Goal: Contribute content: Contribute content

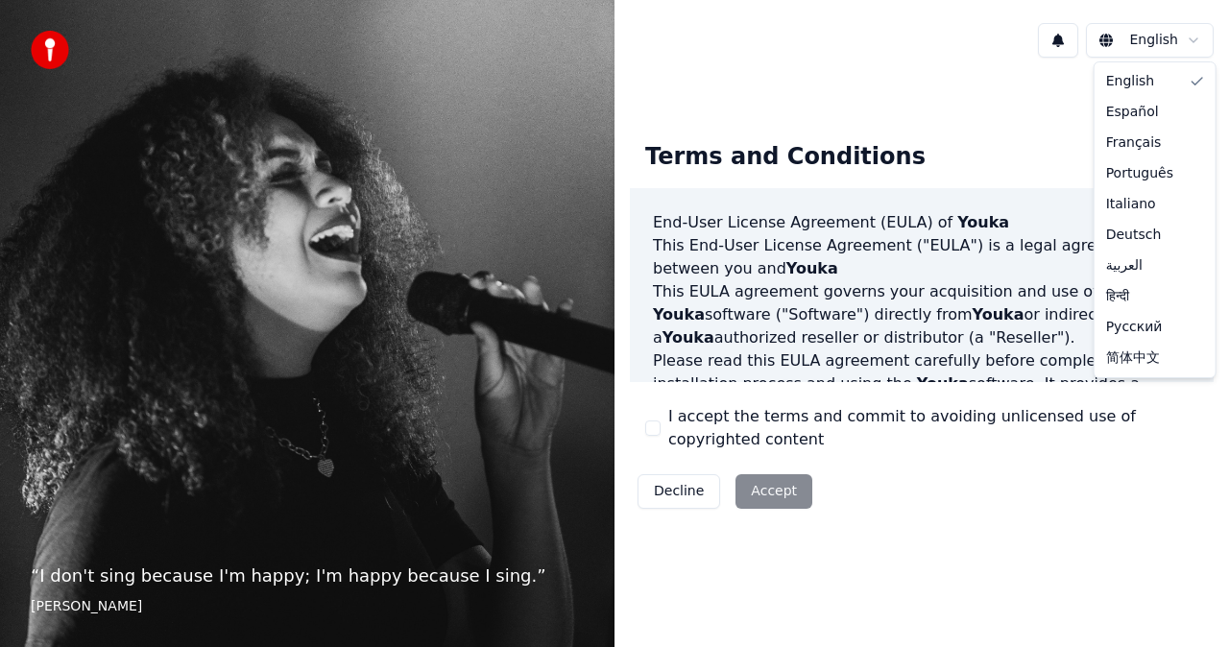
click at [1193, 39] on html "“ I don't sing because I'm happy; I'm happy because I sing. ” William James Eng…" at bounding box center [614, 323] width 1229 height 647
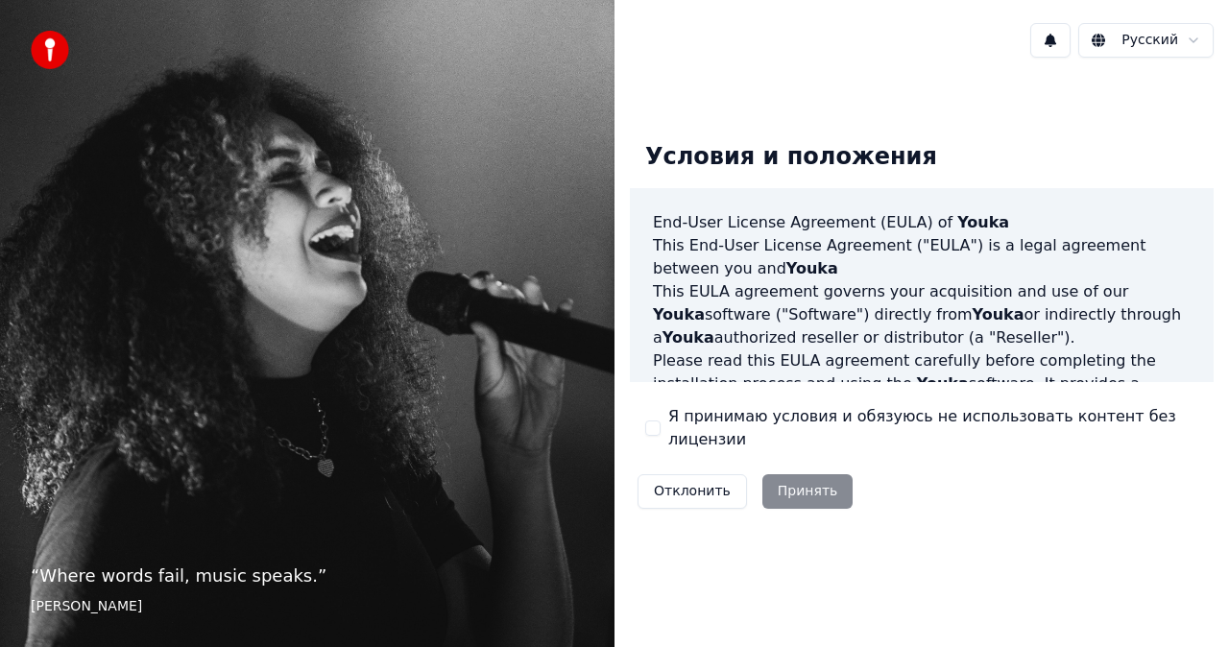
click at [815, 494] on div "Отклонить Принять" at bounding box center [745, 492] width 231 height 50
click at [797, 489] on div "Отклонить Принять" at bounding box center [745, 492] width 231 height 50
click at [802, 490] on div "Отклонить Принять" at bounding box center [745, 492] width 231 height 50
click at [802, 489] on div "Отклонить Принять" at bounding box center [745, 492] width 231 height 50
click at [828, 576] on div "Русский Условия и положения End-User License Agreement (EULA) of Youka This End…" at bounding box center [922, 323] width 615 height 647
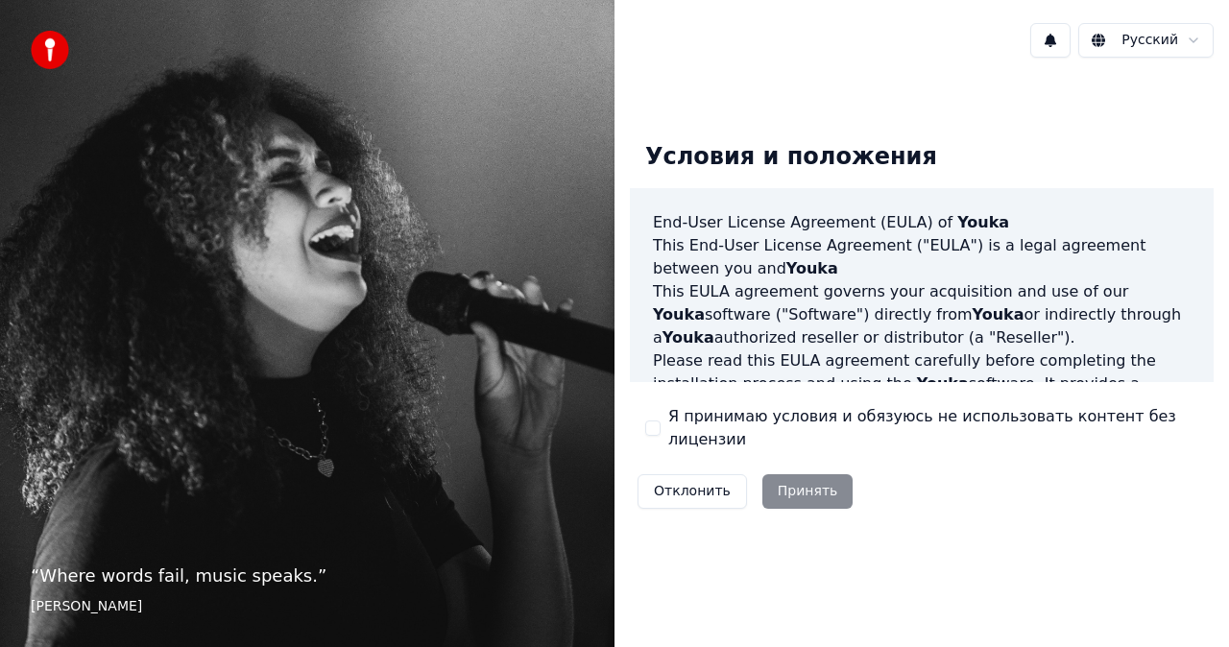
click at [649, 426] on button "Я принимаю условия и обязуюсь не использовать контент без лицензии" at bounding box center [652, 428] width 15 height 15
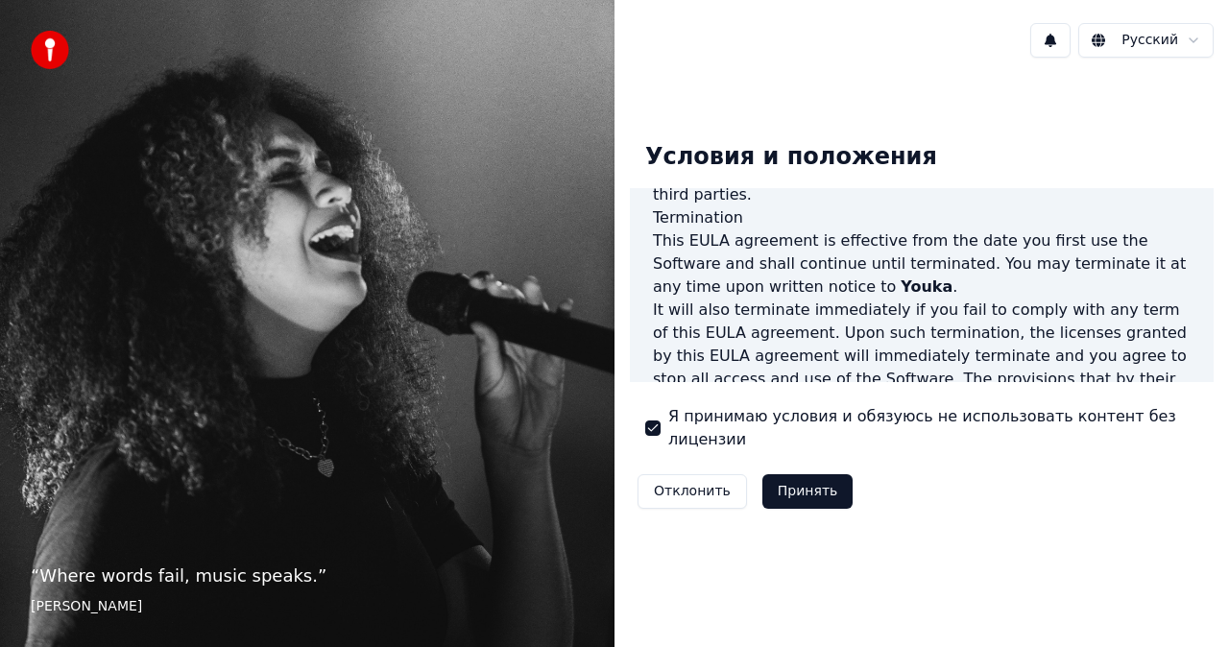
scroll to position [1333, 0]
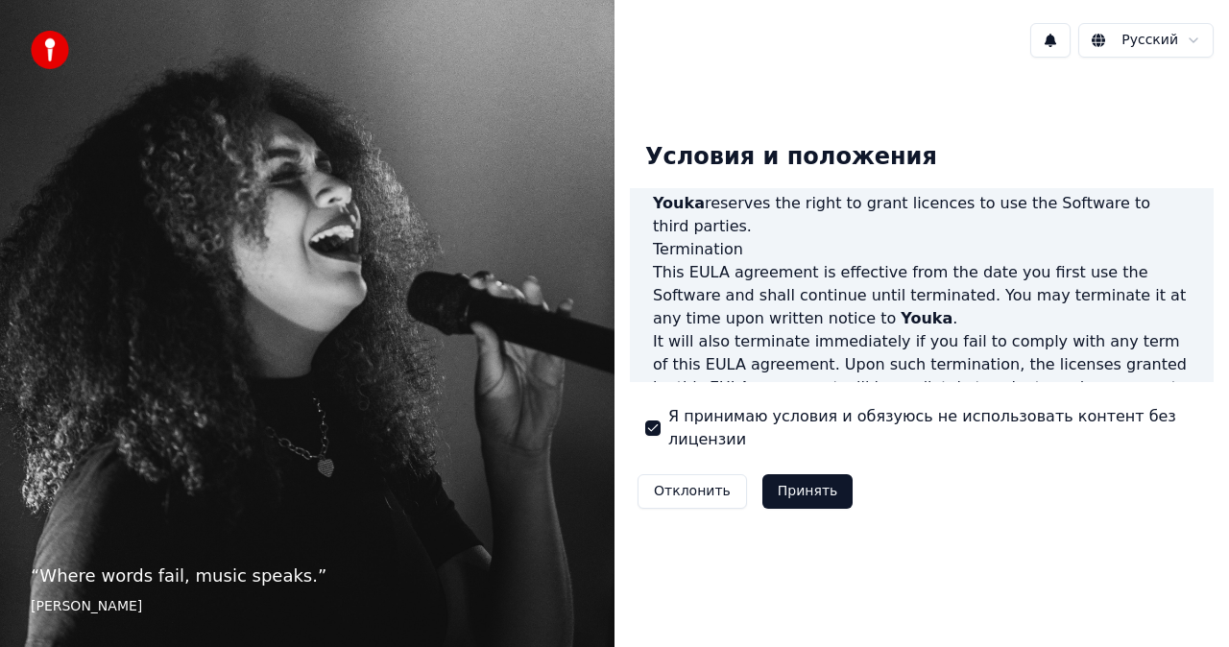
click at [815, 486] on button "Принять" at bounding box center [808, 491] width 91 height 35
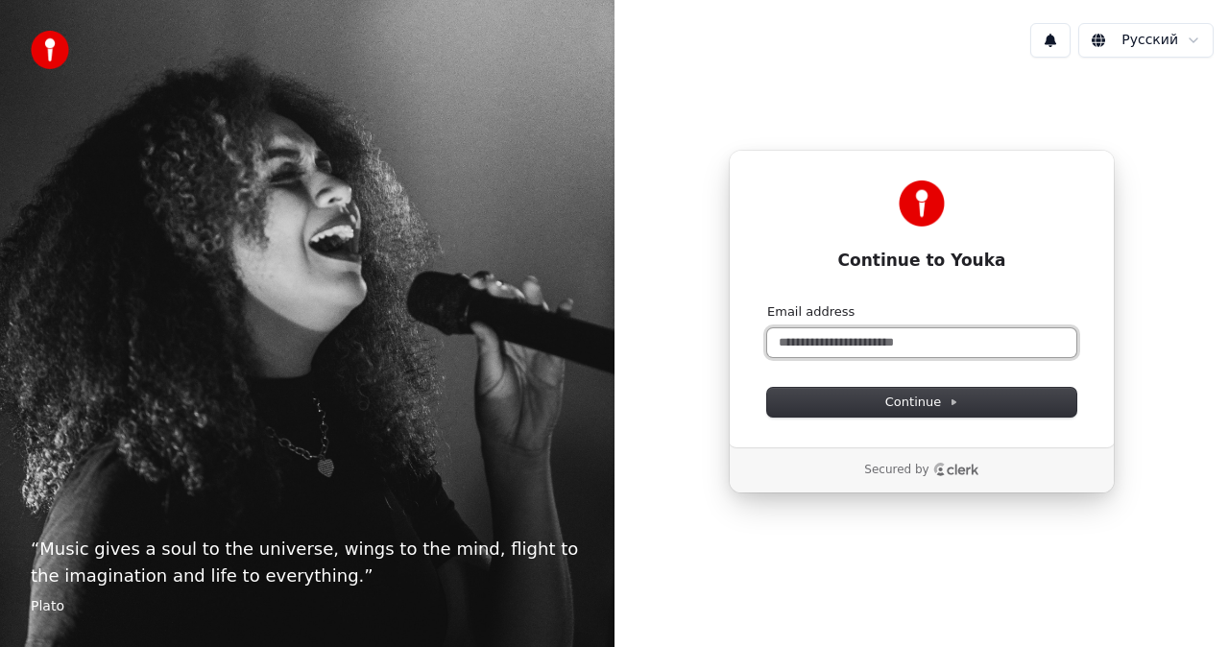
click at [819, 343] on input "Email address" at bounding box center [921, 342] width 309 height 29
click at [895, 401] on span "Continue" at bounding box center [922, 402] width 73 height 17
type input "**********"
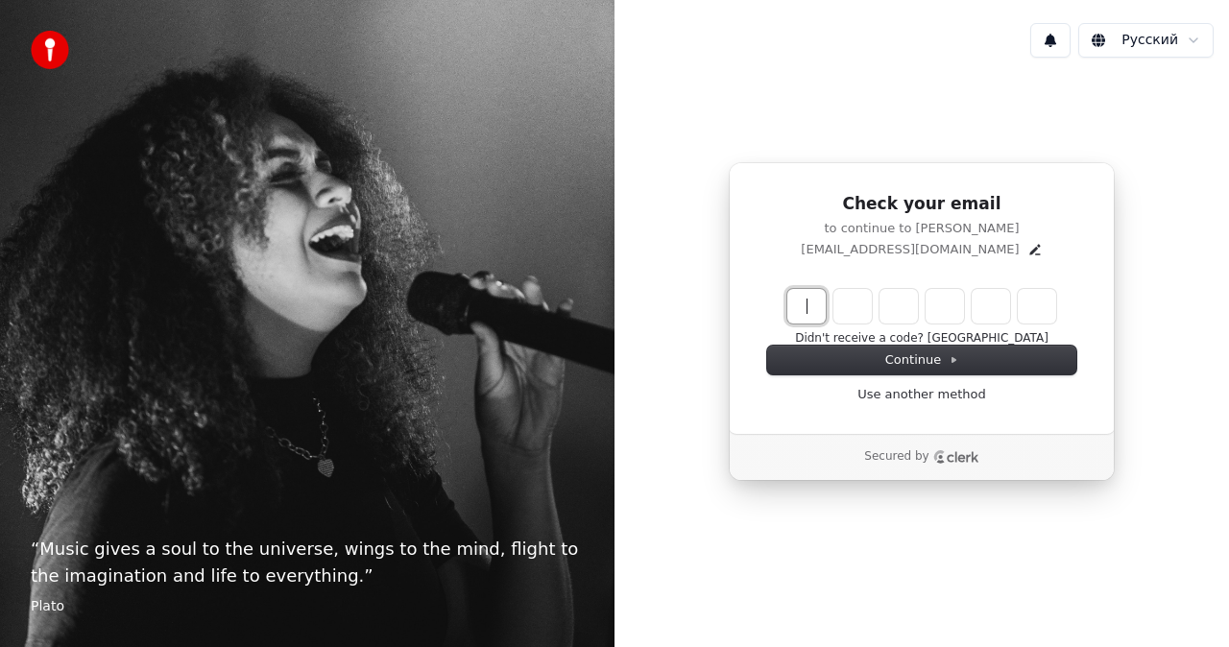
click at [820, 315] on input "Enter verification code" at bounding box center [941, 306] width 307 height 35
paste input "******"
type input "******"
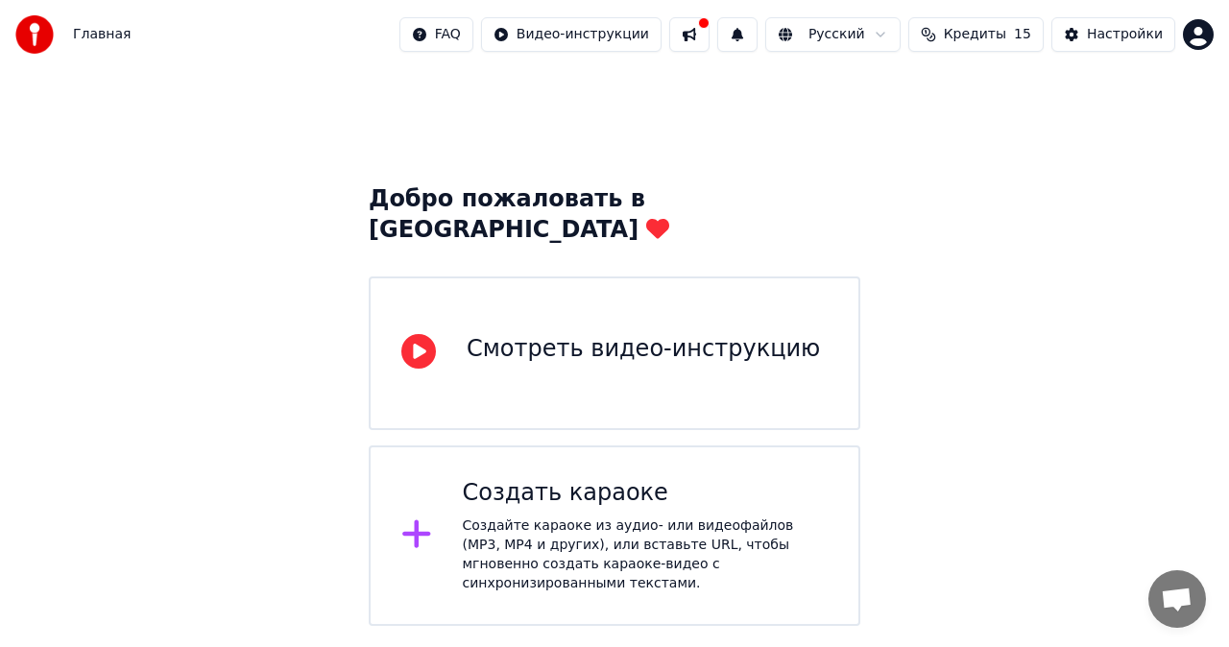
click at [437, 517] on div at bounding box center [424, 536] width 46 height 38
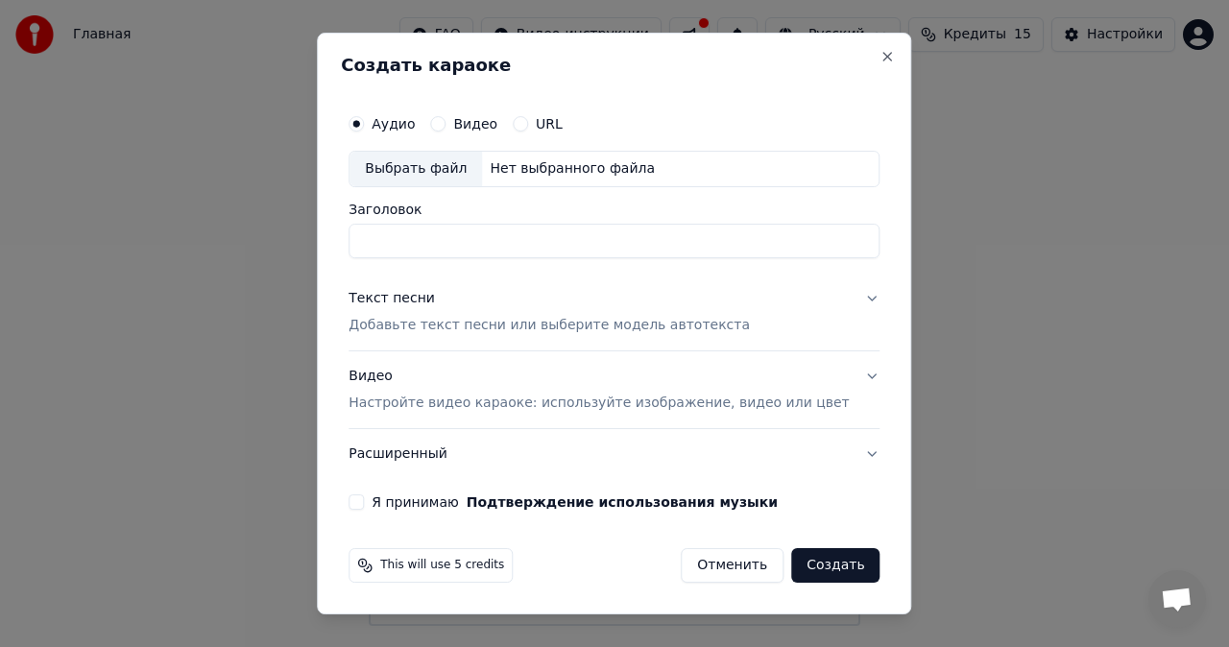
click at [446, 127] on button "Видео" at bounding box center [437, 123] width 15 height 15
click at [492, 240] on input "Заголовок" at bounding box center [614, 241] width 531 height 35
click at [845, 296] on button "Текст песни Добавьте текст песни или выберите модель автотекста" at bounding box center [614, 312] width 531 height 77
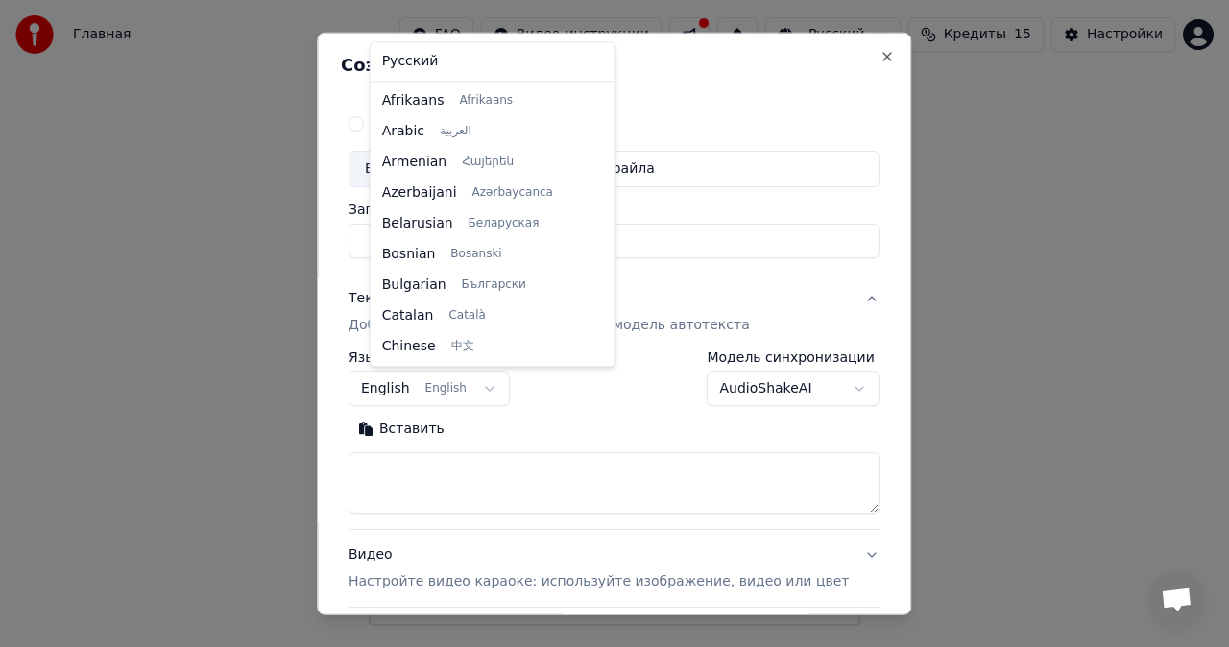
click at [498, 390] on body "**********" at bounding box center [614, 313] width 1229 height 626
select select "**"
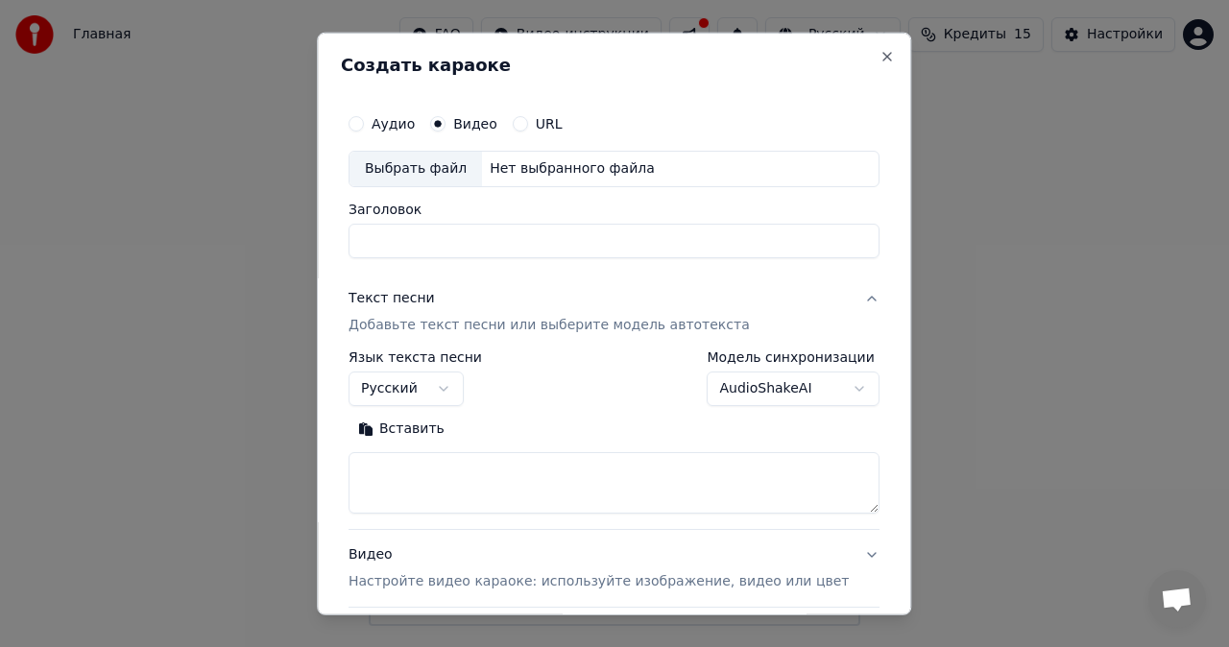
click at [476, 240] on input "Заголовок" at bounding box center [614, 241] width 531 height 35
type input "*"
type input "**********"
click at [613, 90] on div "**********" at bounding box center [614, 324] width 595 height 583
click at [528, 125] on button "URL" at bounding box center [520, 123] width 15 height 15
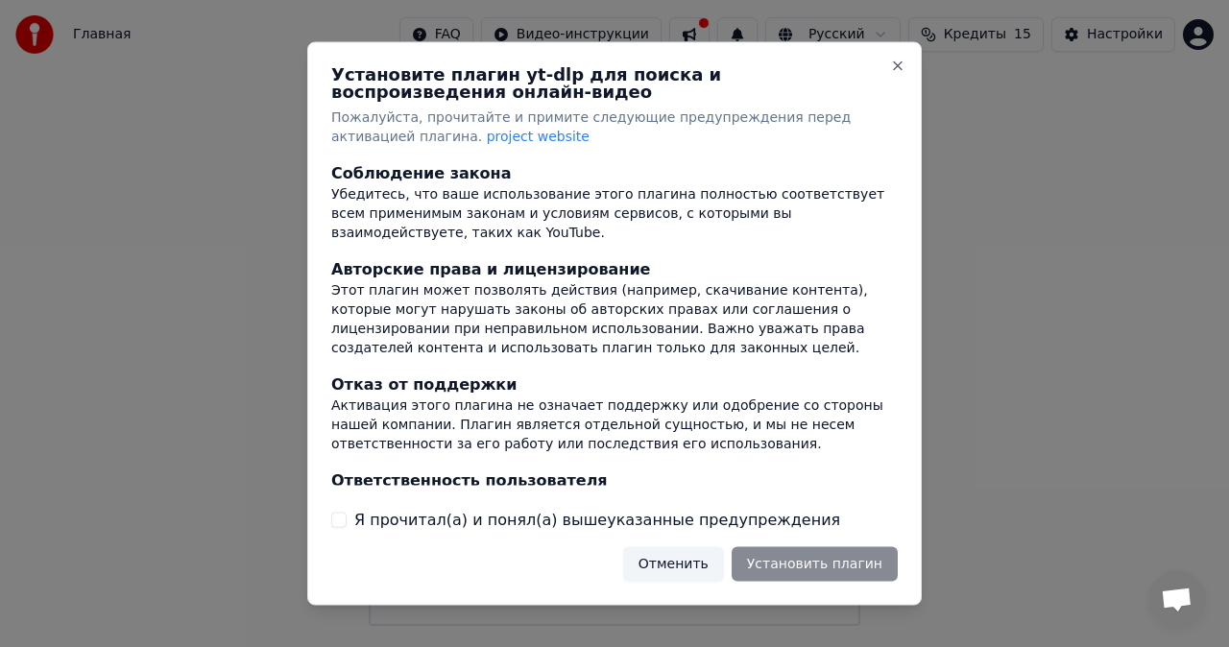
click at [661, 147] on div "Установите плагин yt-dlp для поиска и воспроизведения онлайн-видео Пожалуйста, …" at bounding box center [614, 324] width 615 height 564
click at [897, 69] on button "Close" at bounding box center [897, 66] width 15 height 15
click at [899, 67] on button "Close" at bounding box center [897, 66] width 15 height 15
click at [973, 151] on div at bounding box center [614, 323] width 1229 height 647
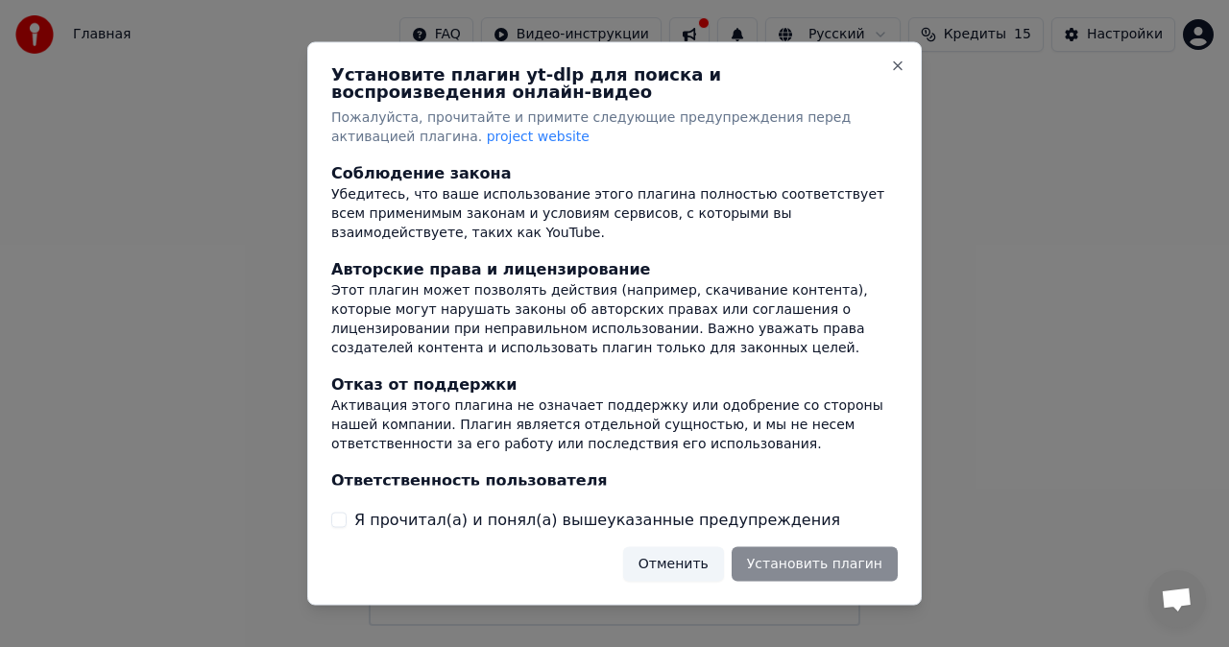
click at [931, 194] on div at bounding box center [614, 323] width 1229 height 647
click at [898, 63] on button "Close" at bounding box center [897, 66] width 15 height 15
click at [703, 567] on button "Отменить" at bounding box center [673, 564] width 101 height 35
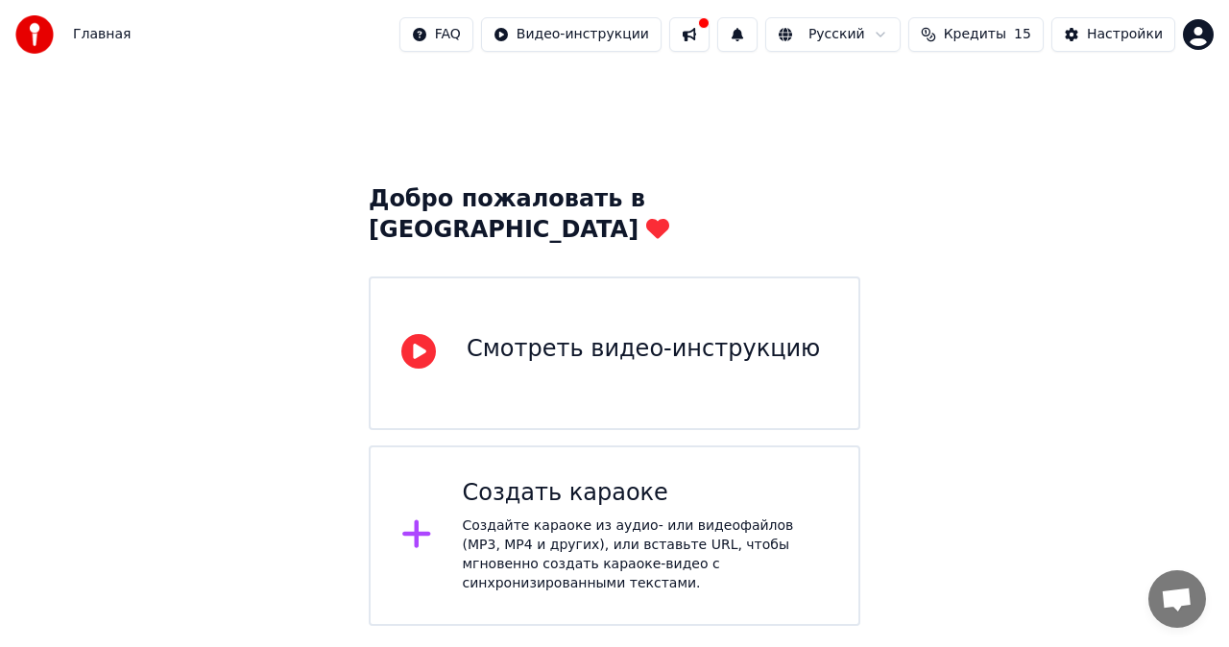
click at [572, 478] on div "Создать караоке" at bounding box center [646, 493] width 366 height 31
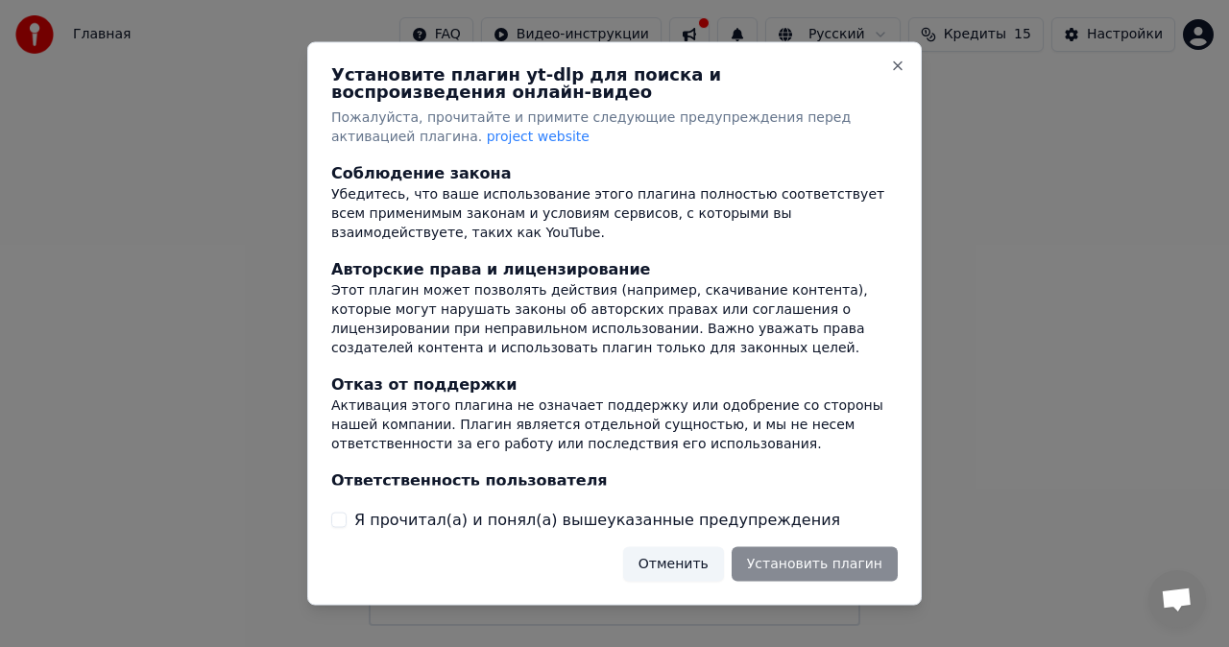
click at [236, 291] on div at bounding box center [614, 323] width 1229 height 647
click at [897, 65] on button "Close" at bounding box center [897, 66] width 15 height 15
click at [337, 519] on button "Я прочитал(а) и понял(а) вышеуказанные предупреждения" at bounding box center [338, 519] width 15 height 15
click at [811, 560] on button "Установить плагин" at bounding box center [815, 564] width 166 height 35
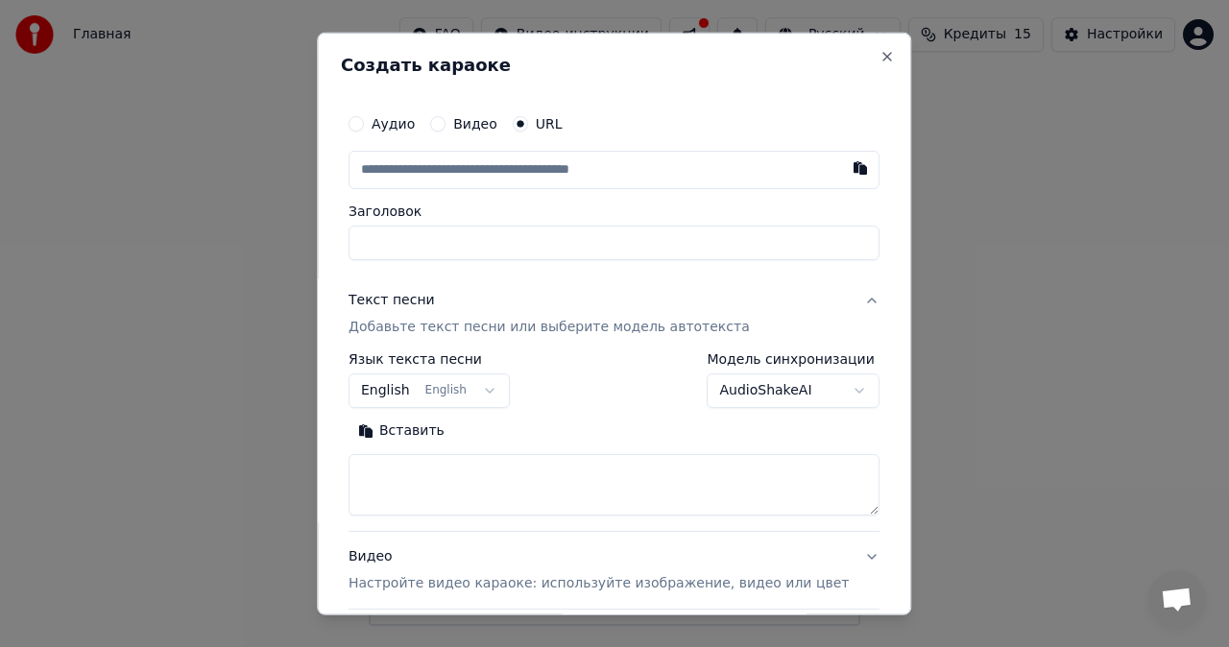
click at [484, 244] on input "Заголовок" at bounding box center [614, 243] width 531 height 35
type input "*"
type input "**********"
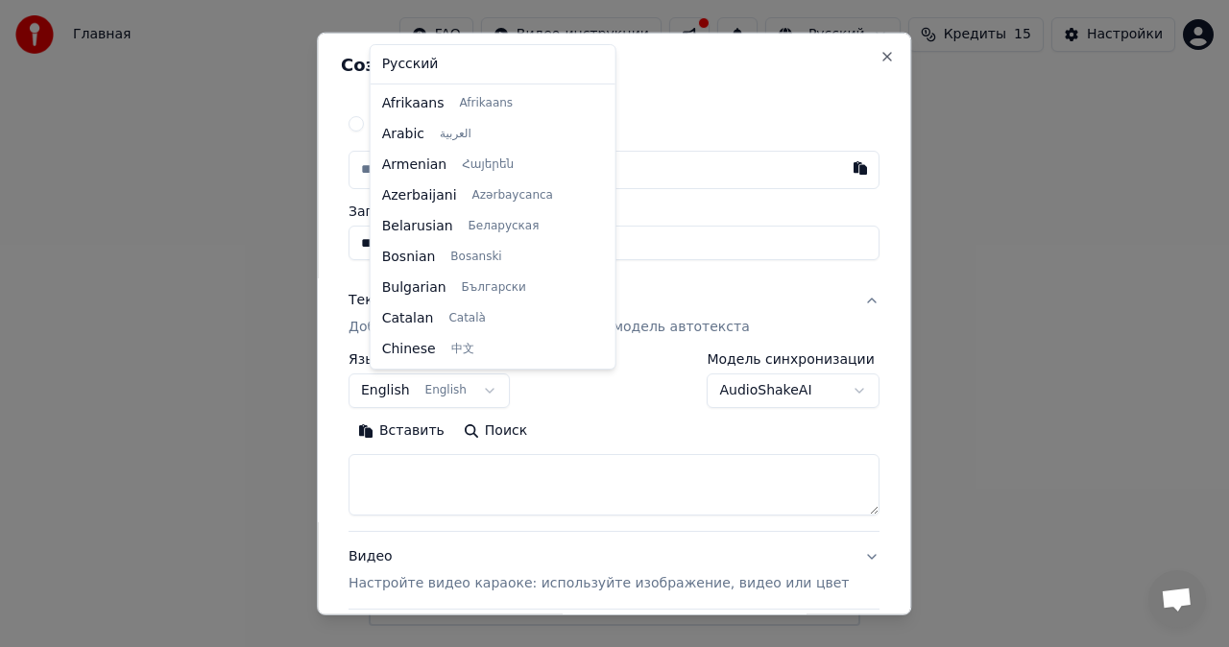
click at [421, 391] on body "**********" at bounding box center [614, 313] width 1229 height 626
select select "**"
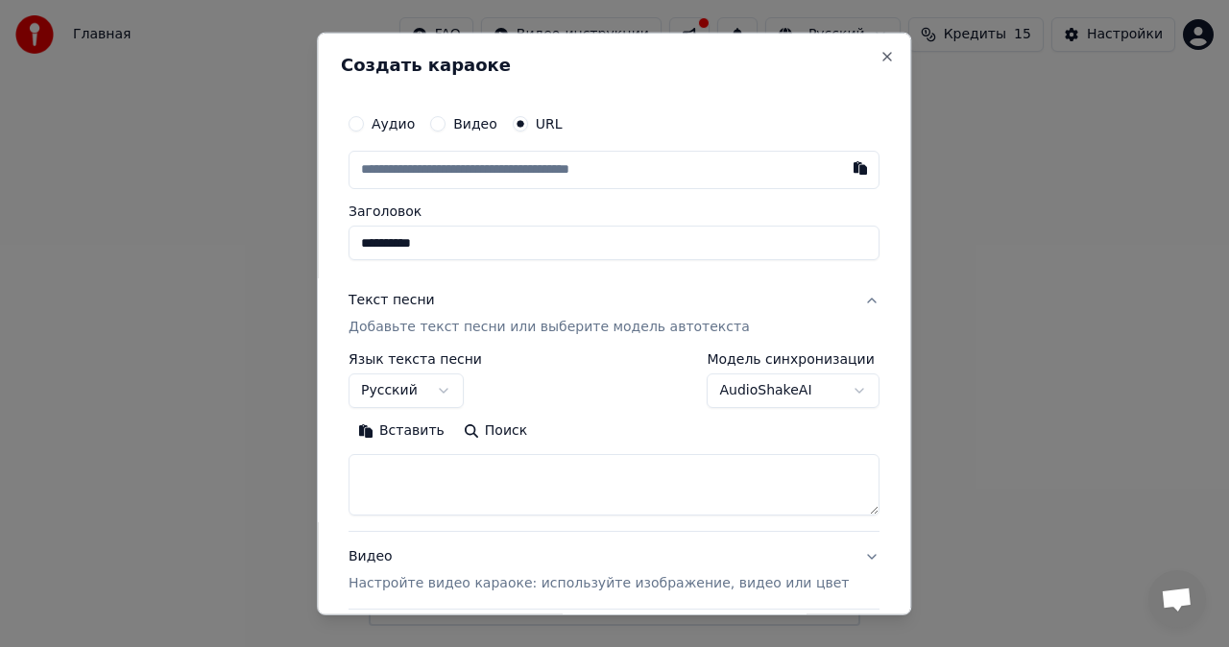
click at [529, 474] on textarea at bounding box center [614, 484] width 531 height 61
paste textarea "**********"
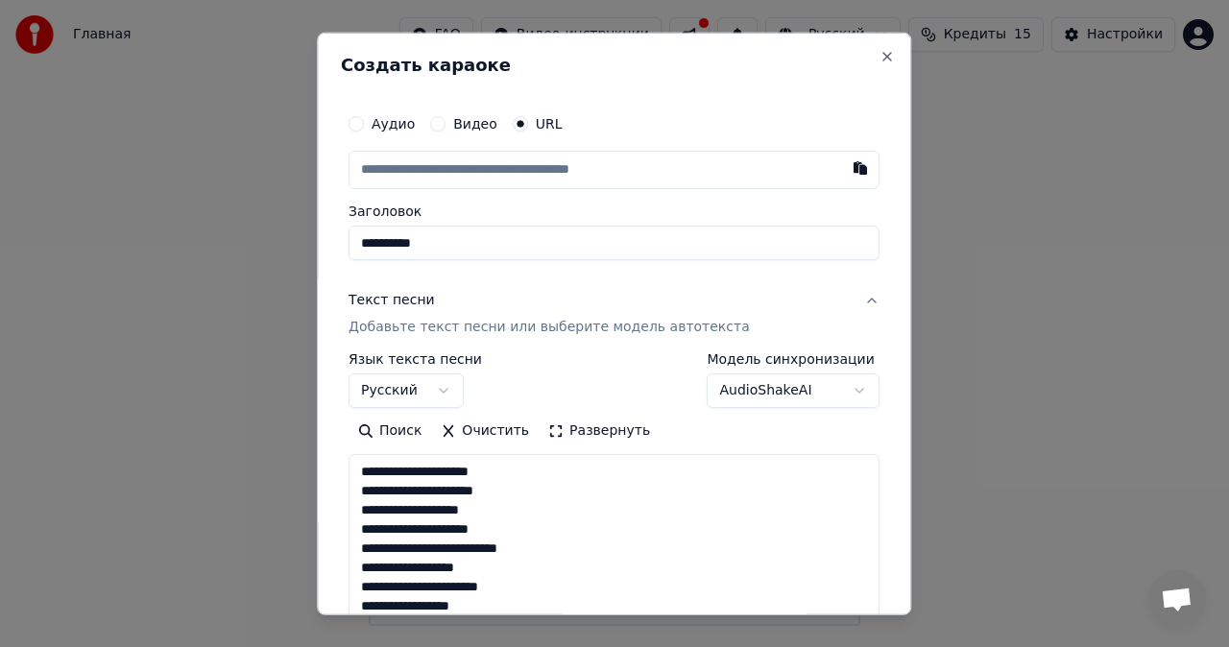
scroll to position [1194, 0]
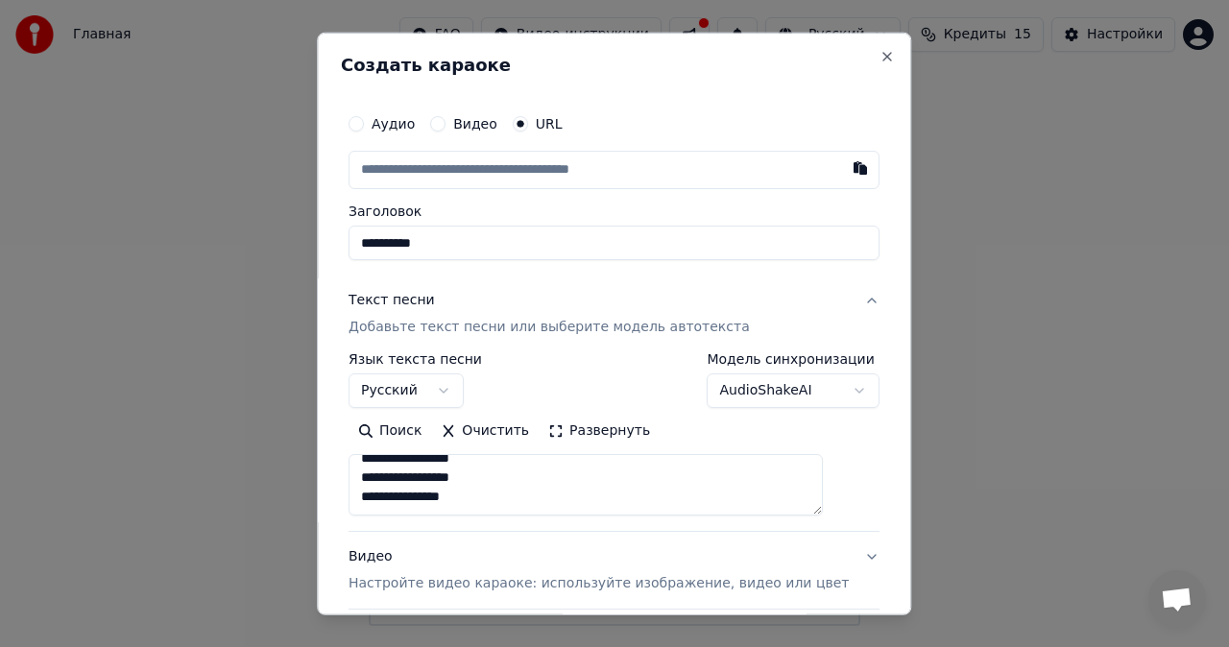
type textarea "**********"
click at [551, 170] on input "text" at bounding box center [614, 170] width 531 height 38
paste input "**********"
type input "**********"
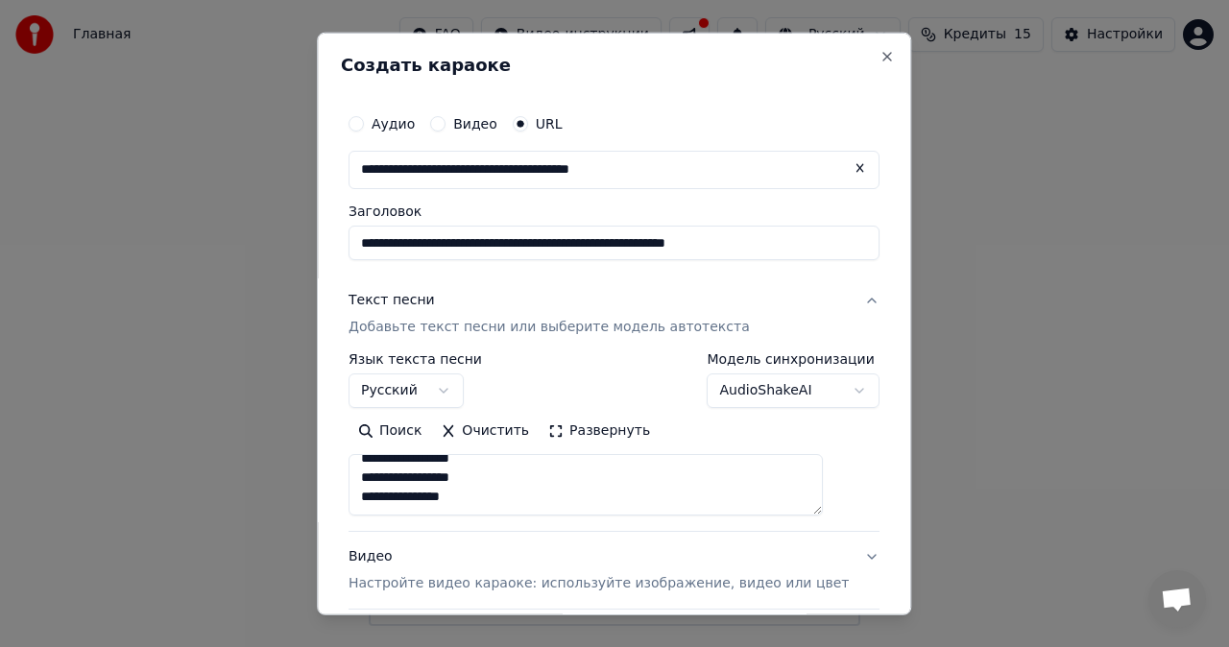
type input "**********"
drag, startPoint x: 769, startPoint y: 248, endPoint x: 376, endPoint y: 234, distance: 394.0
click at [376, 234] on input "**********" at bounding box center [614, 243] width 531 height 35
type input "**********"
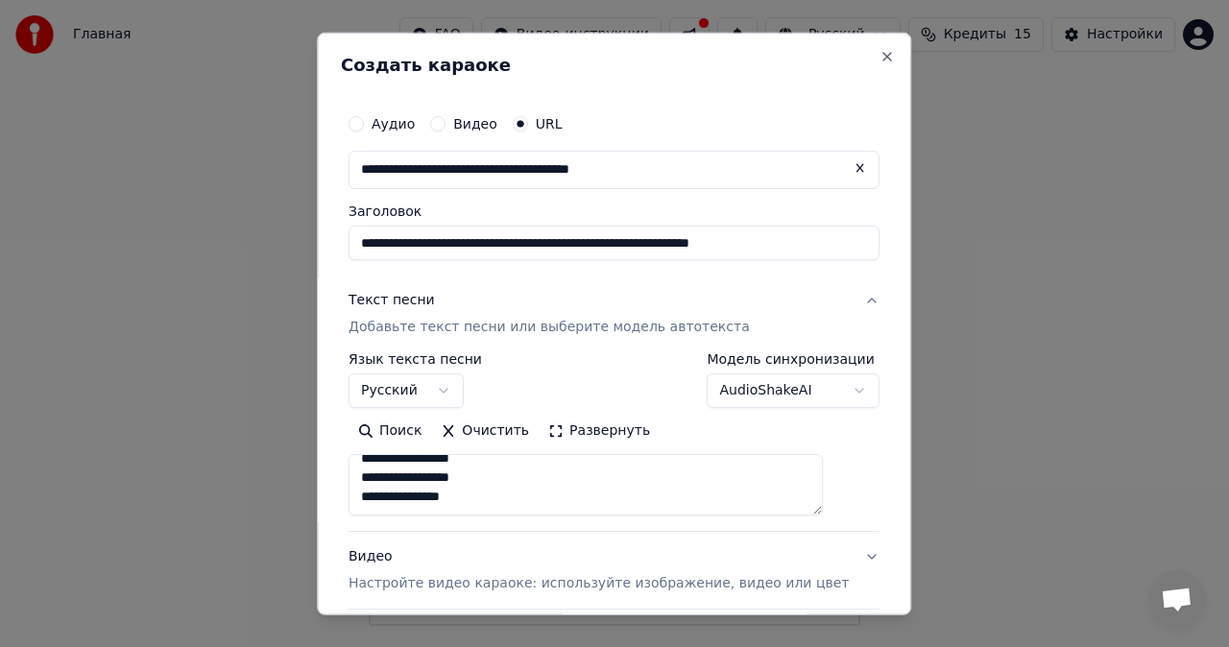
drag, startPoint x: 792, startPoint y: 248, endPoint x: 414, endPoint y: 260, distance: 378.6
click at [414, 260] on div "**********" at bounding box center [614, 397] width 547 height 601
type input "**********"
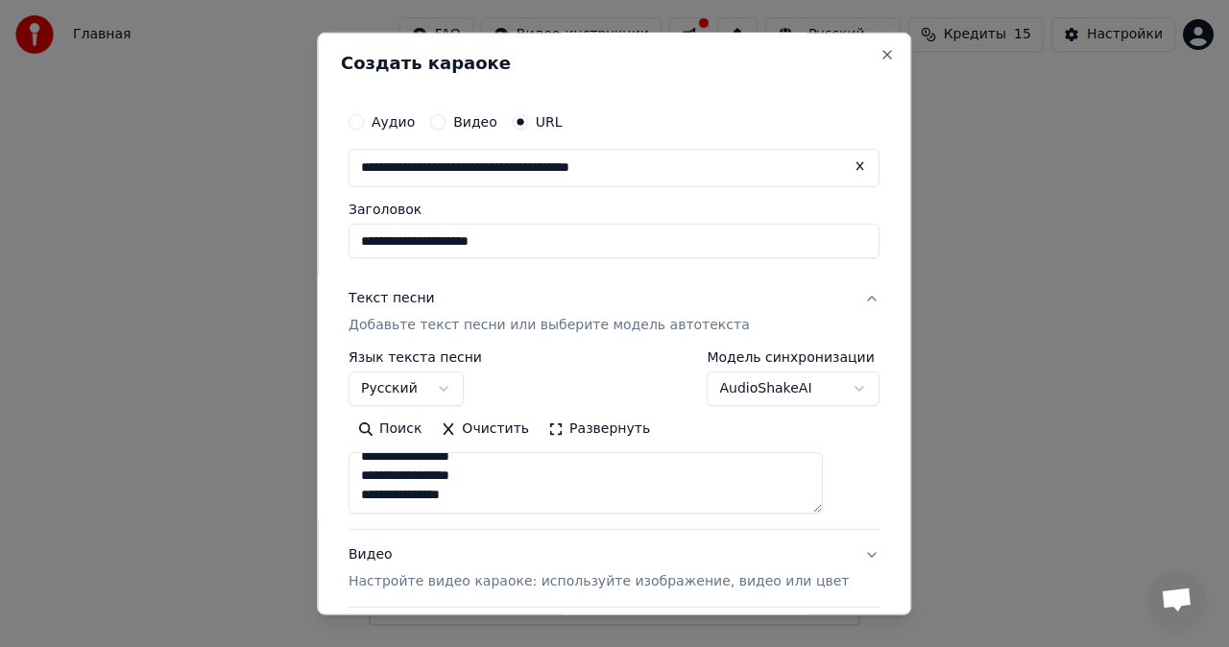
scroll to position [0, 0]
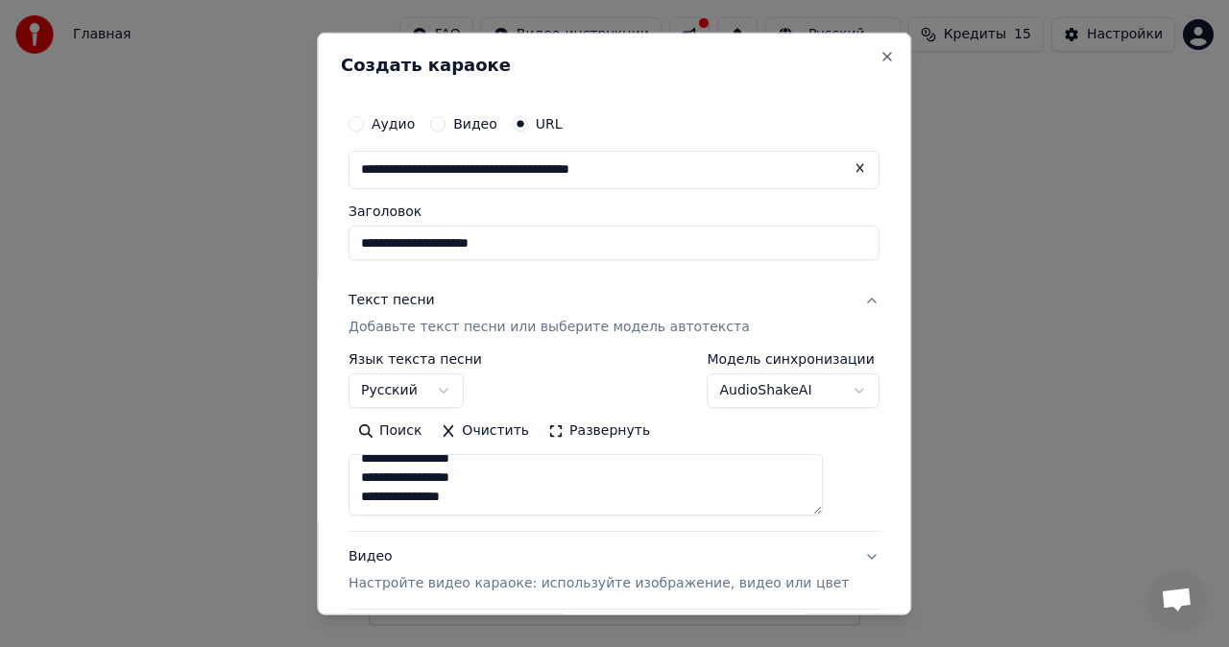
drag, startPoint x: 728, startPoint y: 173, endPoint x: 375, endPoint y: 178, distance: 353.5
click at [375, 178] on input "**********" at bounding box center [614, 170] width 531 height 38
paste input "**********"
type input "**********"
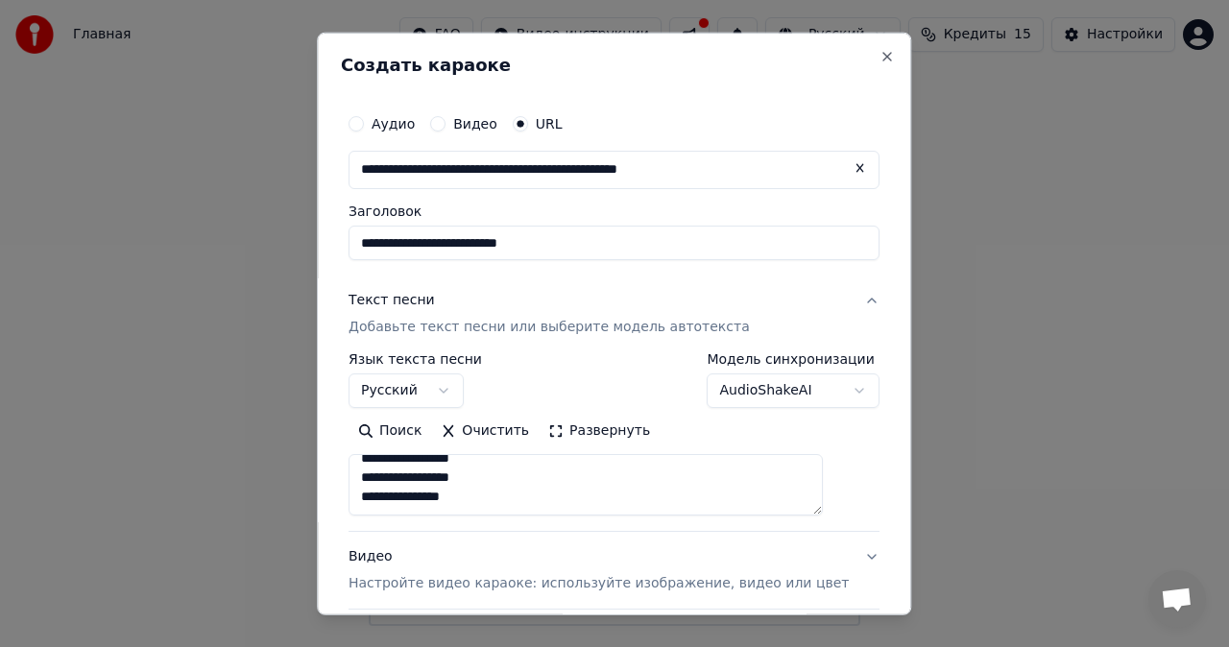
type input "**********"
click at [559, 246] on input "**********" at bounding box center [614, 243] width 531 height 35
type input "**********"
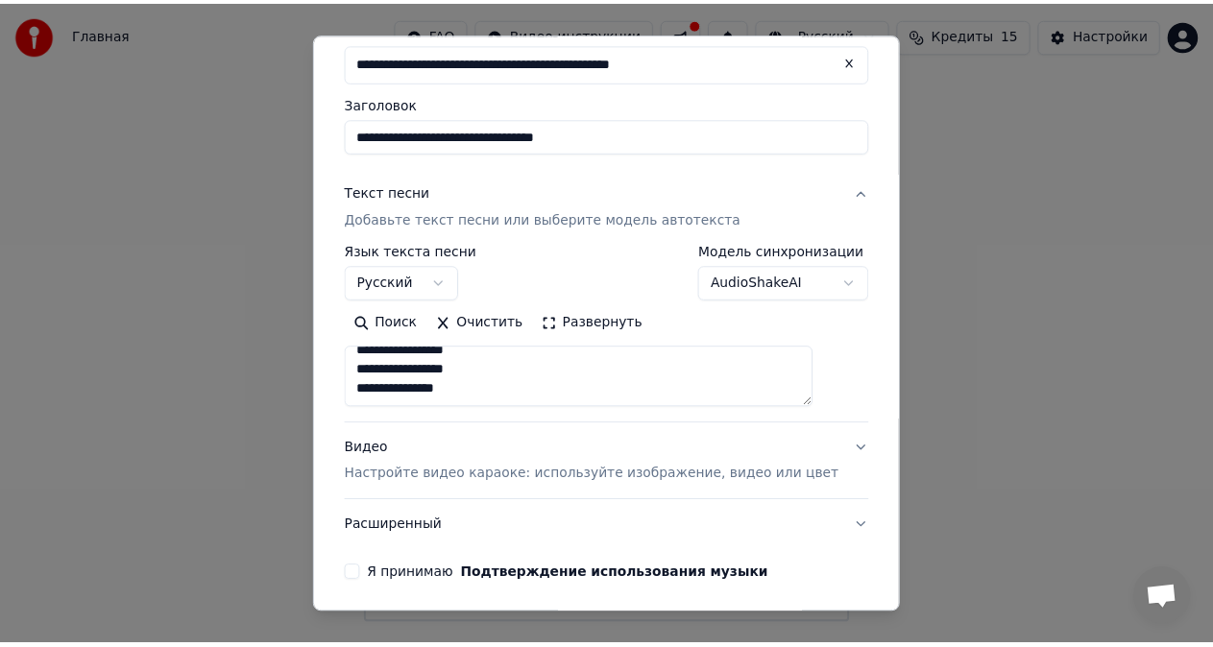
scroll to position [179, 0]
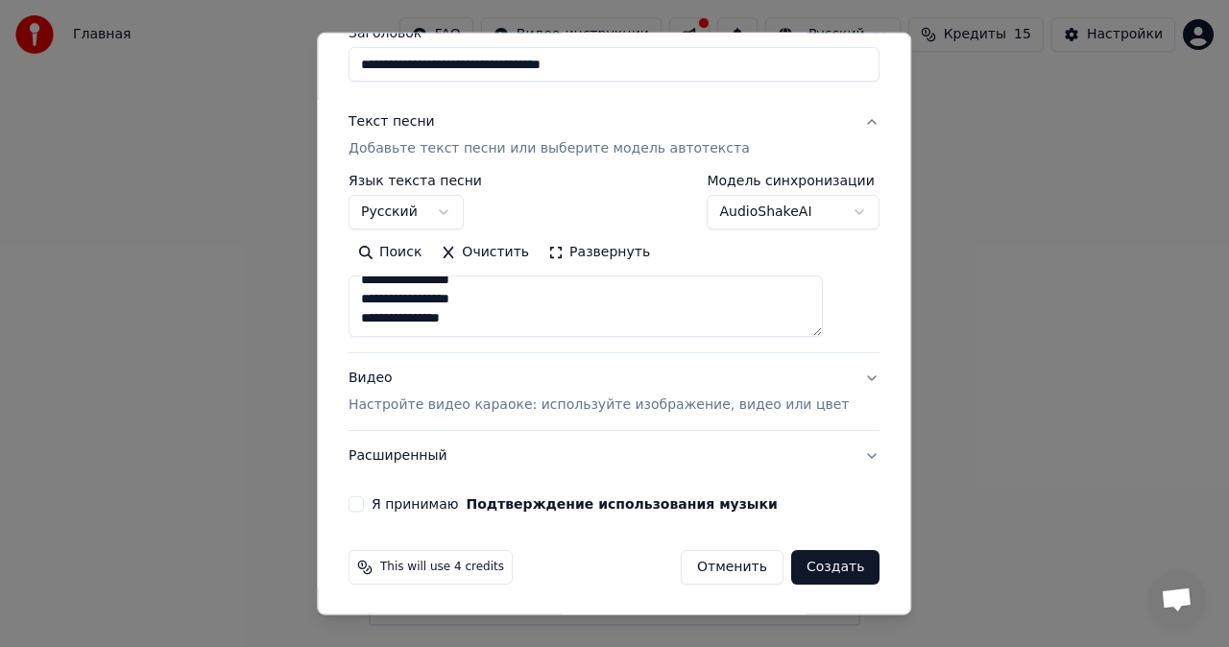
click at [364, 501] on button "Я принимаю Подтверждение использования музыки" at bounding box center [356, 504] width 15 height 15
click at [808, 565] on button "Создать" at bounding box center [835, 567] width 88 height 35
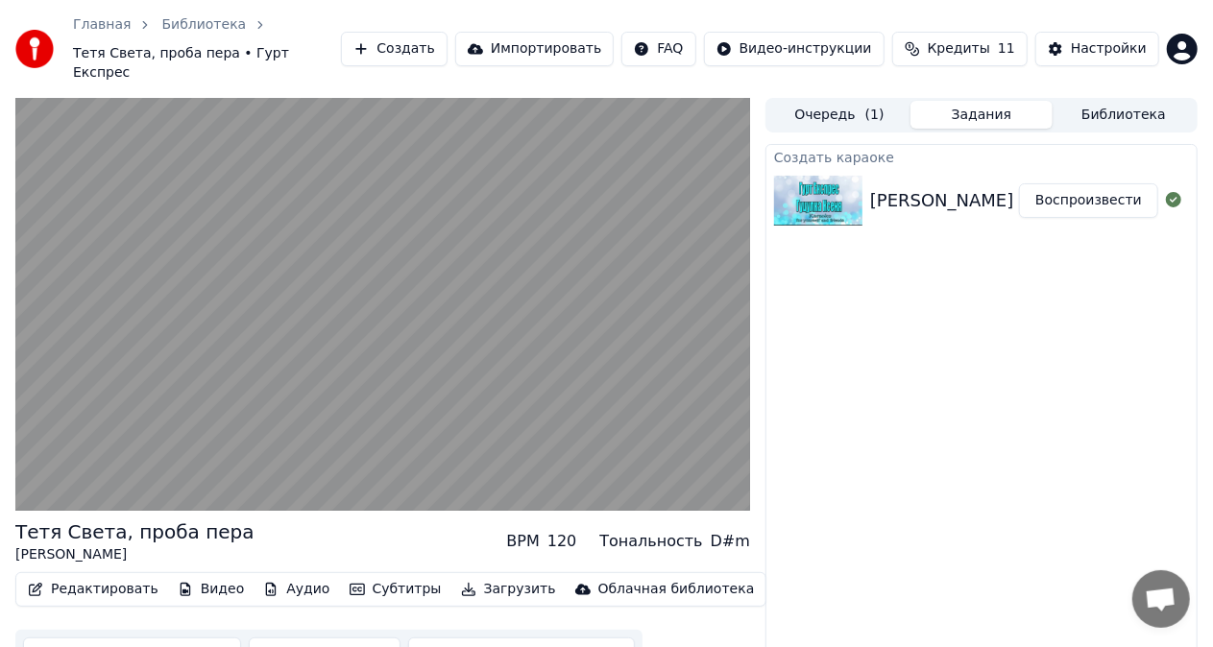
click at [967, 517] on div "Создать караоке Гурт Експрес - Тетя Света, проба пера Воспроизвести" at bounding box center [982, 419] width 432 height 550
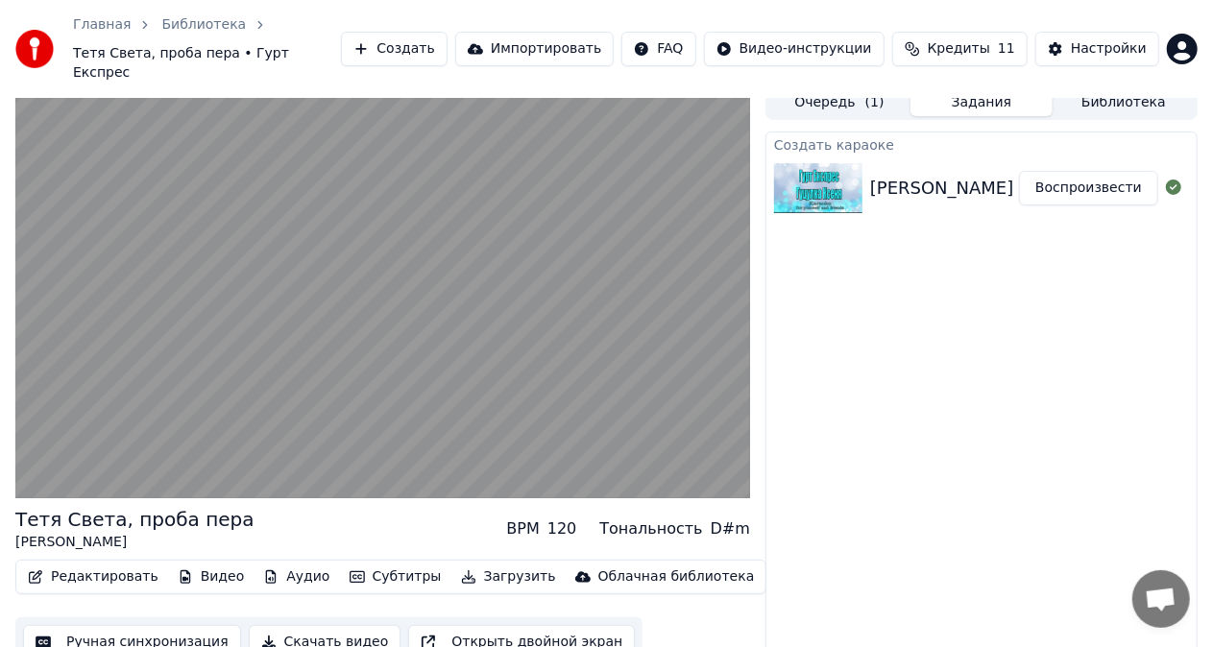
scroll to position [27, 0]
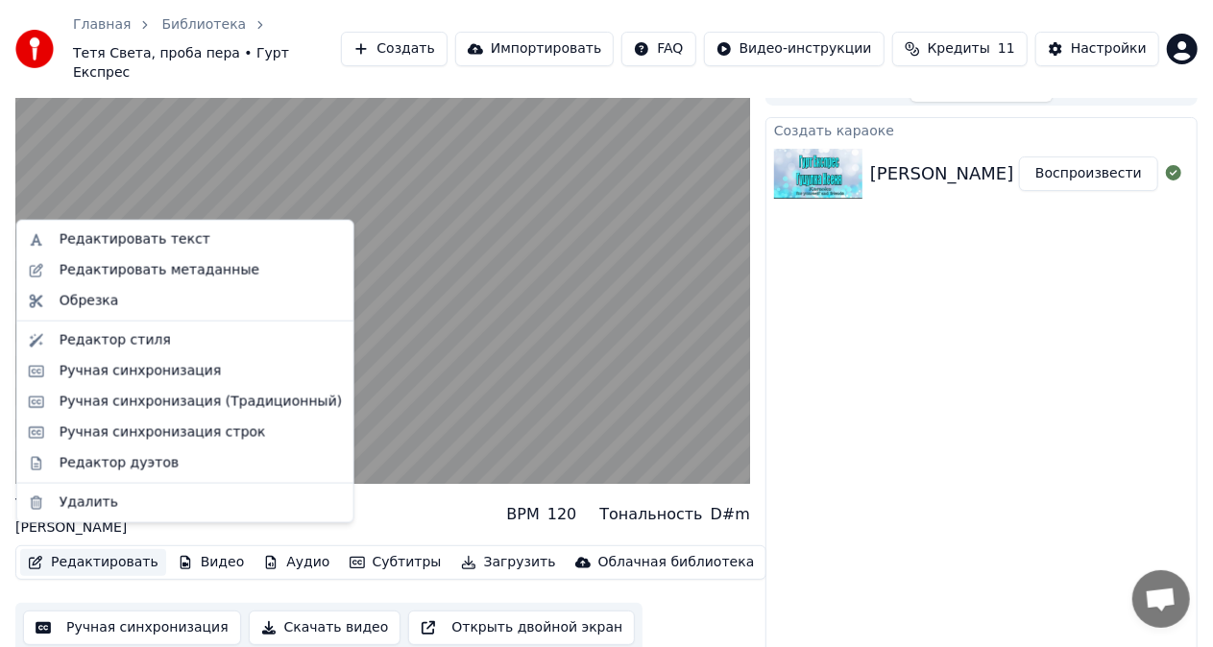
click at [128, 549] on button "Редактировать" at bounding box center [93, 562] width 146 height 27
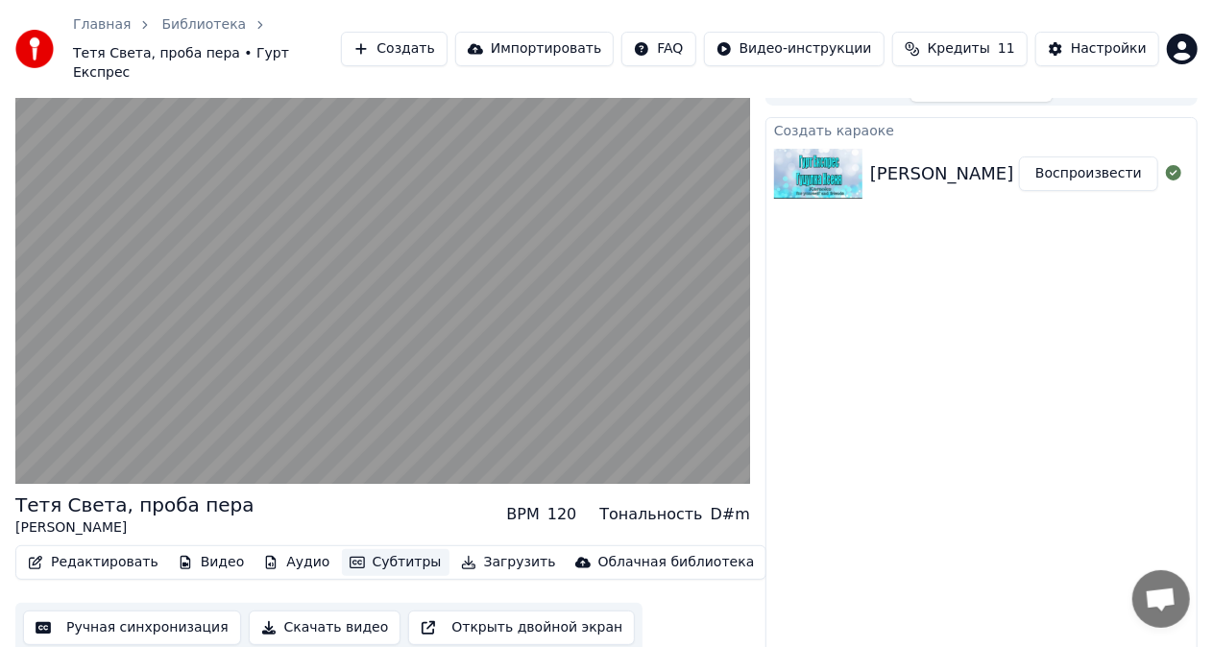
click at [378, 549] on button "Субтитры" at bounding box center [396, 562] width 108 height 27
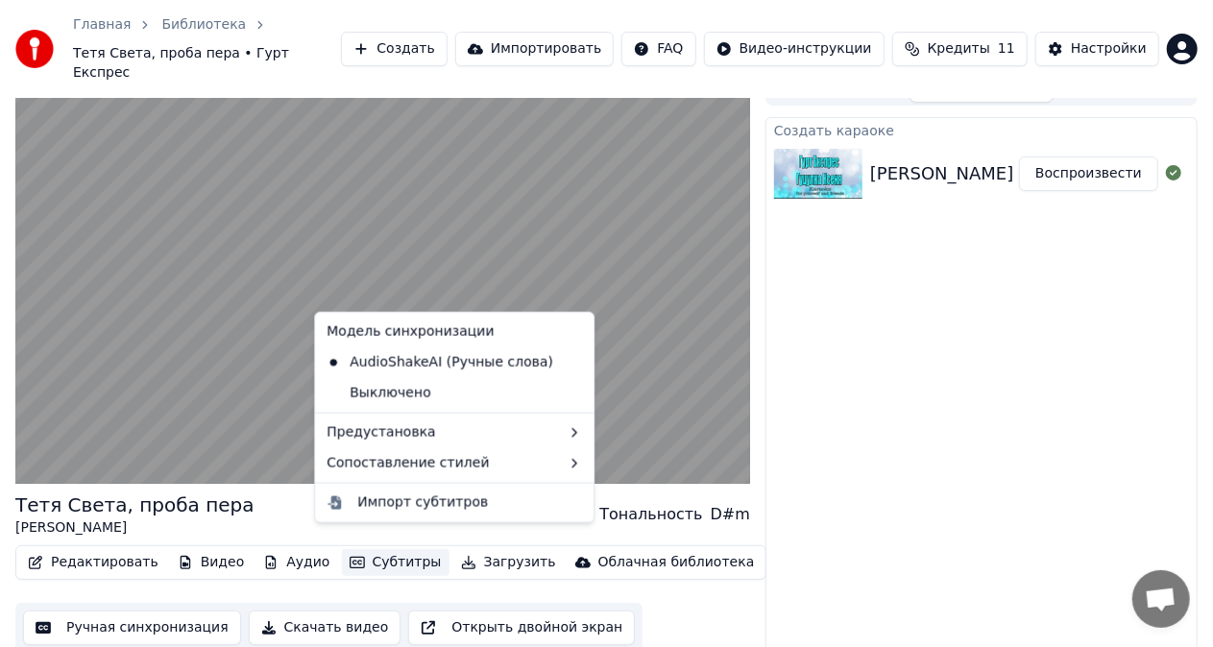
click at [378, 549] on button "Субтитры" at bounding box center [396, 562] width 108 height 27
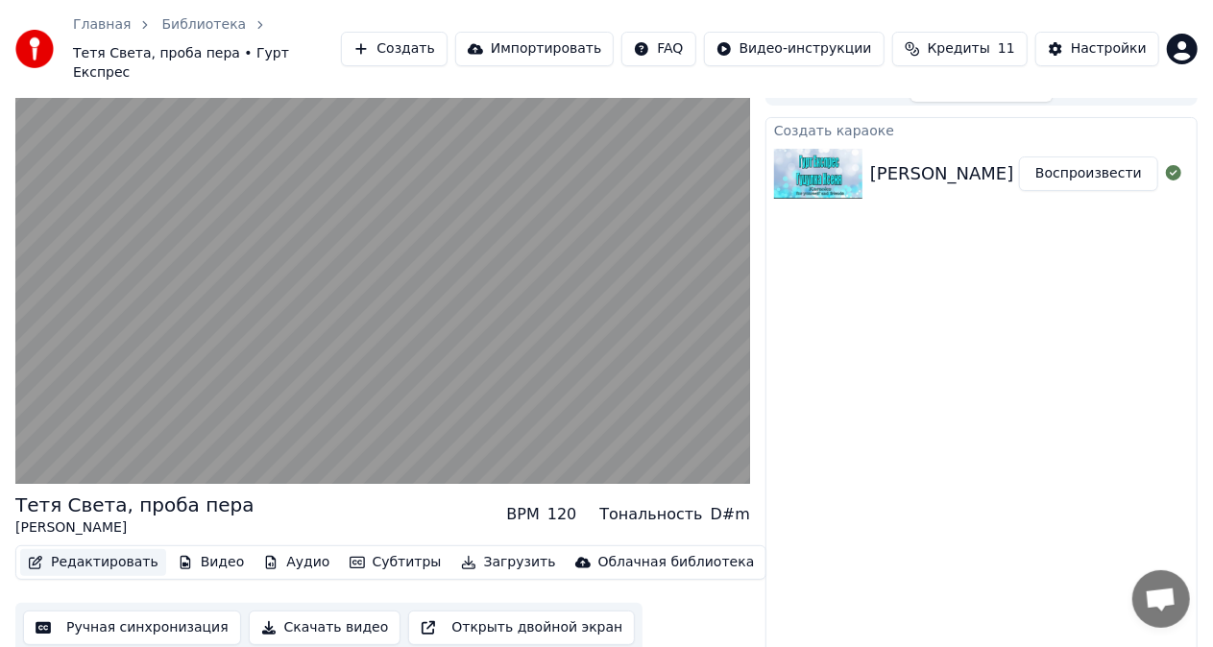
click at [127, 549] on button "Редактировать" at bounding box center [93, 562] width 146 height 27
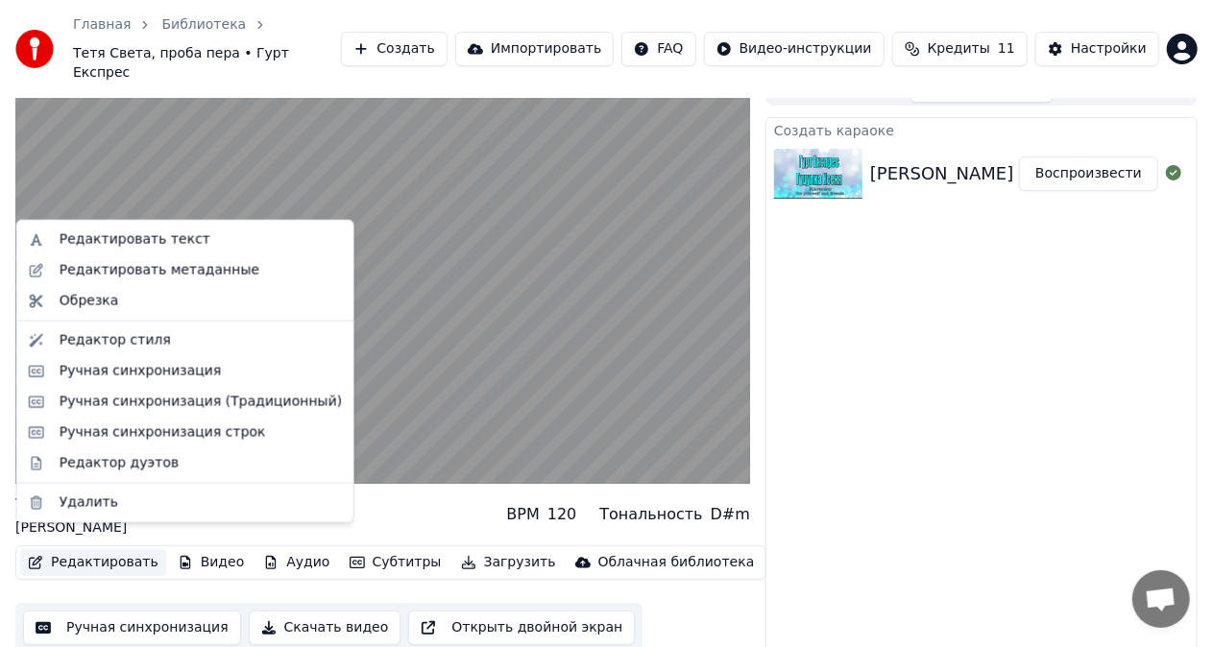
click at [127, 549] on button "Редактировать" at bounding box center [93, 562] width 146 height 27
click at [145, 433] on div "Ручная синхронизация строк" at bounding box center [163, 433] width 207 height 19
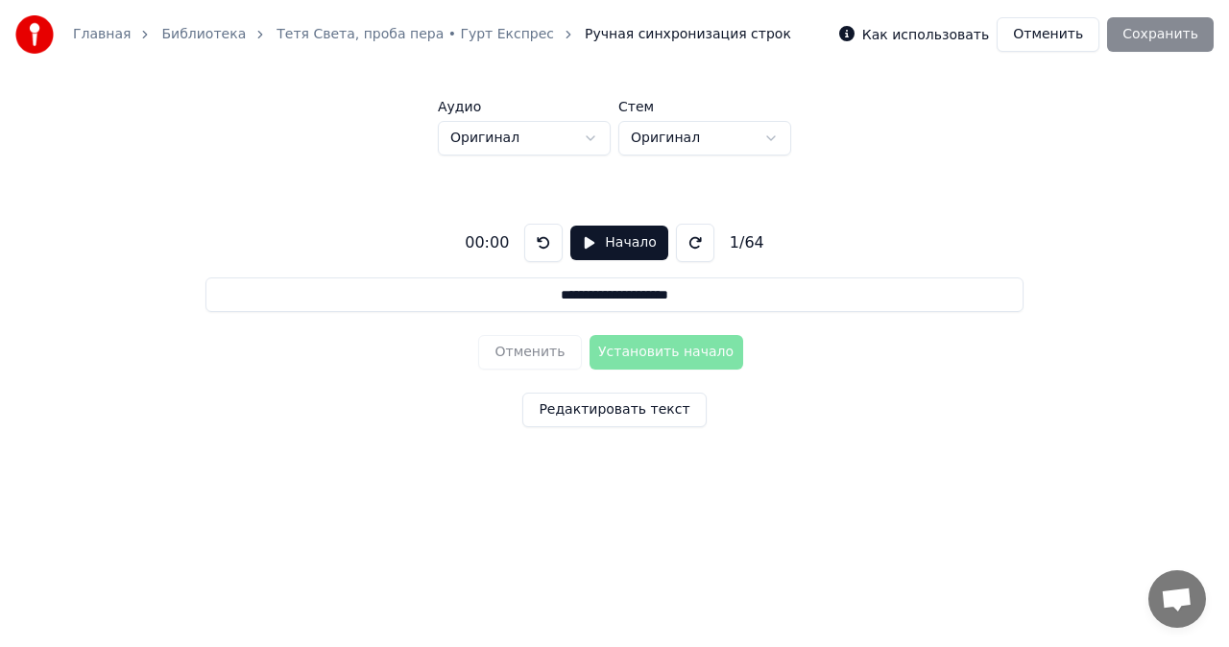
click at [918, 37] on label "Как использовать" at bounding box center [926, 34] width 127 height 13
click at [905, 34] on label "Как использовать" at bounding box center [926, 34] width 127 height 13
click at [926, 38] on label "Как использовать" at bounding box center [926, 34] width 127 height 13
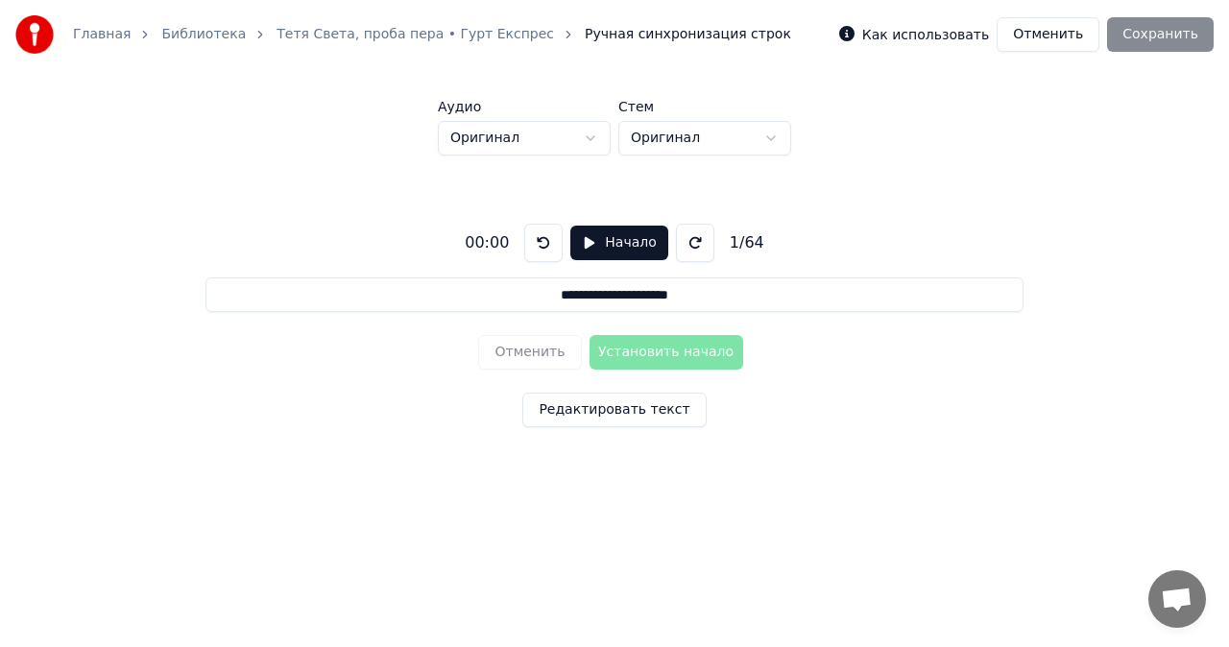
click at [922, 38] on label "Как использовать" at bounding box center [926, 34] width 127 height 13
click at [908, 36] on label "Как использовать" at bounding box center [926, 34] width 127 height 13
click at [887, 35] on div "Как использовать" at bounding box center [914, 34] width 150 height 23
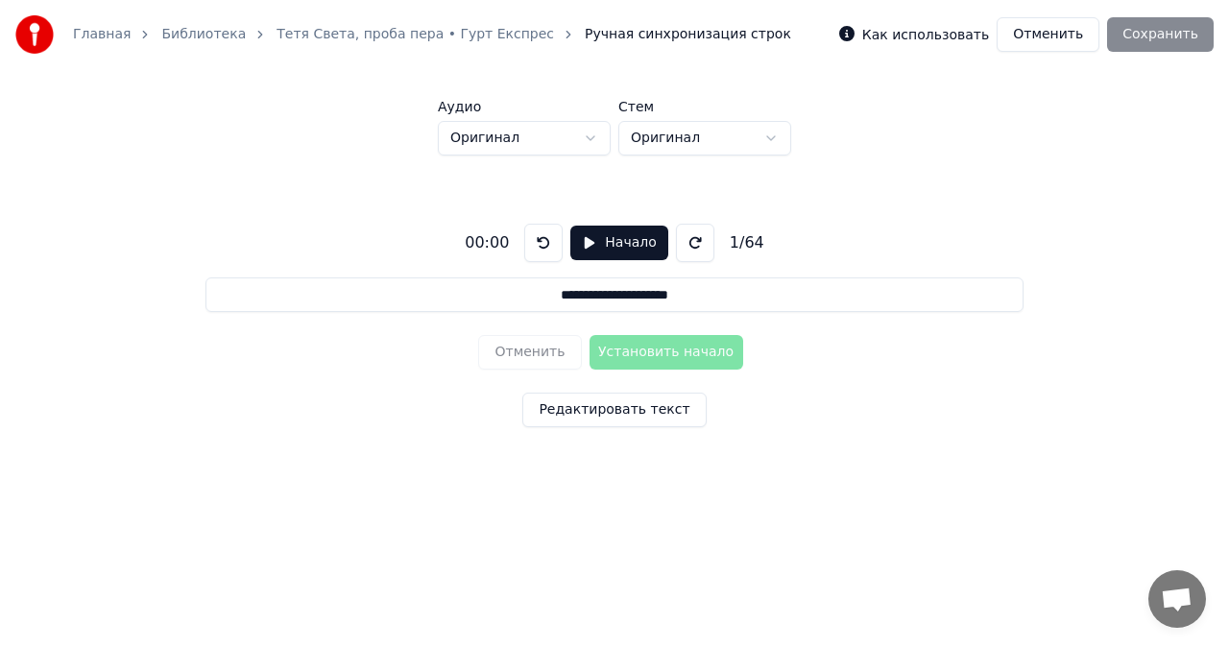
click at [903, 33] on label "Как использовать" at bounding box center [926, 34] width 127 height 13
click at [901, 33] on label "Как использовать" at bounding box center [926, 34] width 127 height 13
click at [916, 35] on label "Как использовать" at bounding box center [926, 34] width 127 height 13
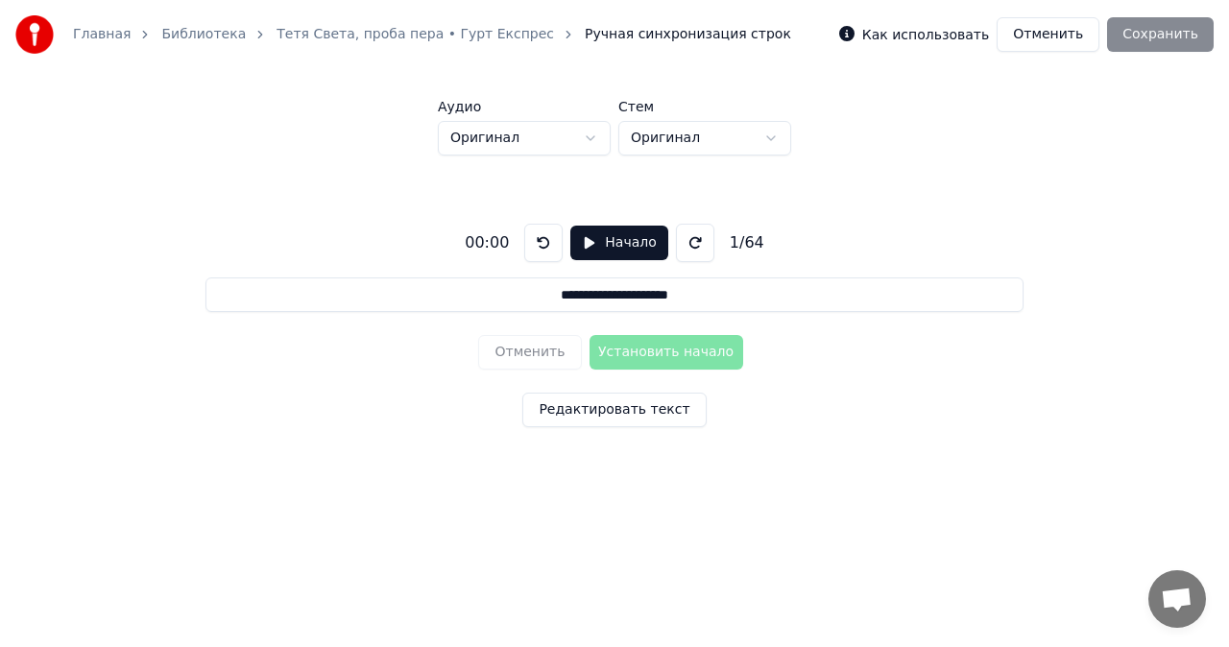
click at [916, 35] on label "Как использовать" at bounding box center [926, 34] width 127 height 13
click at [1071, 34] on button "Отменить" at bounding box center [1048, 34] width 103 height 35
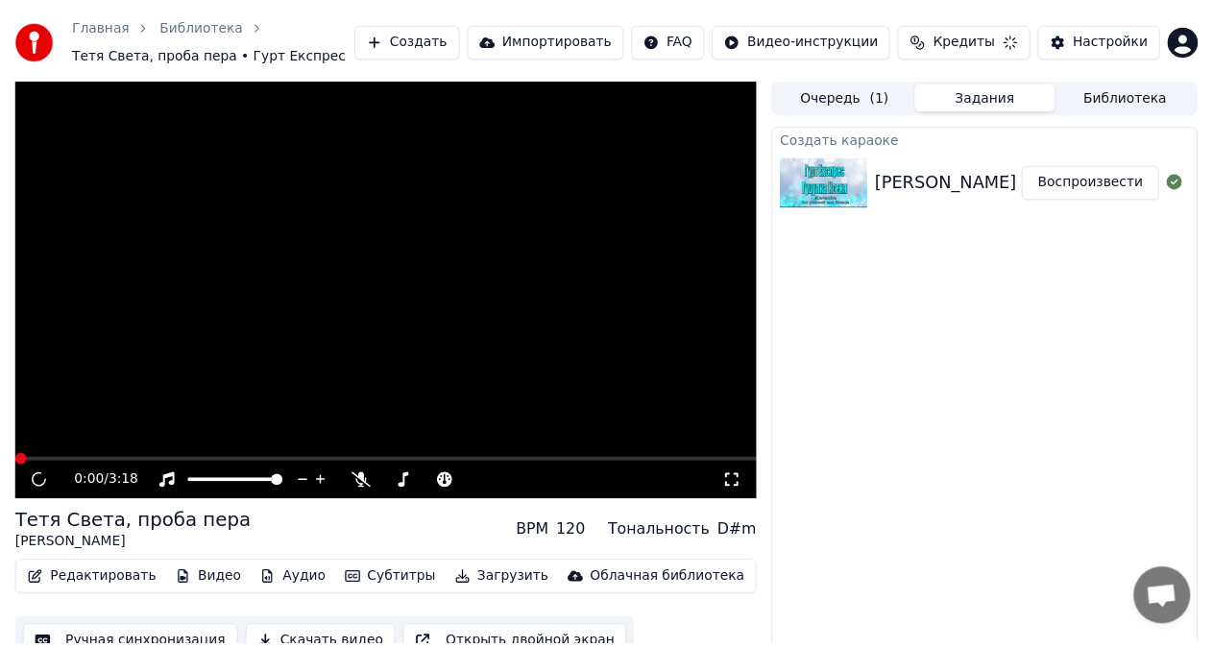
scroll to position [27, 0]
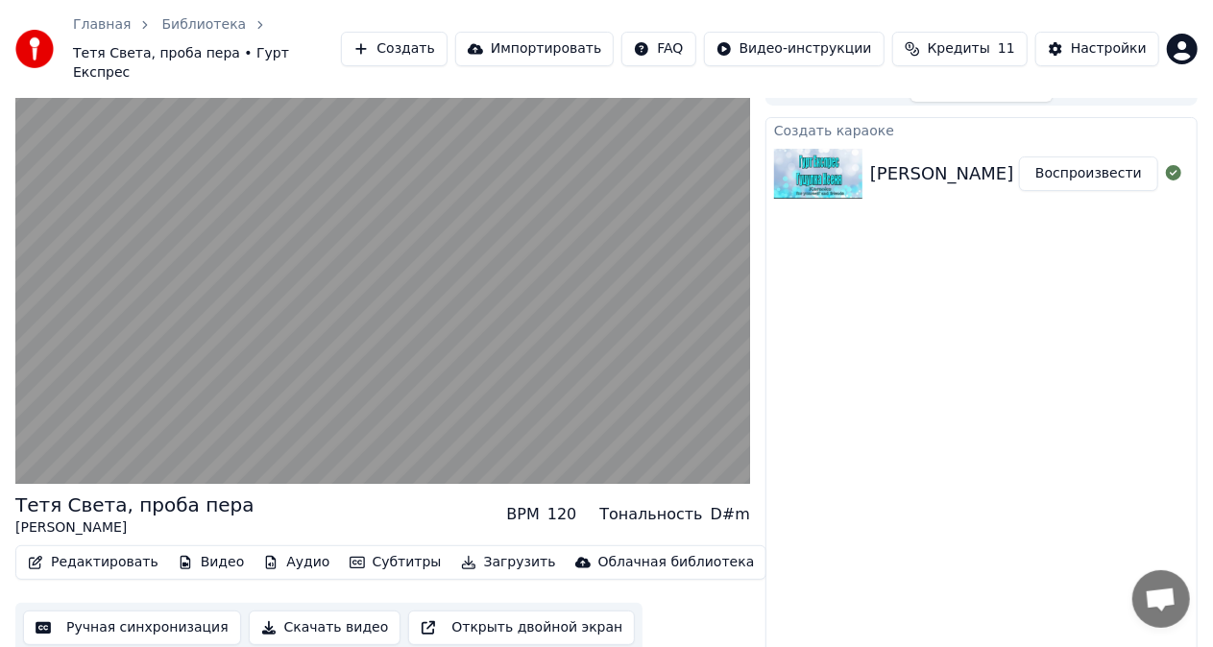
click at [111, 420] on video at bounding box center [382, 277] width 735 height 413
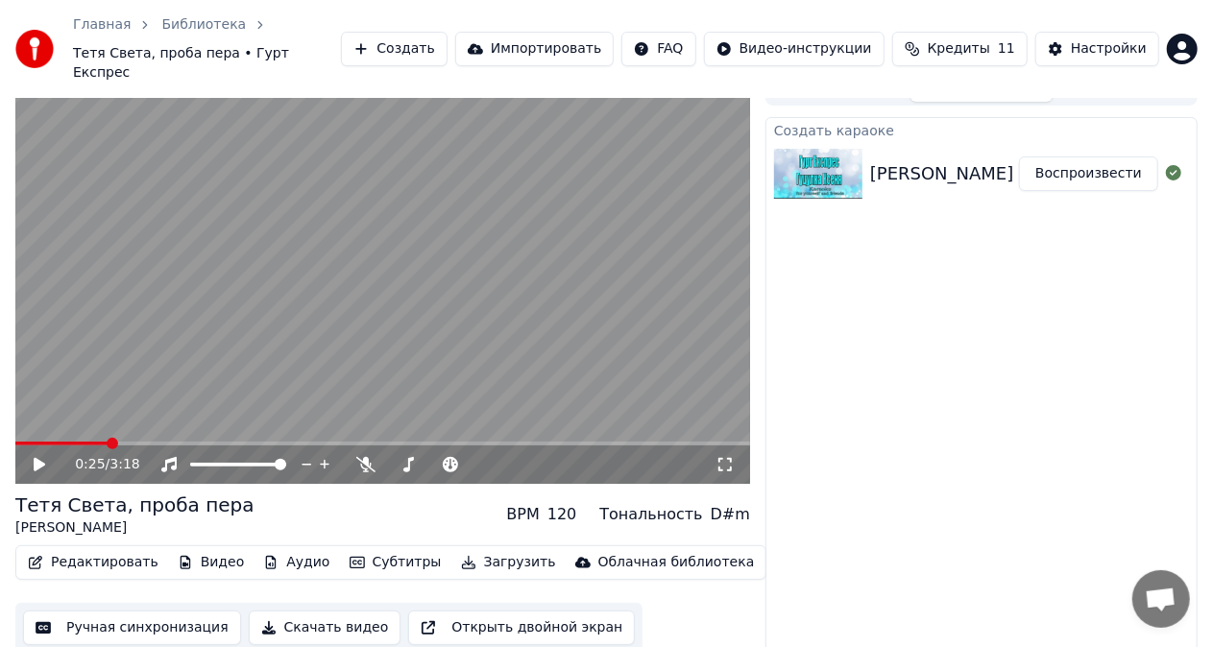
click at [106, 442] on span at bounding box center [61, 444] width 92 height 4
click at [103, 442] on span at bounding box center [59, 444] width 88 height 4
click at [96, 442] on span at bounding box center [56, 444] width 82 height 4
click at [107, 397] on video at bounding box center [382, 277] width 735 height 413
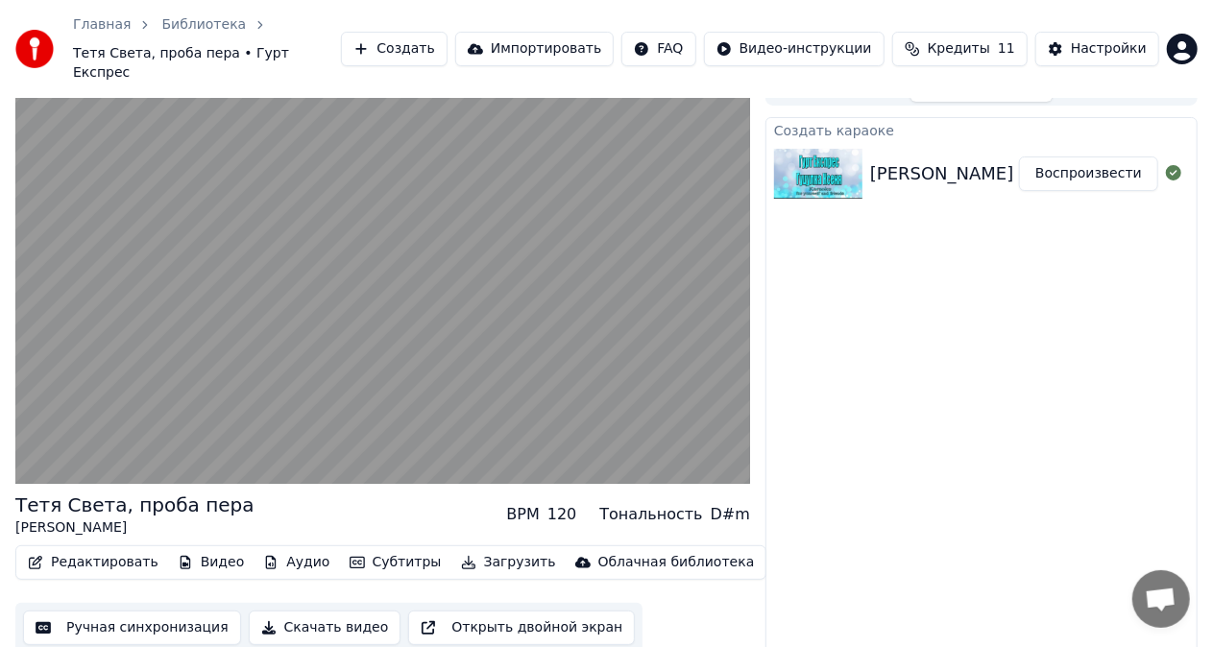
click at [107, 397] on video at bounding box center [382, 277] width 735 height 413
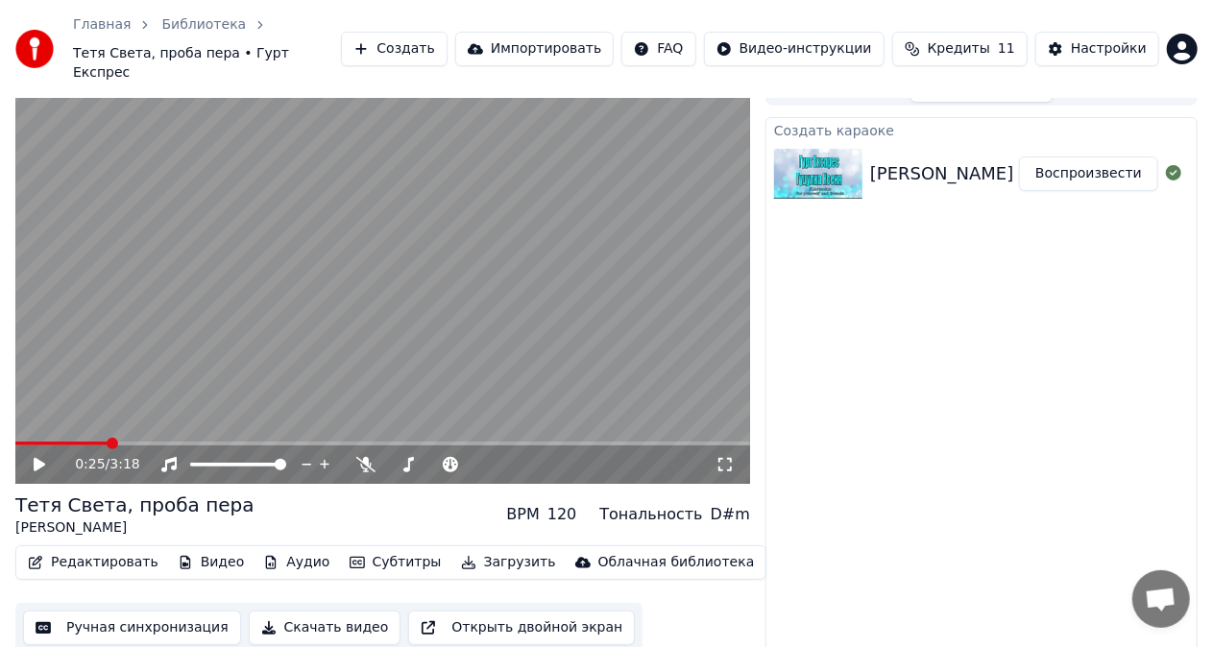
click at [106, 442] on span at bounding box center [61, 444] width 93 height 4
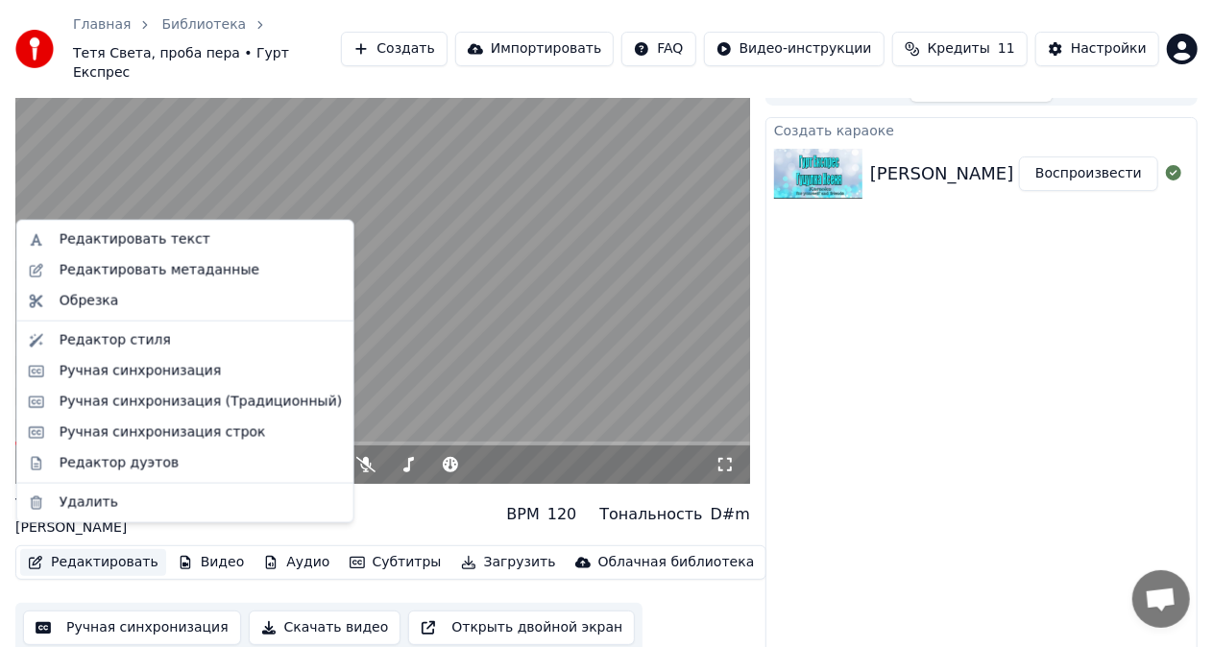
click at [122, 549] on button "Редактировать" at bounding box center [93, 562] width 146 height 27
click at [159, 400] on div "Ручная синхронизация (Традиционный)" at bounding box center [201, 402] width 282 height 19
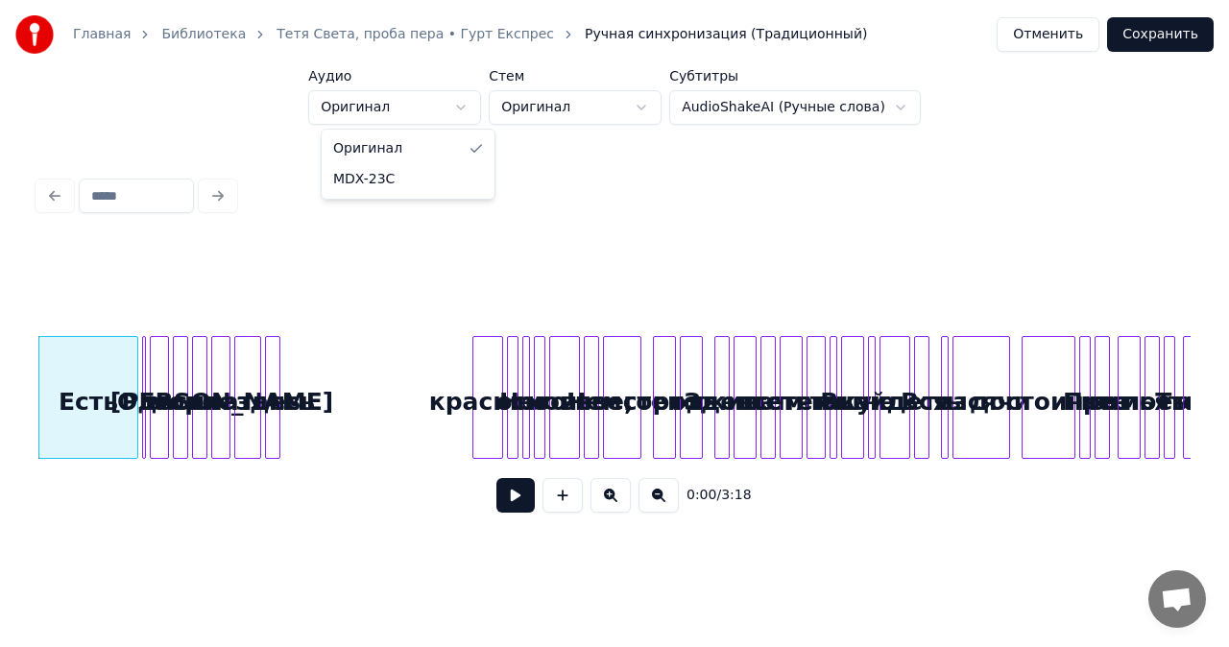
click at [471, 106] on html "Главная Библиотека Тетя Света, проба пера • Гурт Експрес Ручная синхронизация (…" at bounding box center [614, 287] width 1229 height 574
click at [517, 155] on html "Главная Библиотека Тетя Света, проба пера • Гурт Експрес Ручная синхронизация (…" at bounding box center [614, 287] width 1229 height 574
click at [658, 107] on html "Главная Библиотека Тетя Света, проба пера • Гурт Експрес Ручная синхронизация (…" at bounding box center [614, 287] width 1229 height 574
click at [639, 182] on html "Главная Библиотека Тетя Света, проба пера • Гурт Експрес Ручная синхронизация (…" at bounding box center [614, 287] width 1229 height 574
click at [885, 106] on html "Главная Библиотека Тетя Света, проба пера • Гурт Експрес Ручная синхронизация (…" at bounding box center [614, 287] width 1229 height 574
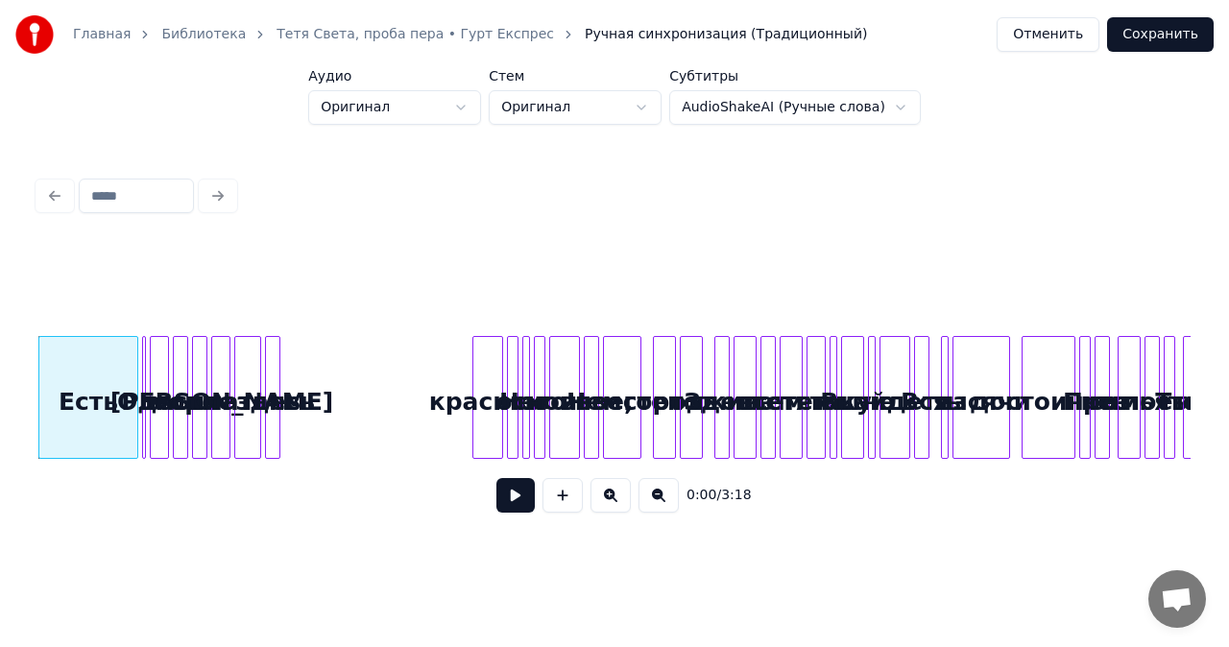
click at [824, 249] on html "Главная Библиотека Тетя Света, проба пера • Гурт Експрес Ручная синхронизация (…" at bounding box center [614, 287] width 1229 height 574
click at [1047, 38] on button "Отменить" at bounding box center [1048, 34] width 103 height 35
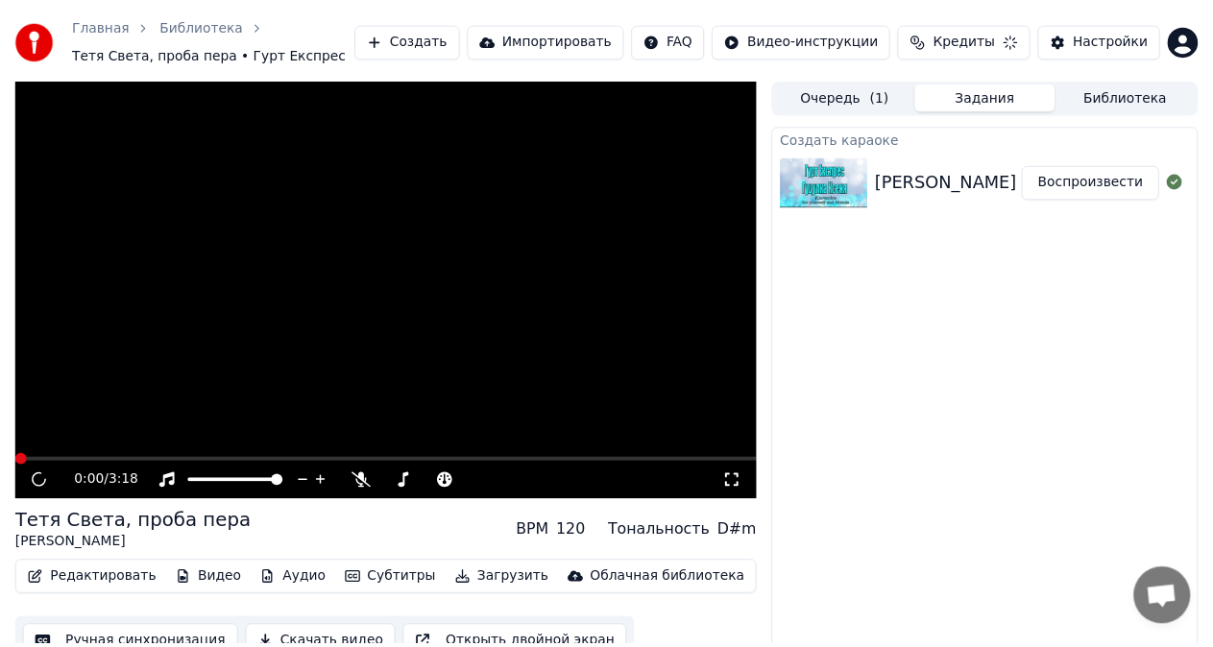
scroll to position [27, 0]
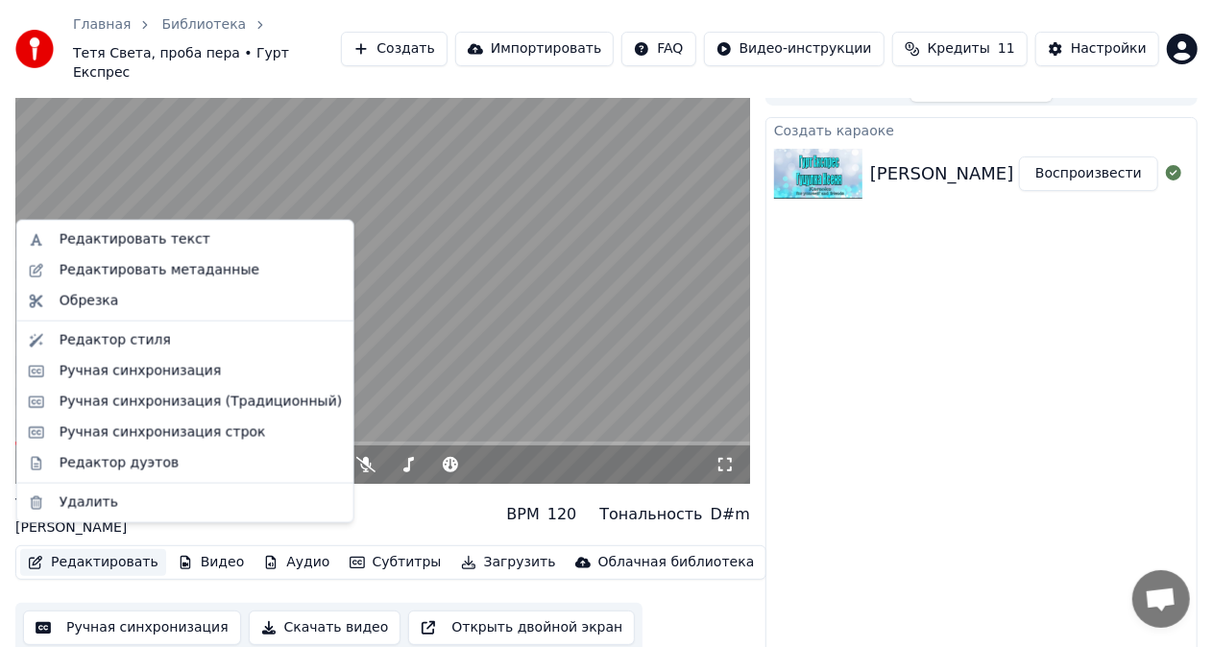
click at [127, 549] on button "Редактировать" at bounding box center [93, 562] width 146 height 27
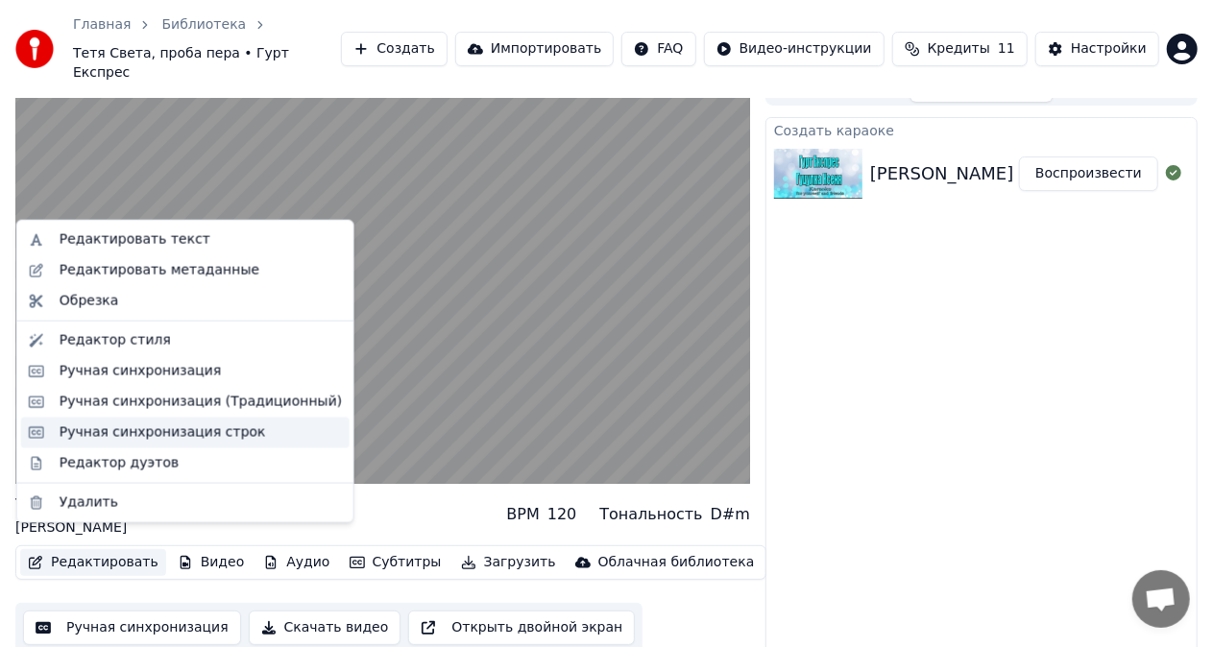
click at [140, 434] on div "Ручная синхронизация строк" at bounding box center [163, 433] width 207 height 19
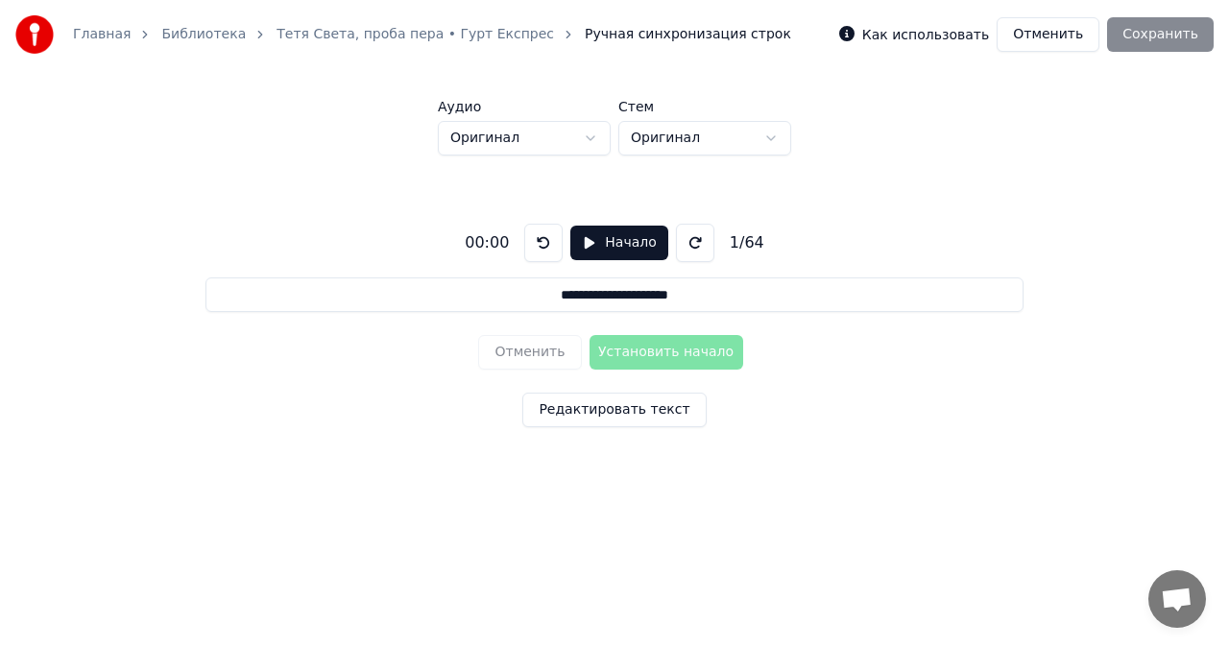
click at [893, 35] on label "Как использовать" at bounding box center [926, 34] width 127 height 13
click at [925, 32] on label "Как использовать" at bounding box center [926, 34] width 127 height 13
click at [590, 245] on button "Начало" at bounding box center [619, 243] width 97 height 35
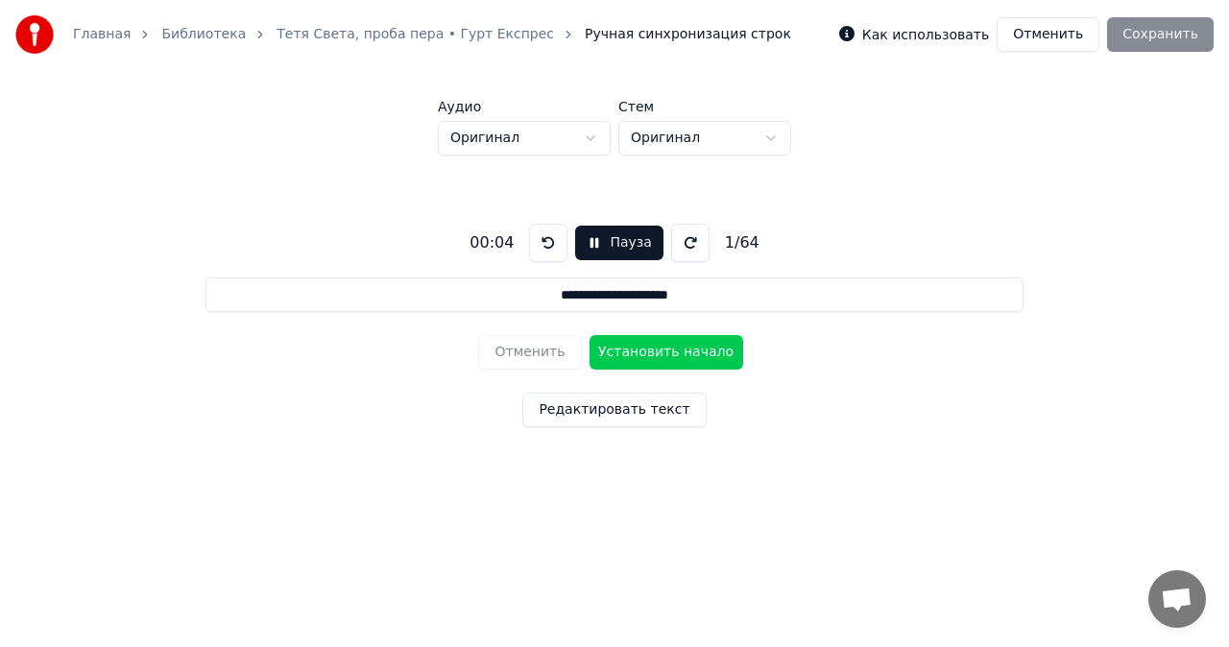
click at [590, 245] on button "Пауза" at bounding box center [618, 243] width 87 height 35
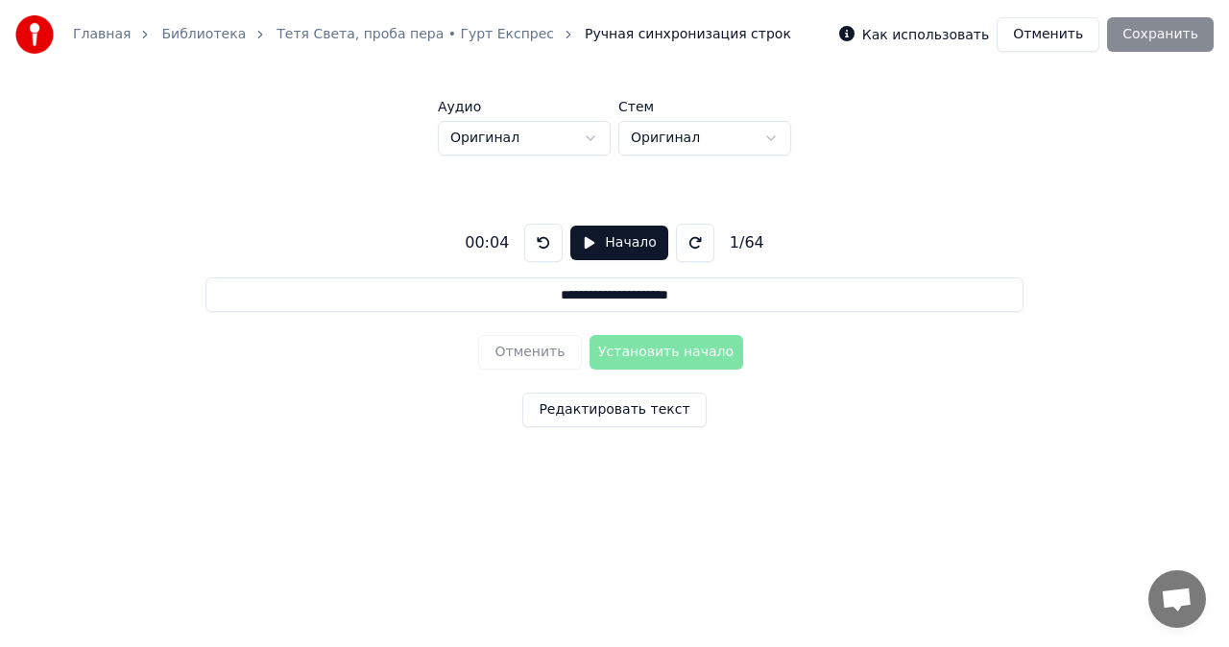
click at [627, 380] on div "**********" at bounding box center [615, 322] width 1168 height 332
click at [626, 352] on div "Отменить Установить начало" at bounding box center [614, 353] width 272 height 50
click at [626, 353] on div "Отменить Установить начало" at bounding box center [614, 353] width 272 height 50
click at [583, 250] on button "Начало" at bounding box center [619, 243] width 97 height 35
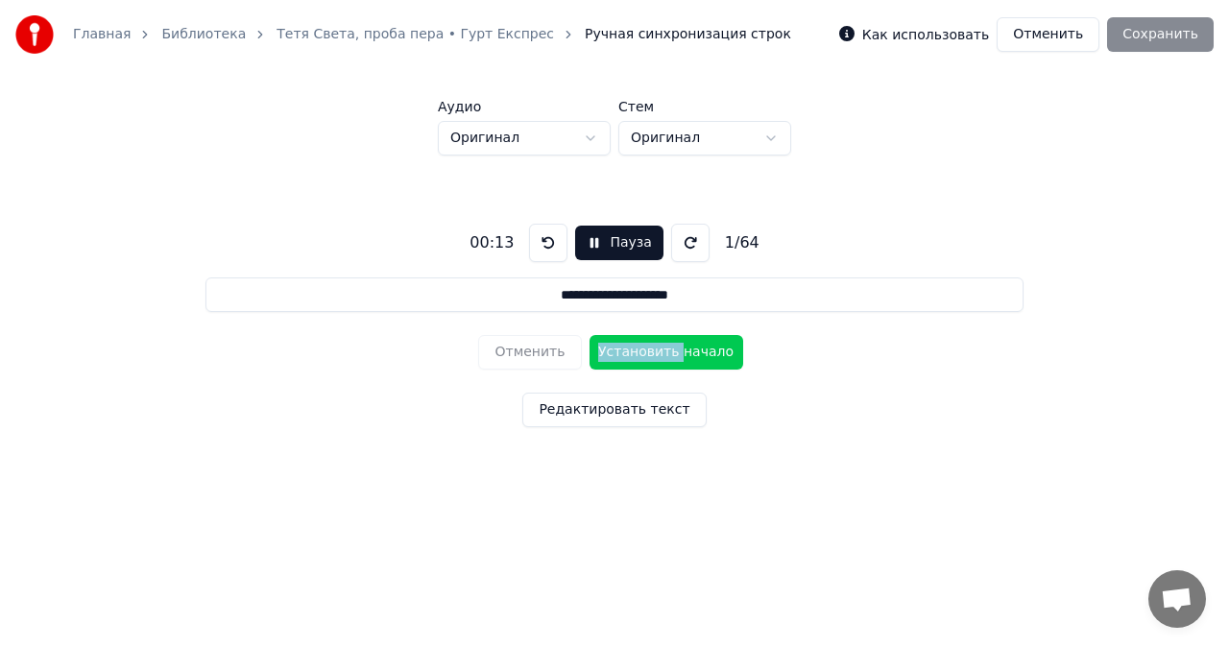
click at [545, 242] on button at bounding box center [548, 243] width 38 height 38
click at [751, 327] on div "**********" at bounding box center [615, 322] width 1168 height 332
click at [669, 352] on button "Установить начало" at bounding box center [667, 352] width 154 height 35
click at [667, 407] on button "Редактировать текст" at bounding box center [614, 410] width 183 height 35
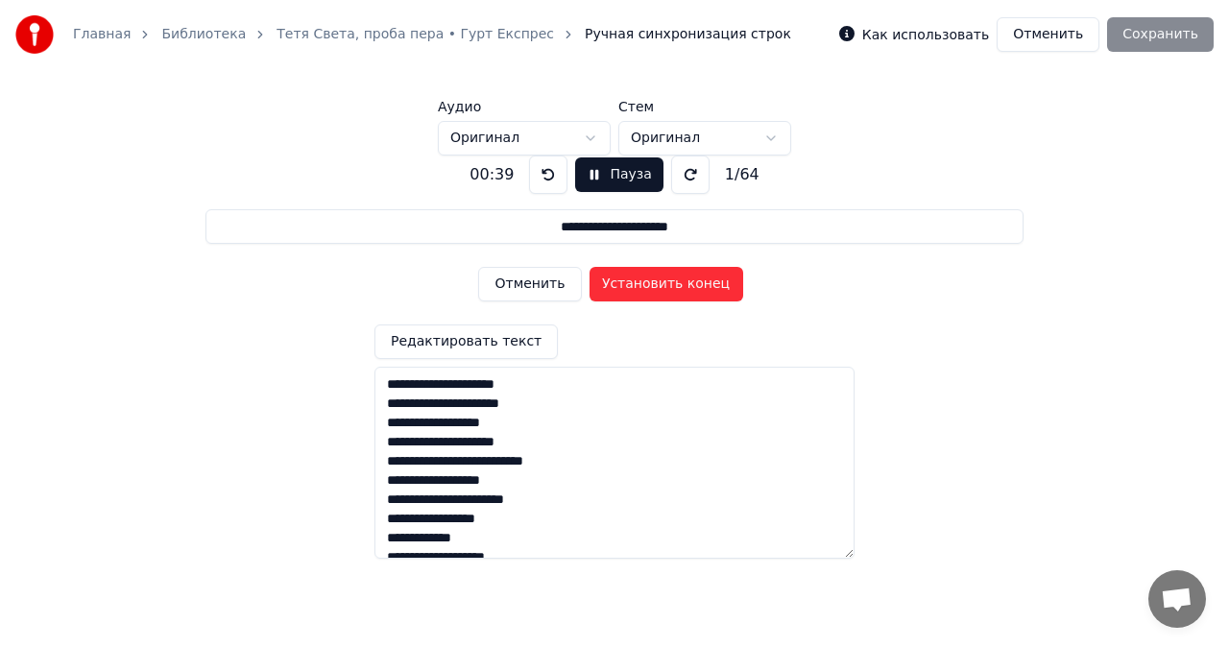
click at [820, 269] on div "**********" at bounding box center [615, 350] width 1168 height 388
click at [949, 121] on div "**********" at bounding box center [615, 294] width 1168 height 388
click at [1141, 36] on div "Как использовать Отменить Сохранить" at bounding box center [1026, 34] width 375 height 35
click at [469, 277] on div "**********" at bounding box center [615, 350] width 1168 height 388
click at [468, 222] on input "**********" at bounding box center [614, 226] width 817 height 35
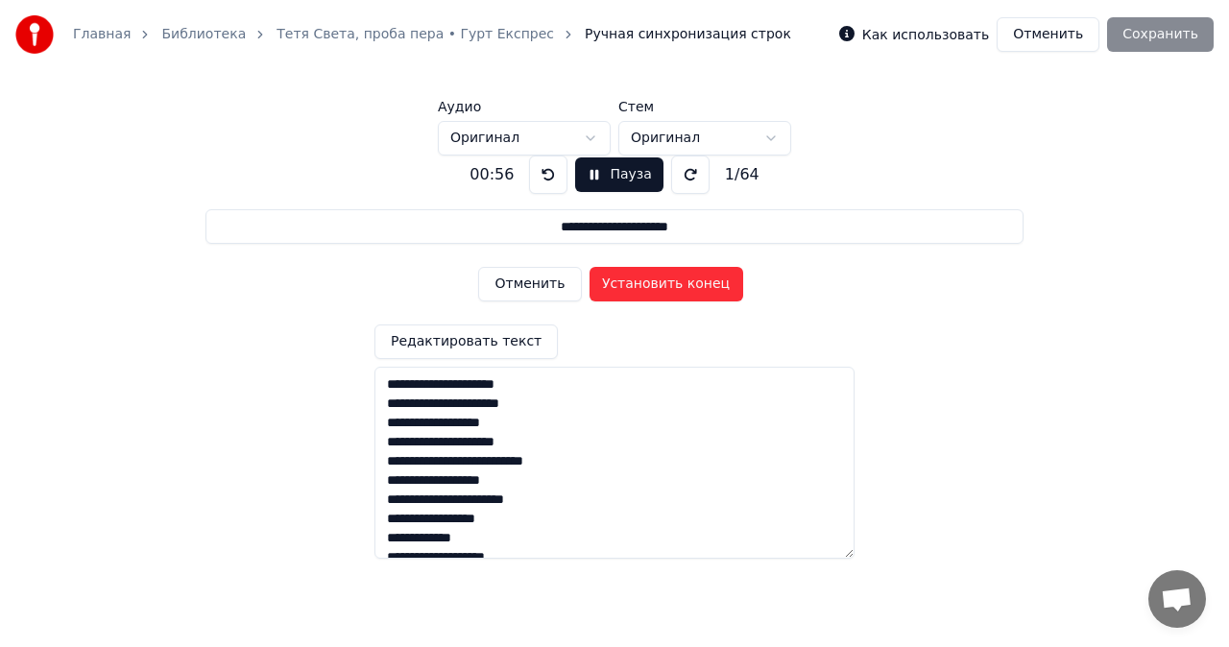
click at [468, 222] on input "**********" at bounding box center [614, 226] width 817 height 35
click at [432, 267] on div "**********" at bounding box center [615, 350] width 1168 height 388
click at [404, 30] on link "Тетя Света, проба пера • Гурт Експрес" at bounding box center [416, 34] width 278 height 19
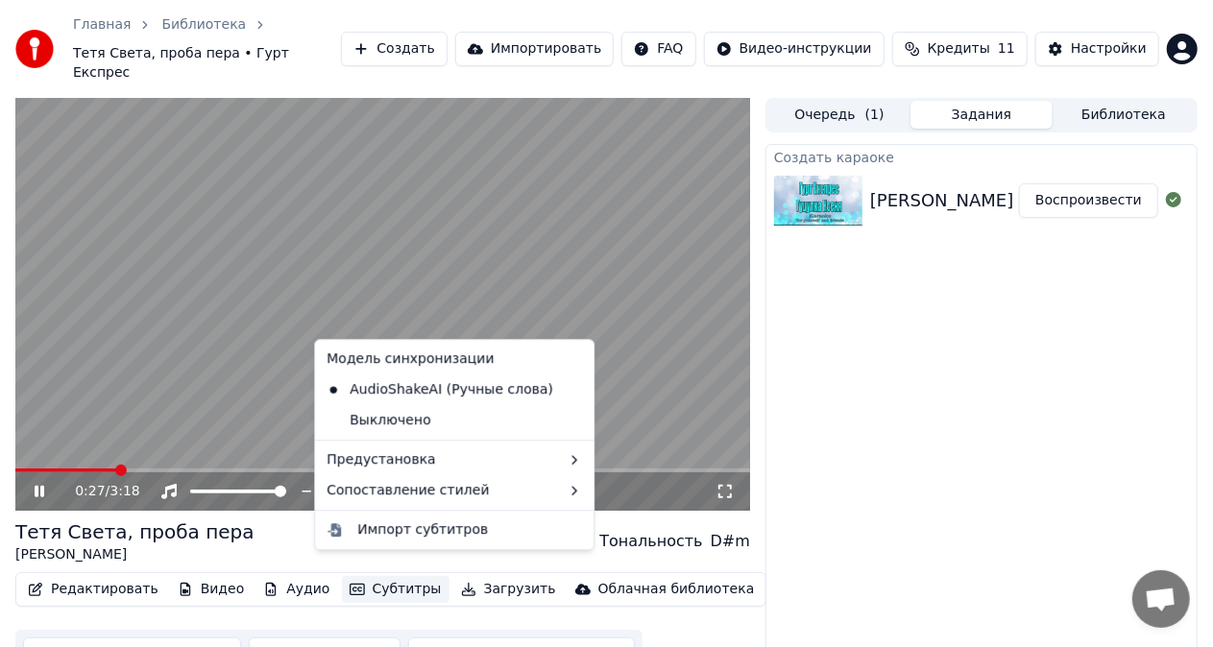
click at [377, 576] on button "Субтитры" at bounding box center [396, 589] width 108 height 27
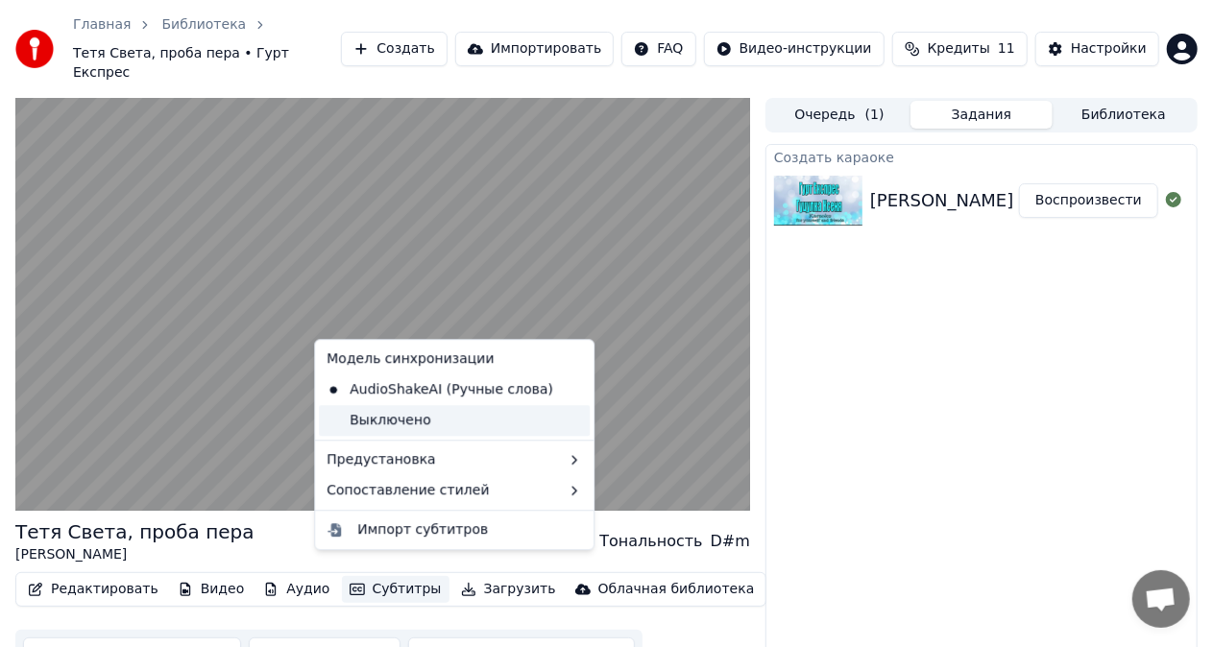
click at [389, 422] on div "Выключено" at bounding box center [454, 420] width 271 height 31
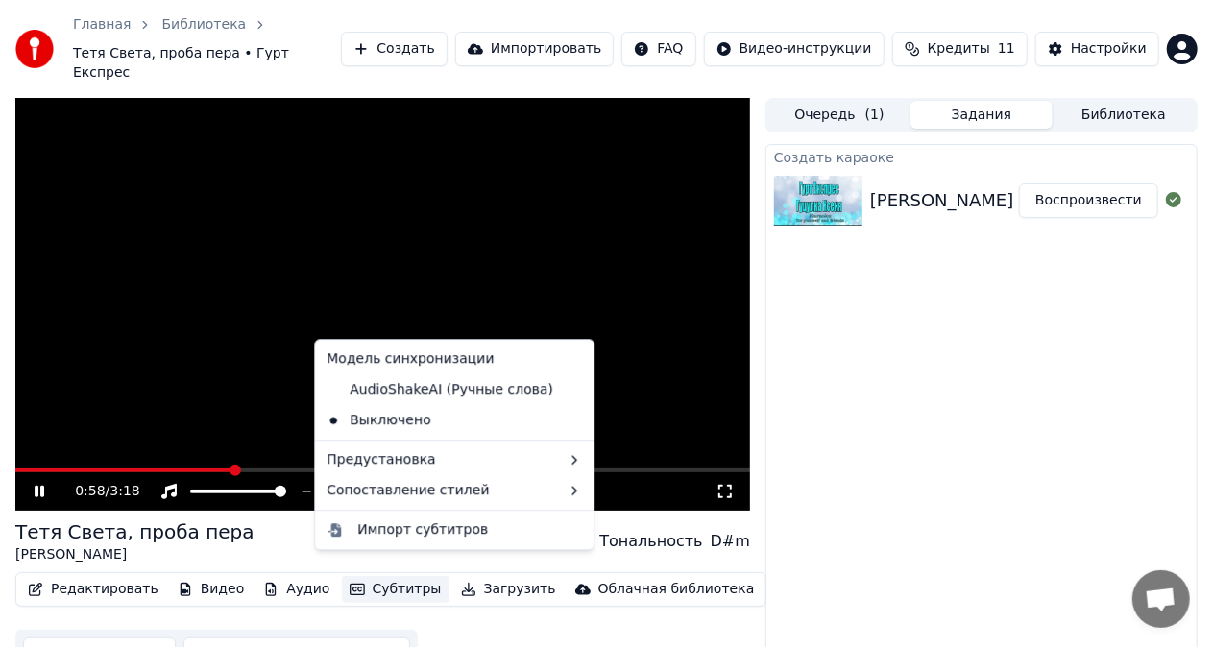
click at [375, 581] on button "Субтитры" at bounding box center [396, 589] width 108 height 27
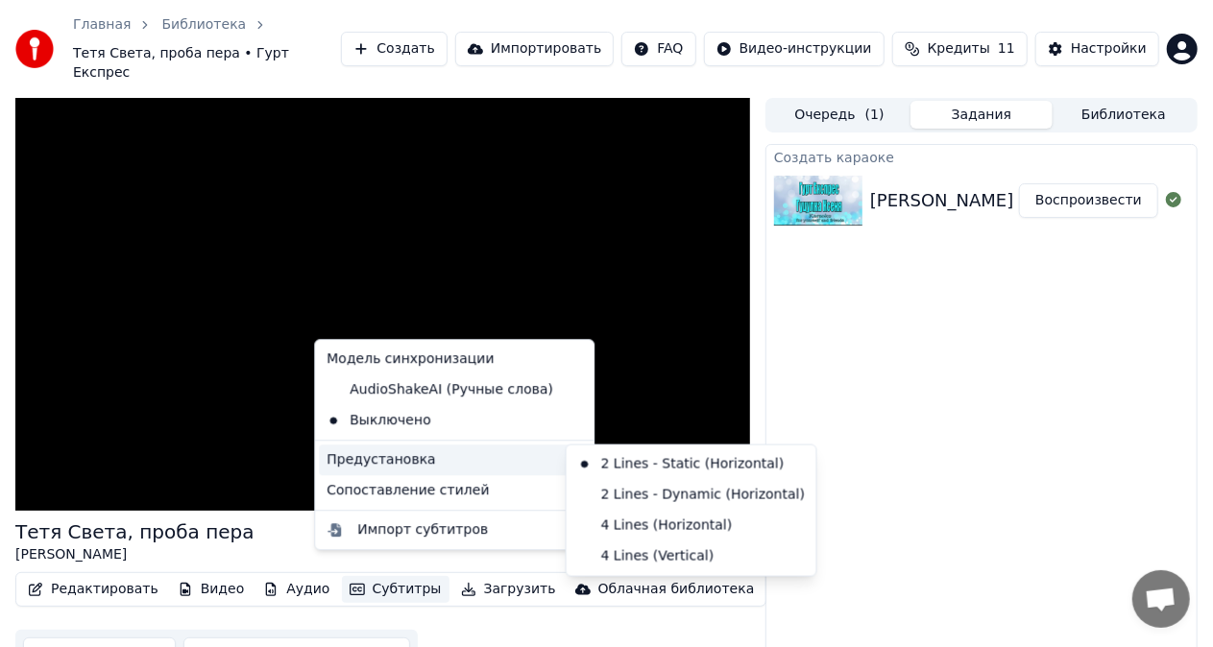
click at [459, 457] on div "Предустановка" at bounding box center [454, 460] width 271 height 31
click at [604, 466] on div "2 Lines - Static (Horizontal)" at bounding box center [692, 465] width 242 height 31
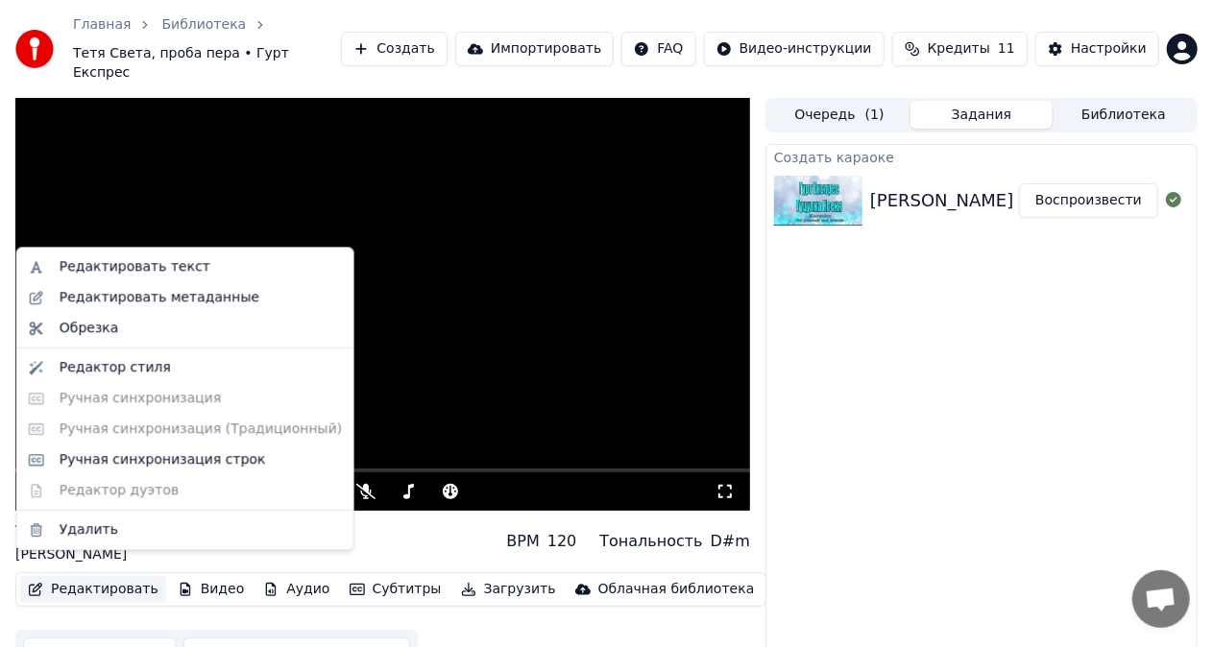
click at [109, 576] on button "Редактировать" at bounding box center [93, 589] width 146 height 27
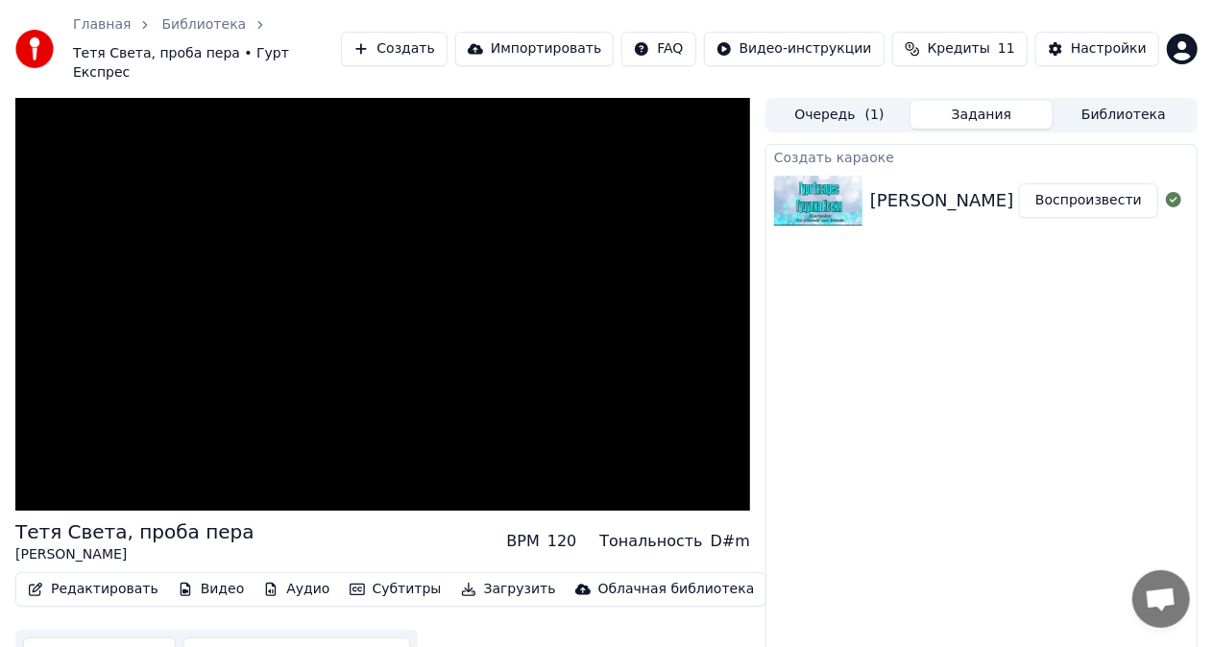
click at [380, 526] on div "Тетя Света, проба пера Гурт Експрес BPM 120 Тональность D#m" at bounding box center [382, 542] width 735 height 46
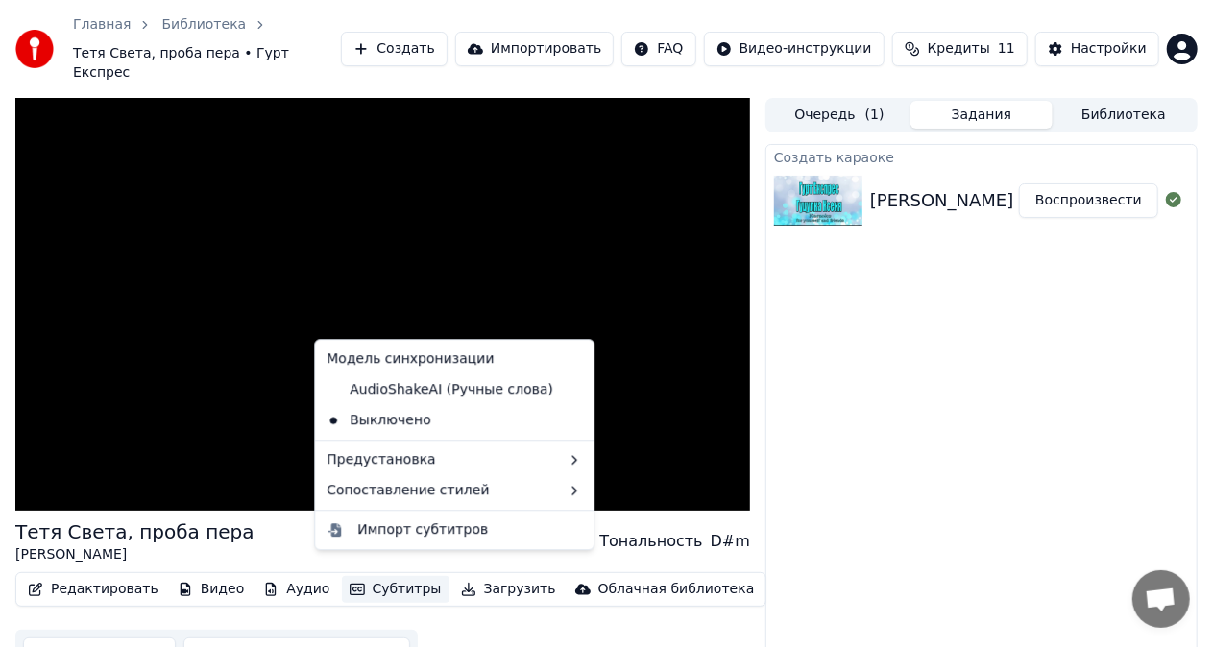
click at [369, 577] on button "Субтитры" at bounding box center [396, 589] width 108 height 27
click at [376, 388] on div "AudioShakeAI (Ручные слова)" at bounding box center [440, 390] width 242 height 31
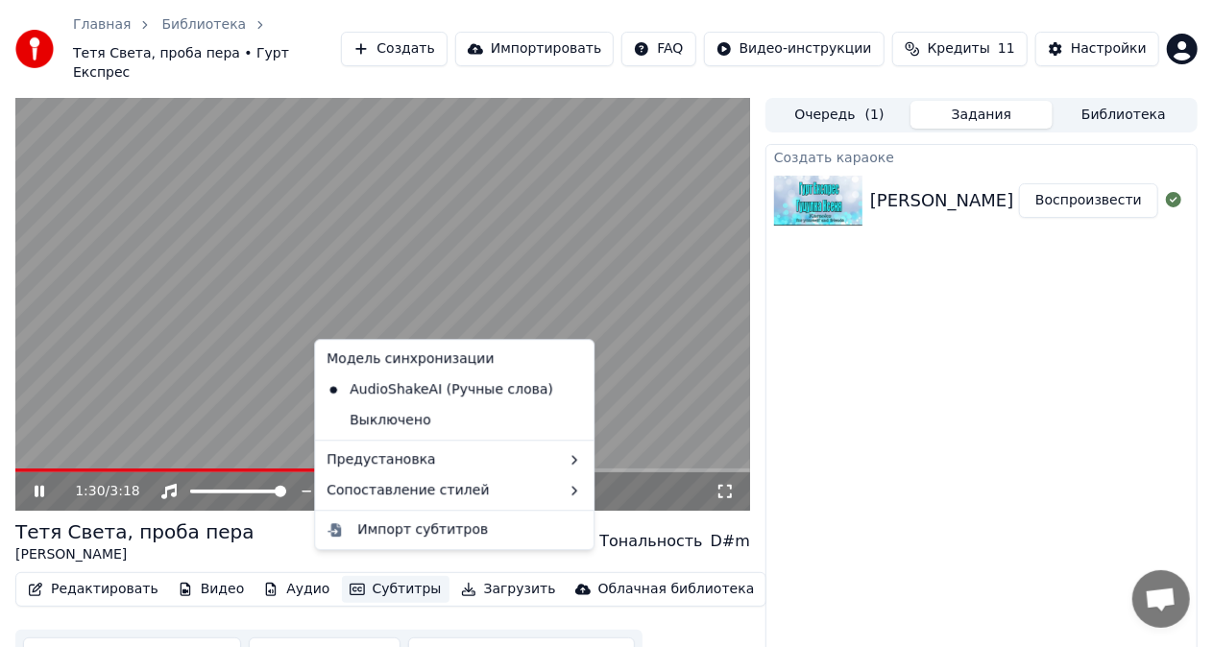
click at [374, 576] on button "Субтитры" at bounding box center [396, 589] width 108 height 27
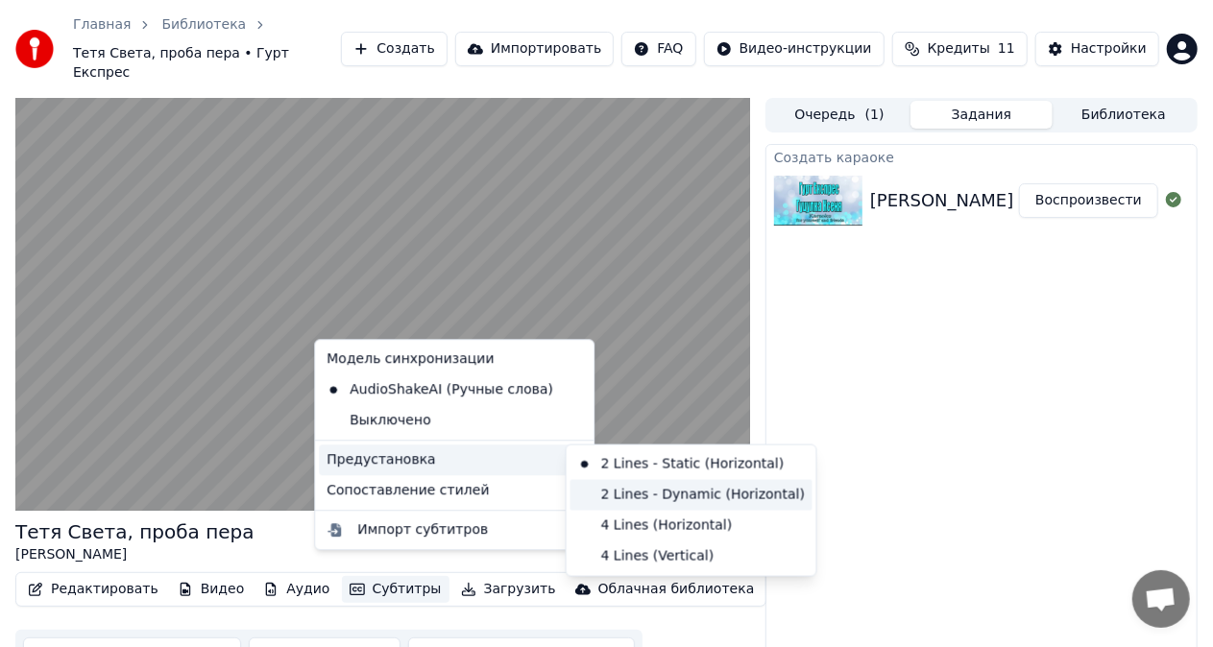
click at [615, 504] on div "2 Lines - Dynamic (Horizontal)" at bounding box center [692, 495] width 242 height 31
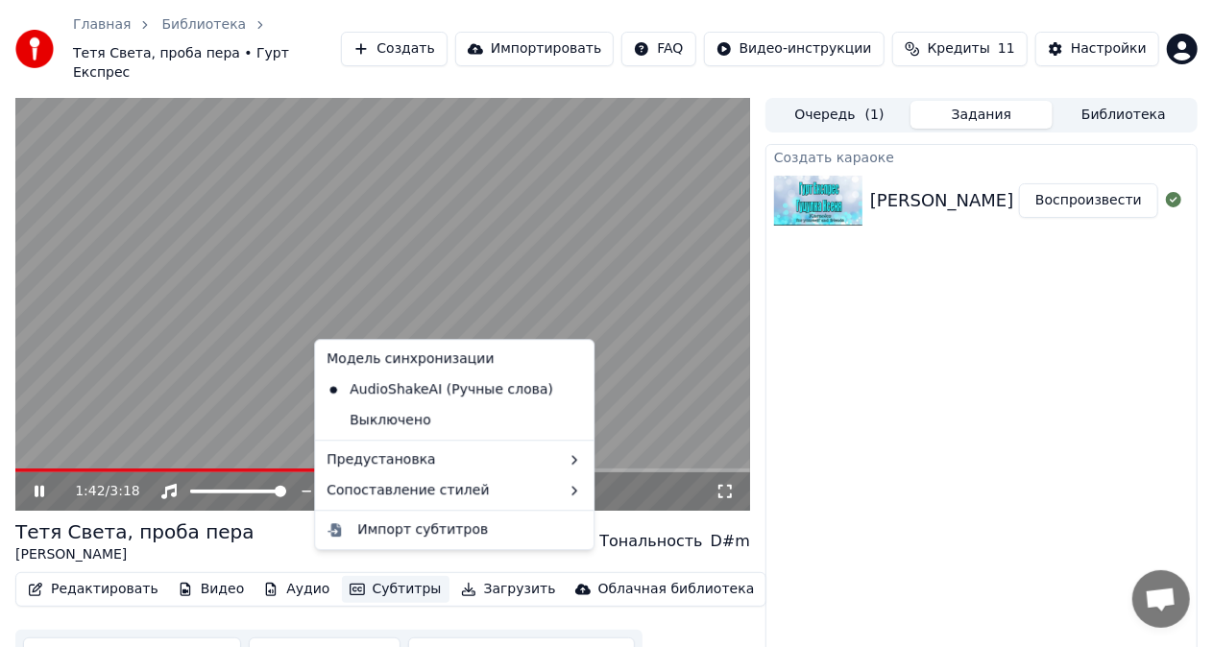
click at [368, 582] on button "Субтитры" at bounding box center [396, 589] width 108 height 27
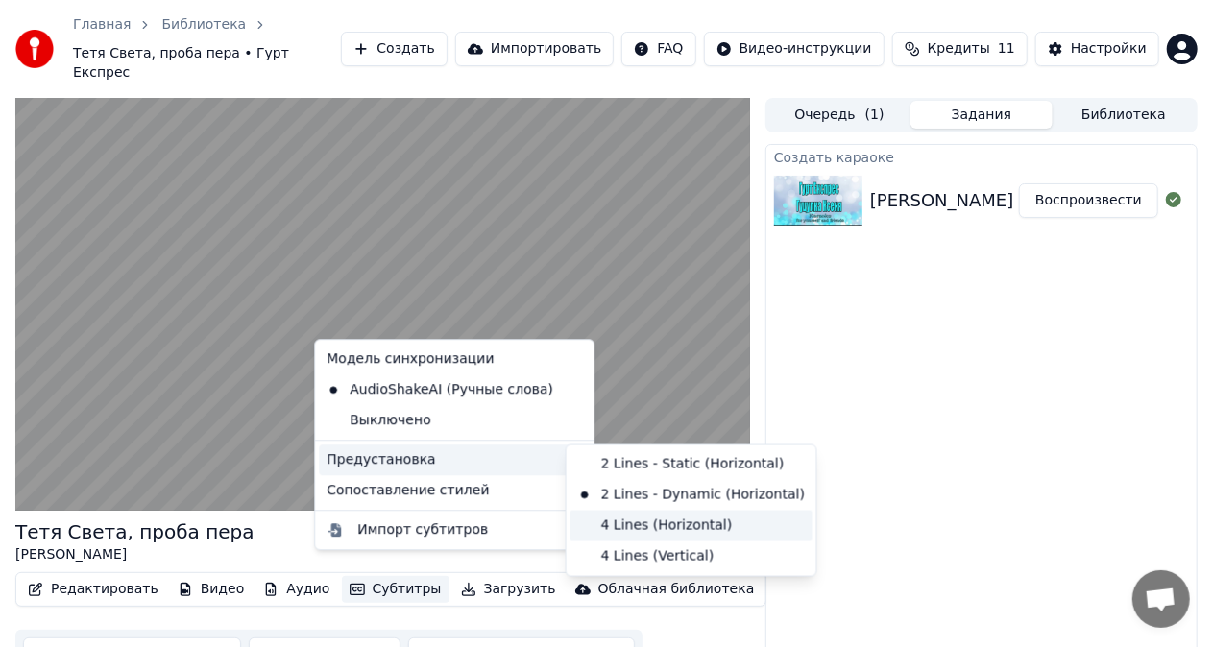
click at [609, 525] on div "4 Lines (Horizontal)" at bounding box center [692, 526] width 242 height 31
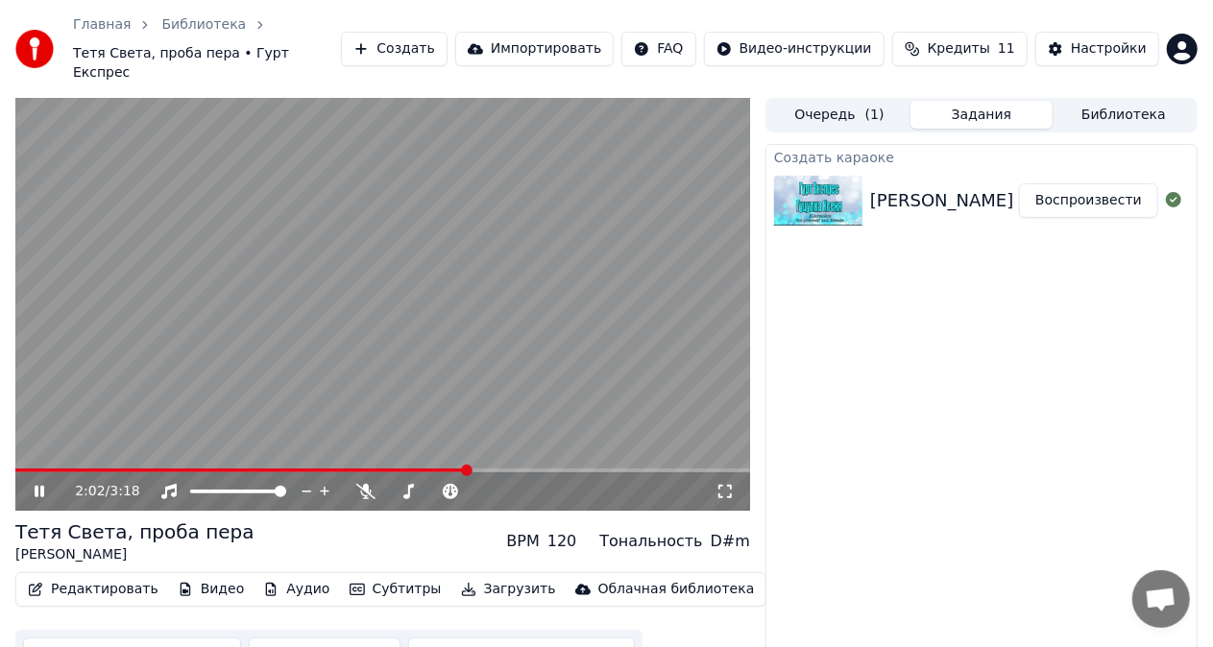
click at [669, 448] on video at bounding box center [382, 304] width 735 height 413
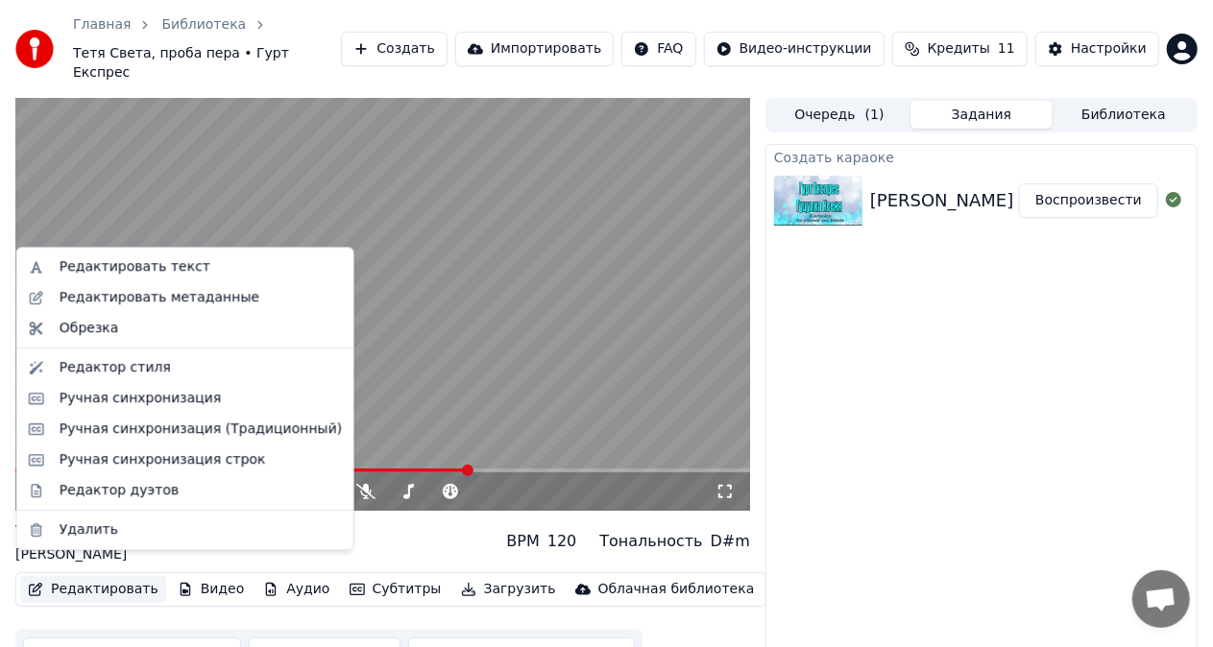
click at [115, 576] on button "Редактировать" at bounding box center [93, 589] width 146 height 27
click at [120, 464] on div "Ручная синхронизация строк" at bounding box center [163, 459] width 207 height 19
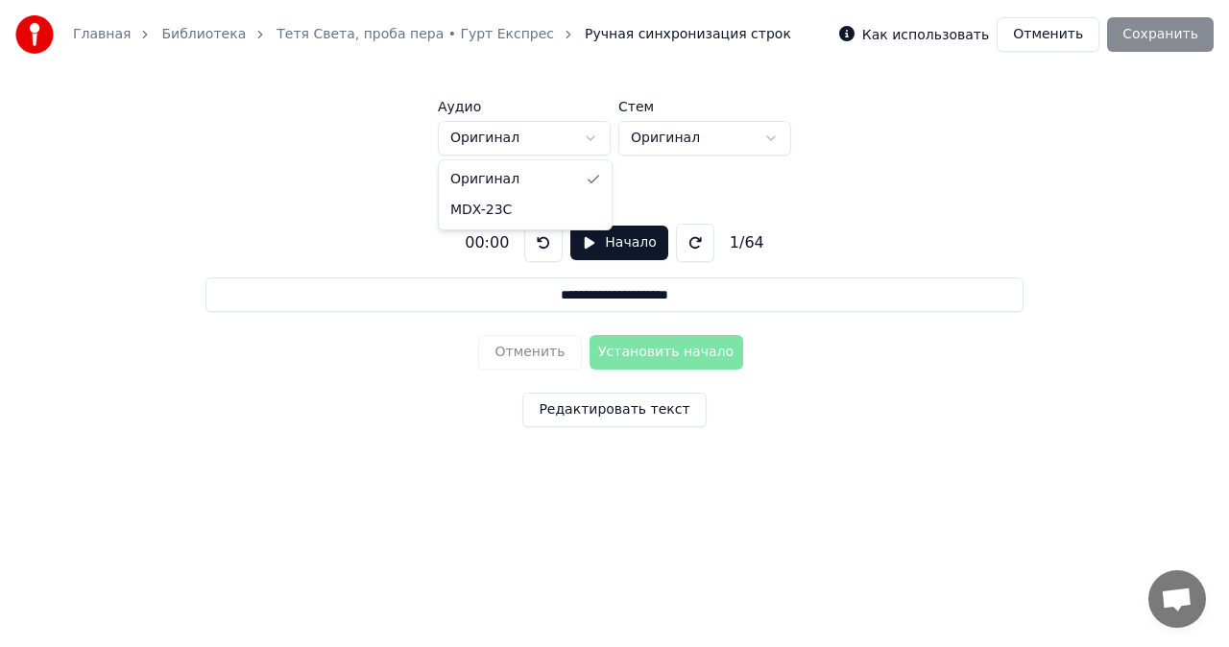
click at [594, 136] on html "**********" at bounding box center [614, 259] width 1229 height 519
click at [628, 171] on html "**********" at bounding box center [614, 259] width 1229 height 519
click at [772, 141] on html "**********" at bounding box center [614, 259] width 1229 height 519
click at [510, 161] on html "**********" at bounding box center [614, 259] width 1229 height 519
click at [420, 350] on div "**********" at bounding box center [615, 322] width 1168 height 332
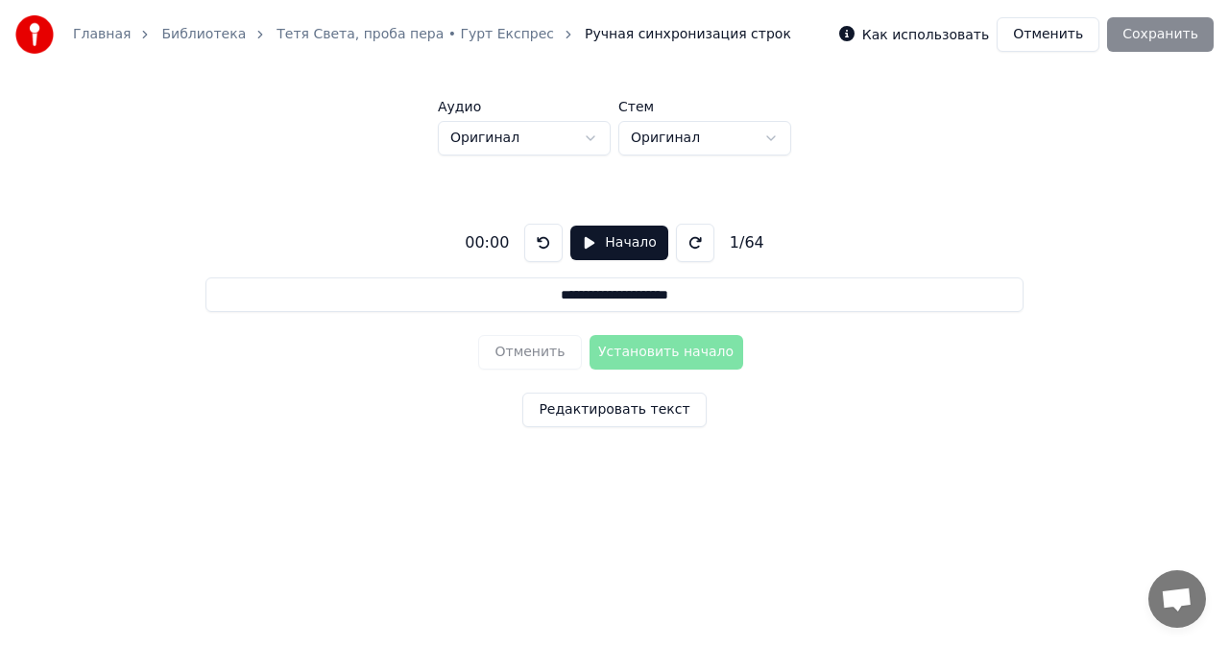
click at [526, 519] on html "**********" at bounding box center [614, 259] width 1229 height 519
click at [1042, 40] on button "Отменить" at bounding box center [1048, 34] width 103 height 35
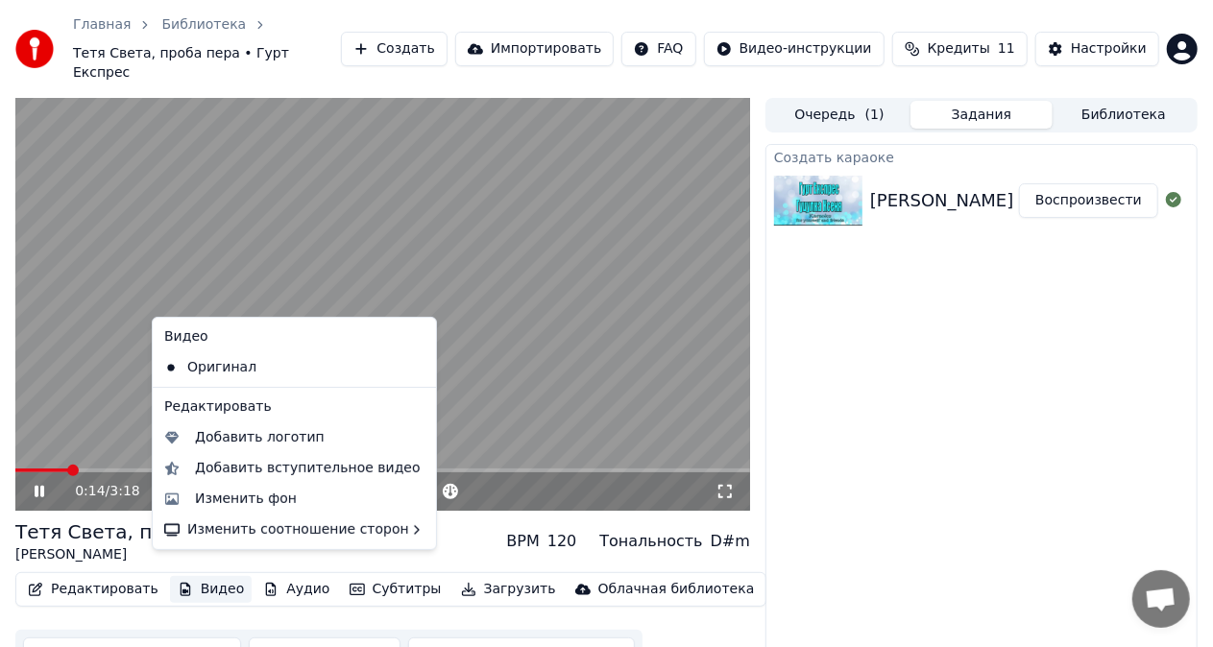
click at [196, 576] on button "Видео" at bounding box center [211, 589] width 83 height 27
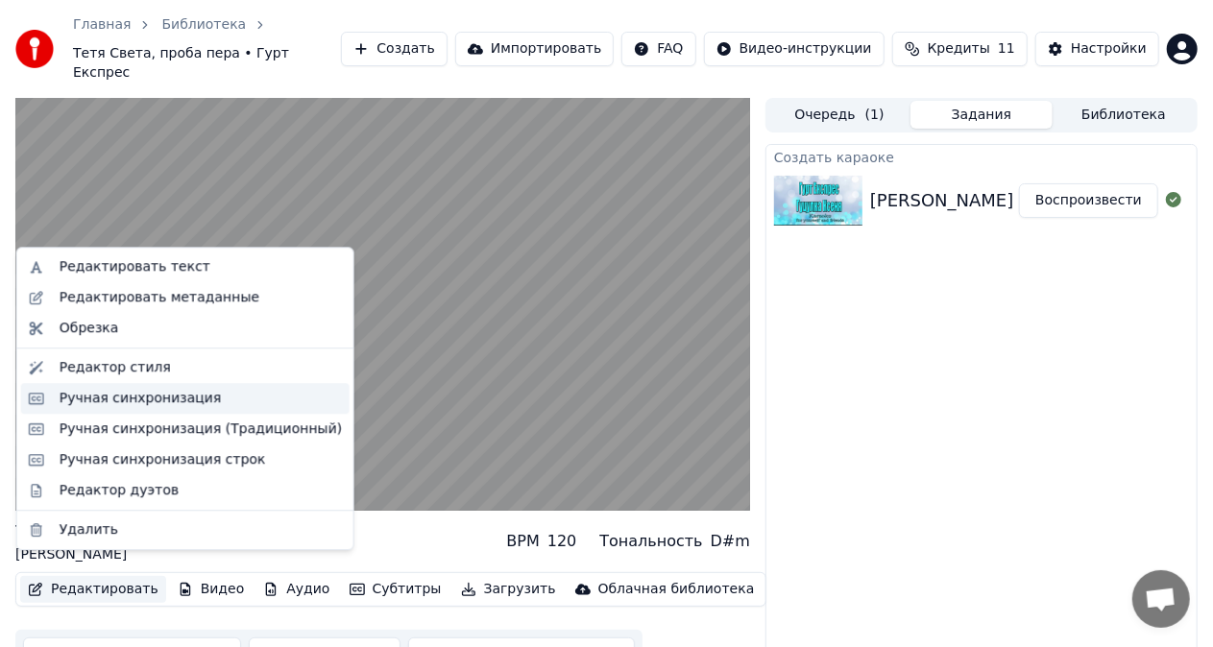
click at [91, 399] on div "Ручная синхронизация" at bounding box center [141, 398] width 162 height 19
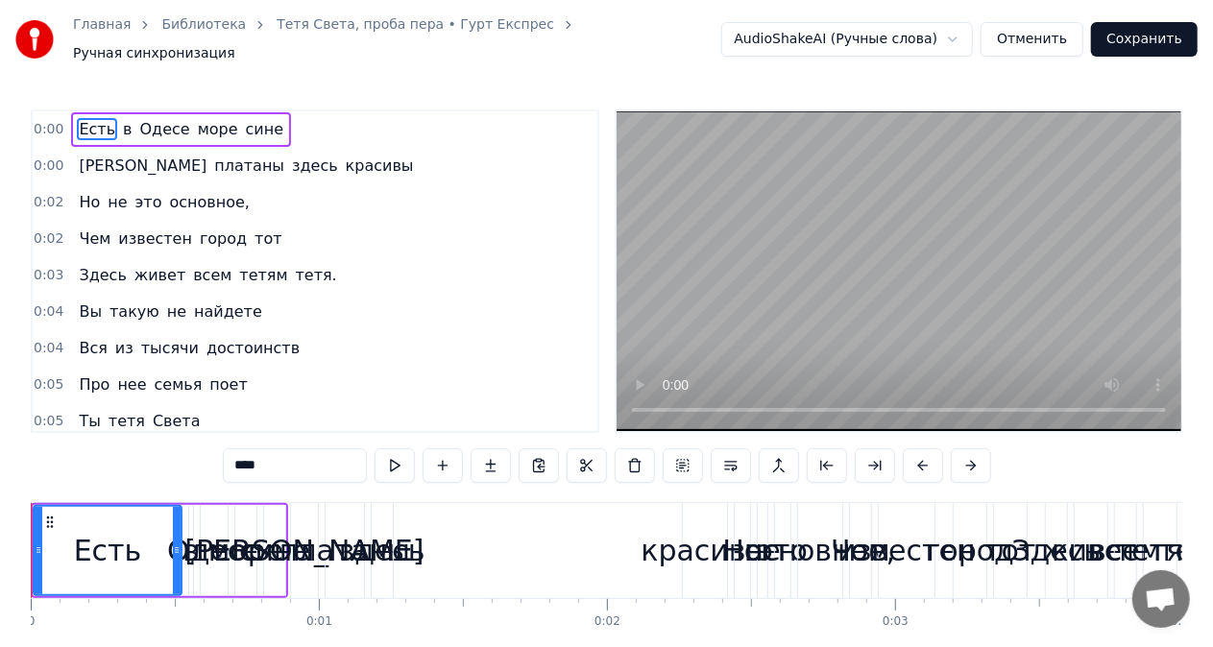
drag, startPoint x: 135, startPoint y: 548, endPoint x: 227, endPoint y: 549, distance: 91.3
click at [227, 549] on div "Есть в Одесе море сине" at bounding box center [159, 550] width 257 height 95
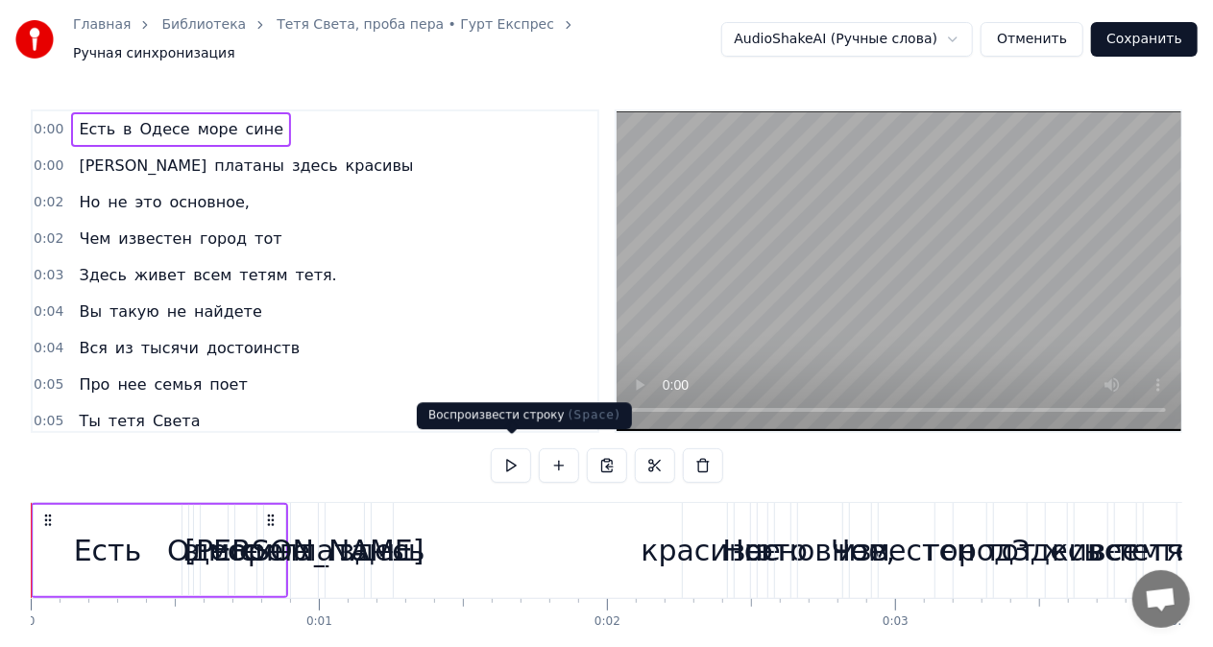
click at [513, 453] on button at bounding box center [511, 466] width 40 height 35
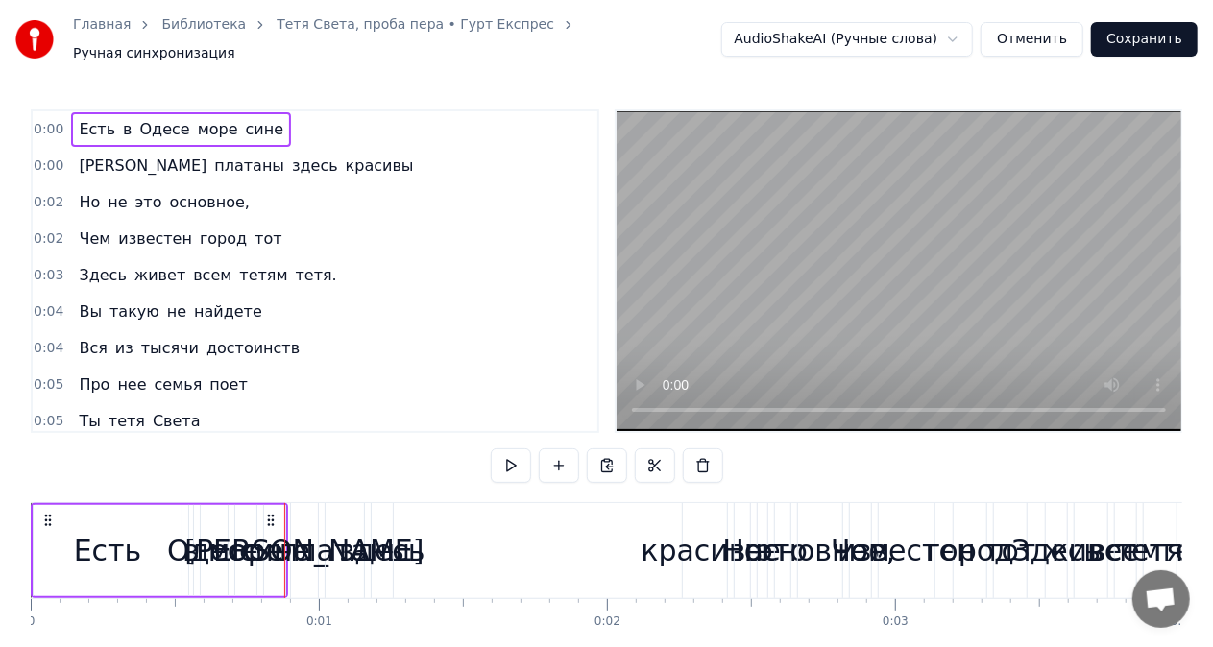
click at [513, 453] on button at bounding box center [511, 466] width 40 height 35
drag, startPoint x: 224, startPoint y: 539, endPoint x: 431, endPoint y: 622, distance: 223.7
click at [445, 620] on div "Есть в Одесе море сине И платаны здесь красивы Но не это основное, Чем известен…" at bounding box center [607, 574] width 1152 height 144
drag, startPoint x: 34, startPoint y: 587, endPoint x: 488, endPoint y: 638, distance: 457.2
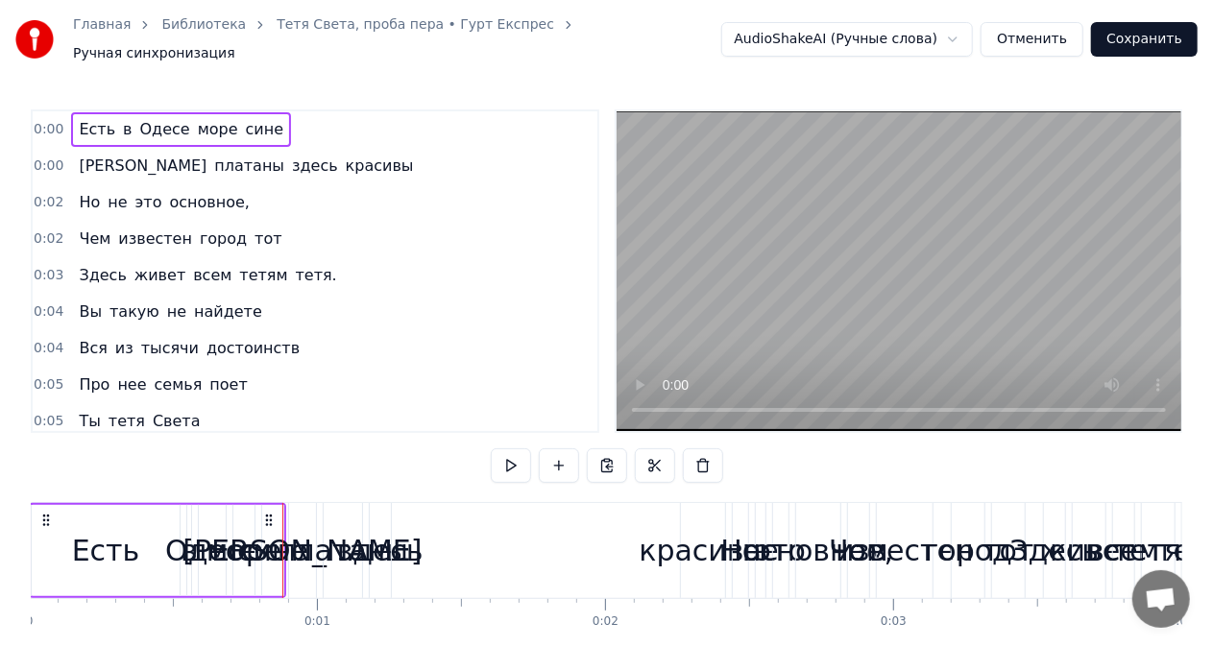
click at [488, 638] on div "Есть в Одесе море сине И платаны здесь красивы Но не это основное, Чем известен…" at bounding box center [607, 574] width 1152 height 144
click at [58, 120] on span "0:00" at bounding box center [49, 129] width 30 height 19
click at [268, 513] on icon at bounding box center [268, 520] width 15 height 15
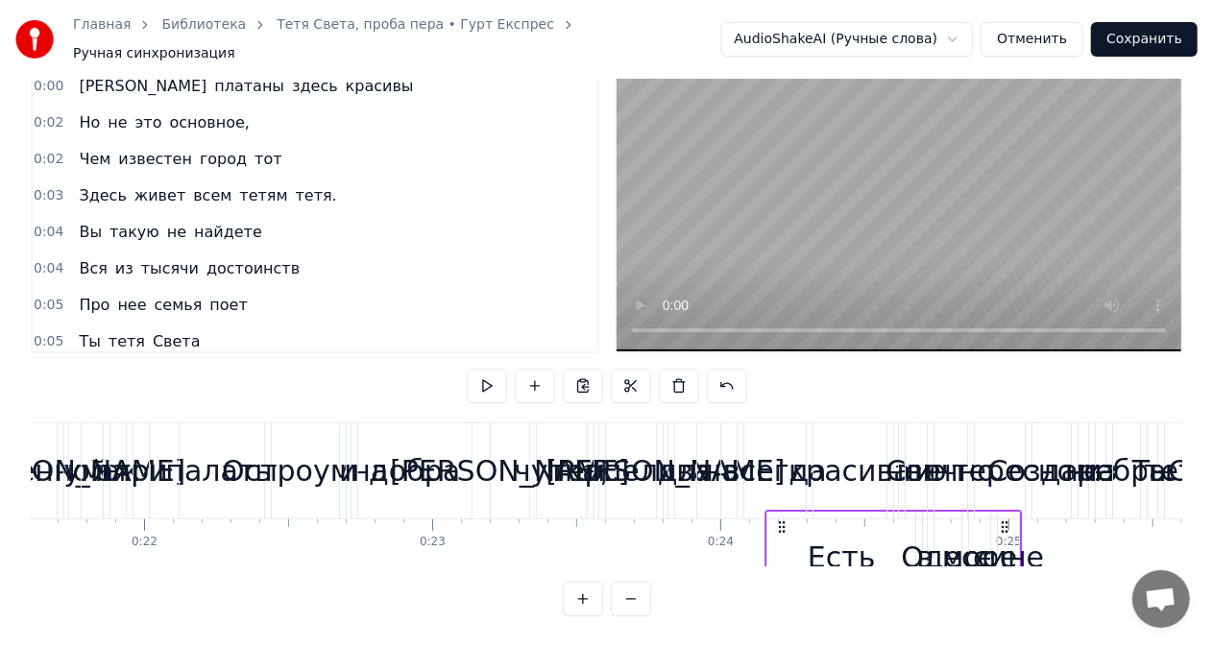
scroll to position [0, 6238]
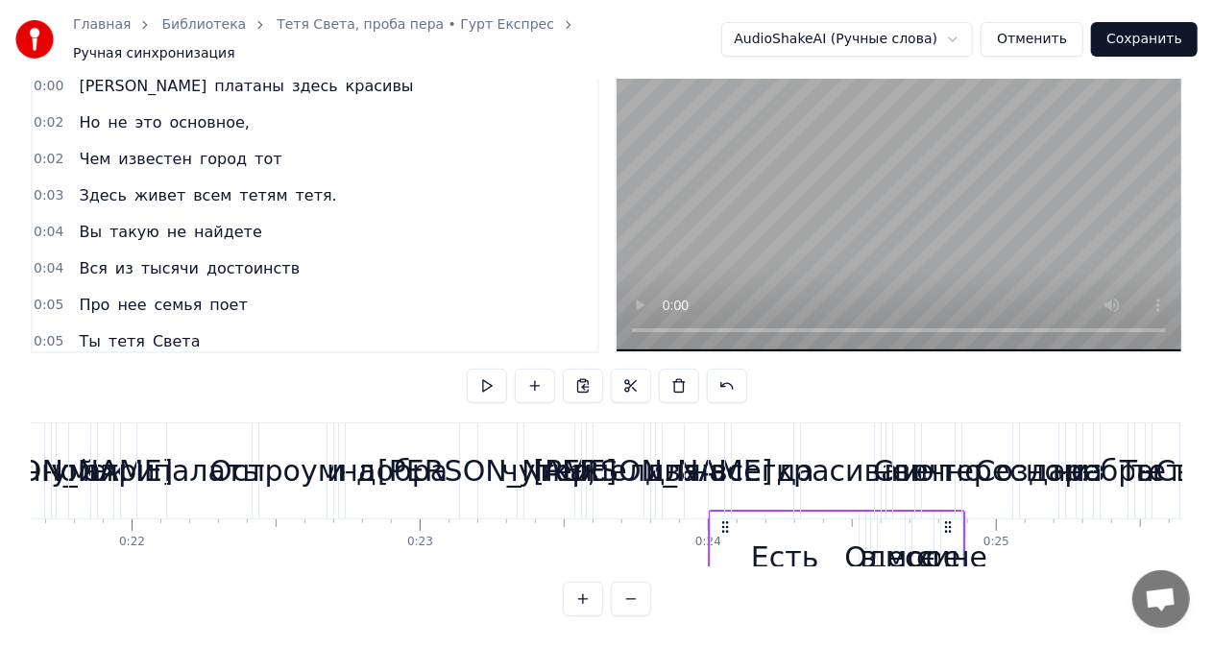
drag, startPoint x: 268, startPoint y: 511, endPoint x: 947, endPoint y: 405, distance: 687.2
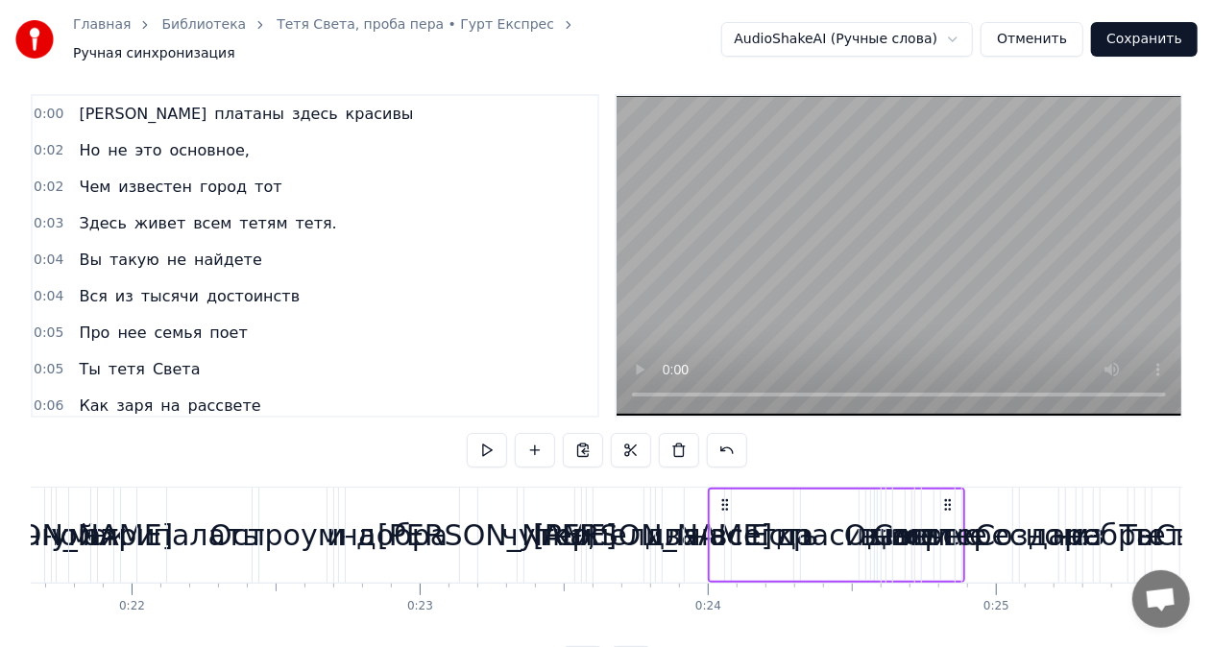
scroll to position [0, 0]
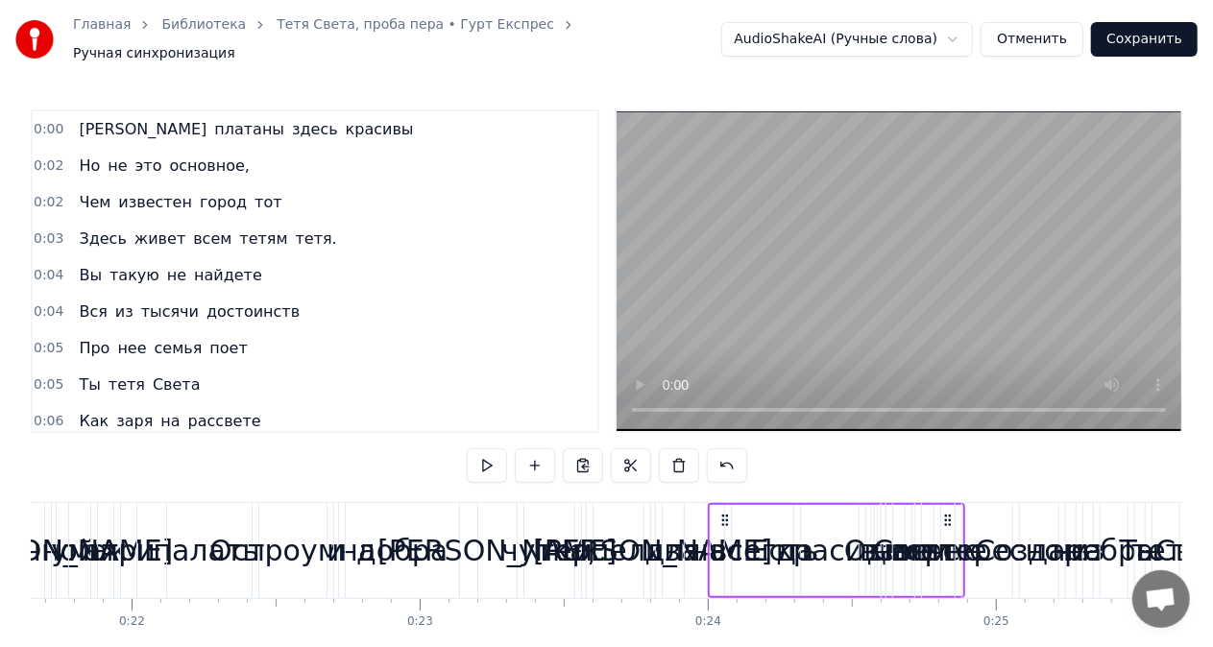
click at [199, 125] on div "И платаны здесь красивы" at bounding box center [246, 129] width 350 height 35
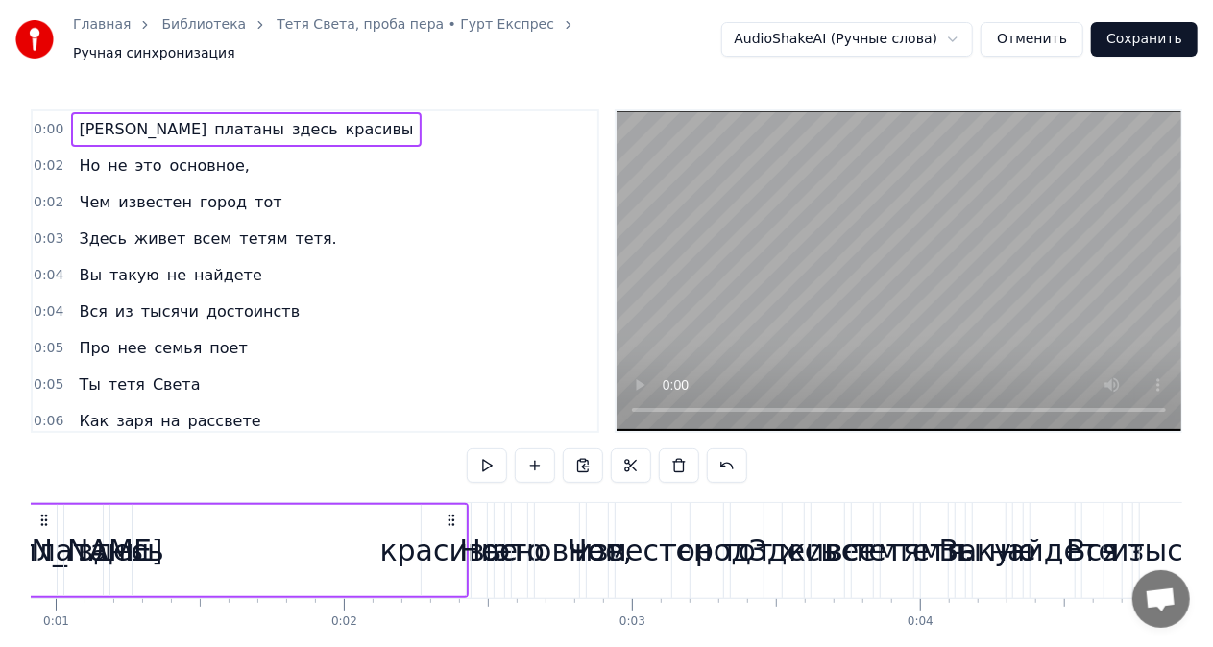
scroll to position [0, 163]
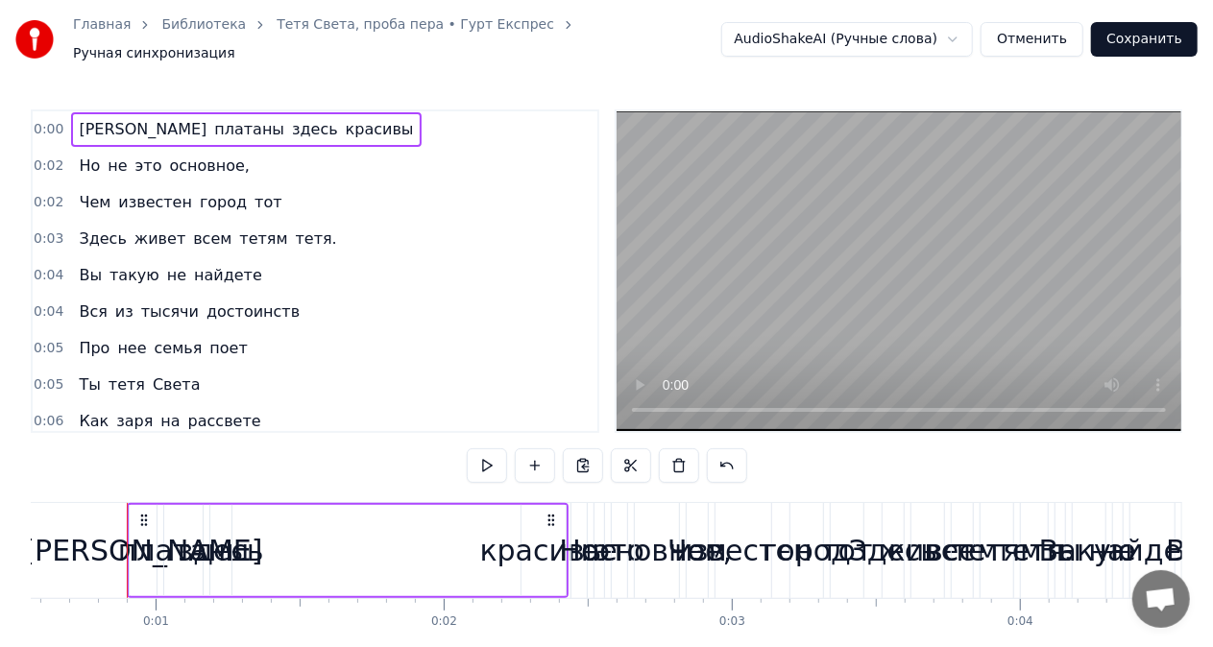
click at [675, 457] on button at bounding box center [679, 466] width 40 height 35
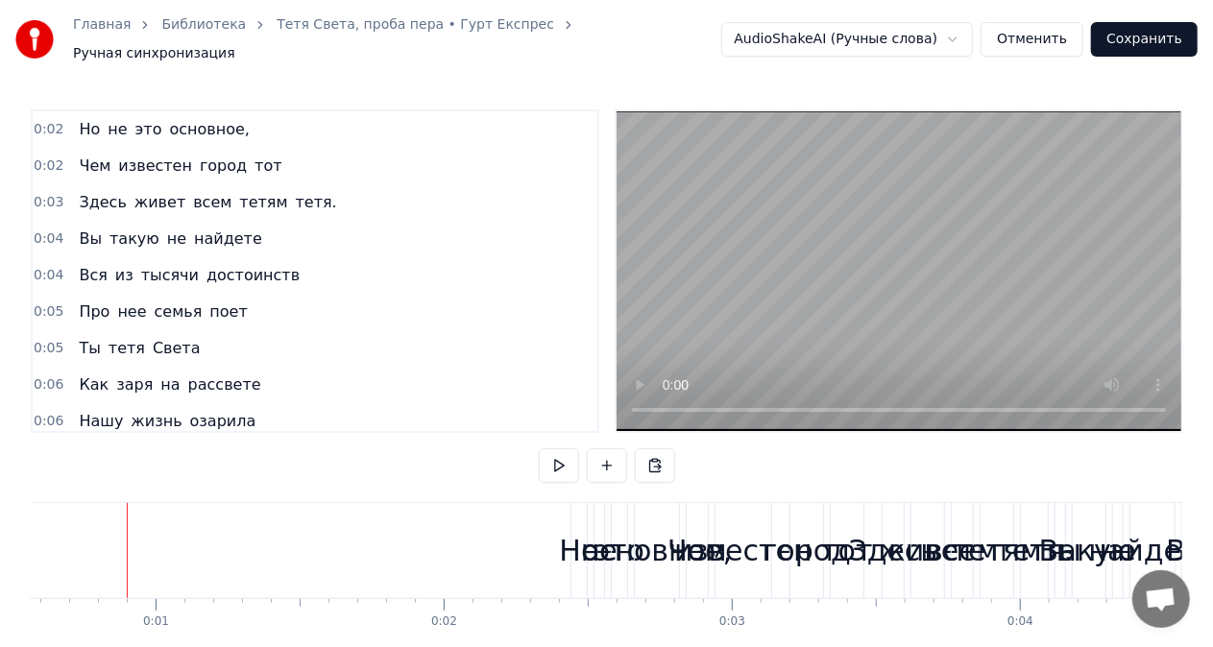
click at [626, 547] on div "основное," at bounding box center [657, 550] width 150 height 43
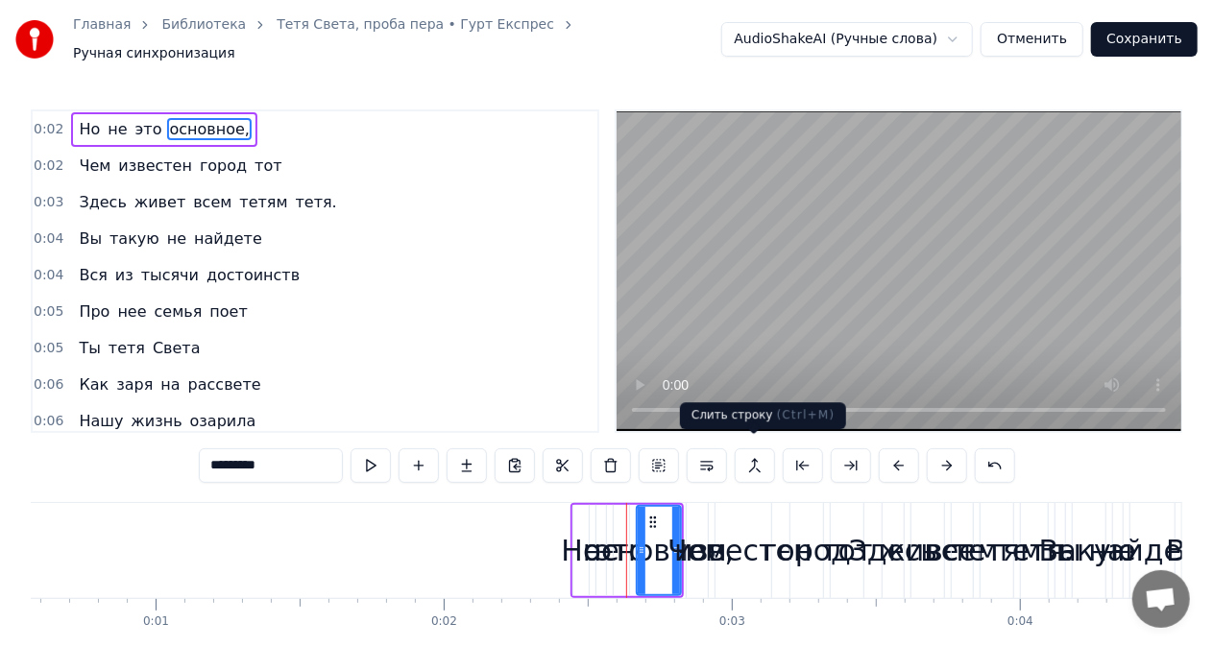
click at [756, 459] on button at bounding box center [755, 466] width 40 height 35
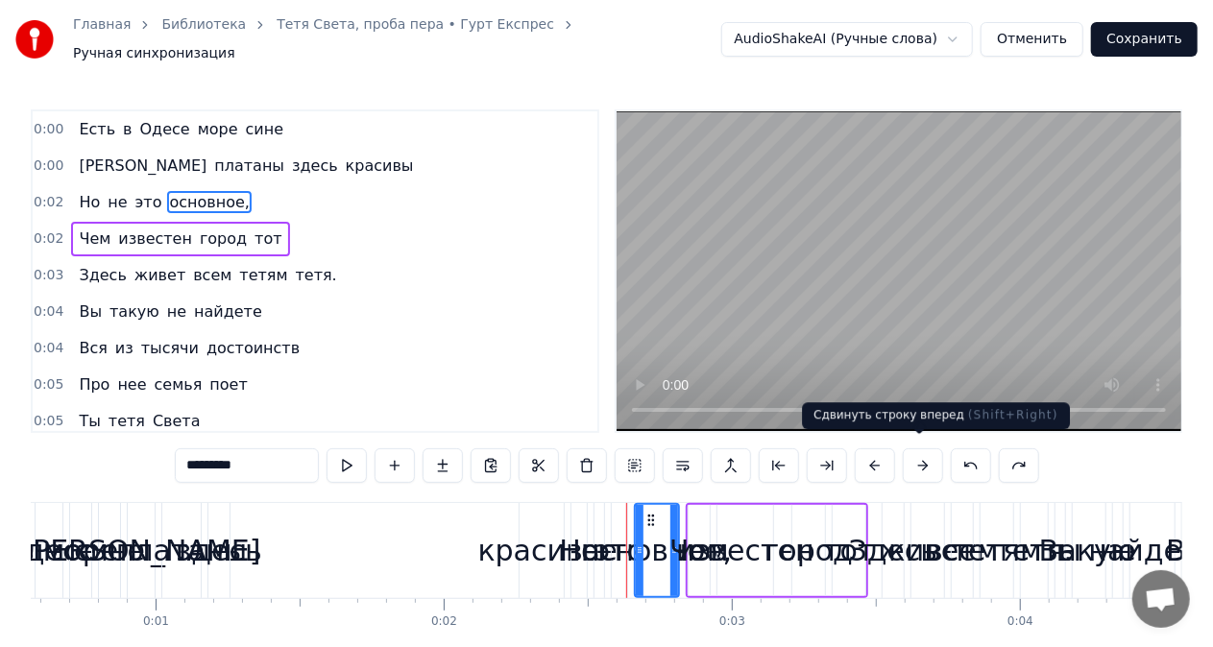
click at [917, 455] on button at bounding box center [923, 466] width 40 height 35
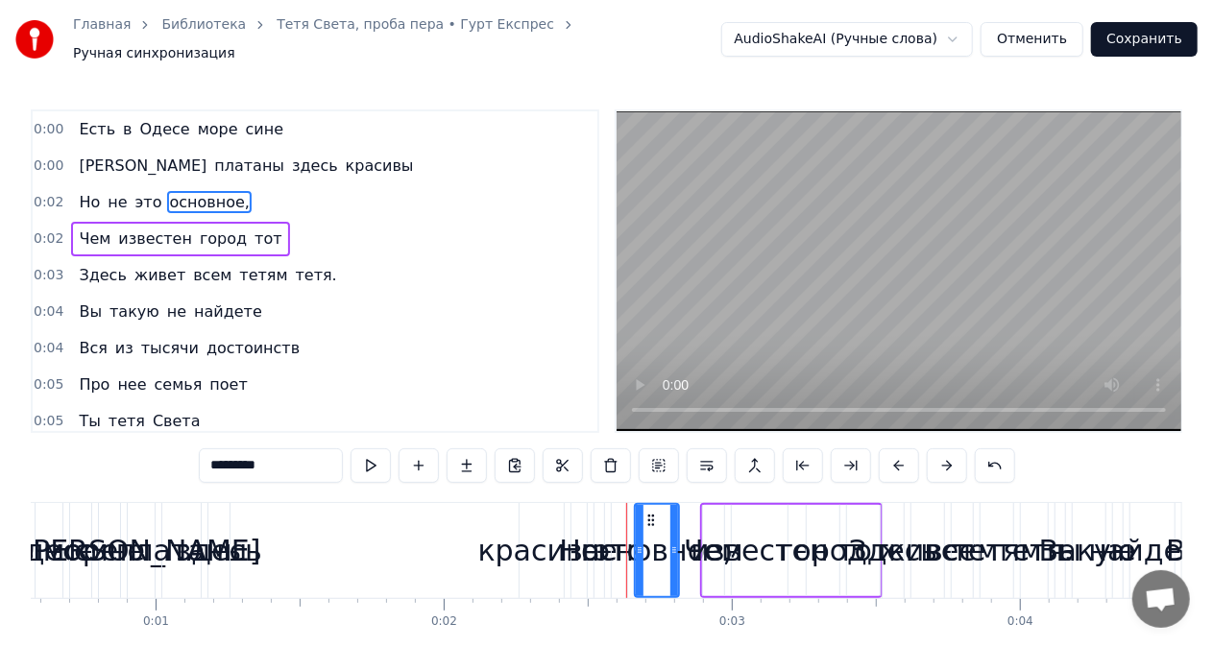
click at [917, 455] on div "*********" at bounding box center [607, 466] width 816 height 35
click at [244, 121] on span "сине" at bounding box center [265, 129] width 42 height 22
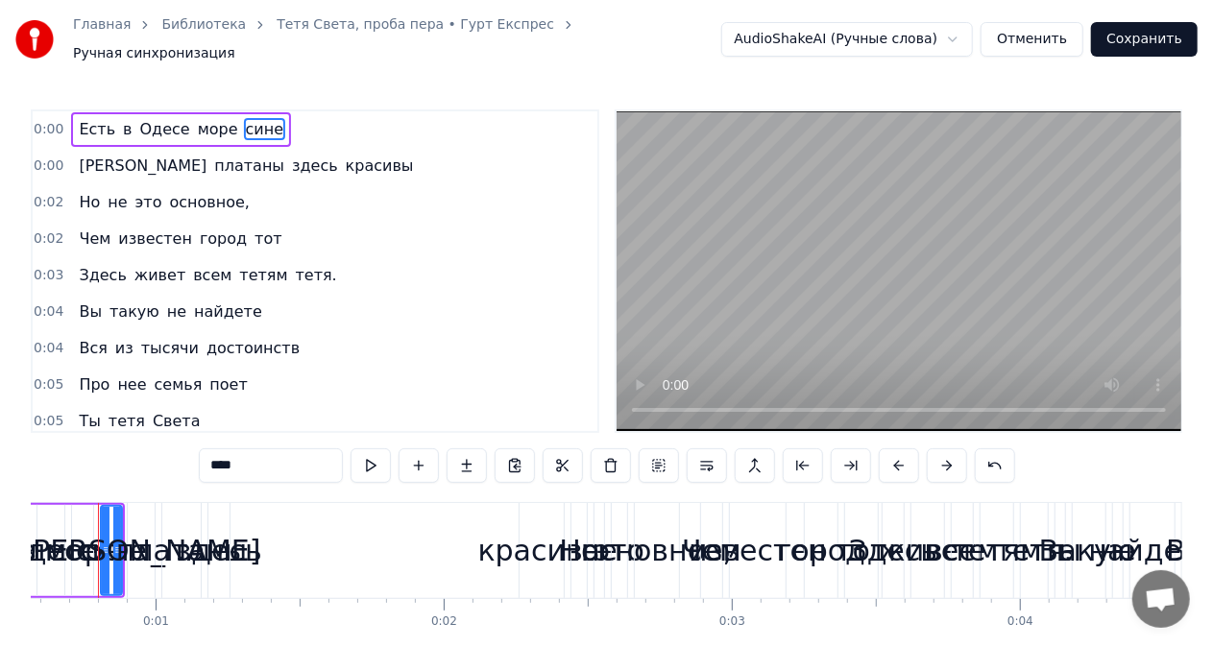
scroll to position [0, 134]
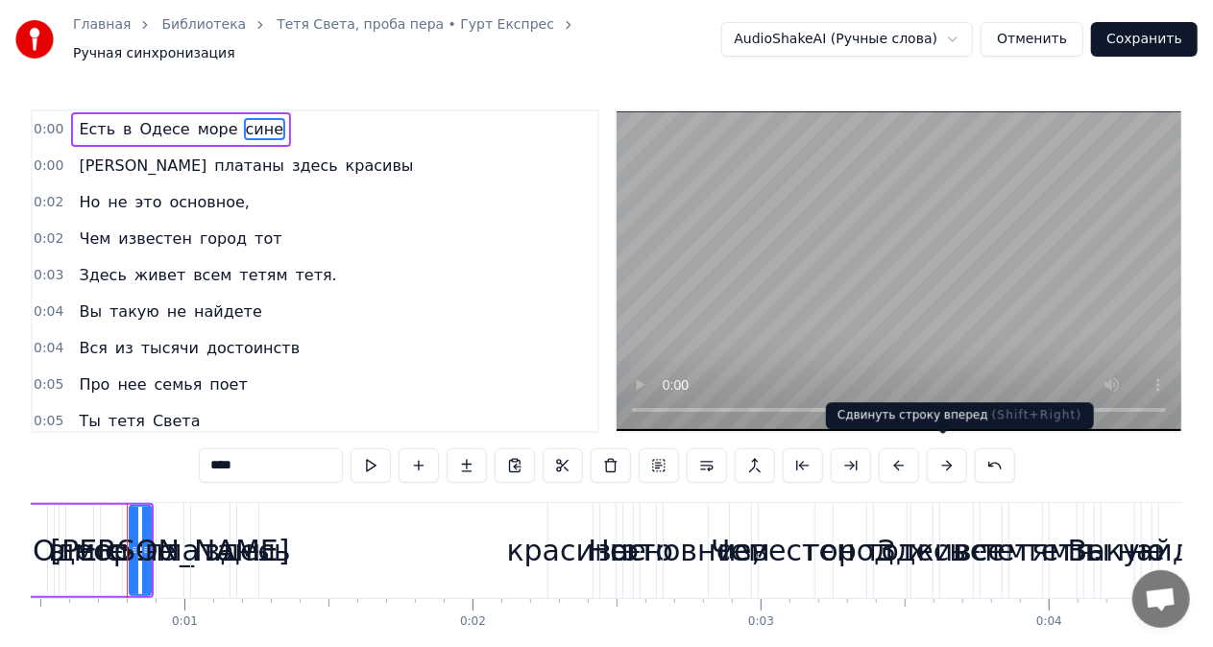
click at [942, 459] on button at bounding box center [947, 466] width 40 height 35
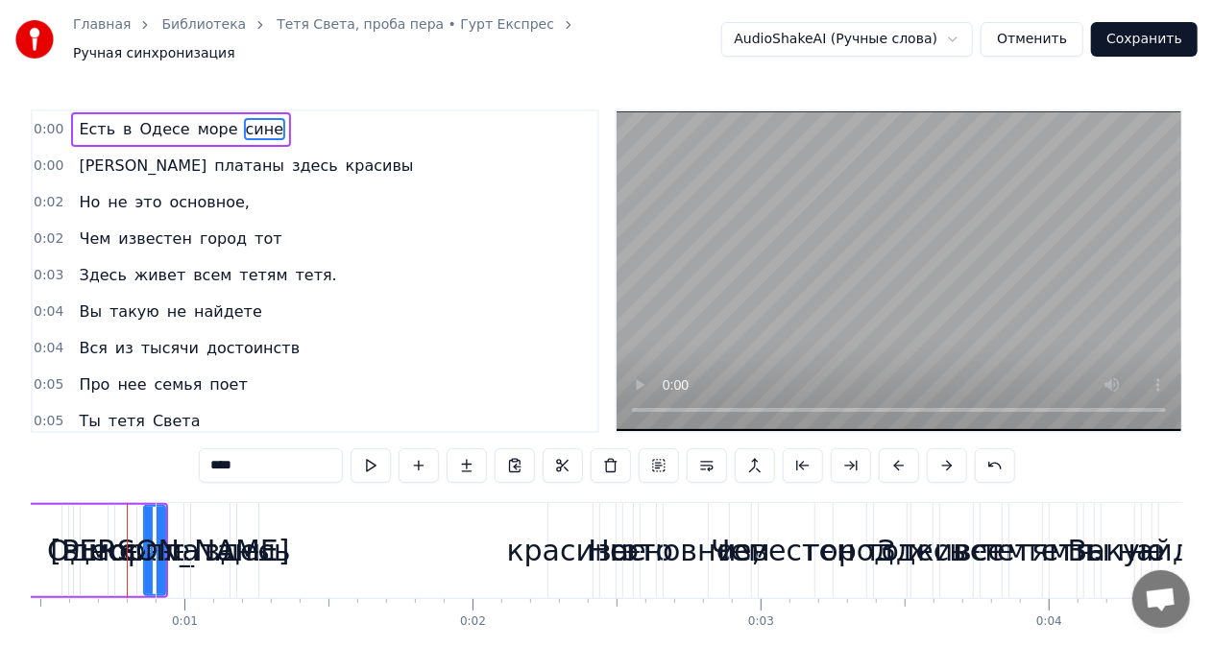
click at [942, 459] on button at bounding box center [947, 466] width 40 height 35
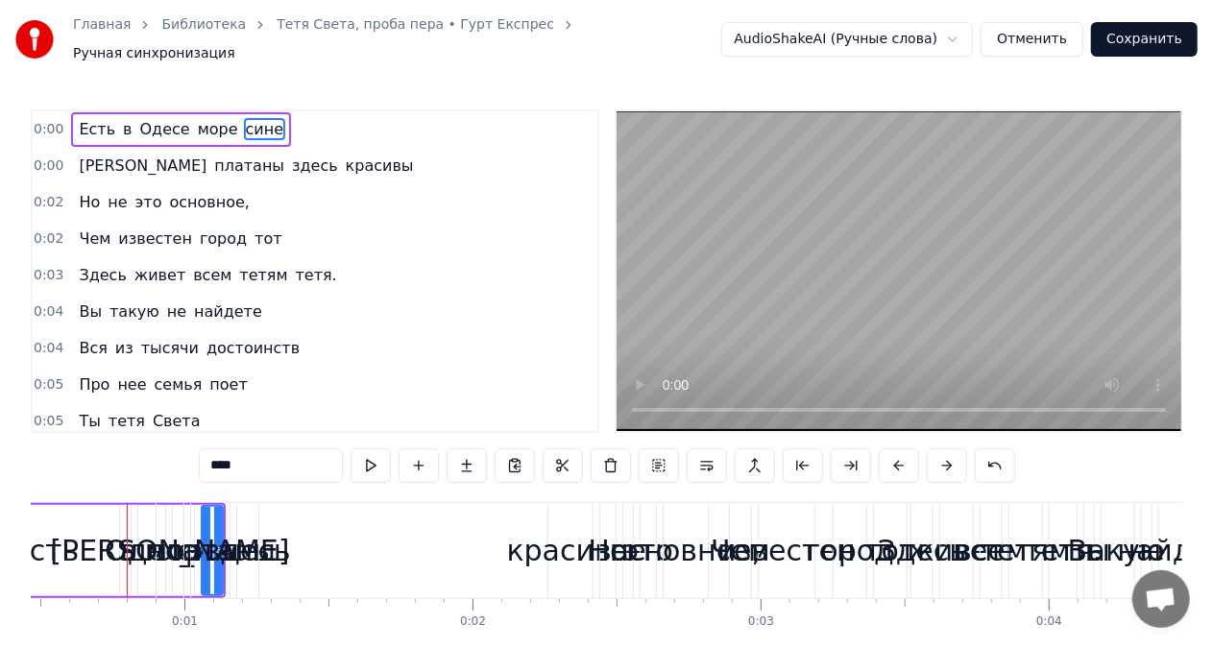
click at [942, 459] on button at bounding box center [947, 466] width 40 height 35
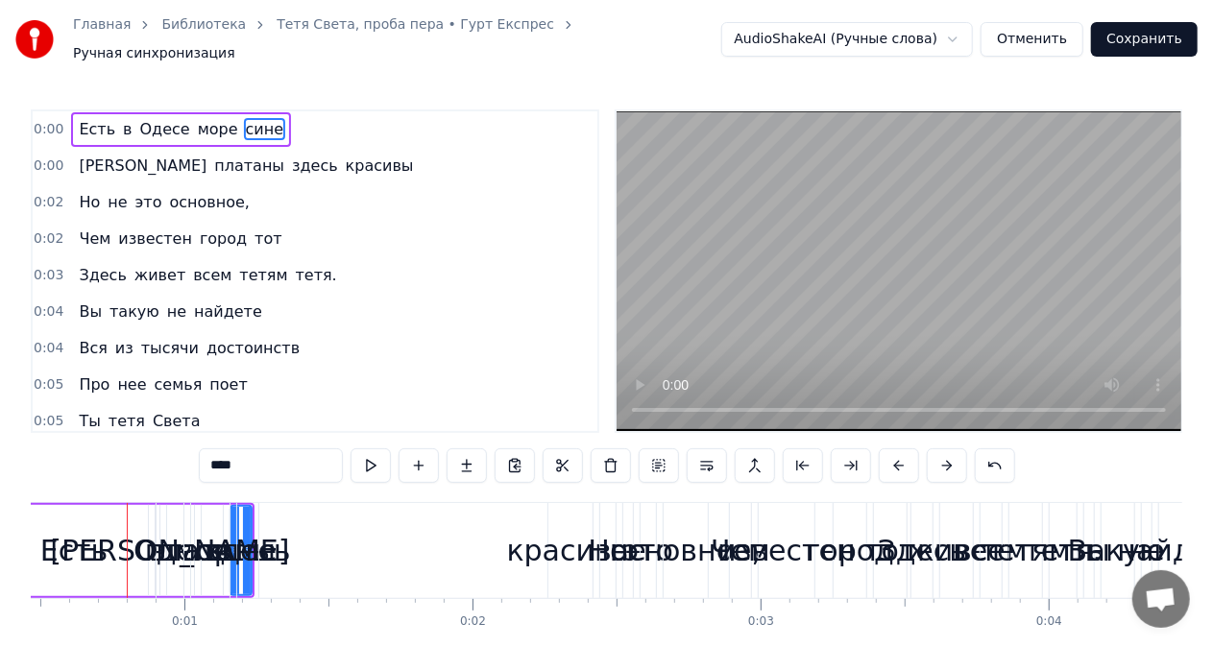
click at [942, 459] on button at bounding box center [947, 466] width 40 height 35
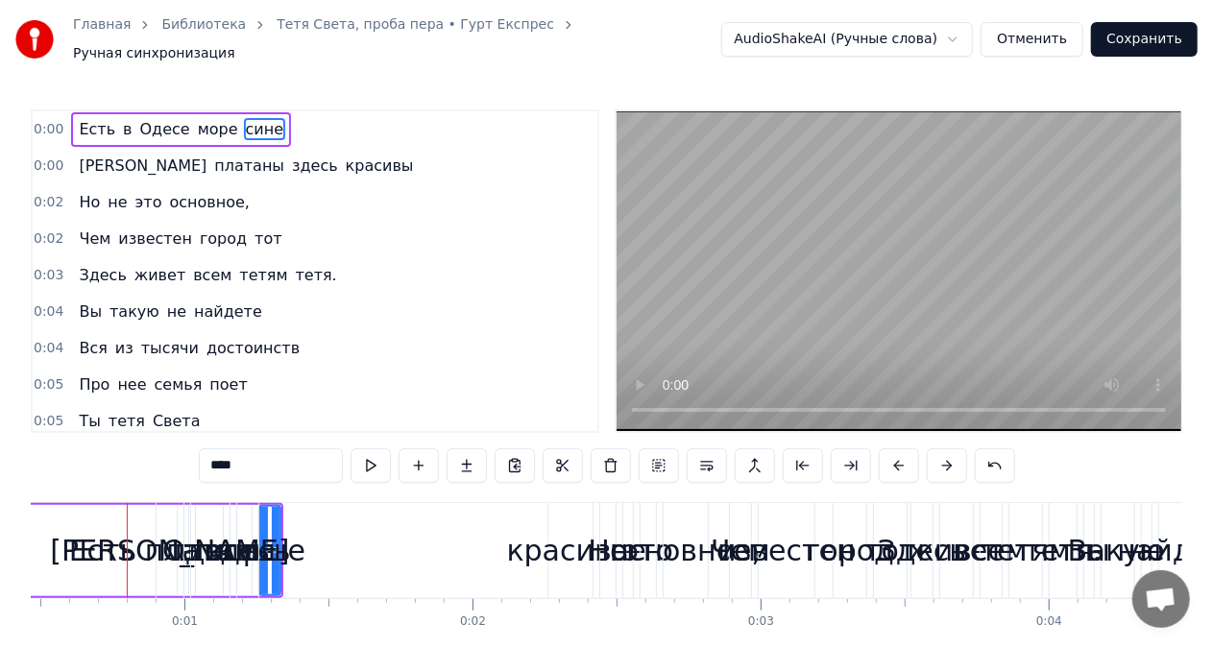
click at [942, 459] on button at bounding box center [947, 466] width 40 height 35
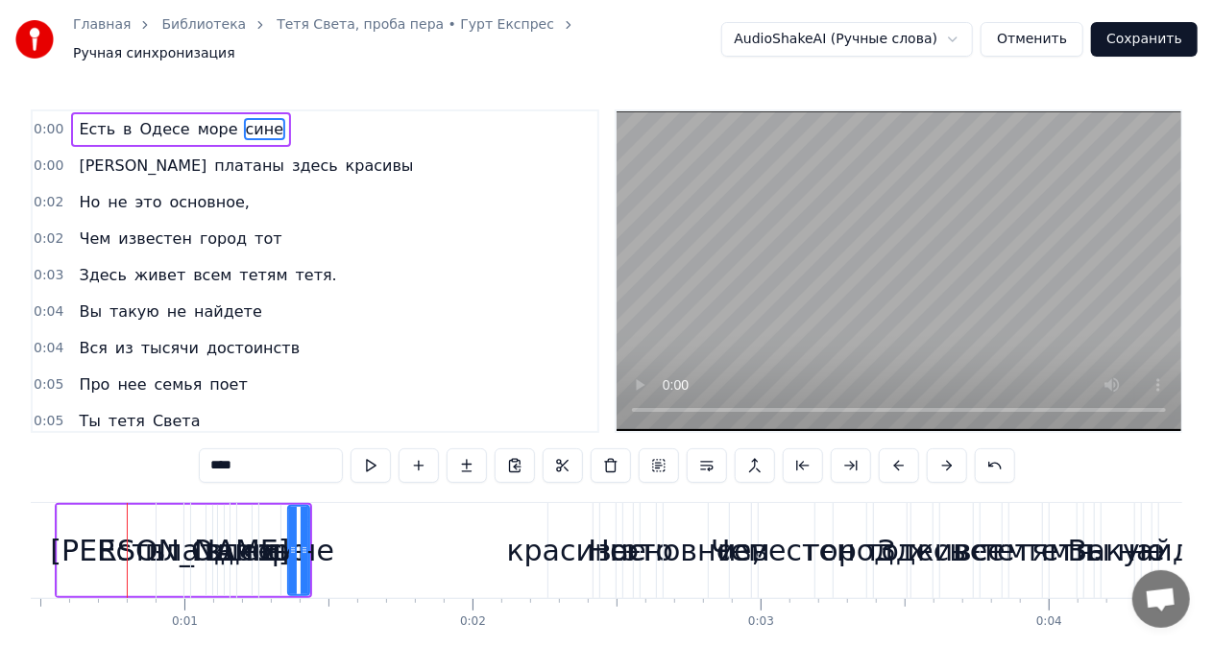
click at [942, 459] on button at bounding box center [947, 466] width 40 height 35
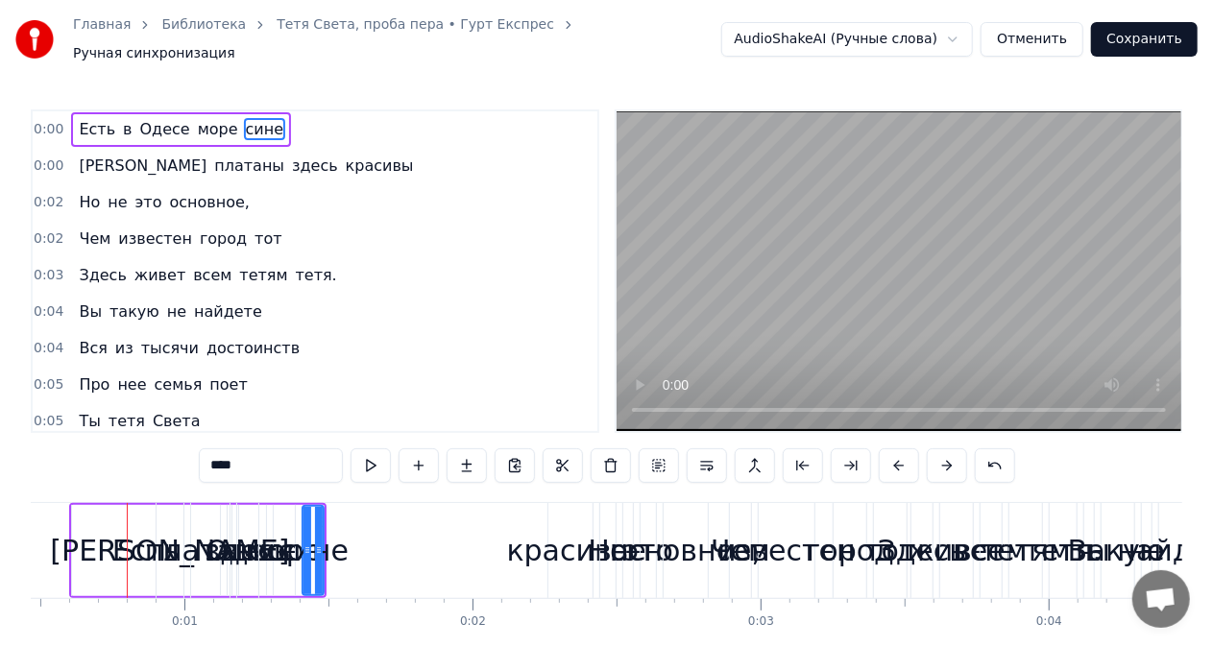
click at [942, 459] on button at bounding box center [947, 466] width 40 height 35
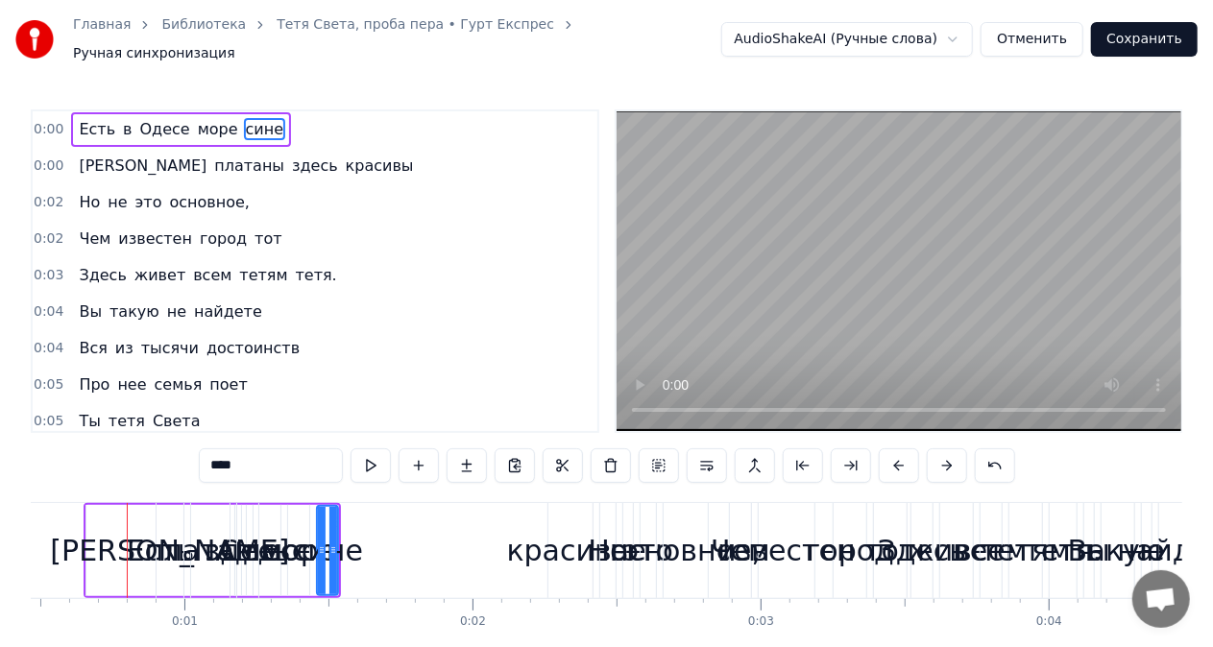
click at [942, 459] on button at bounding box center [947, 466] width 40 height 35
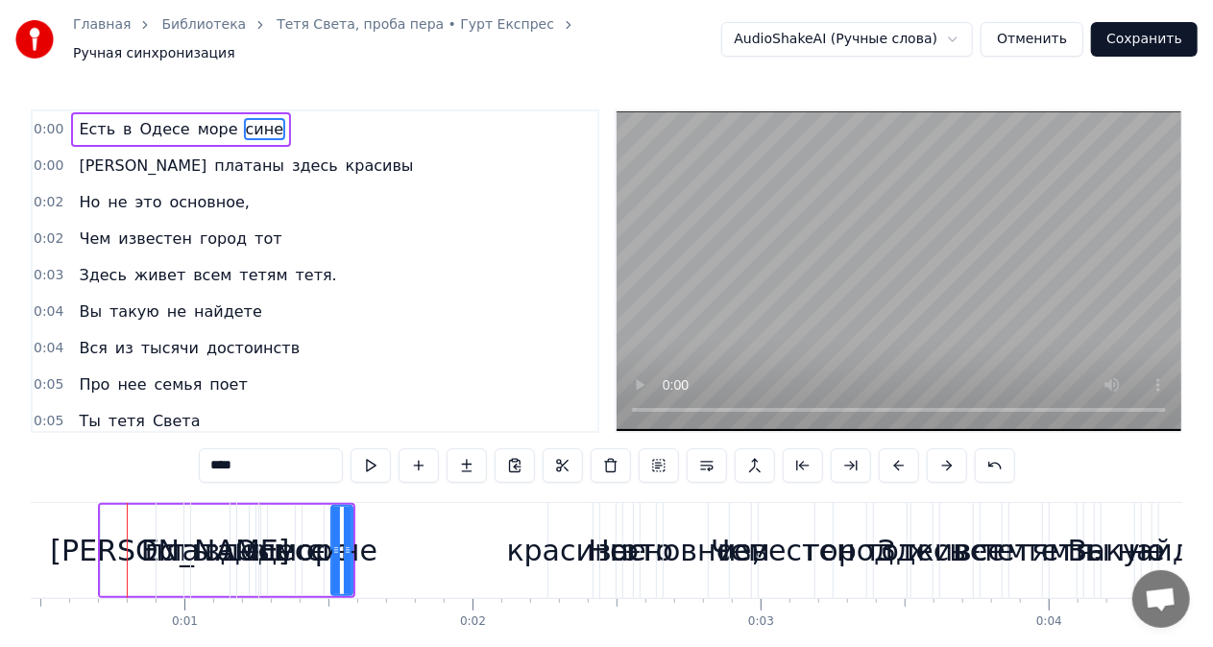
click at [942, 459] on button at bounding box center [947, 466] width 40 height 35
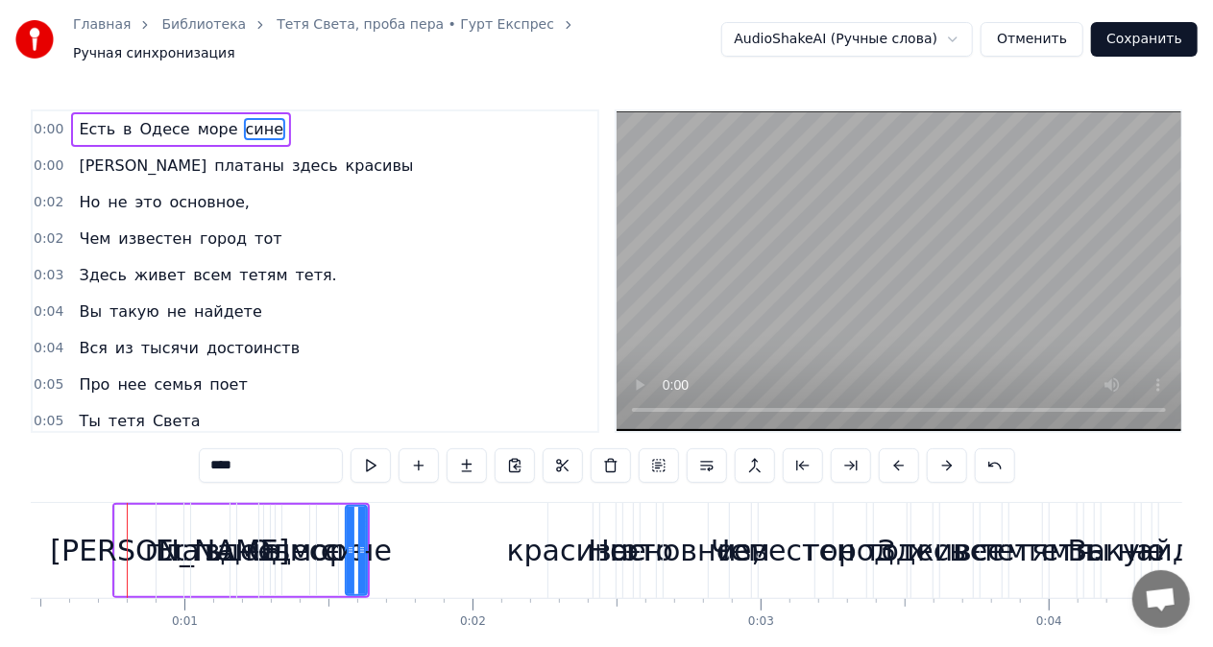
click at [942, 459] on button at bounding box center [947, 466] width 40 height 35
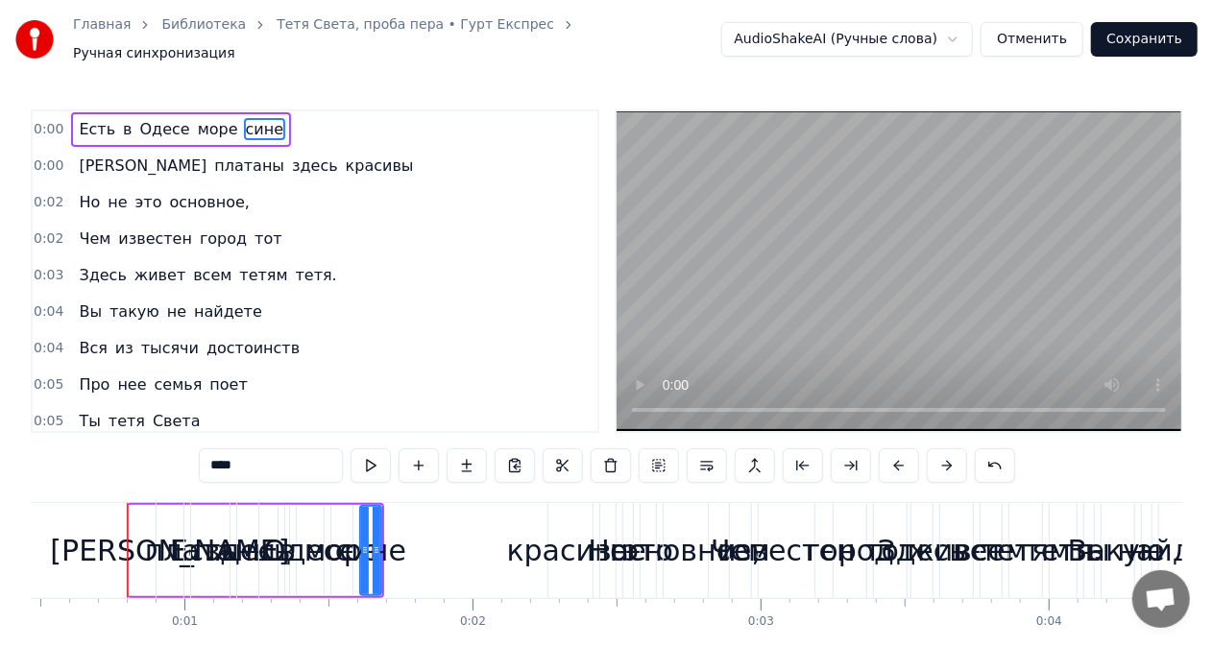
click at [942, 459] on button at bounding box center [947, 466] width 40 height 35
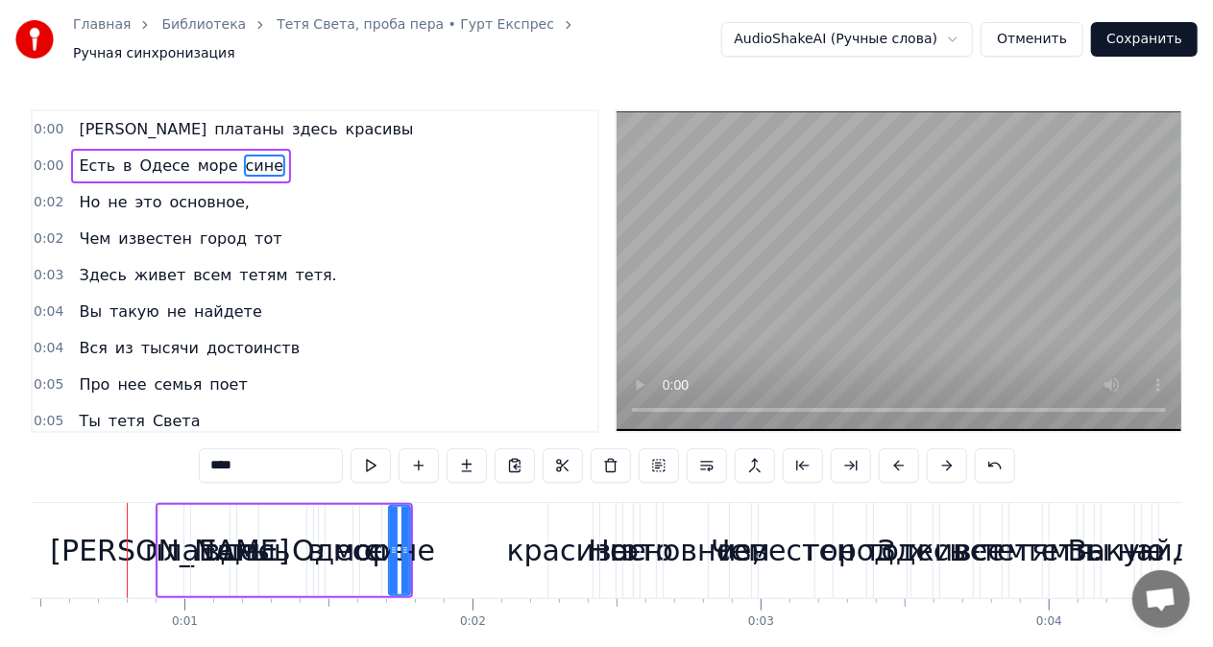
click at [942, 459] on button at bounding box center [947, 466] width 40 height 35
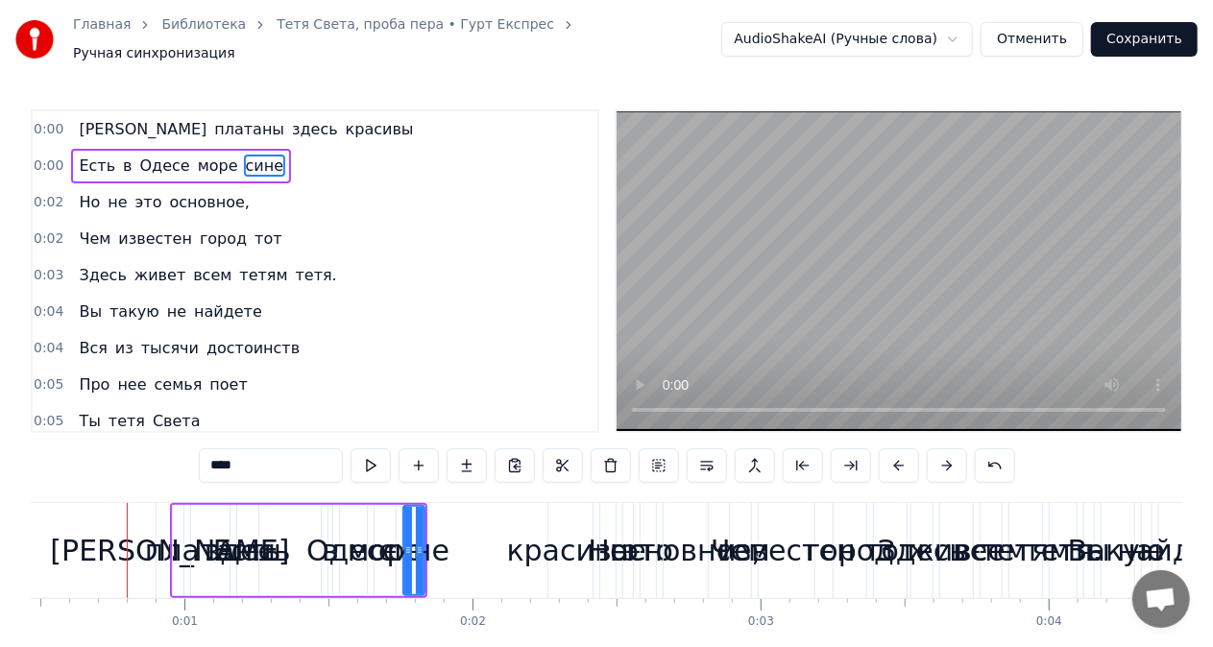
click at [942, 459] on button at bounding box center [947, 466] width 40 height 35
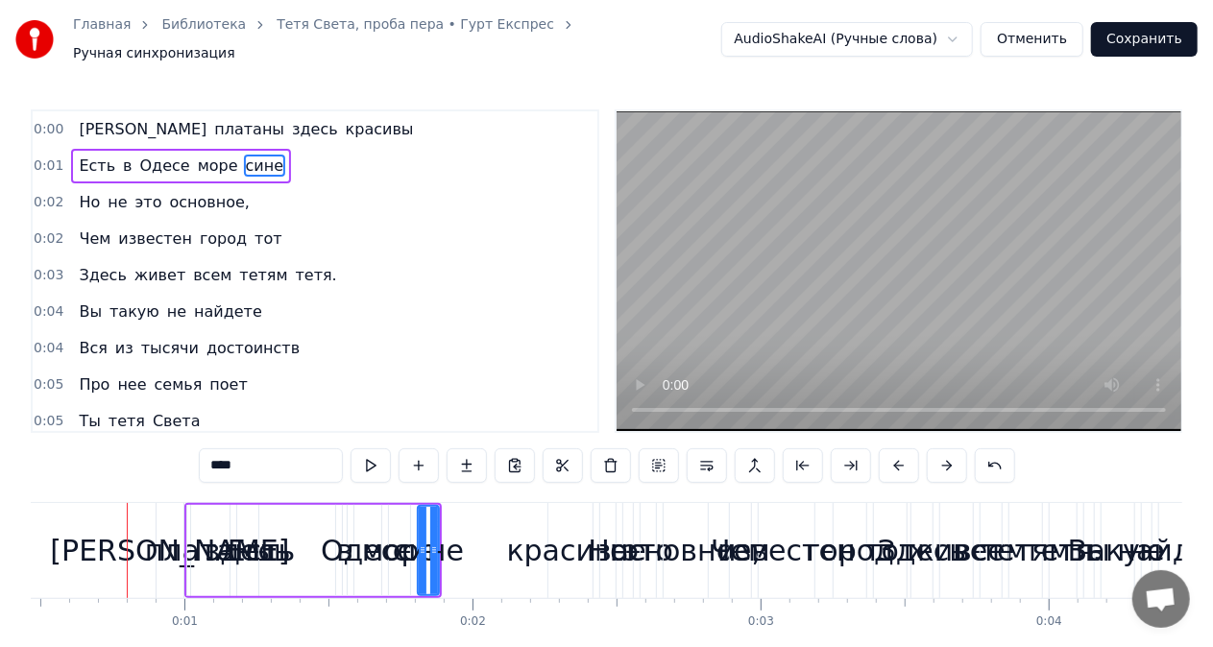
click at [942, 459] on button at bounding box center [947, 466] width 40 height 35
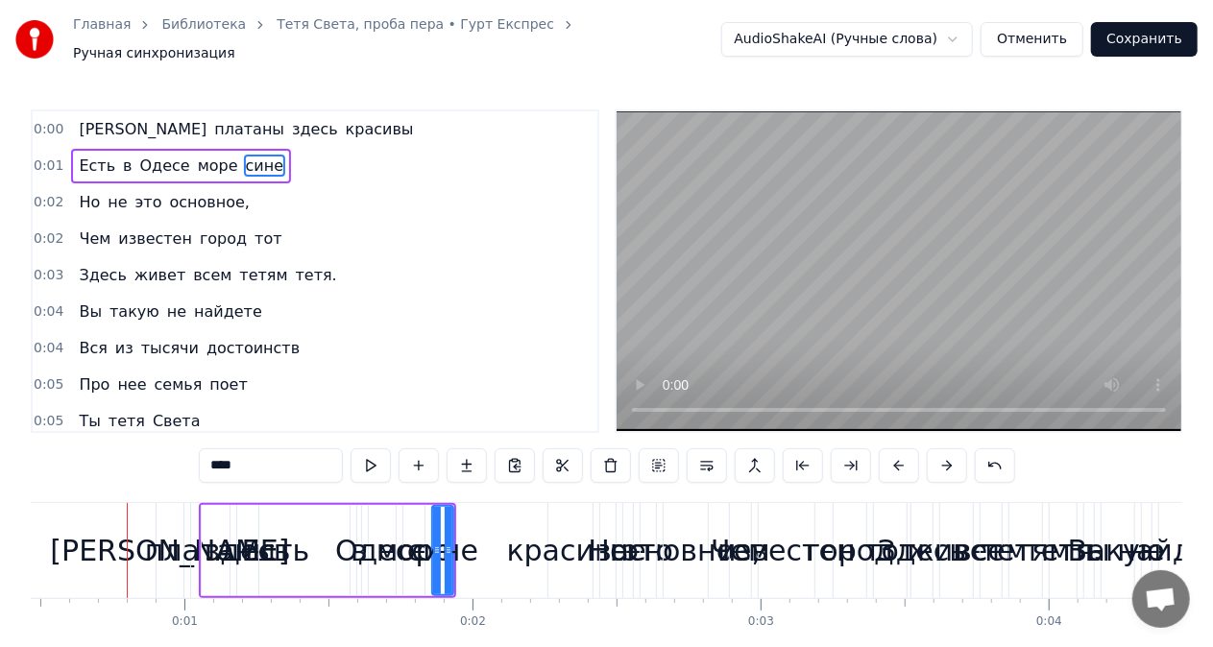
click at [942, 459] on button at bounding box center [947, 466] width 40 height 35
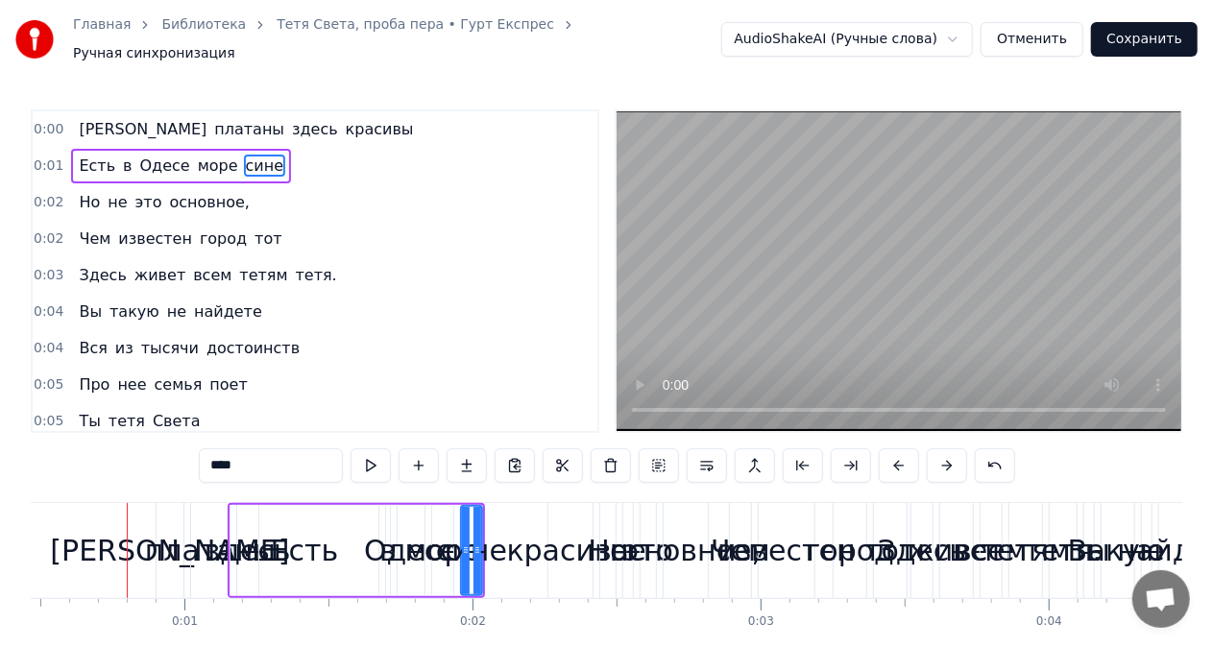
click at [942, 459] on button at bounding box center [947, 466] width 40 height 35
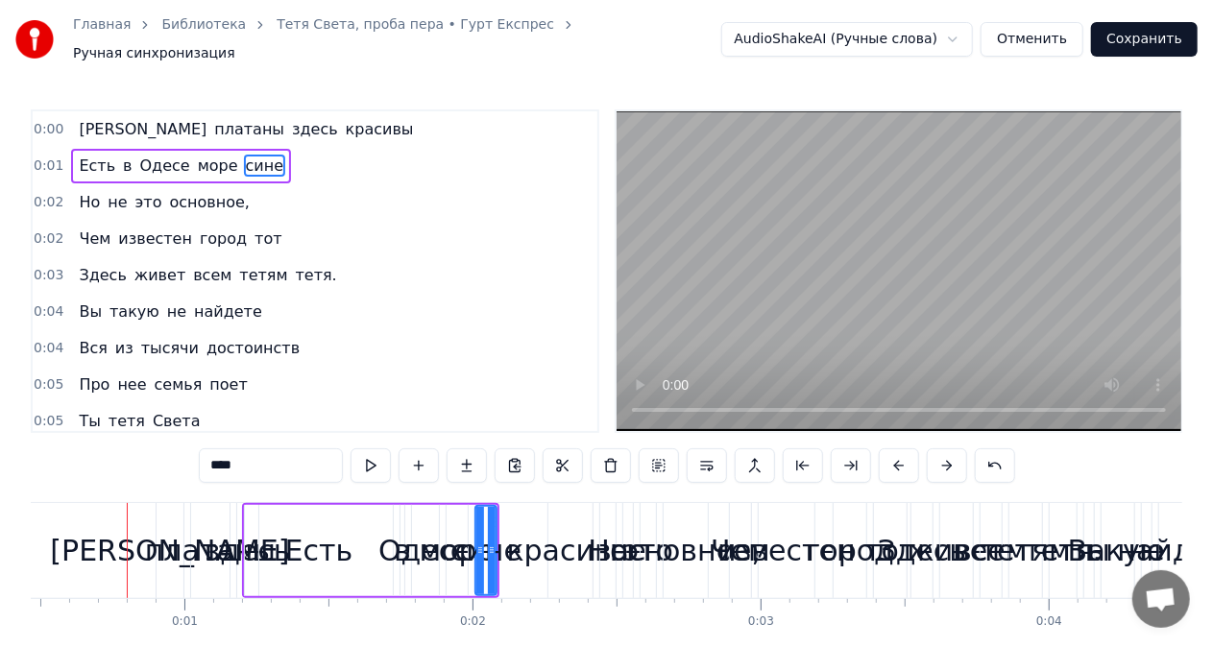
click at [942, 459] on button at bounding box center [947, 466] width 40 height 35
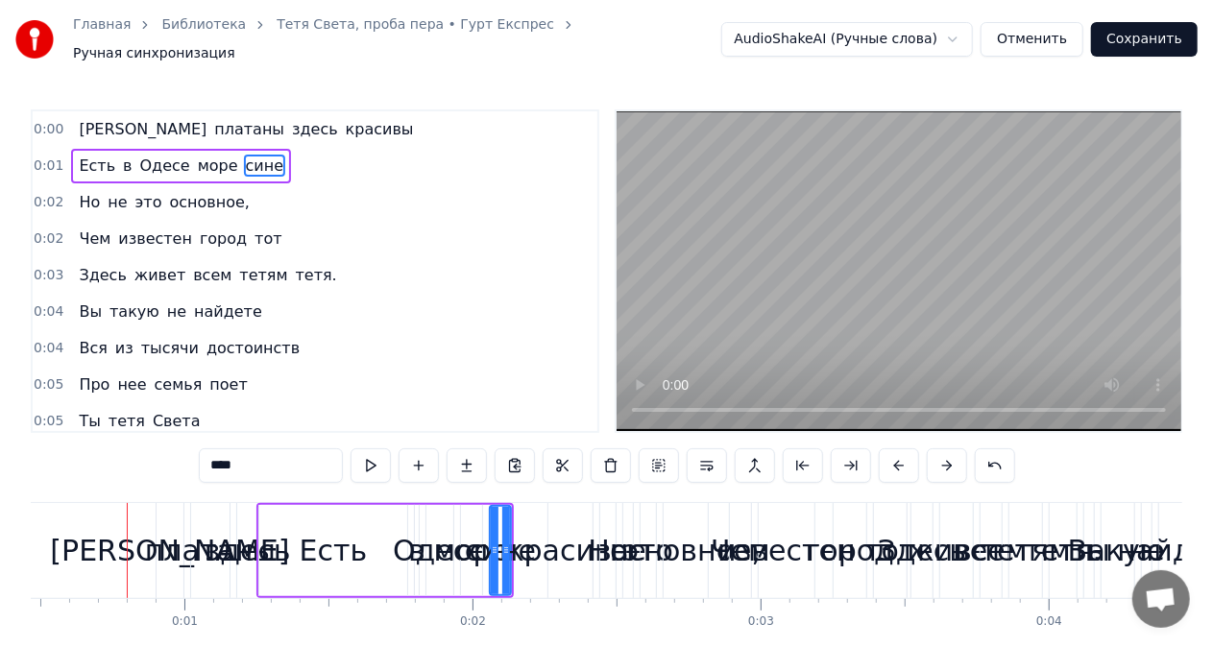
click at [942, 459] on button at bounding box center [947, 466] width 40 height 35
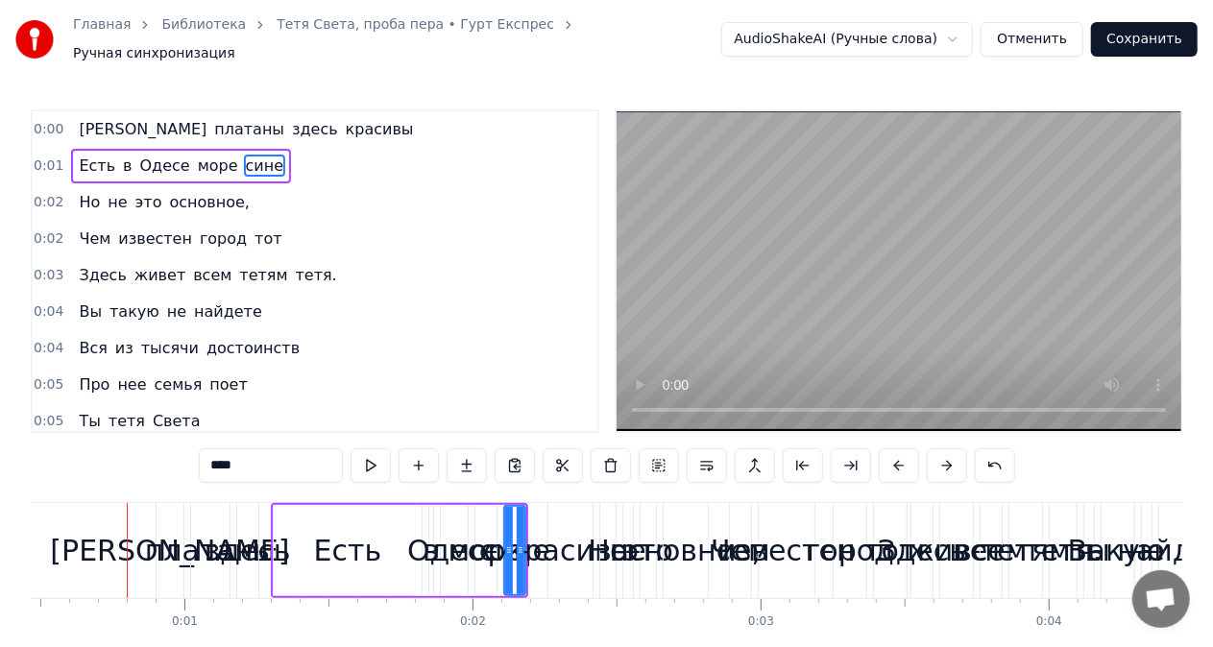
click at [942, 459] on button at bounding box center [947, 466] width 40 height 35
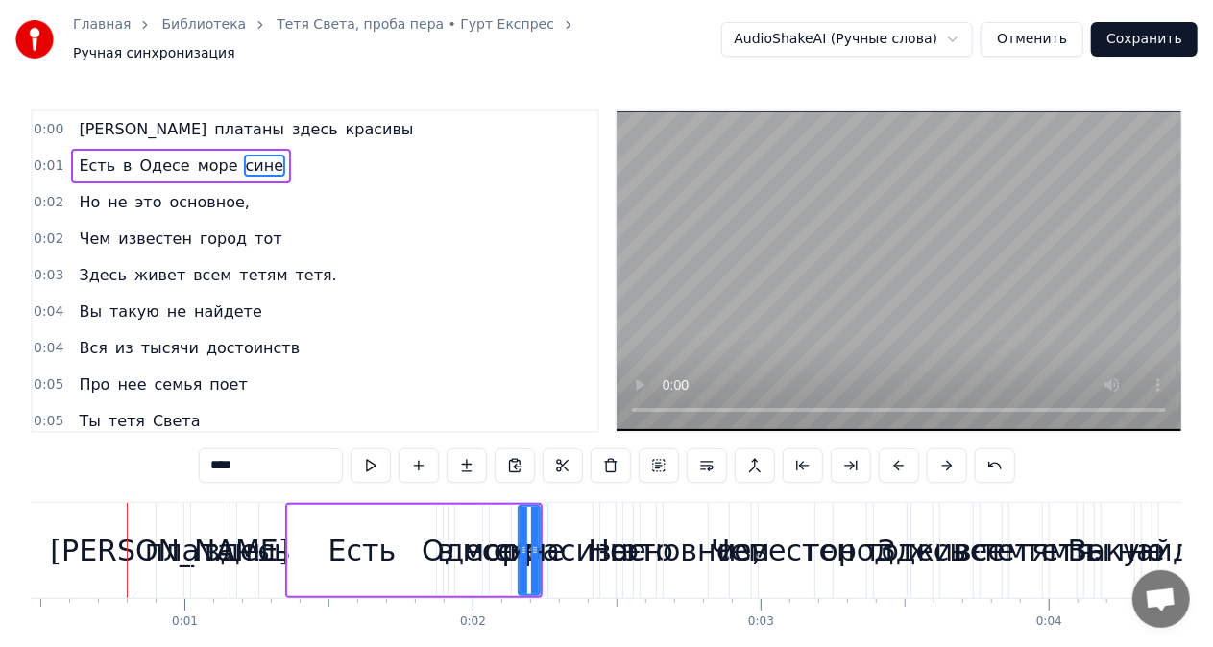
click at [942, 459] on button at bounding box center [947, 466] width 40 height 35
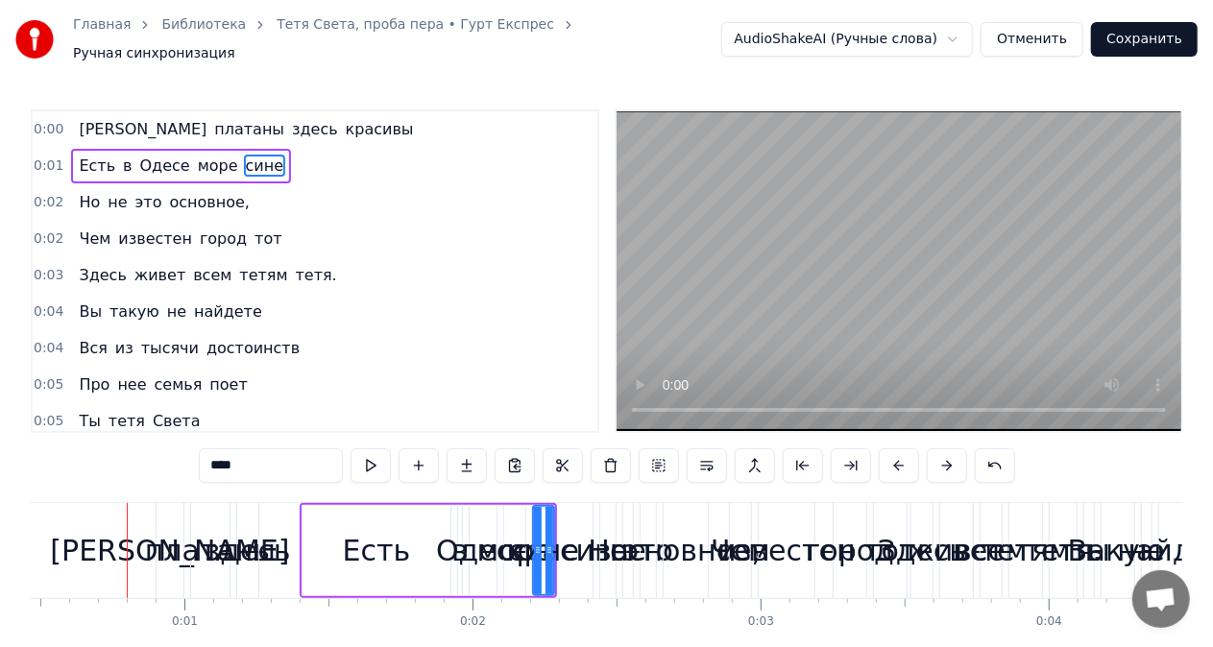
click at [942, 459] on button at bounding box center [947, 466] width 40 height 35
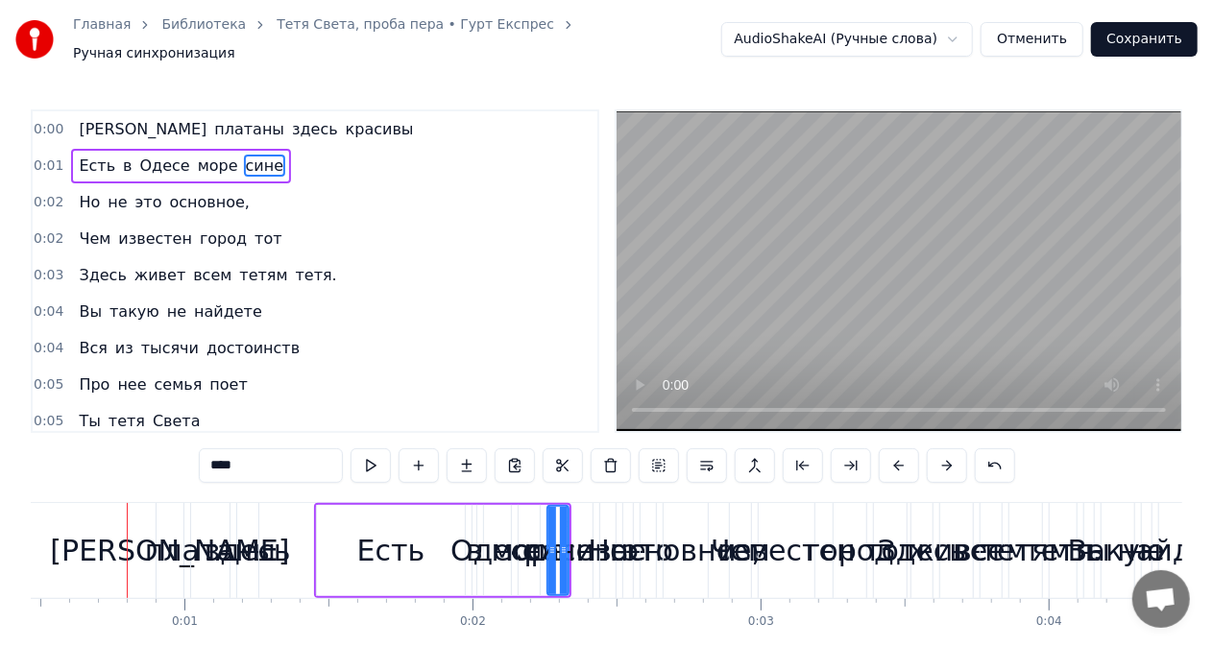
click at [942, 459] on button at bounding box center [947, 466] width 40 height 35
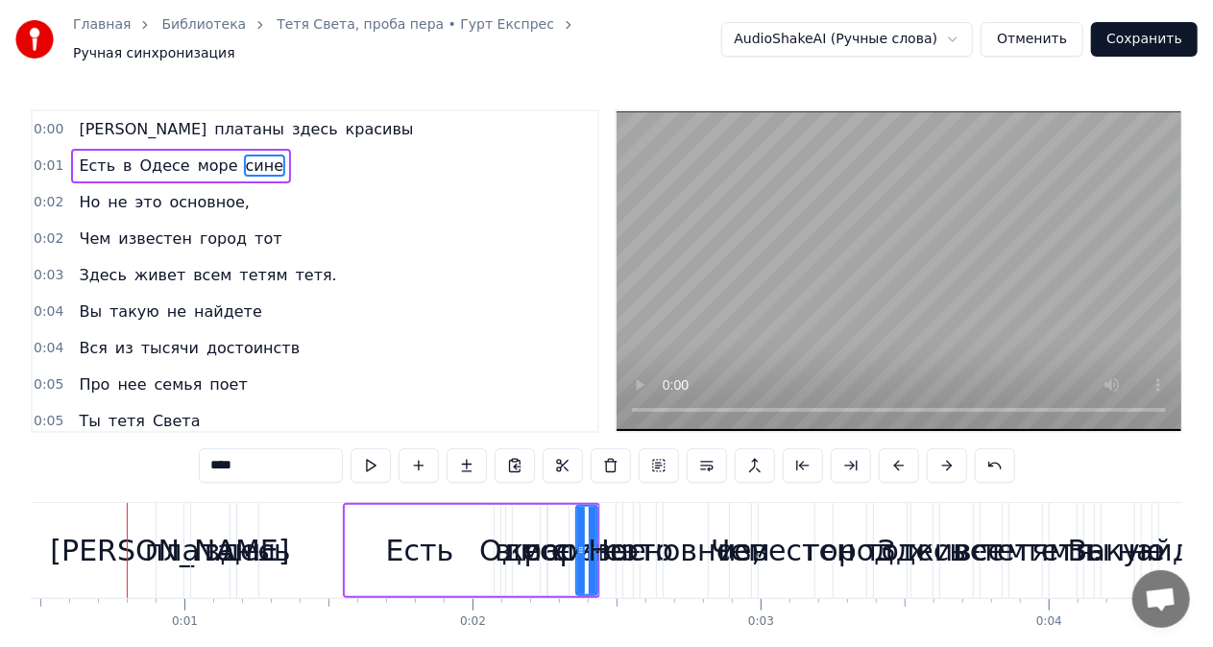
click at [942, 459] on button at bounding box center [947, 466] width 40 height 35
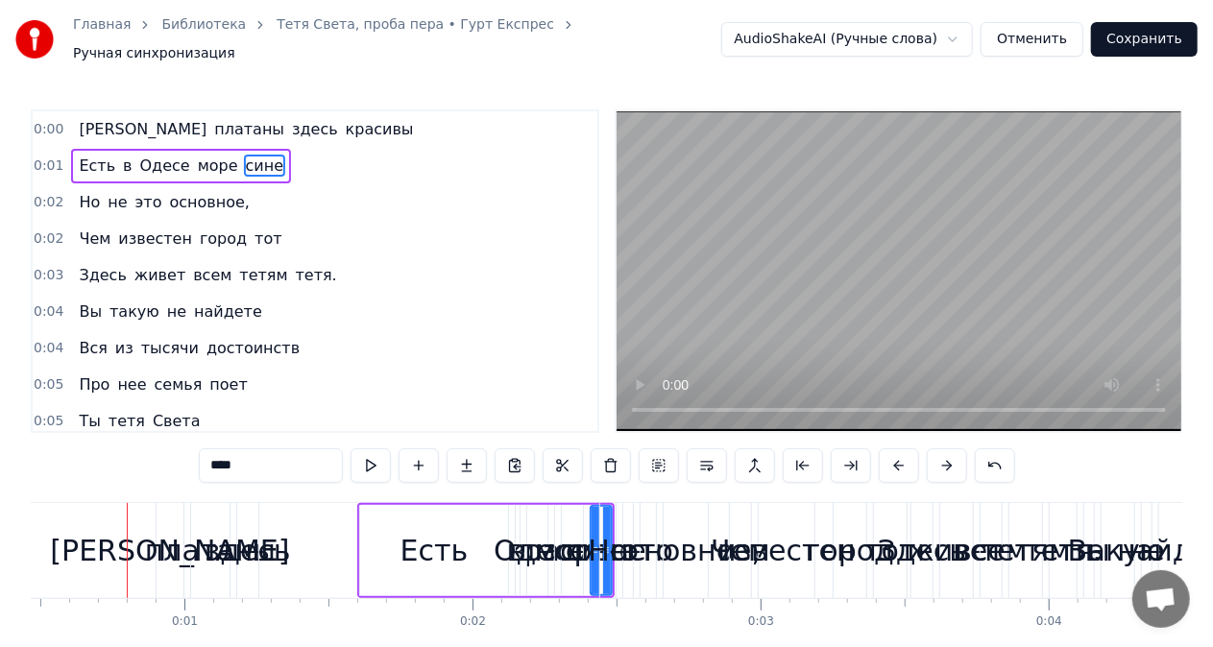
click at [942, 459] on button at bounding box center [947, 466] width 40 height 35
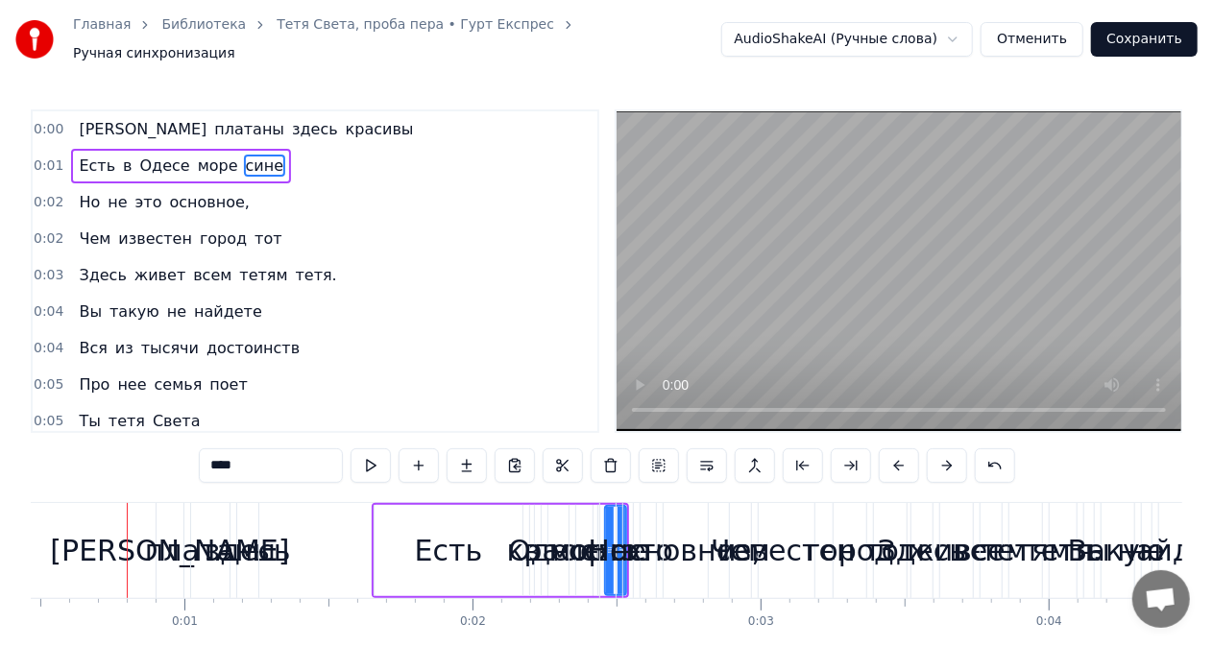
click at [942, 459] on button at bounding box center [947, 466] width 40 height 35
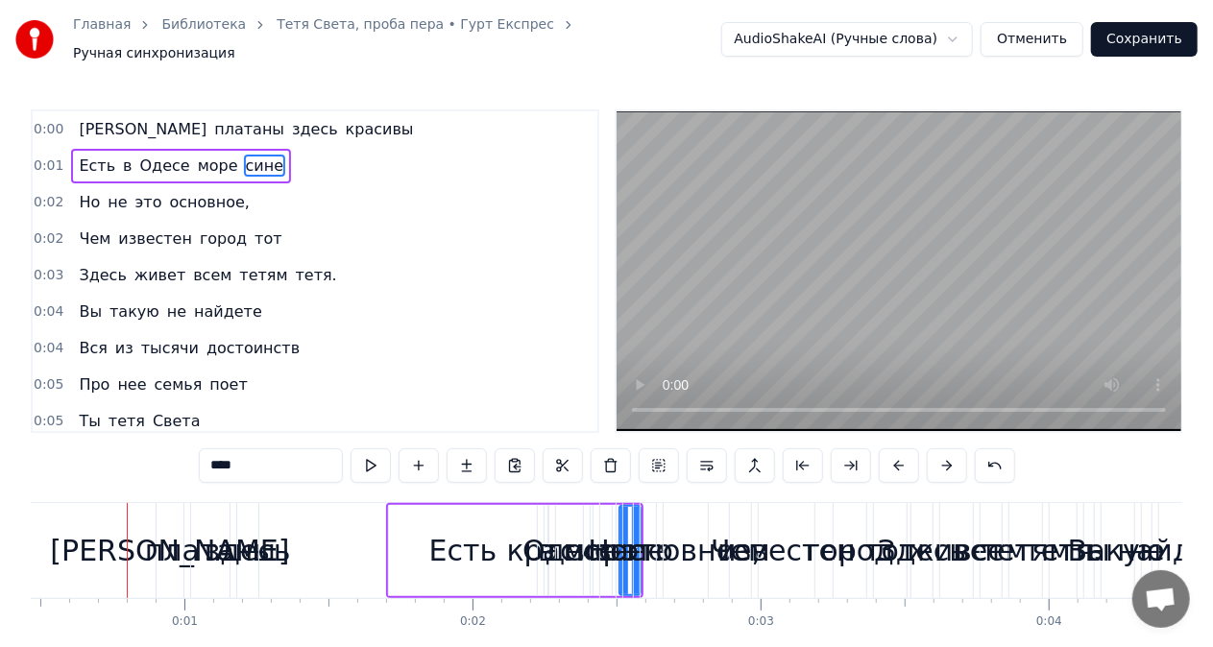
click at [942, 459] on button at bounding box center [947, 466] width 40 height 35
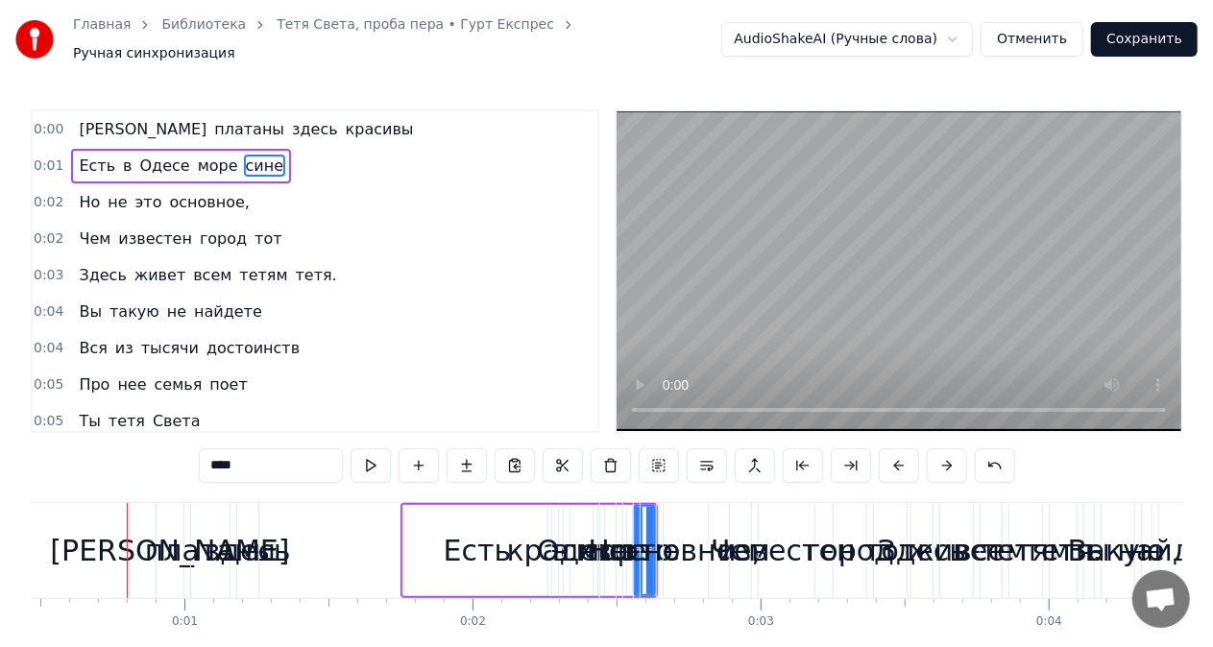
click at [942, 459] on button at bounding box center [947, 466] width 40 height 35
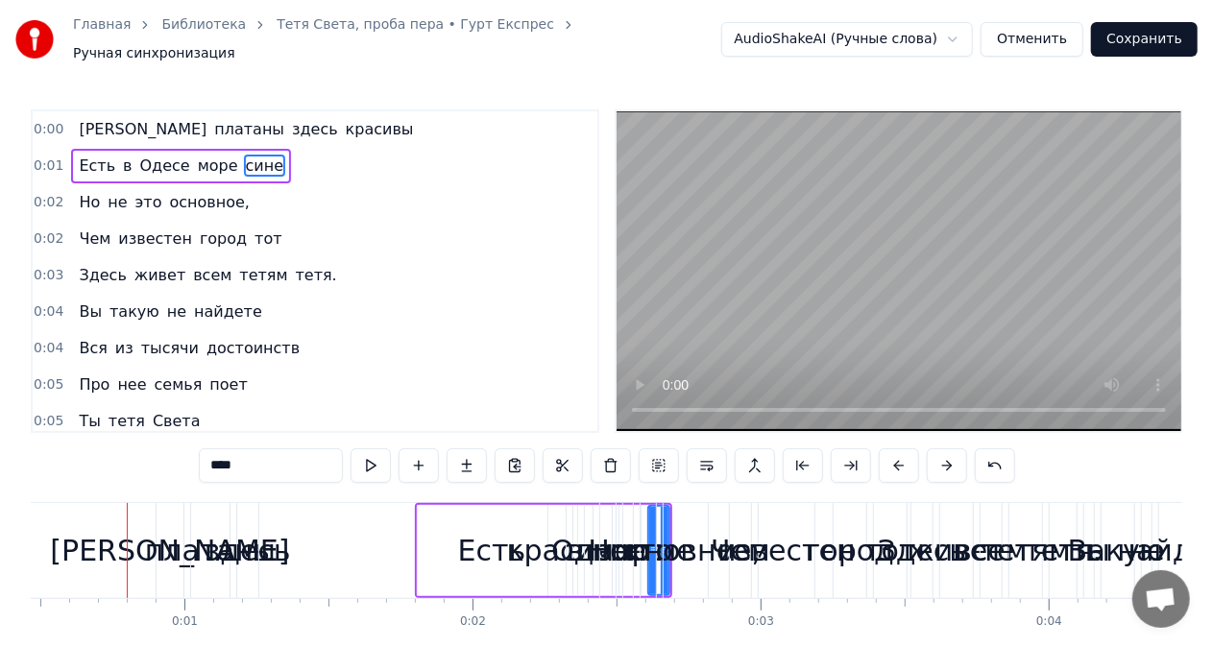
click at [942, 459] on button at bounding box center [947, 466] width 40 height 35
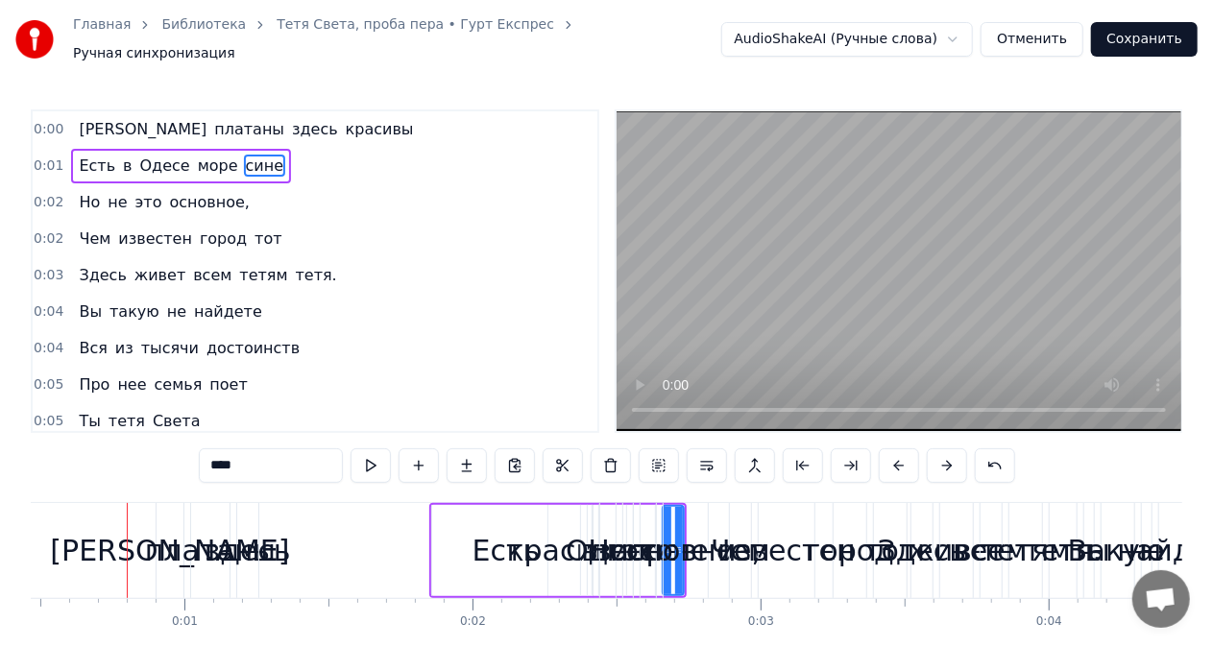
click at [942, 459] on button at bounding box center [947, 466] width 40 height 35
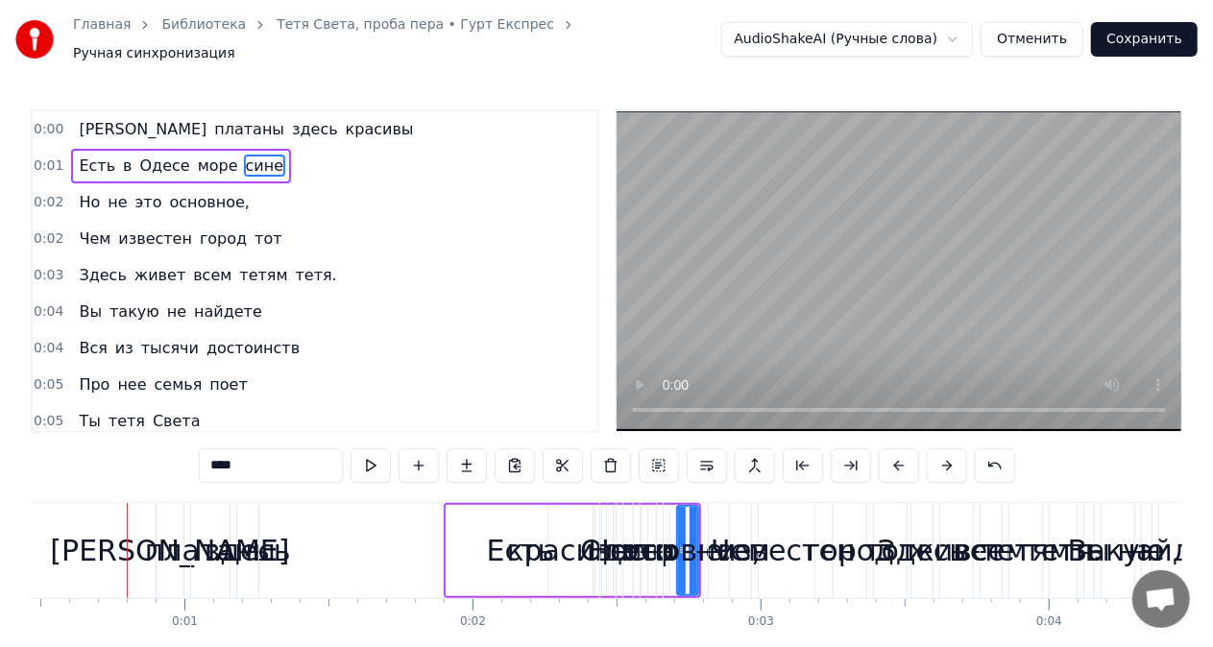
click at [942, 459] on button at bounding box center [947, 466] width 40 height 35
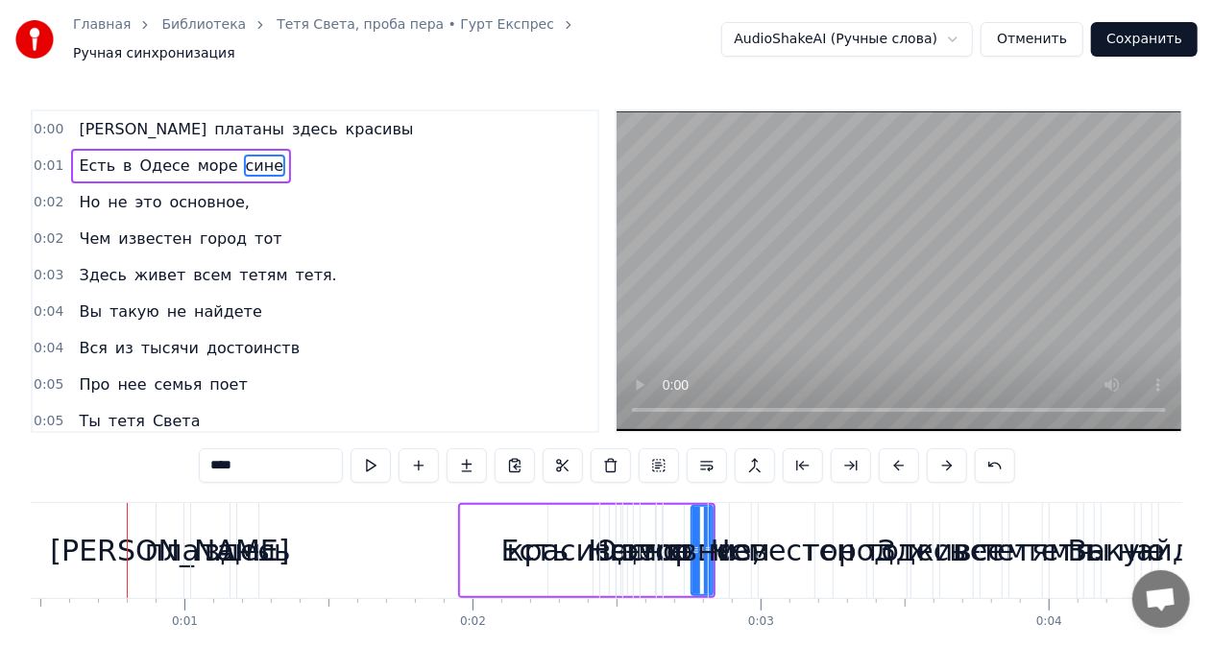
click at [942, 459] on button at bounding box center [947, 466] width 40 height 35
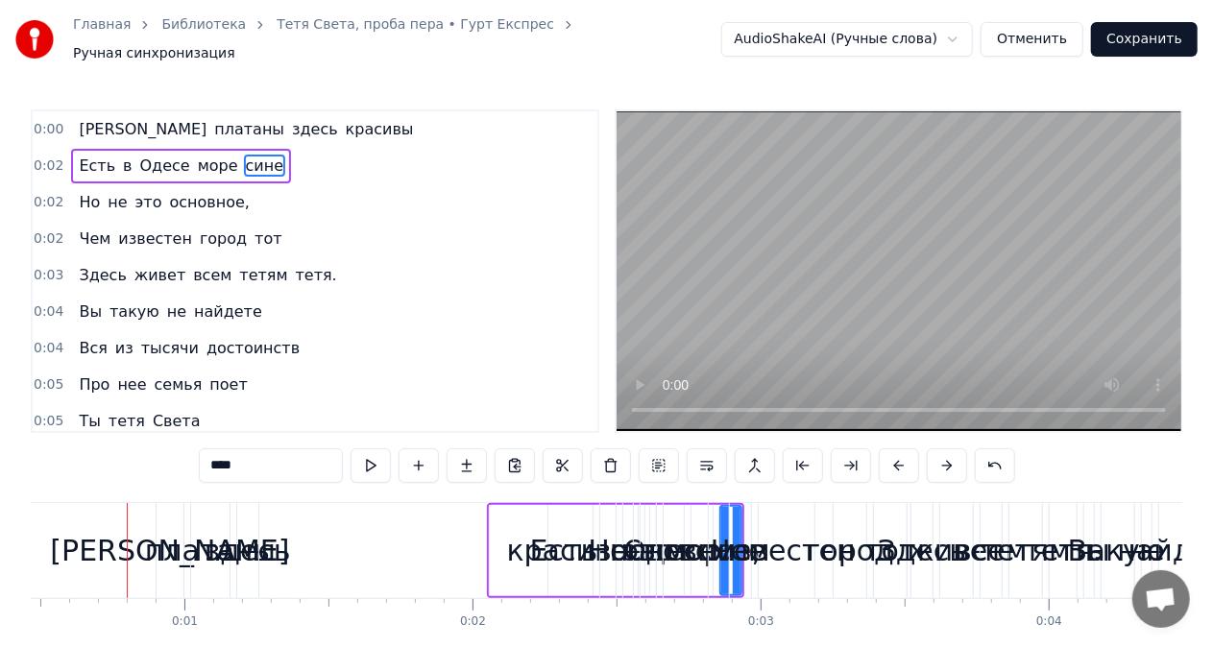
click at [942, 459] on button at bounding box center [947, 466] width 40 height 35
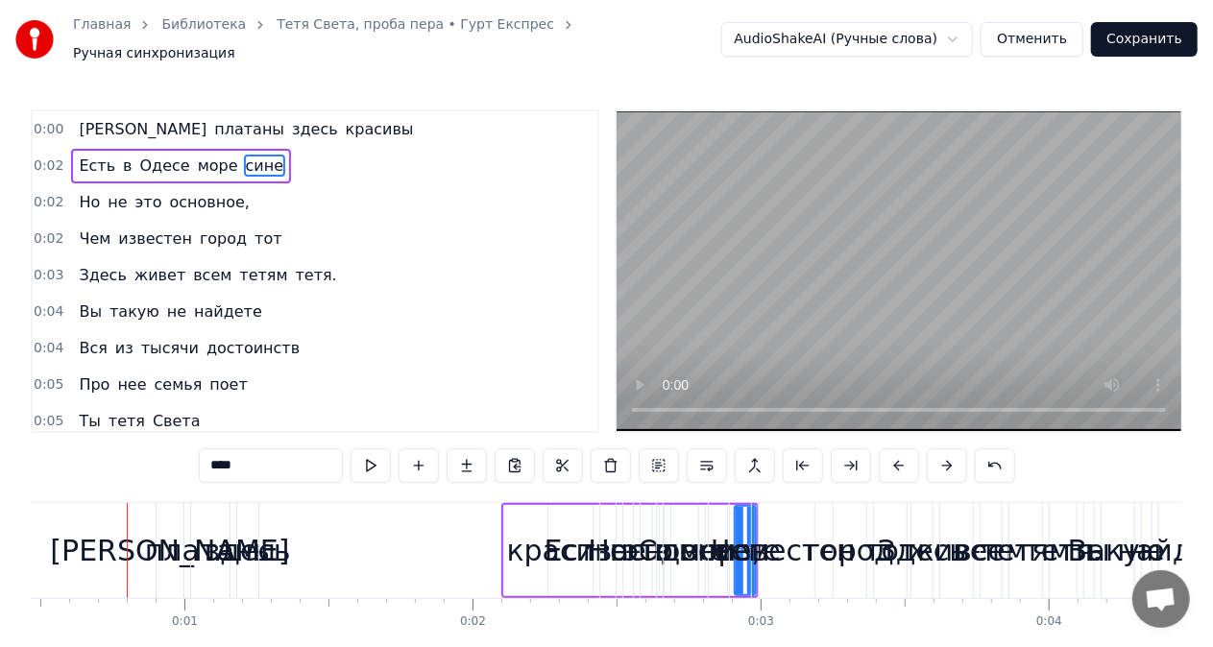
click at [942, 459] on button at bounding box center [947, 466] width 40 height 35
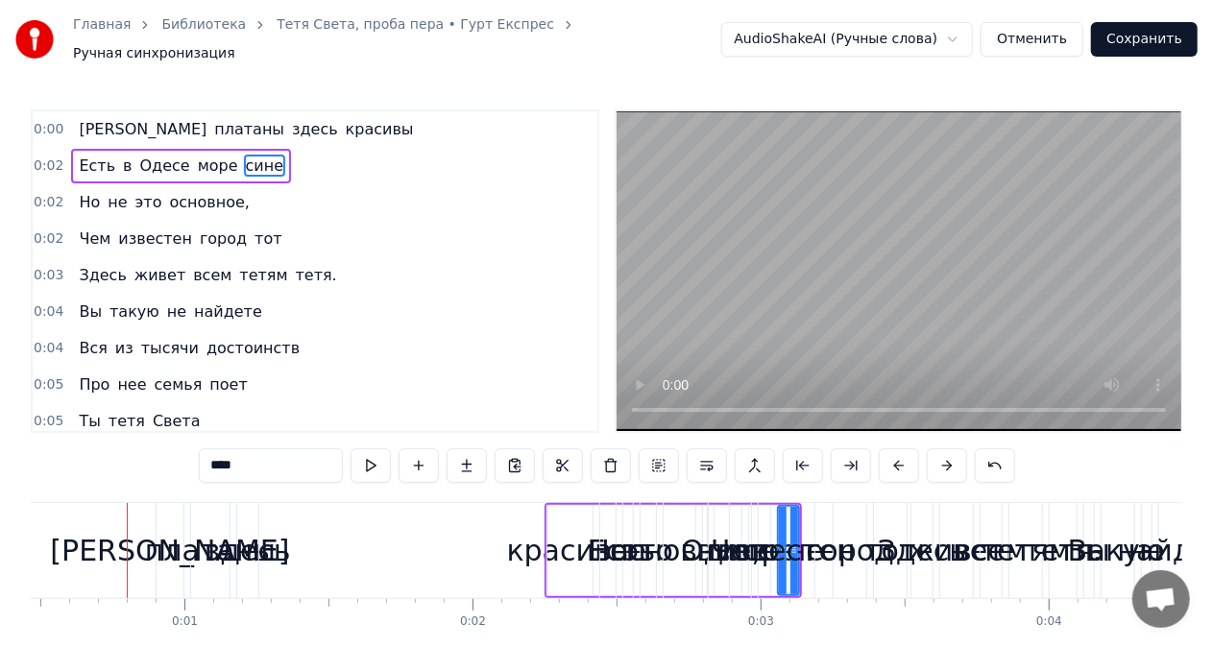
click at [942, 459] on button at bounding box center [947, 466] width 40 height 35
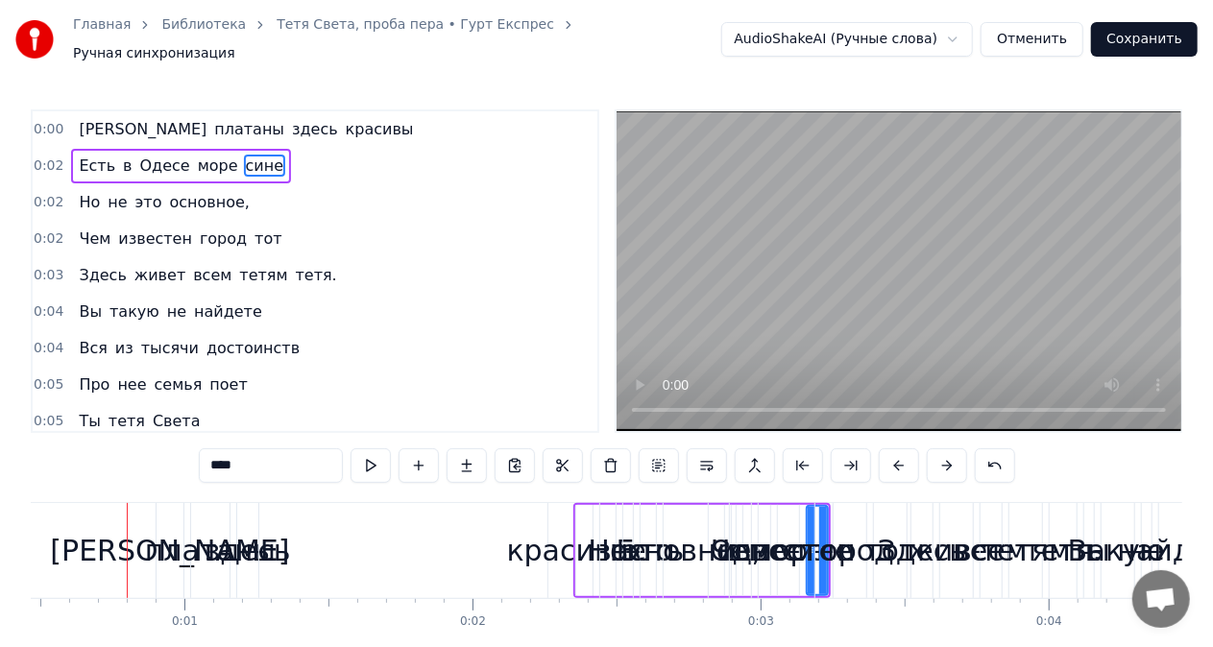
click at [942, 459] on button at bounding box center [947, 466] width 40 height 35
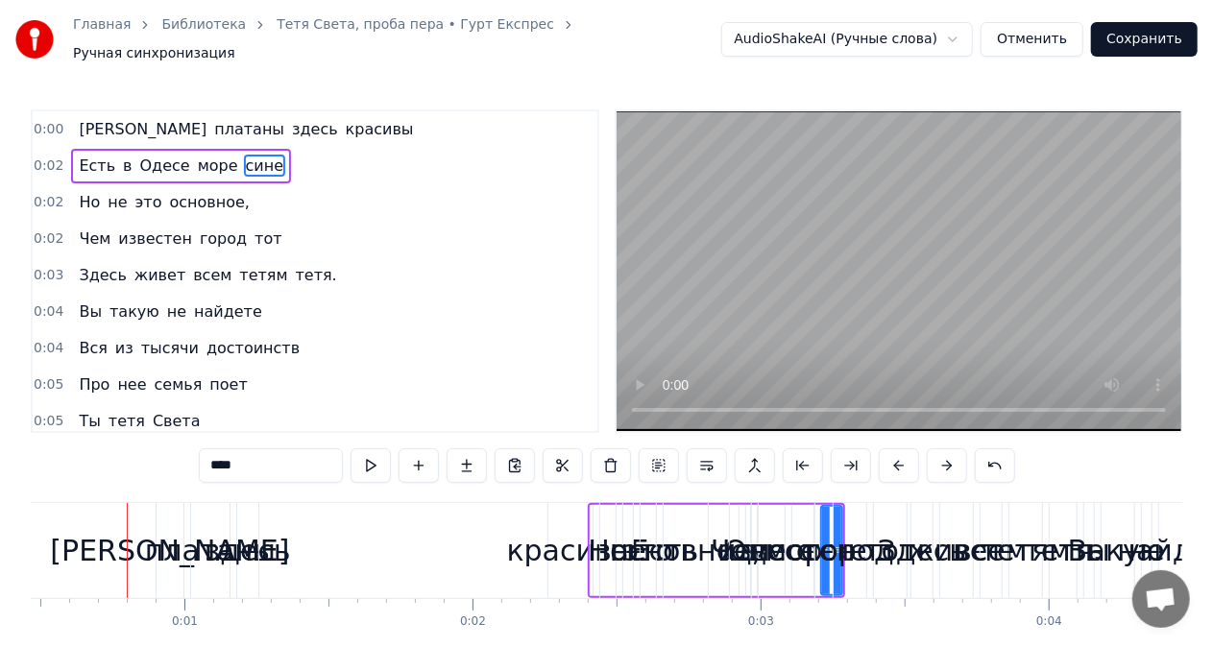
click at [942, 459] on button at bounding box center [947, 466] width 40 height 35
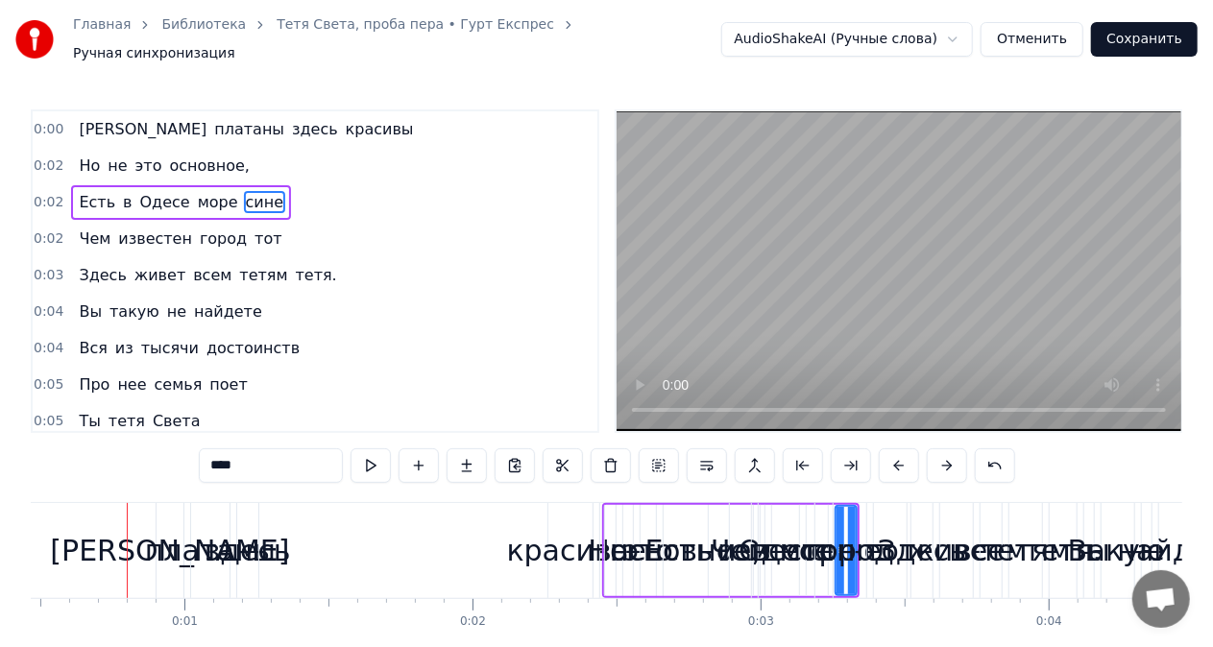
click at [942, 459] on button at bounding box center [947, 466] width 40 height 35
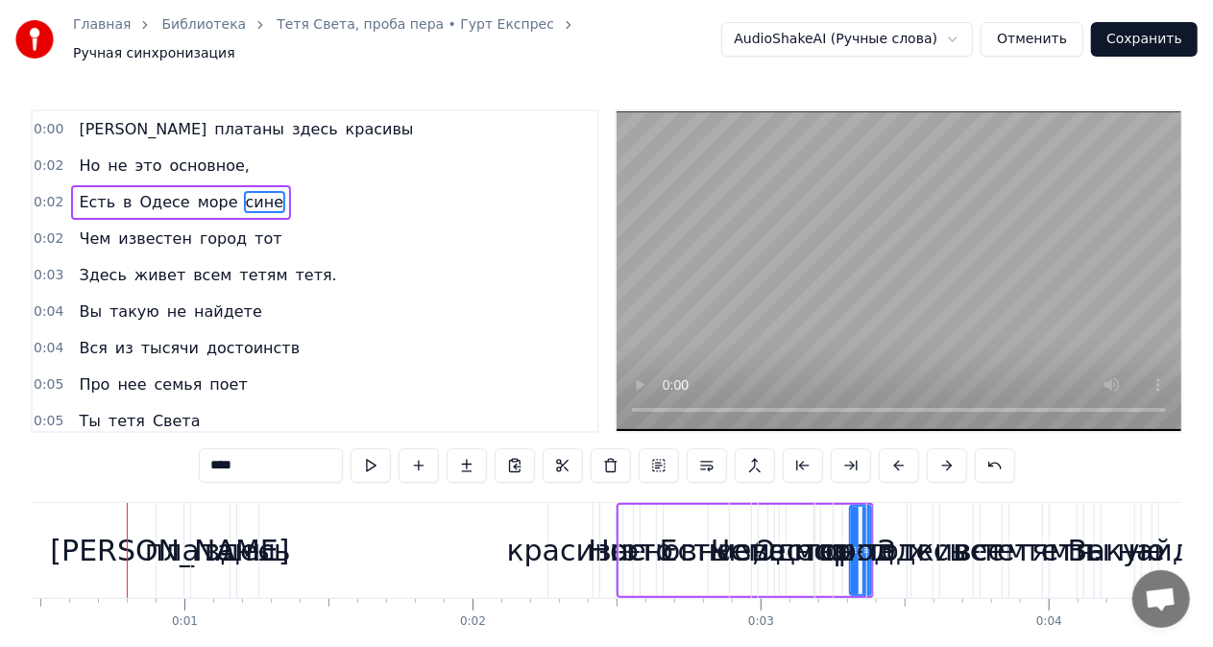
click at [942, 459] on button at bounding box center [947, 466] width 40 height 35
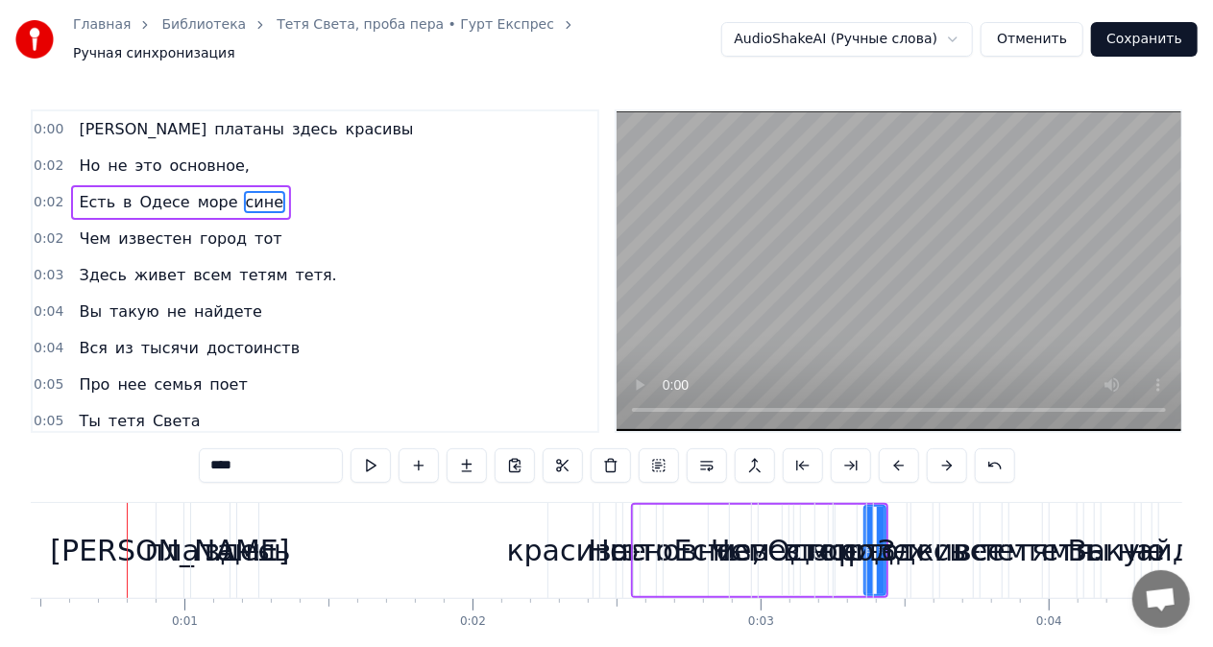
click at [942, 459] on button at bounding box center [947, 466] width 40 height 35
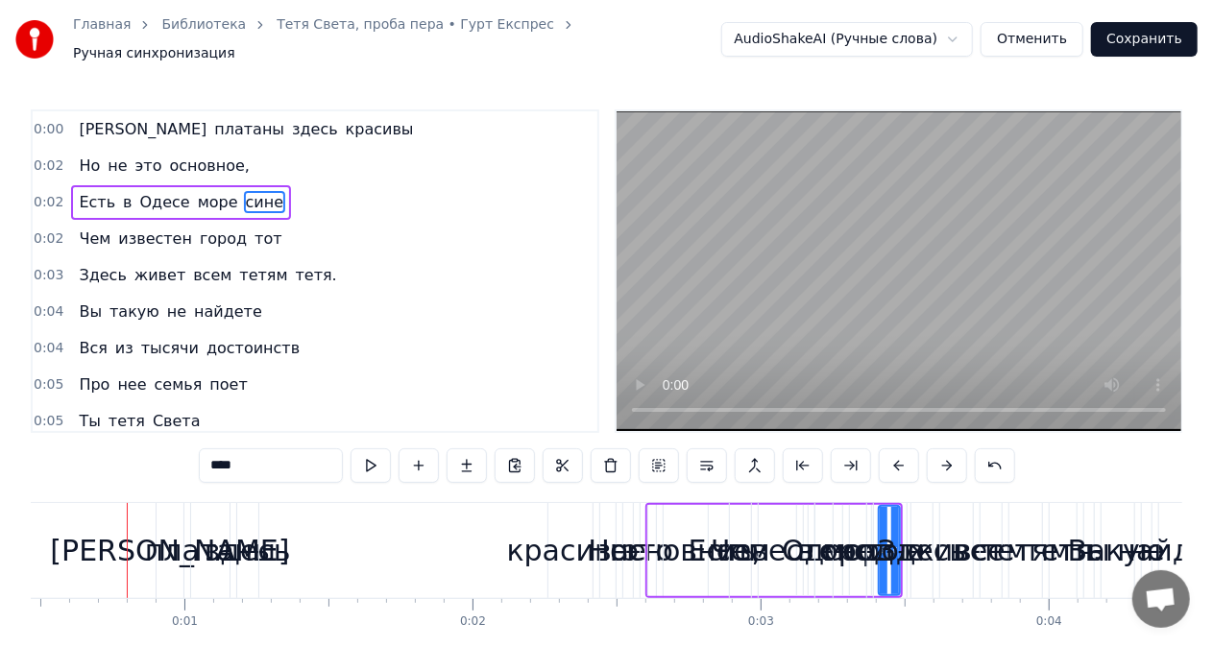
click at [942, 459] on button at bounding box center [947, 466] width 40 height 35
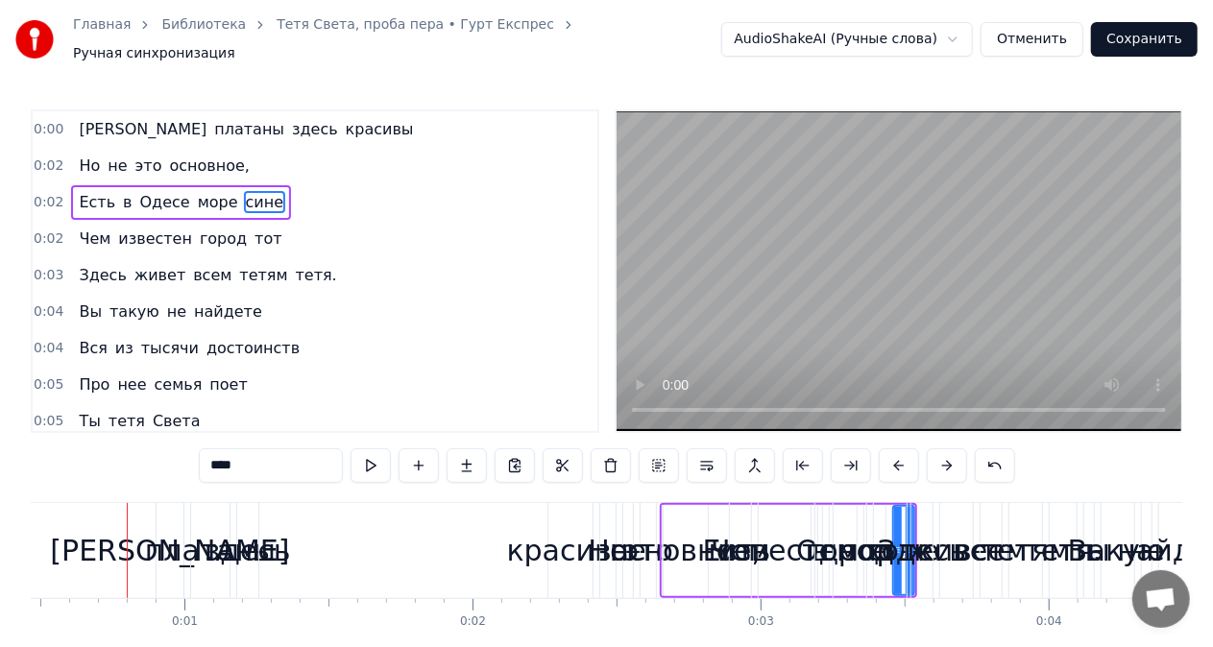
click at [942, 459] on button at bounding box center [947, 466] width 40 height 35
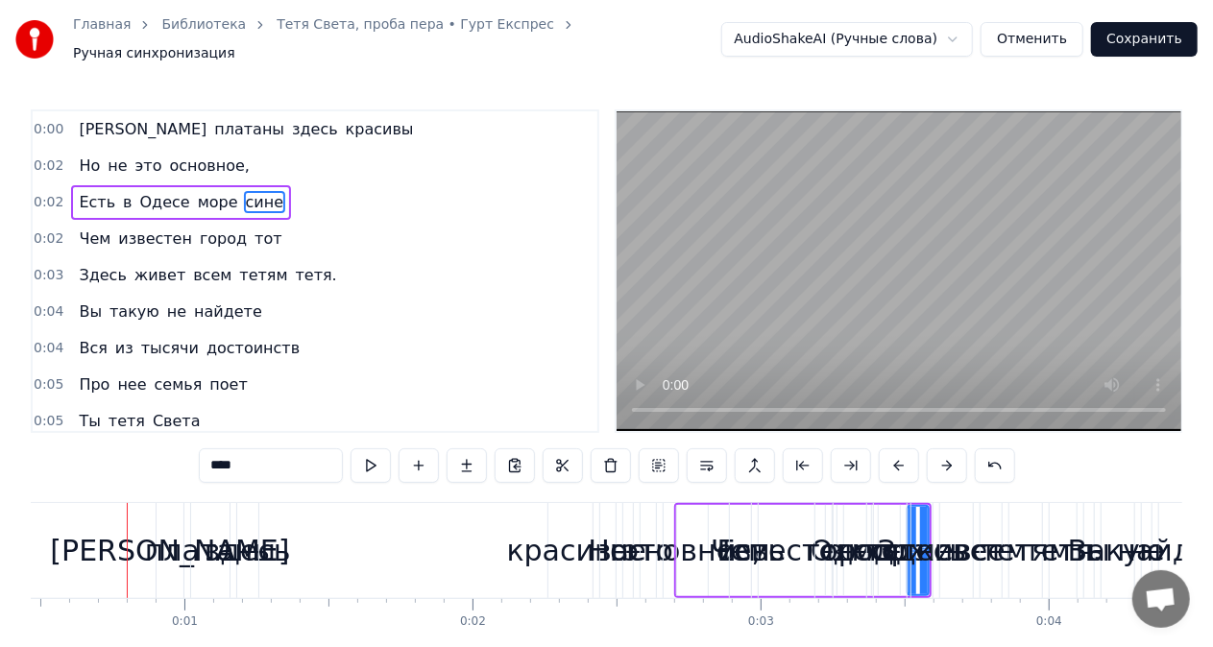
click at [942, 459] on button at bounding box center [947, 466] width 40 height 35
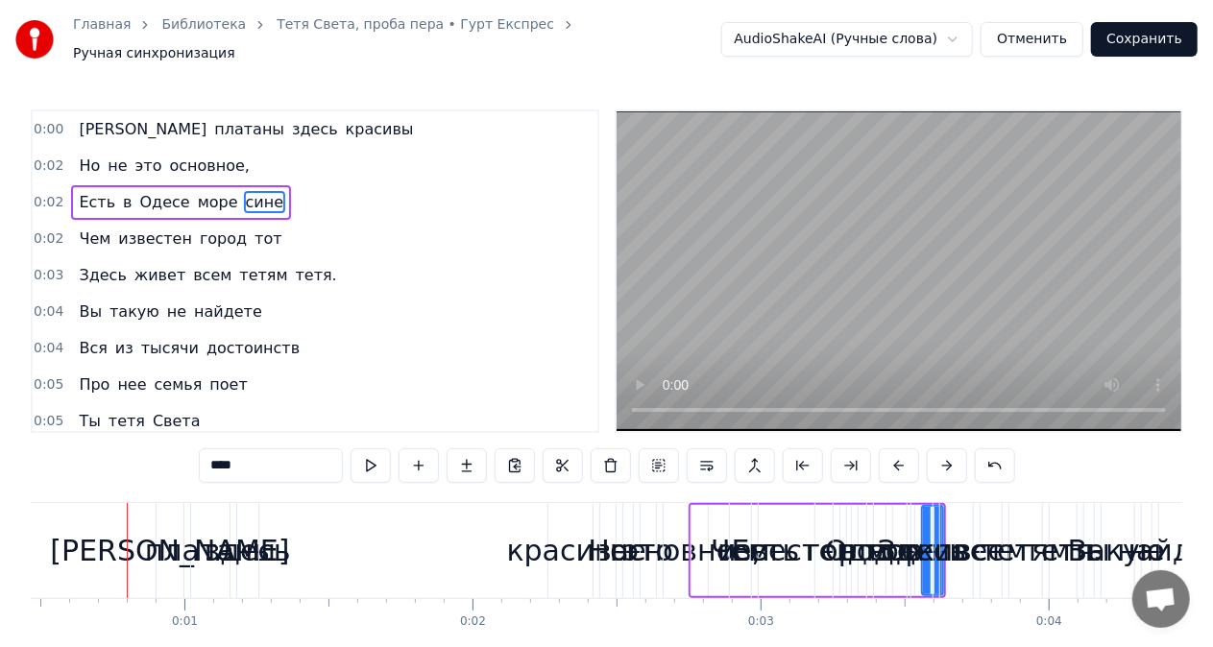
click at [942, 459] on button at bounding box center [947, 466] width 40 height 35
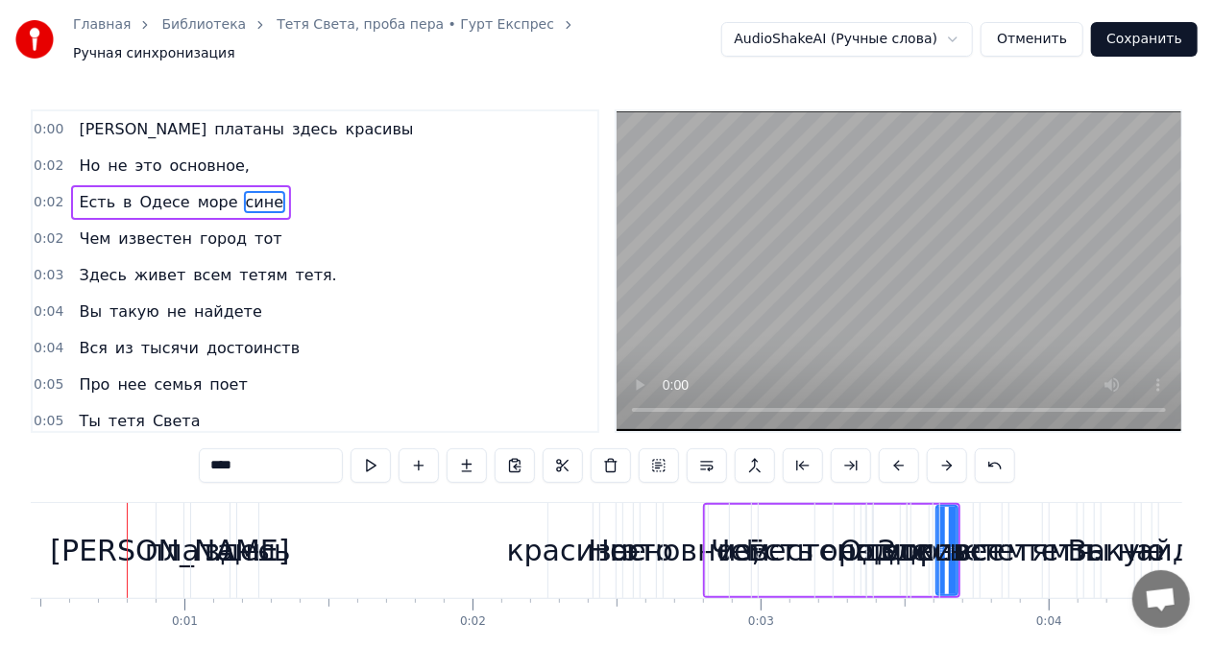
click at [942, 459] on button at bounding box center [947, 466] width 40 height 35
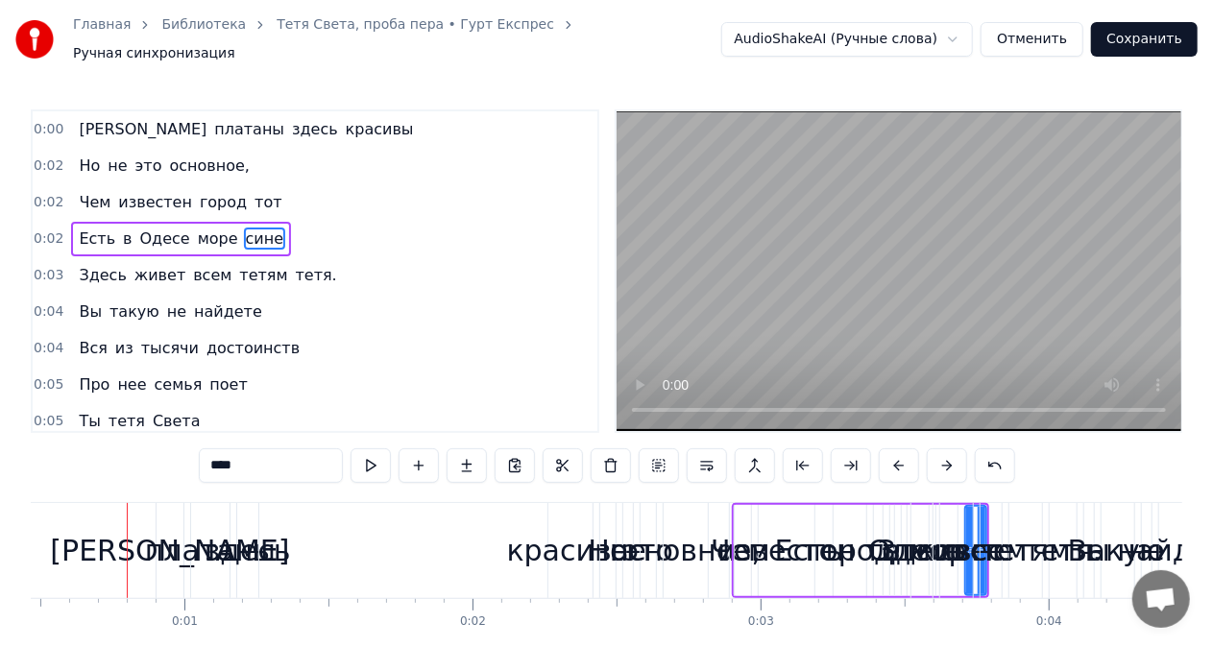
click at [942, 459] on button at bounding box center [947, 466] width 40 height 35
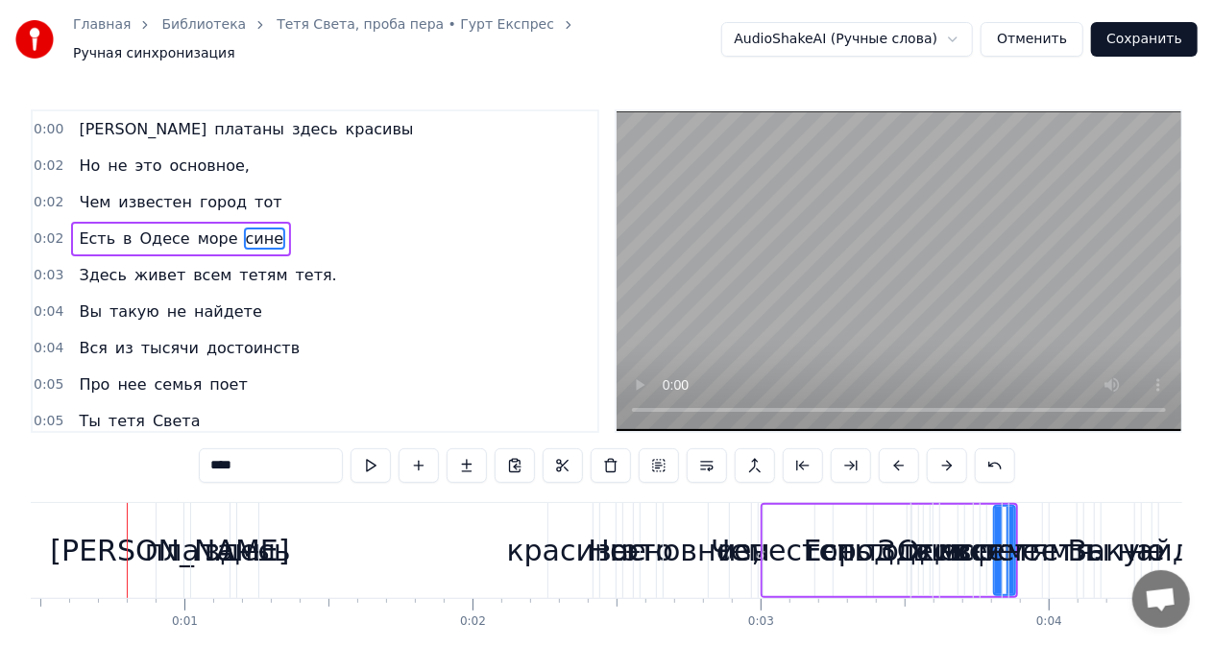
click at [942, 459] on button at bounding box center [947, 466] width 40 height 35
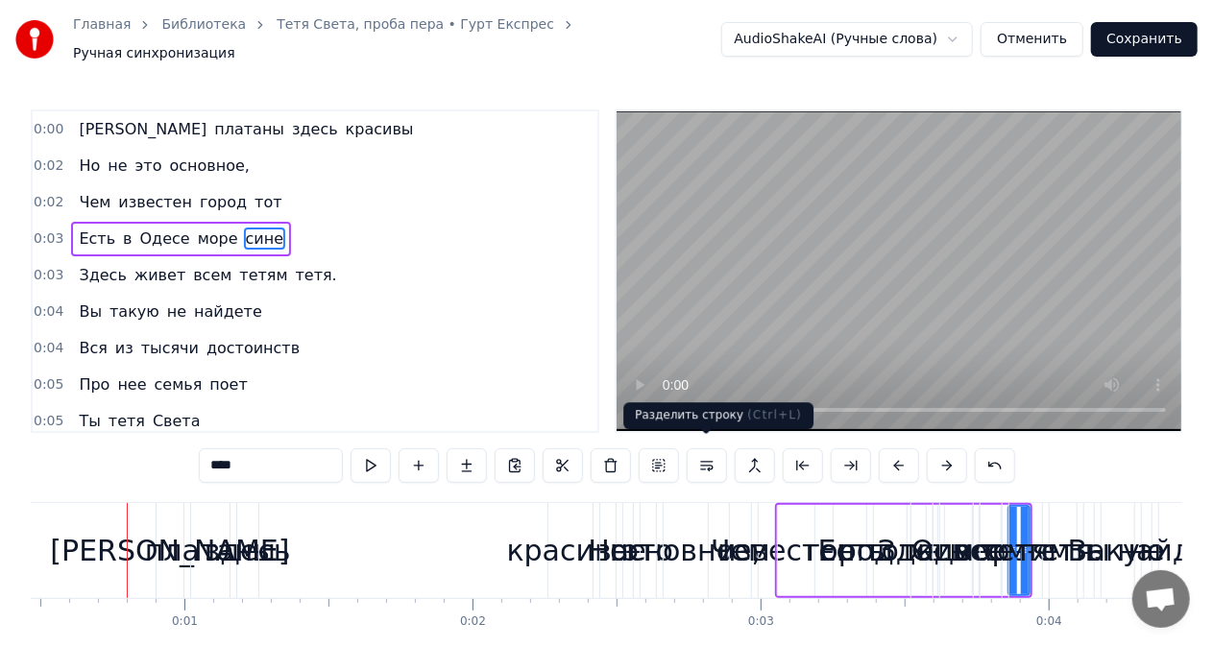
click at [708, 459] on button at bounding box center [707, 466] width 40 height 35
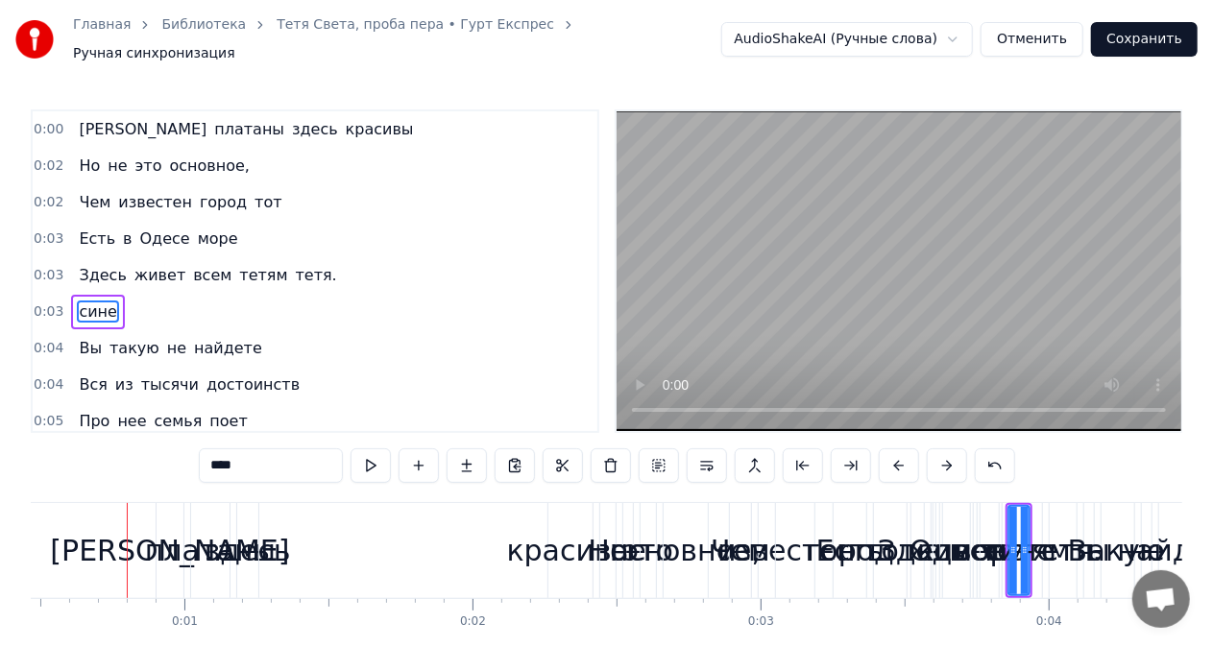
scroll to position [36, 0]
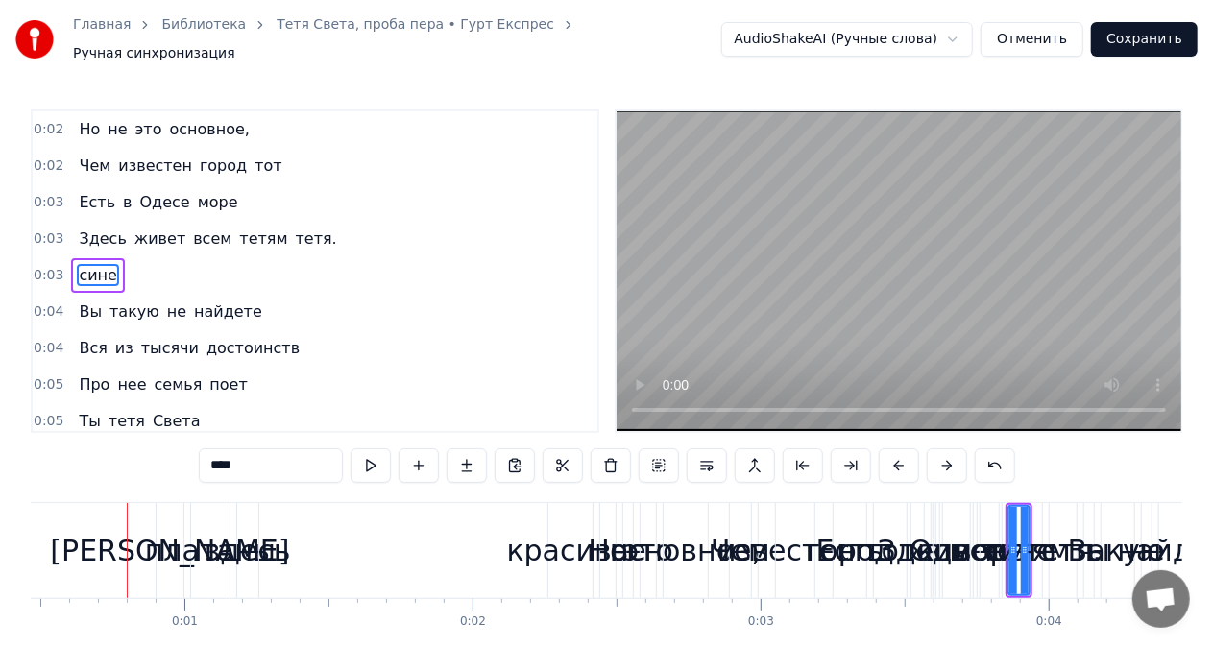
click at [824, 230] on video at bounding box center [899, 271] width 565 height 320
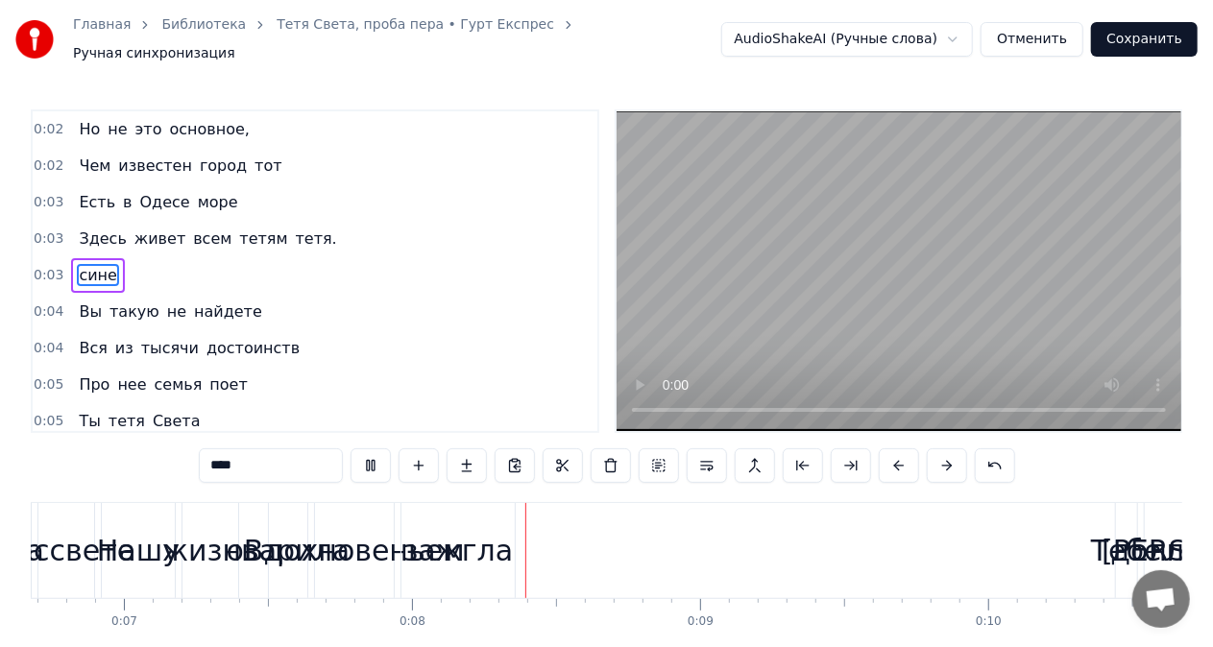
scroll to position [0, 2168]
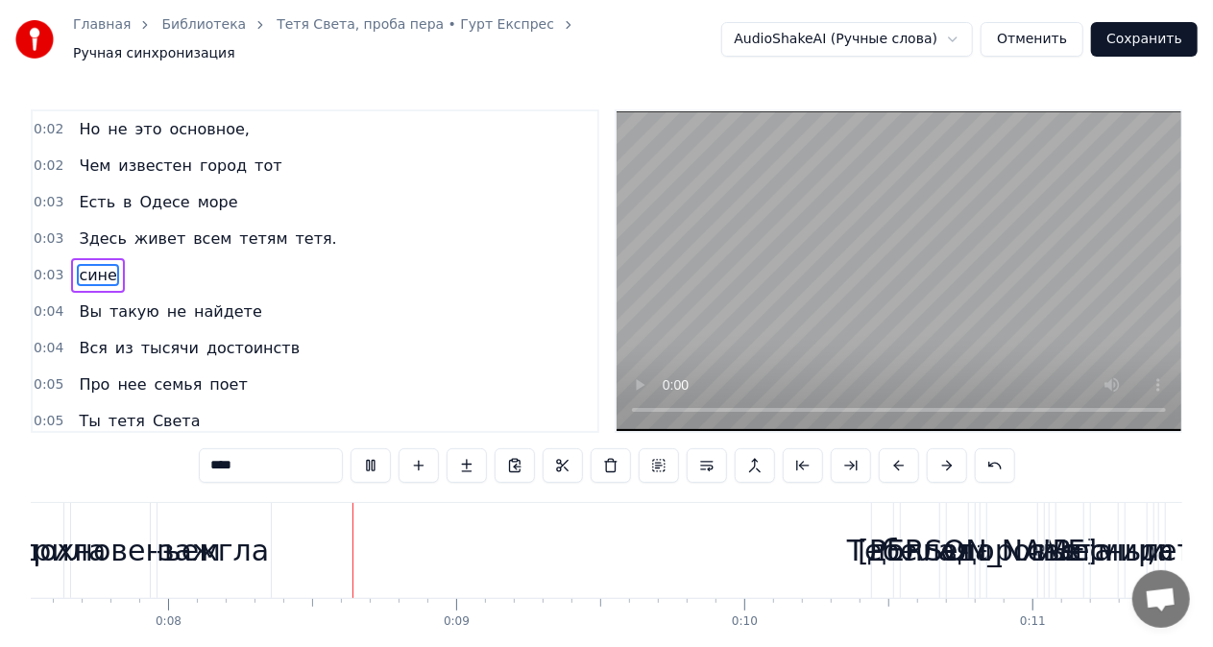
click at [787, 338] on video at bounding box center [899, 271] width 565 height 320
click at [114, 542] on div "Вдохновеньем" at bounding box center [110, 550] width 221 height 43
type input "**********"
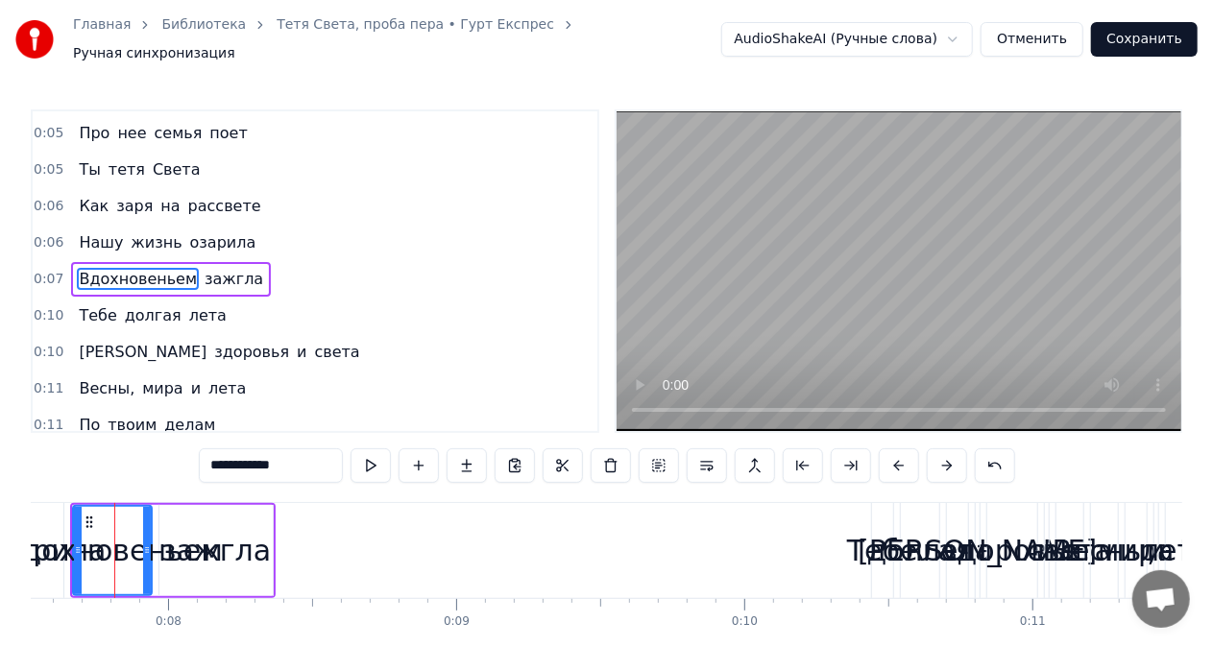
scroll to position [0, 2155]
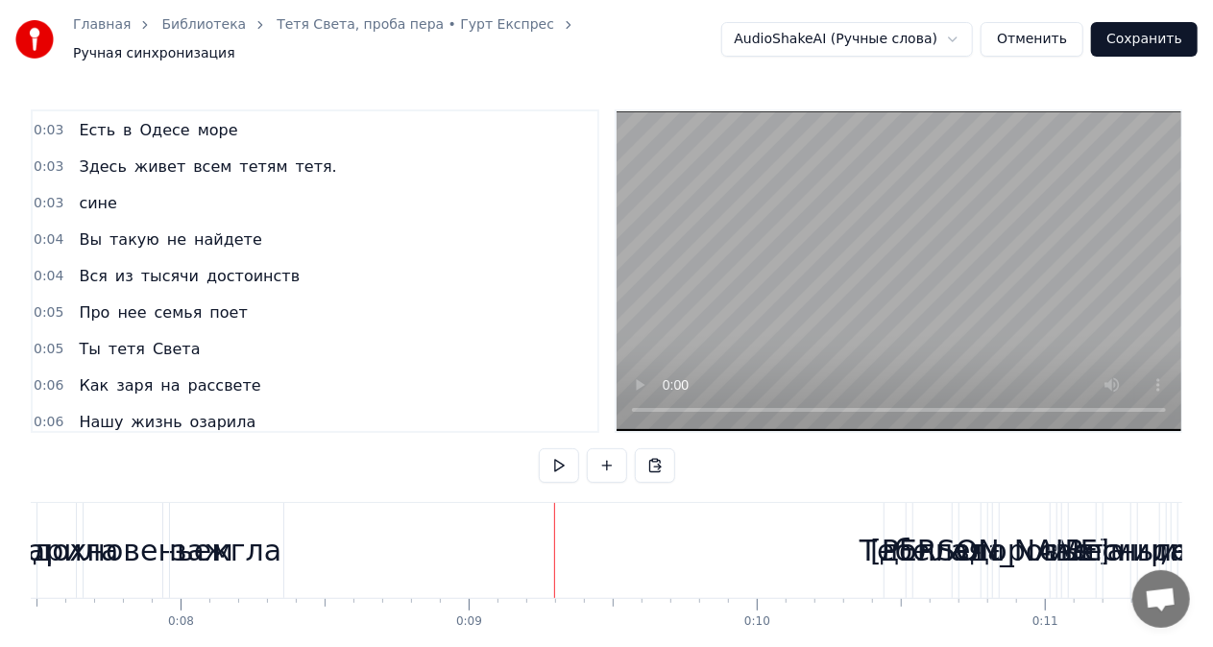
scroll to position [0, 0]
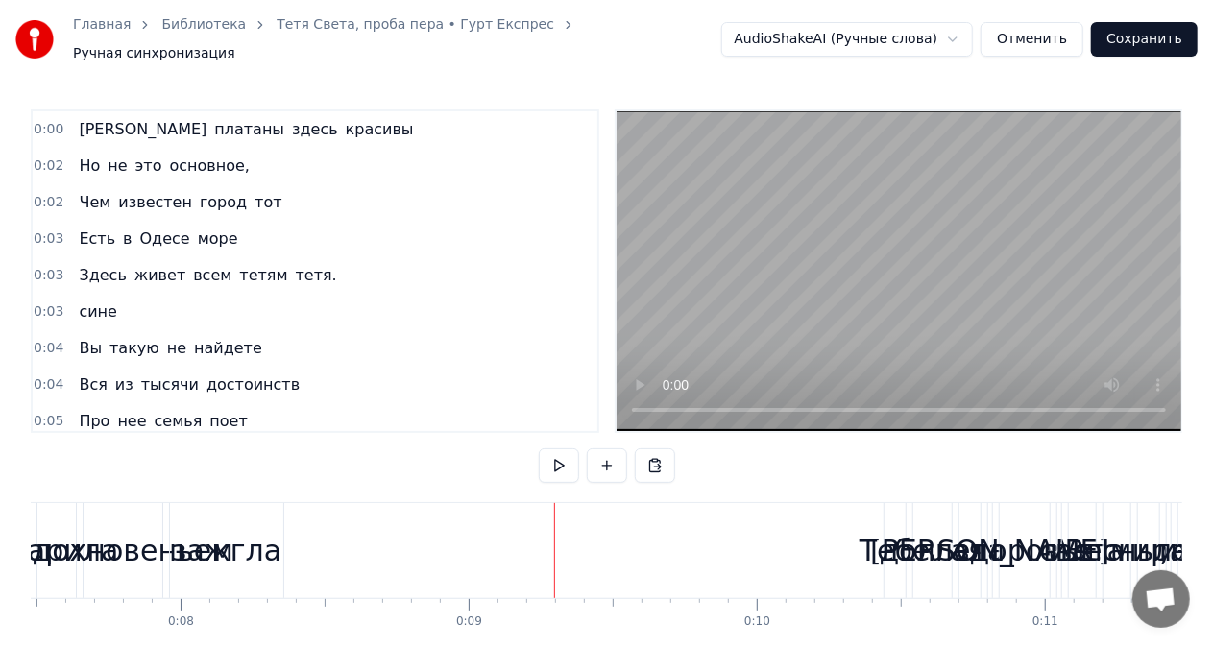
click at [290, 126] on span "здесь" at bounding box center [315, 129] width 50 height 22
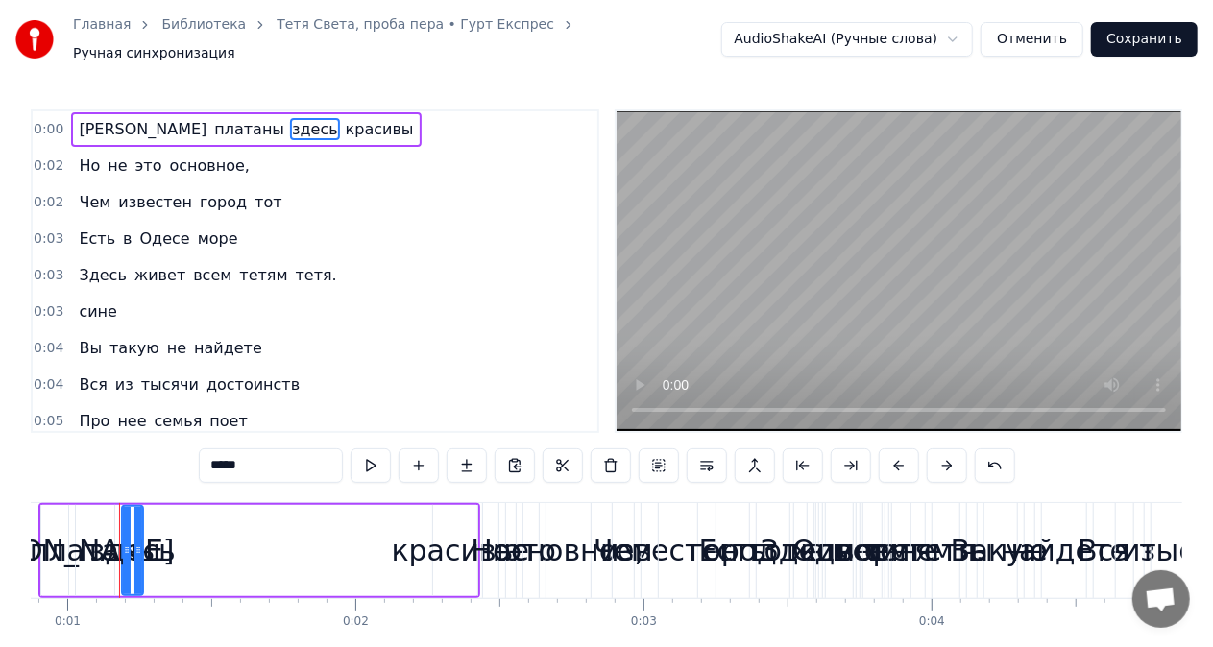
scroll to position [0, 244]
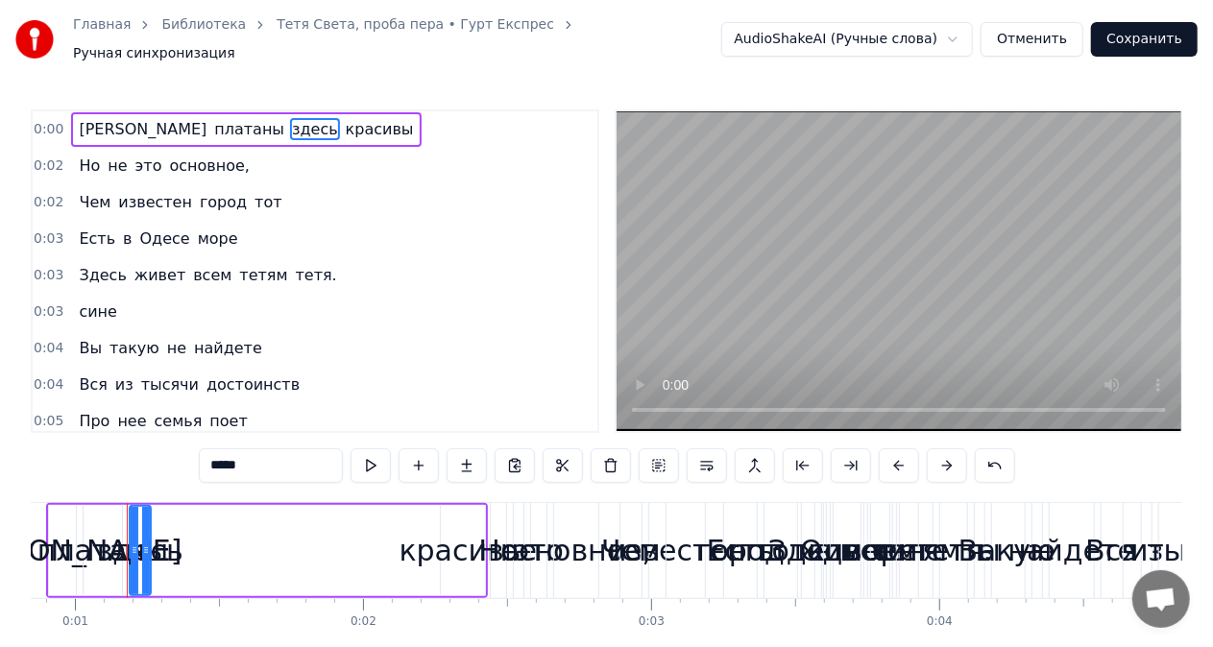
drag, startPoint x: 111, startPoint y: 538, endPoint x: 245, endPoint y: 527, distance: 133.9
click at [248, 526] on div "И платаны здесь красивы" at bounding box center [267, 550] width 442 height 95
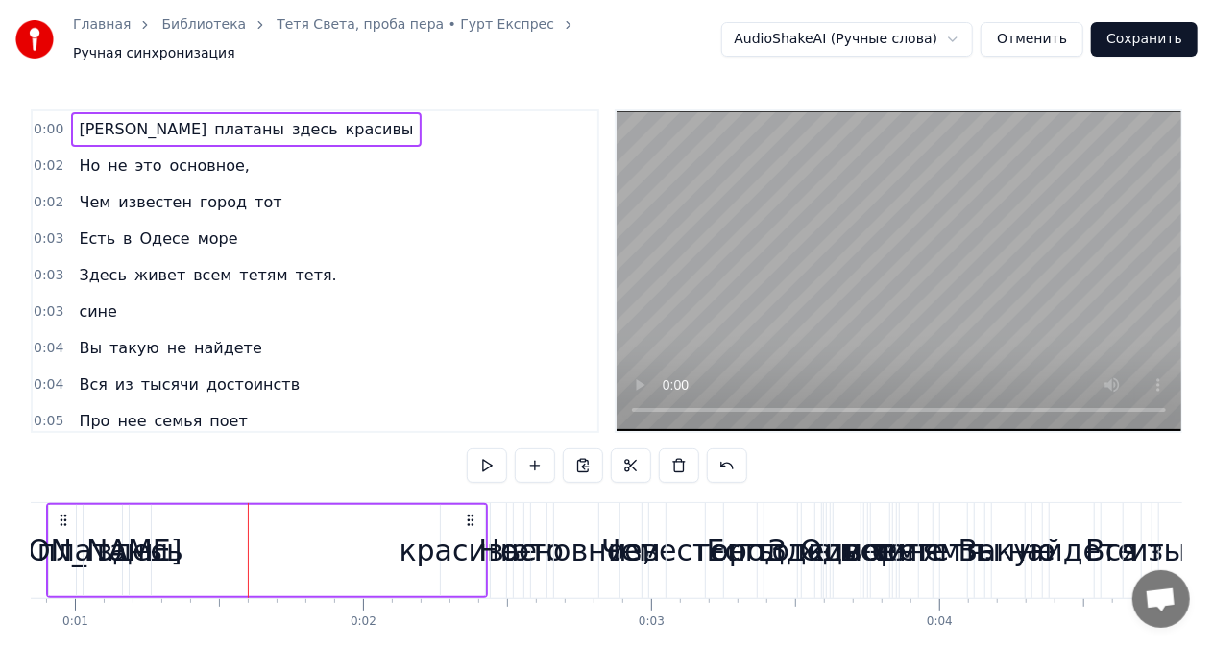
drag, startPoint x: 137, startPoint y: 552, endPoint x: 255, endPoint y: 540, distance: 118.8
click at [255, 540] on div "И платаны здесь красивы" at bounding box center [267, 550] width 442 height 95
click at [62, 514] on icon at bounding box center [63, 520] width 15 height 15
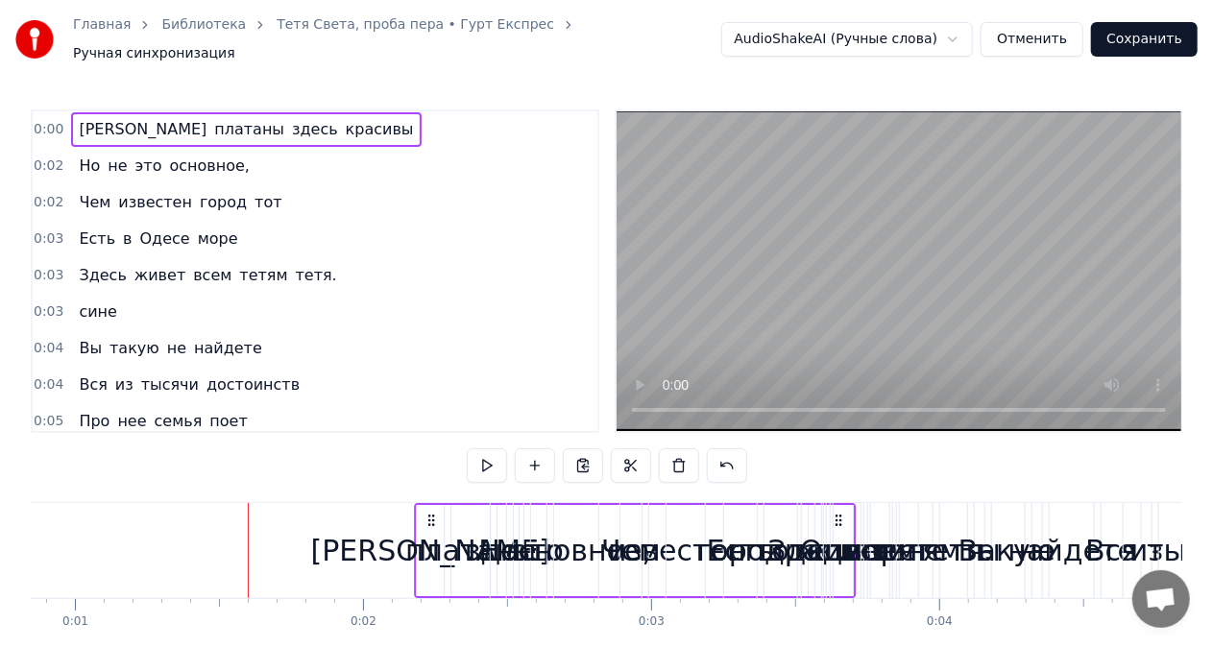
drag, startPoint x: 68, startPoint y: 514, endPoint x: 436, endPoint y: 502, distance: 368.1
click at [436, 513] on icon at bounding box center [431, 520] width 15 height 15
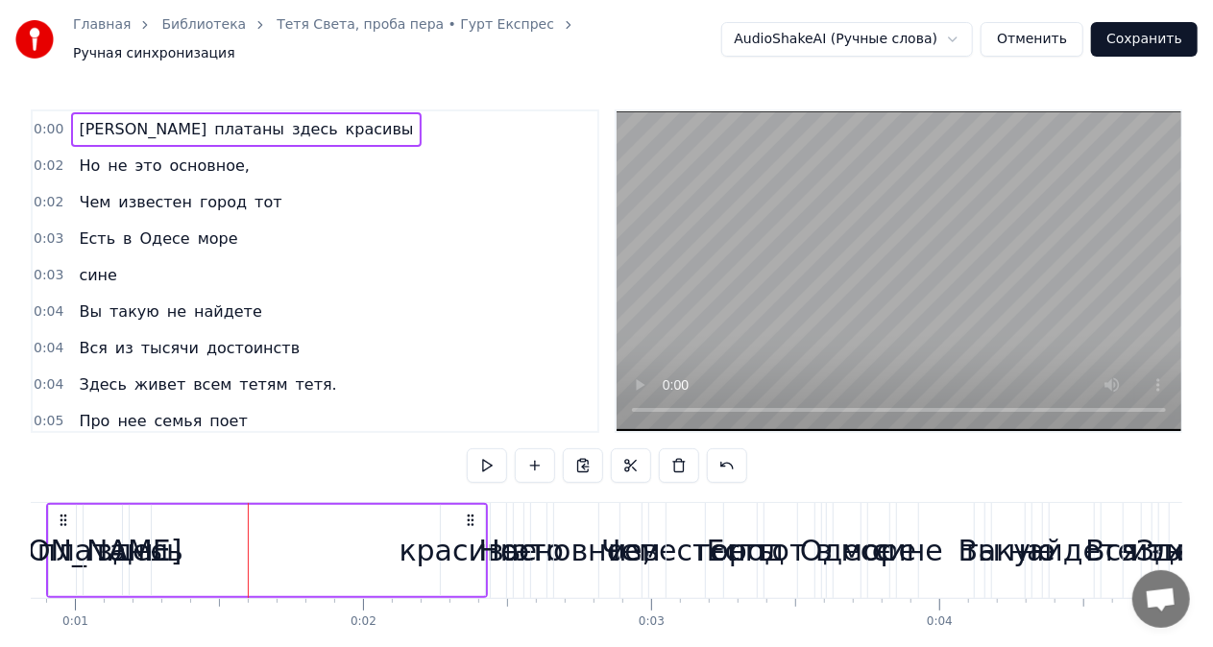
drag, startPoint x: 123, startPoint y: 541, endPoint x: 683, endPoint y: 607, distance: 563.9
click at [683, 607] on div "И платаны здесь красивы Но не это основное, Чем известен город тот Есть в Одесе…" at bounding box center [607, 574] width 1152 height 144
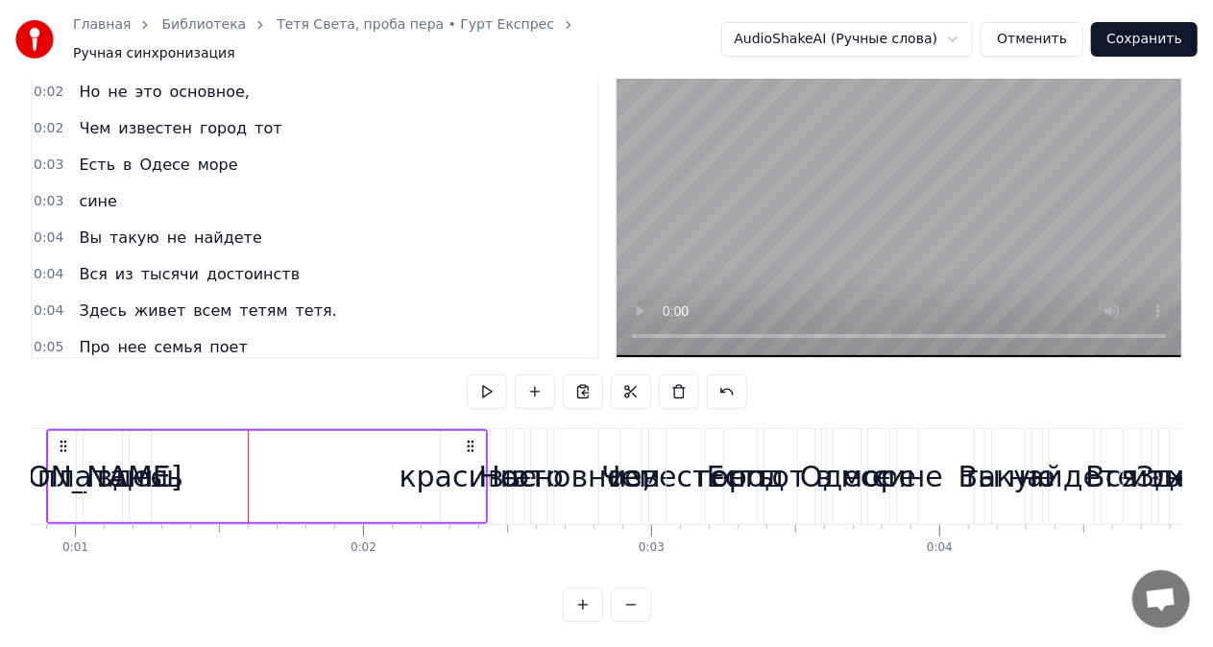
scroll to position [72, 0]
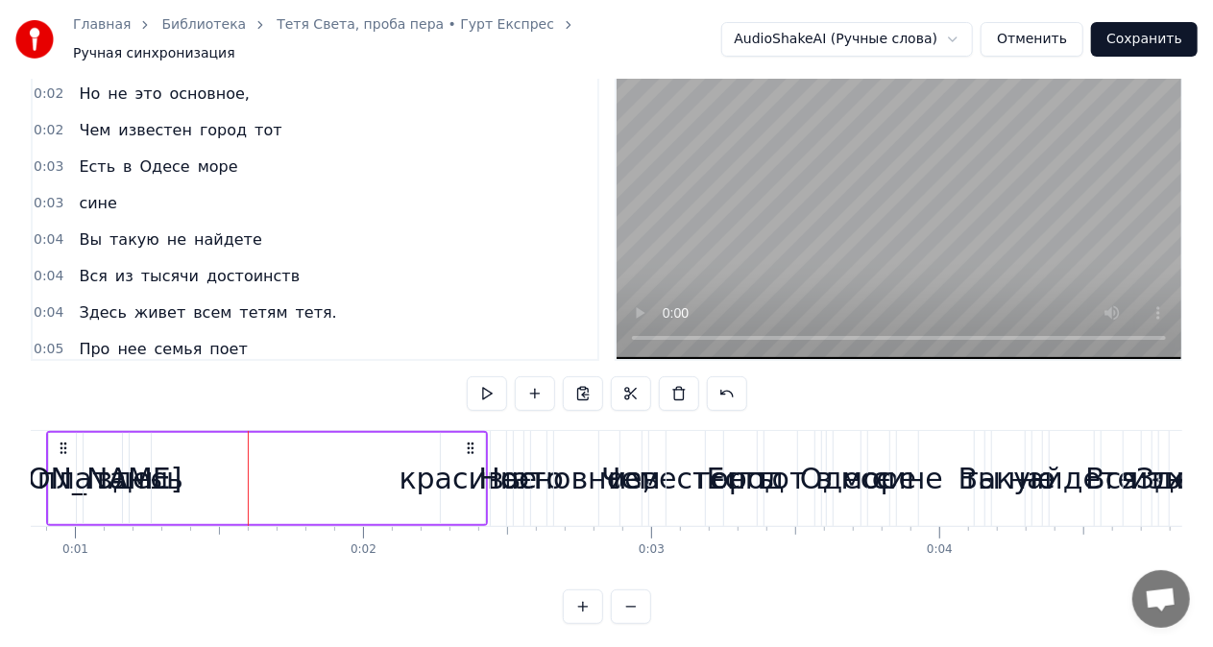
click at [586, 617] on button at bounding box center [583, 607] width 40 height 35
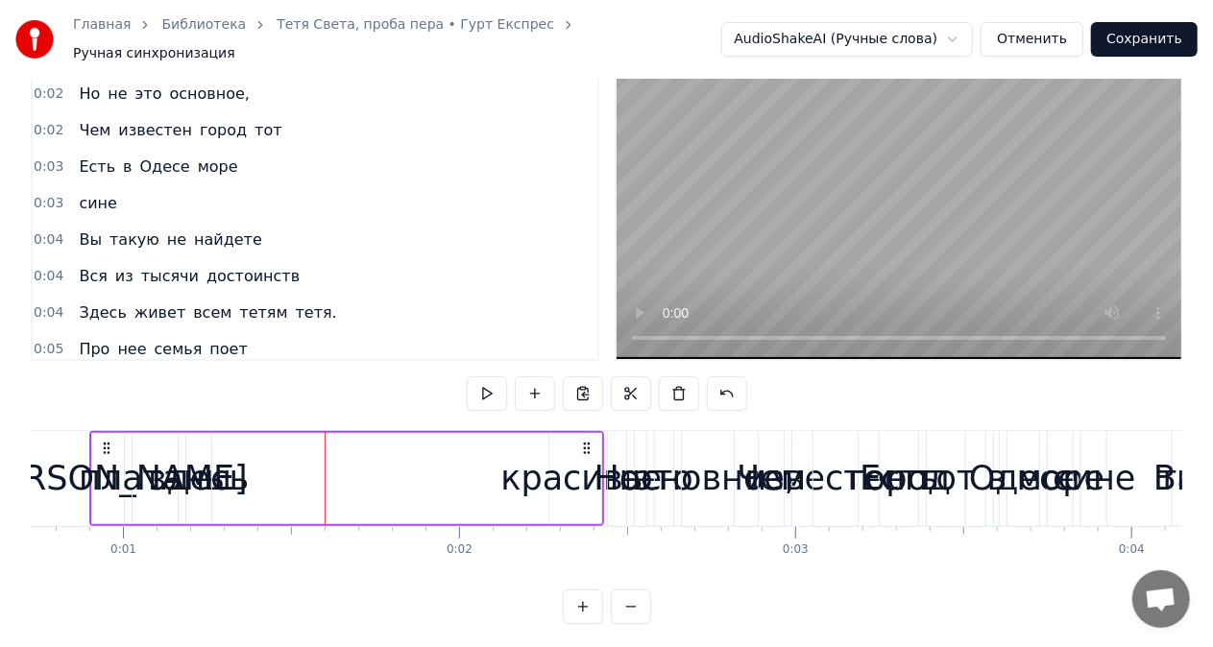
click at [644, 622] on button at bounding box center [631, 607] width 40 height 35
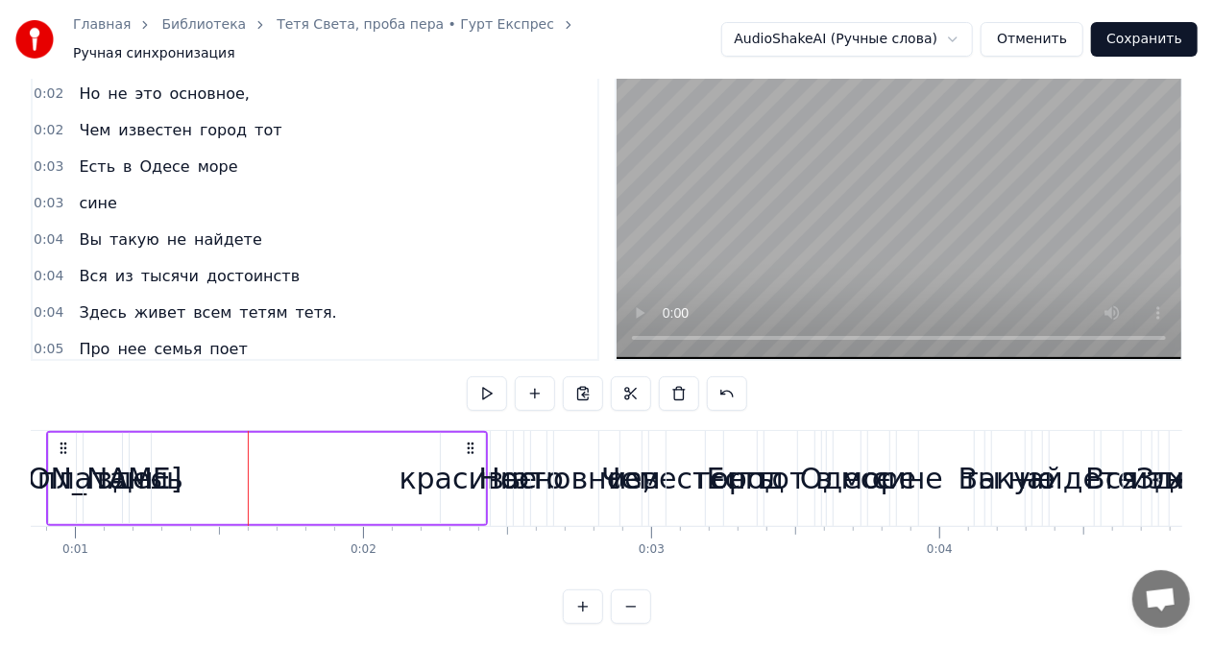
drag, startPoint x: 252, startPoint y: 468, endPoint x: 426, endPoint y: 469, distance: 173.9
click at [426, 469] on div "И платаны здесь красивы" at bounding box center [267, 478] width 442 height 95
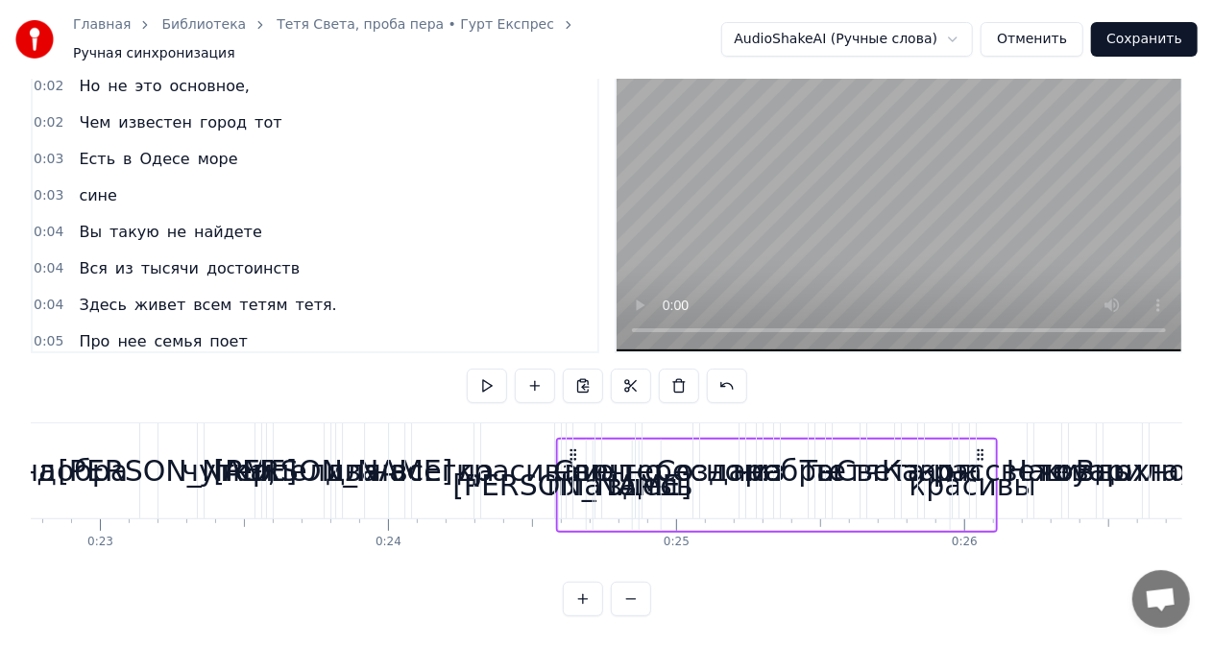
scroll to position [0, 6623]
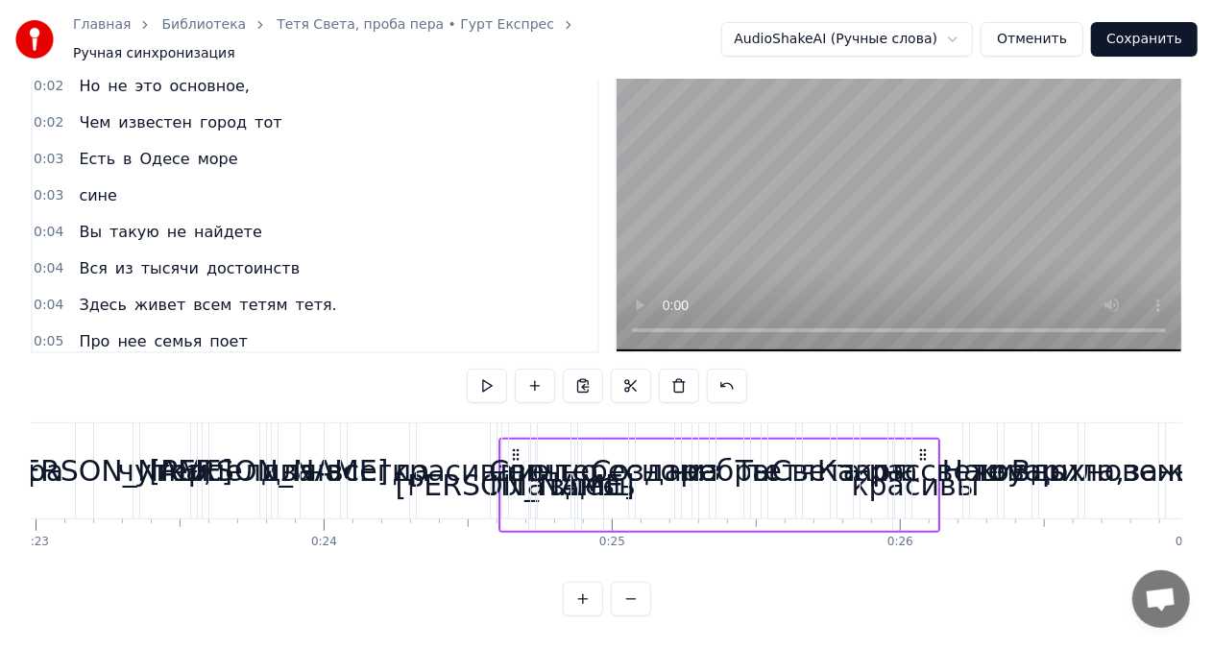
drag, startPoint x: 471, startPoint y: 438, endPoint x: 922, endPoint y: 509, distance: 457.0
click at [922, 509] on div "И платаны здесь красивы" at bounding box center [719, 485] width 442 height 95
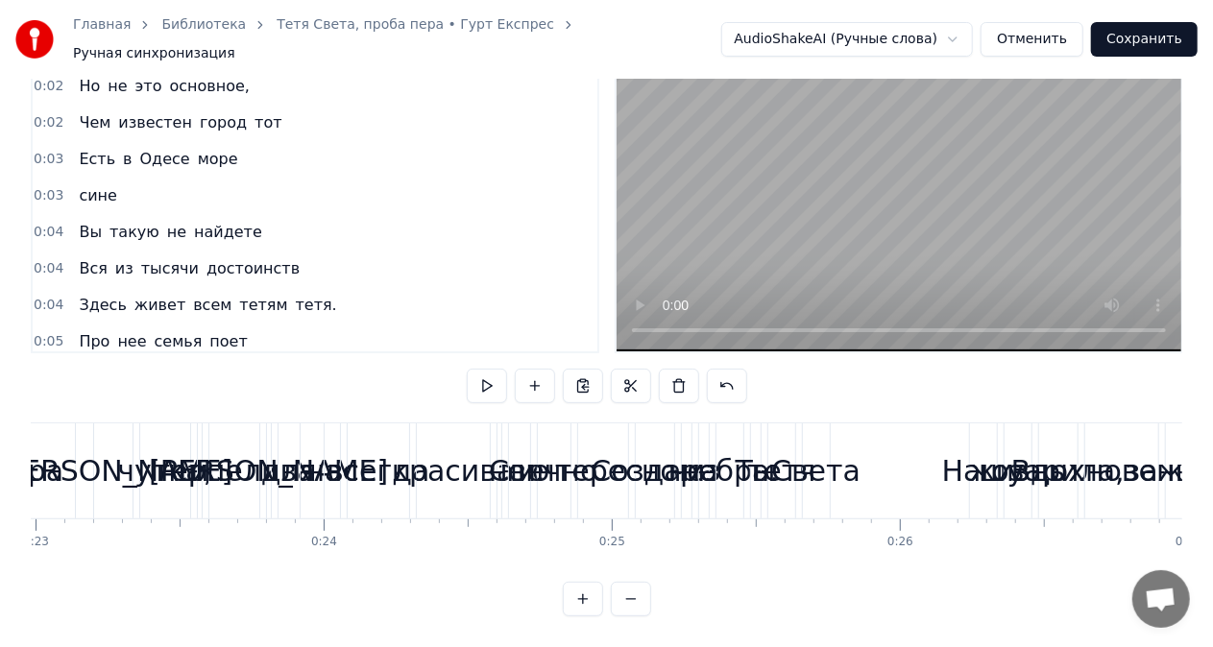
scroll to position [0, 0]
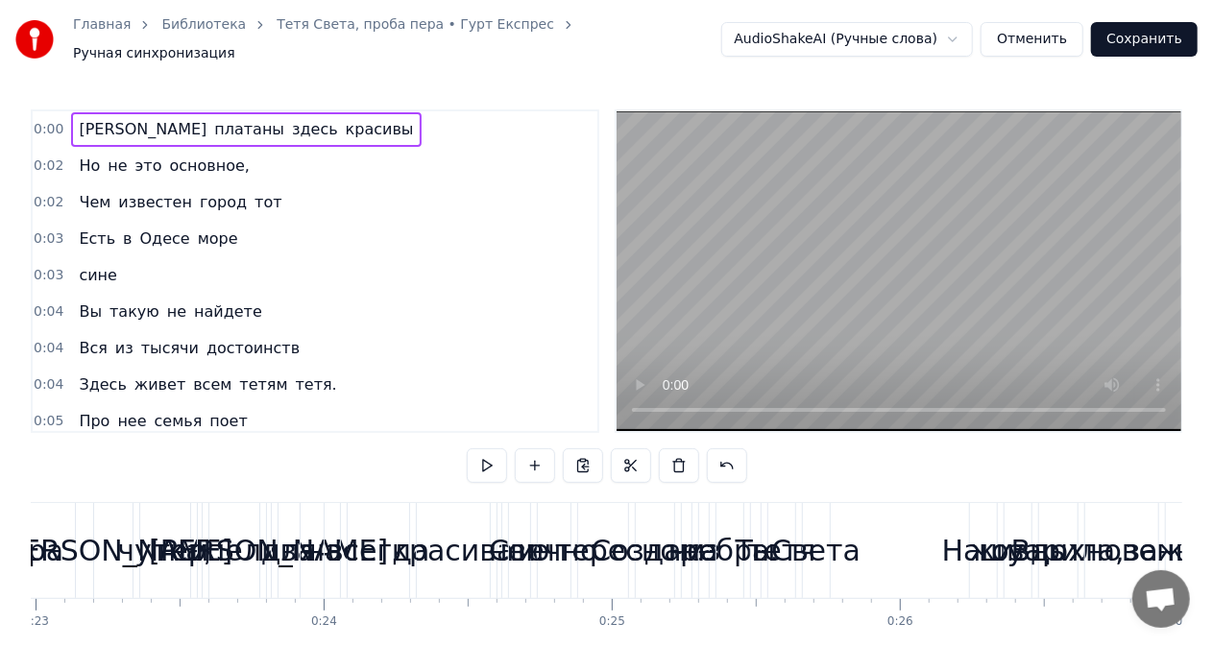
click at [202, 122] on div "И платаны здесь красивы" at bounding box center [246, 129] width 350 height 35
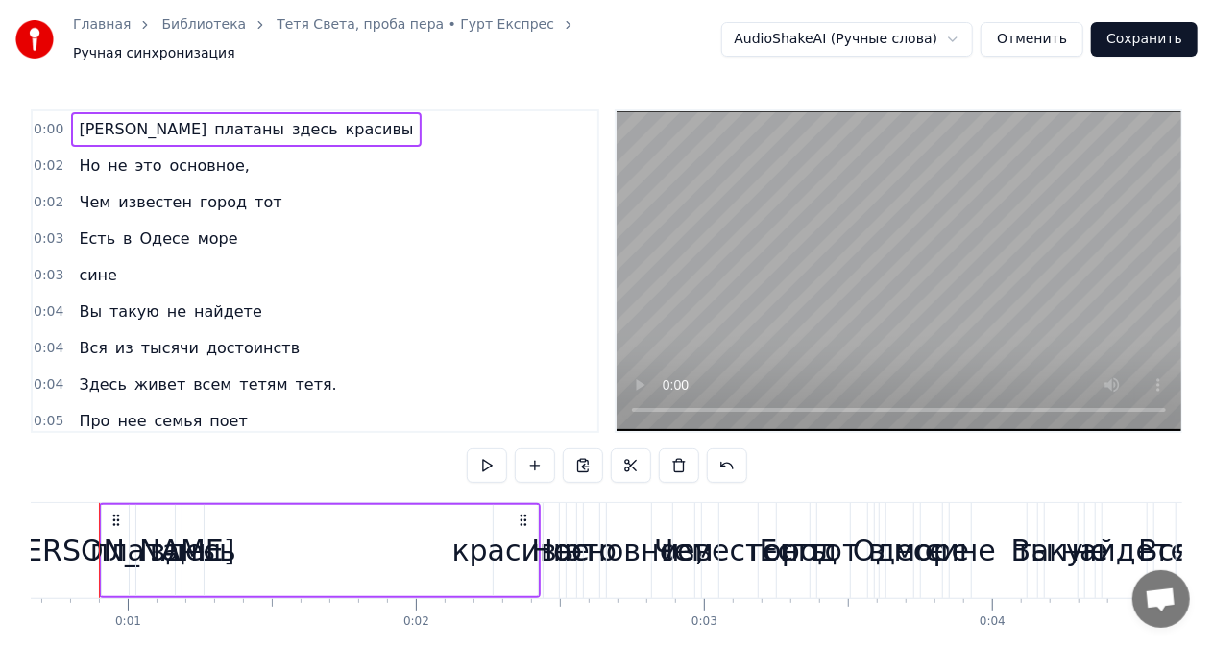
scroll to position [0, 163]
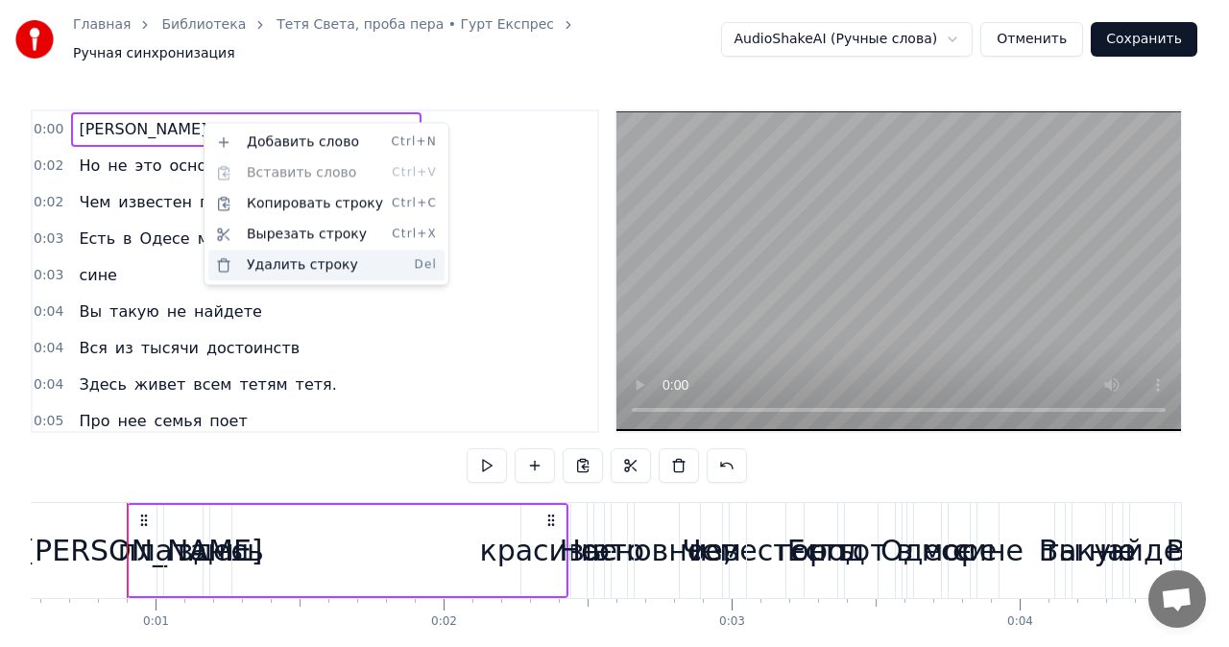
click at [269, 263] on div "Удалить строку Del" at bounding box center [326, 265] width 236 height 31
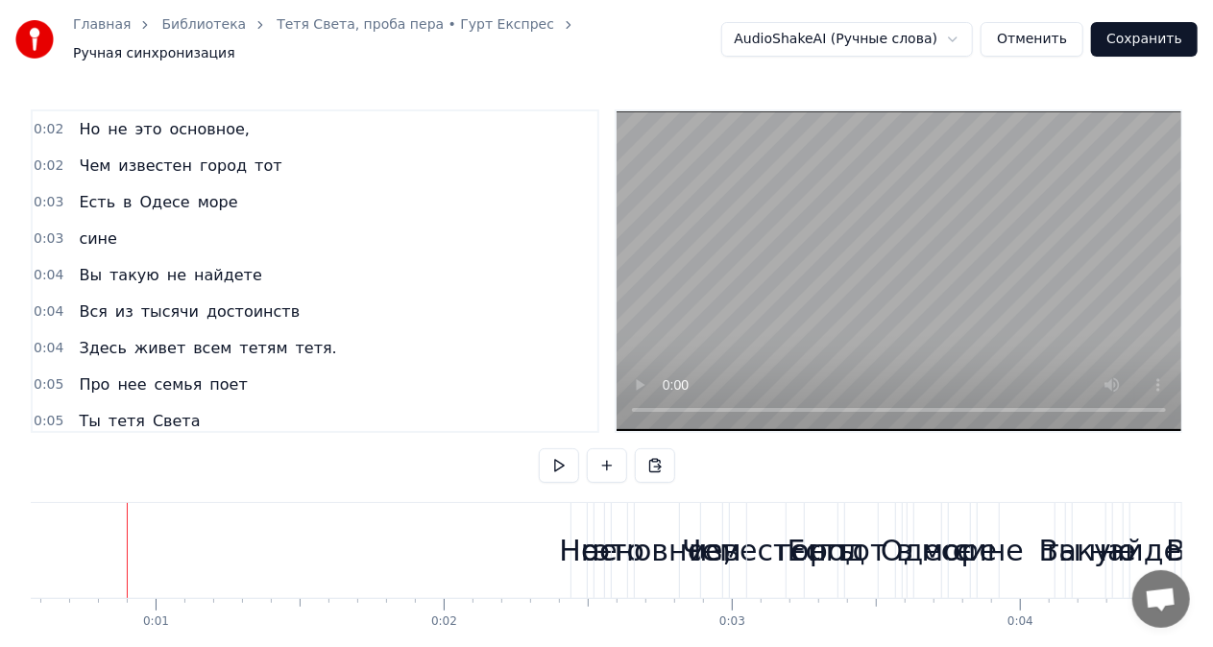
click at [204, 128] on span "основное," at bounding box center [209, 129] width 84 height 22
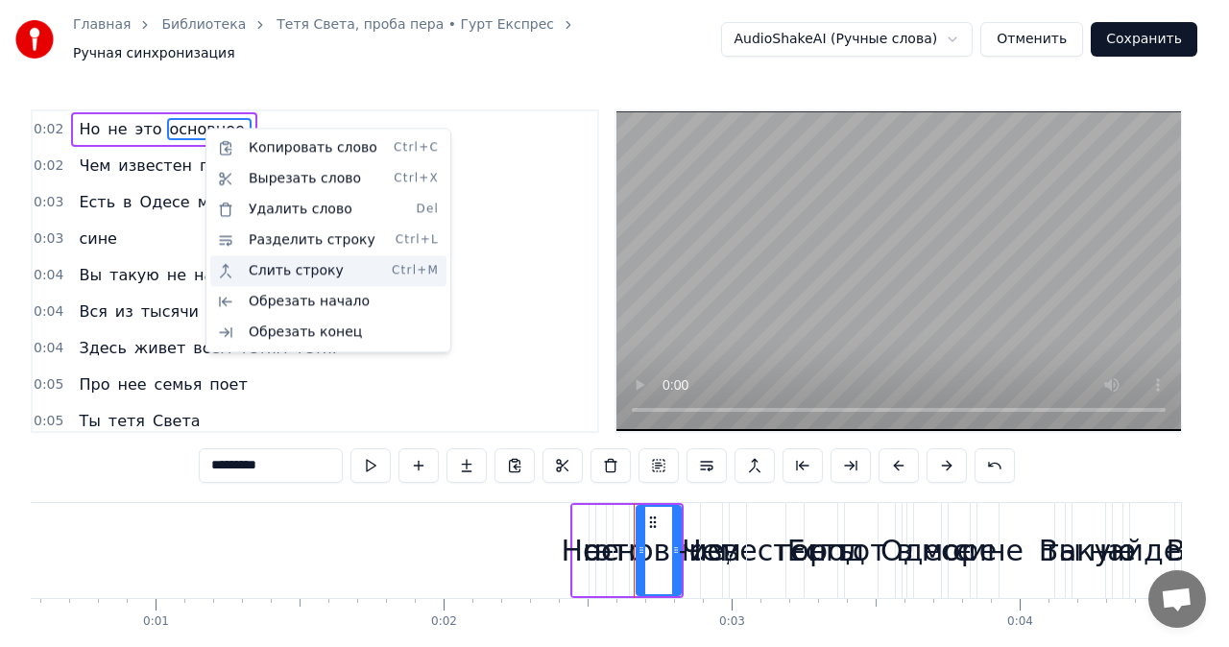
click at [256, 261] on div "Слить строку Ctrl+M" at bounding box center [328, 270] width 236 height 31
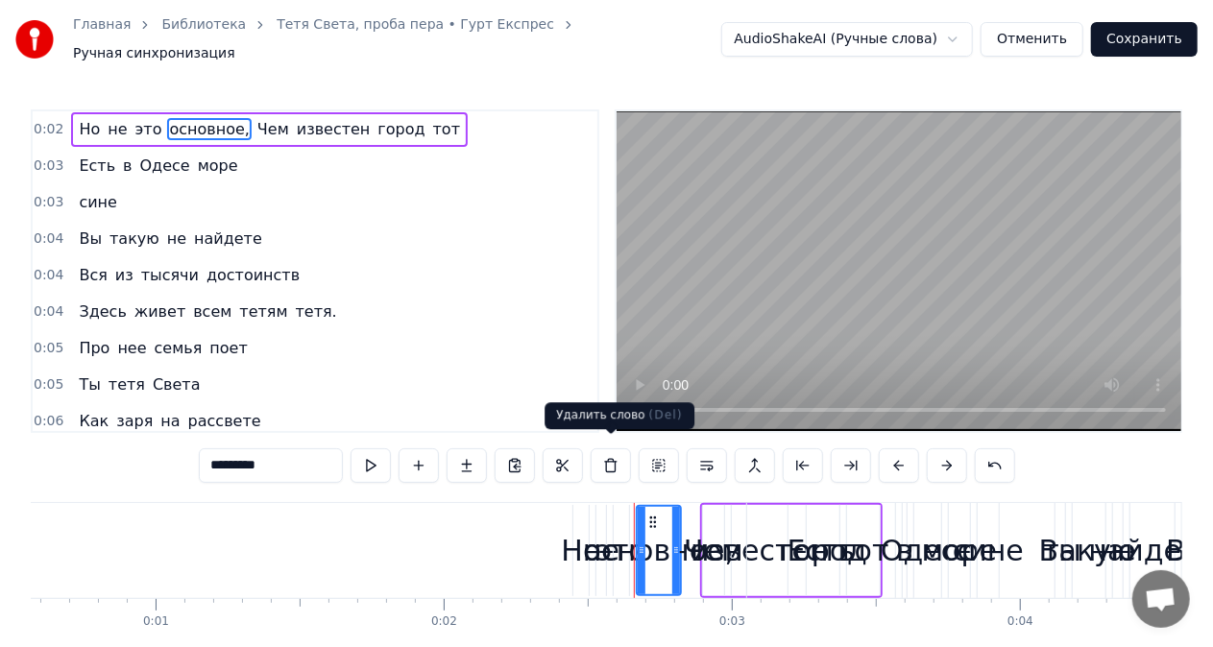
click at [609, 454] on button at bounding box center [611, 466] width 40 height 35
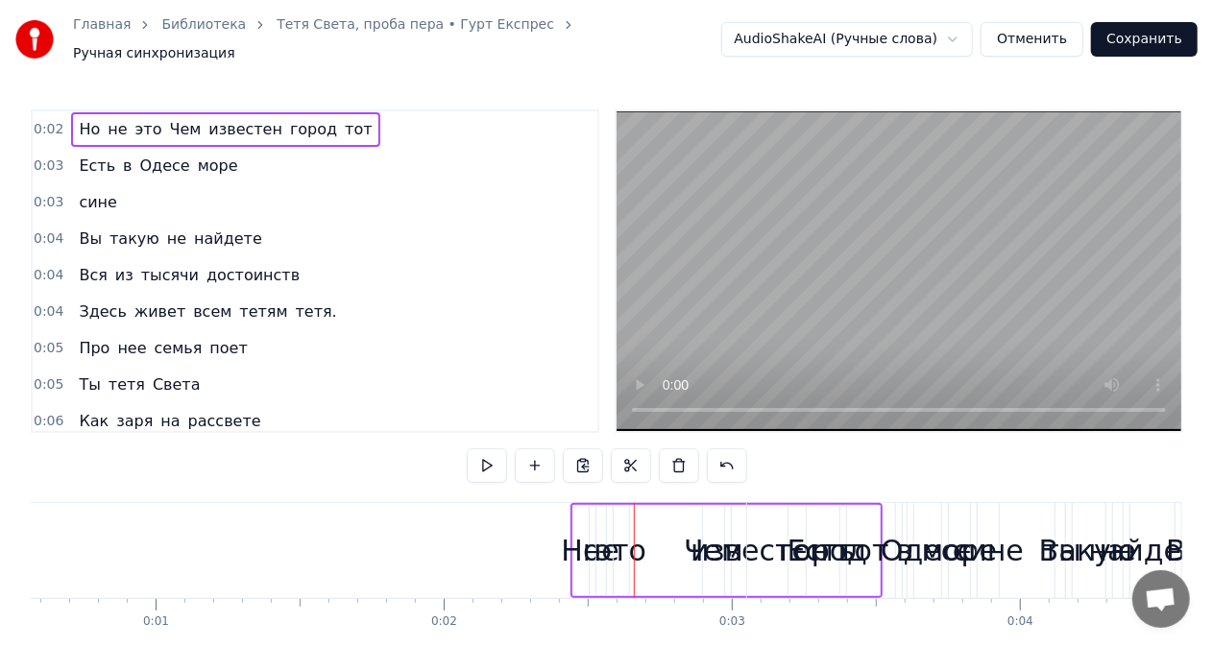
click at [609, 454] on div at bounding box center [607, 466] width 280 height 35
click at [642, 529] on div "это" at bounding box center [621, 550] width 50 height 43
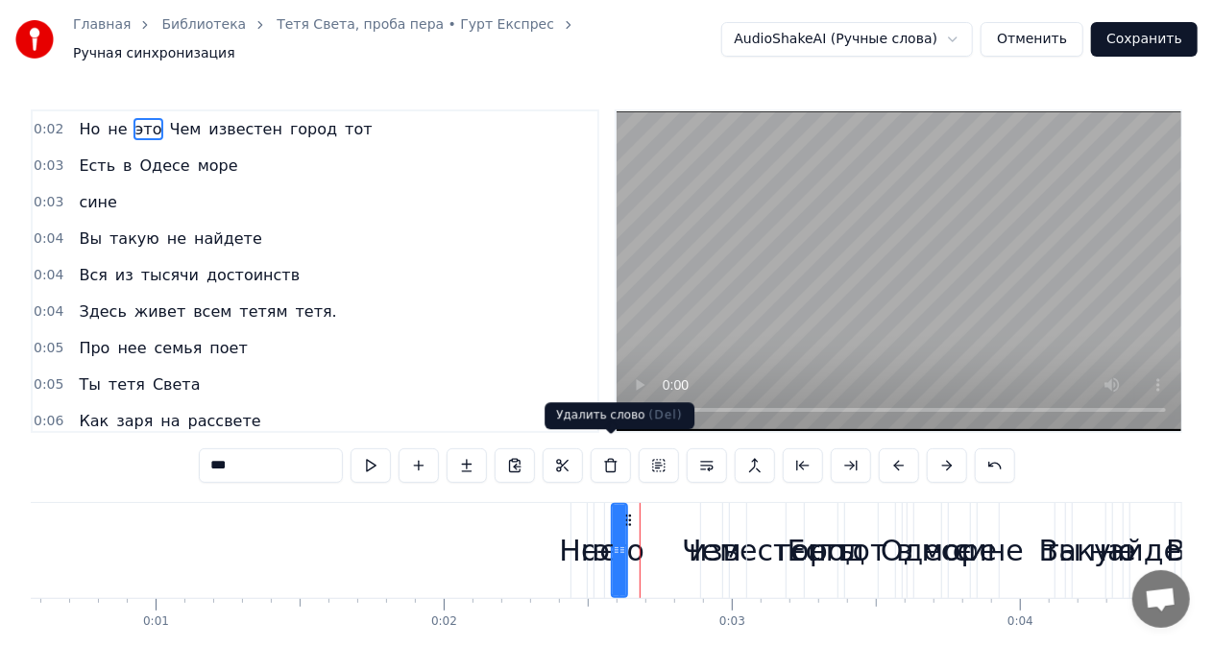
click at [611, 451] on button at bounding box center [611, 466] width 40 height 35
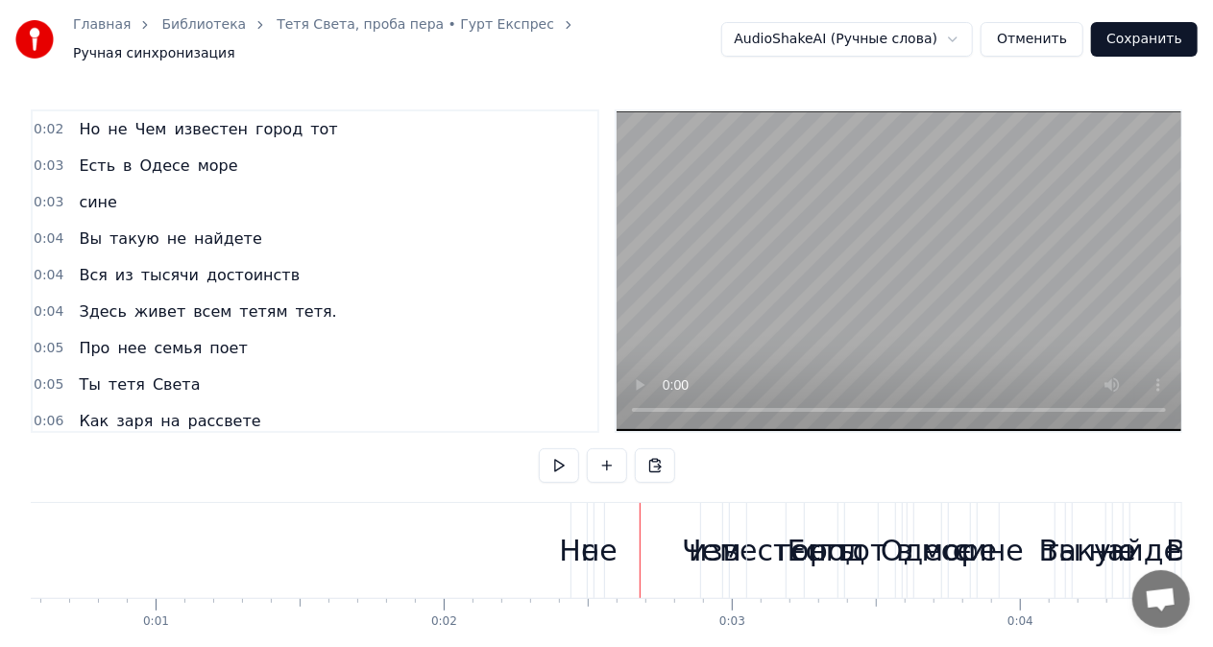
click at [611, 451] on button at bounding box center [607, 466] width 40 height 35
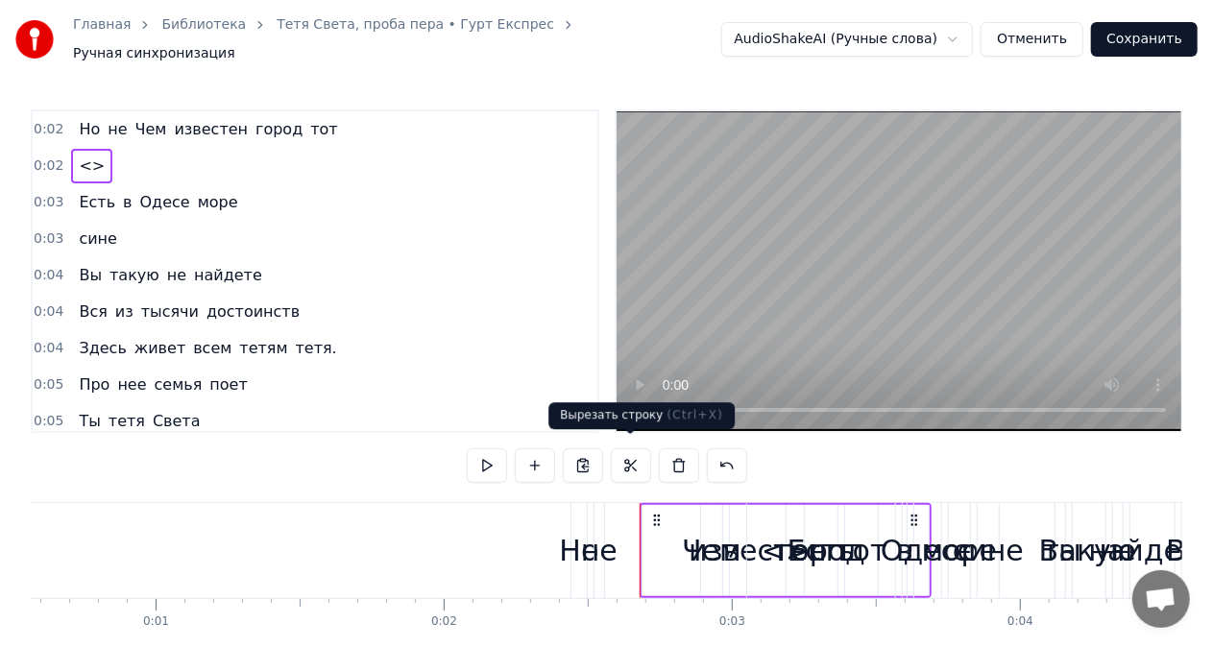
click at [630, 459] on button at bounding box center [631, 466] width 40 height 35
click at [261, 118] on span "город" at bounding box center [279, 129] width 51 height 22
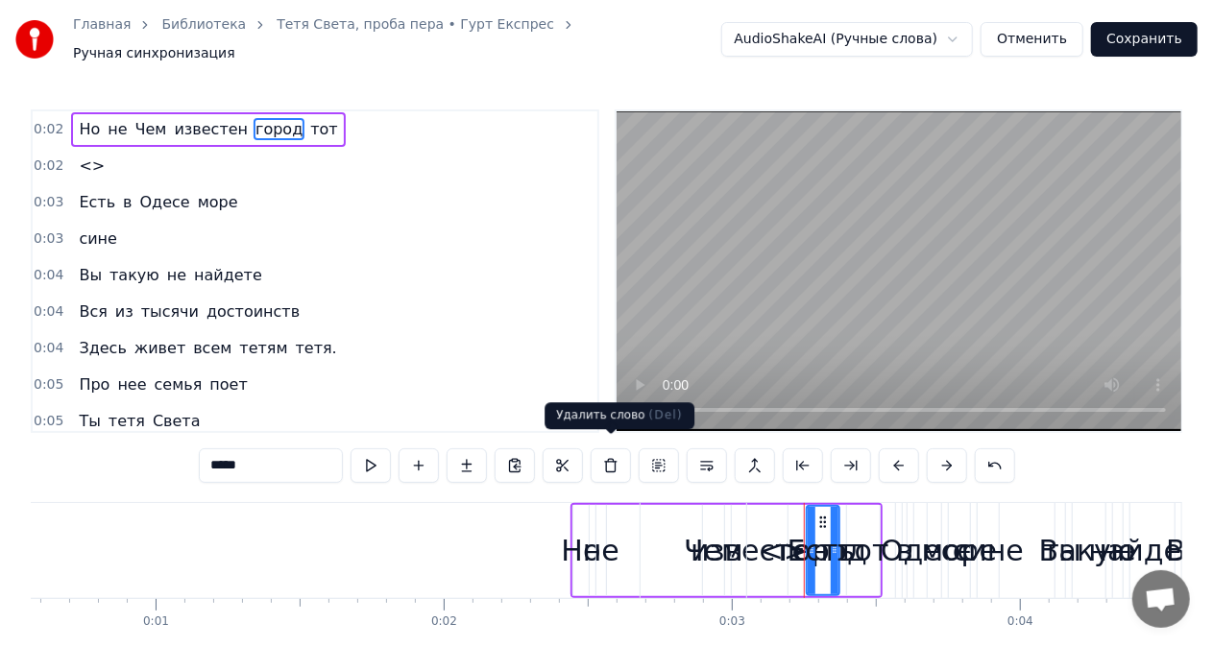
click at [605, 455] on button at bounding box center [611, 466] width 40 height 35
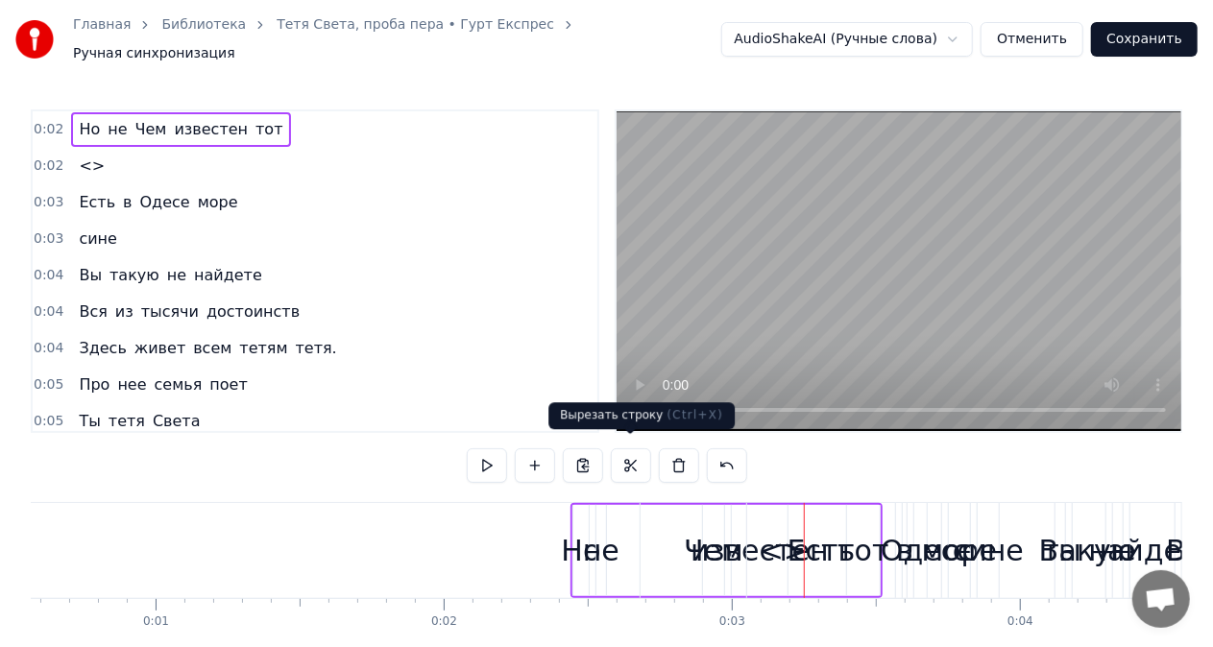
click at [622, 463] on button at bounding box center [631, 466] width 40 height 35
click at [577, 541] on div "Но" at bounding box center [581, 550] width 39 height 43
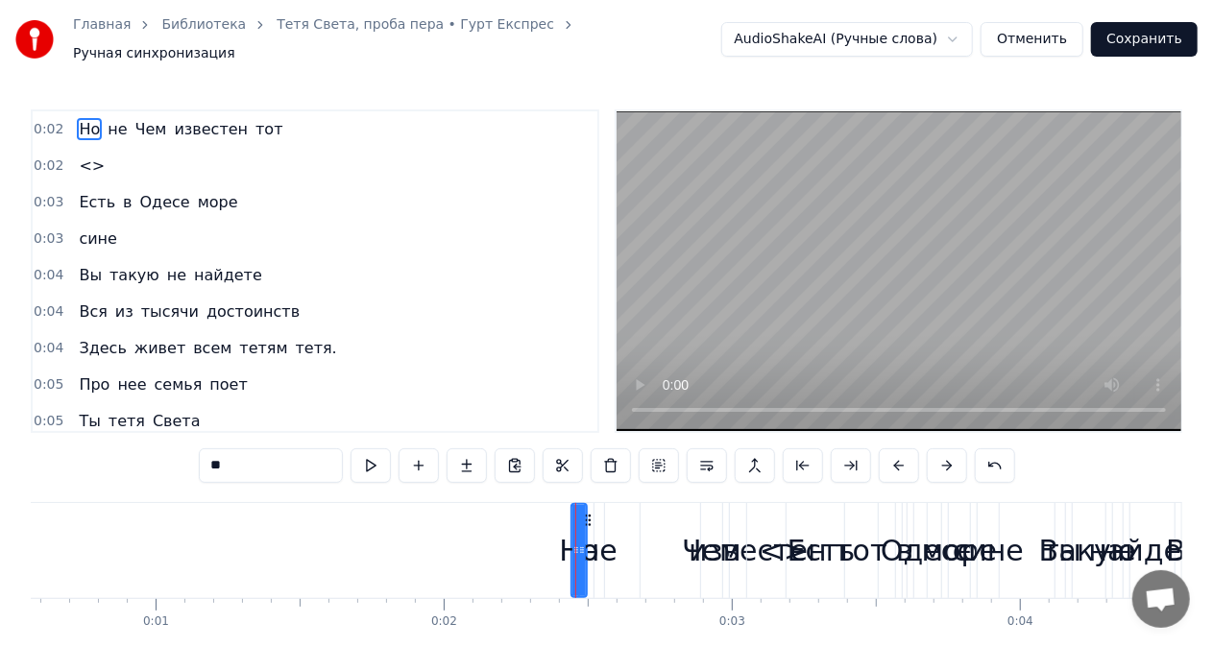
click at [613, 459] on button at bounding box center [611, 466] width 40 height 35
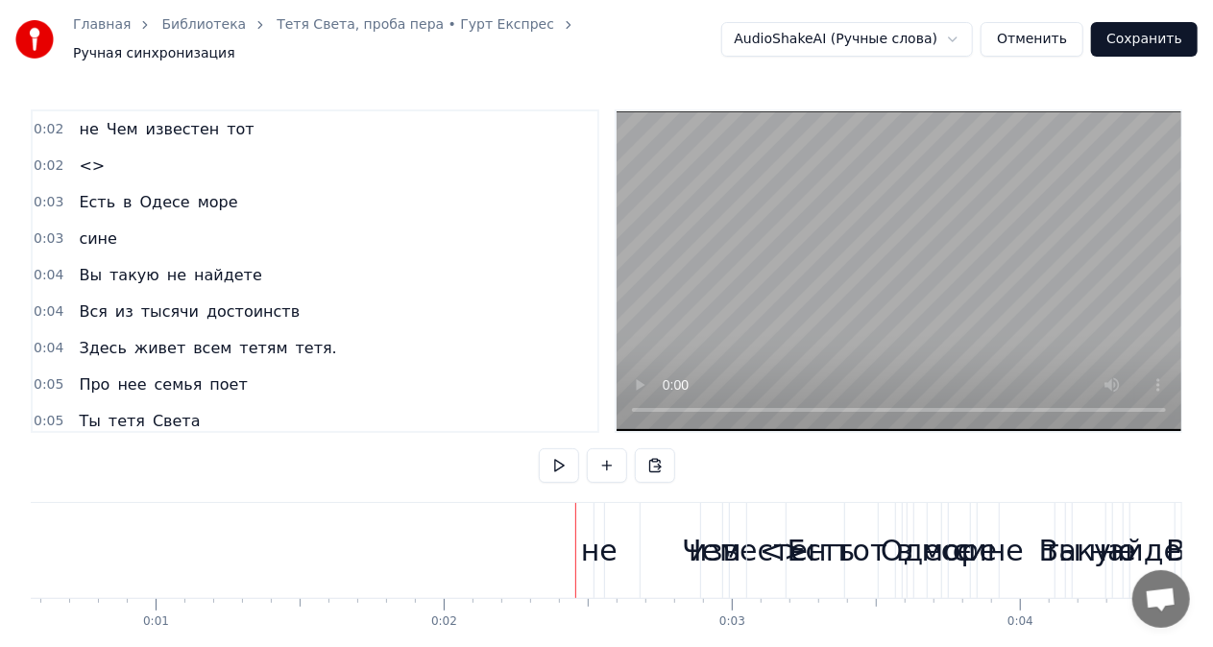
drag, startPoint x: 244, startPoint y: 131, endPoint x: 85, endPoint y: 119, distance: 158.9
click at [85, 119] on div "0:02 не Чем известен тот" at bounding box center [315, 129] width 565 height 36
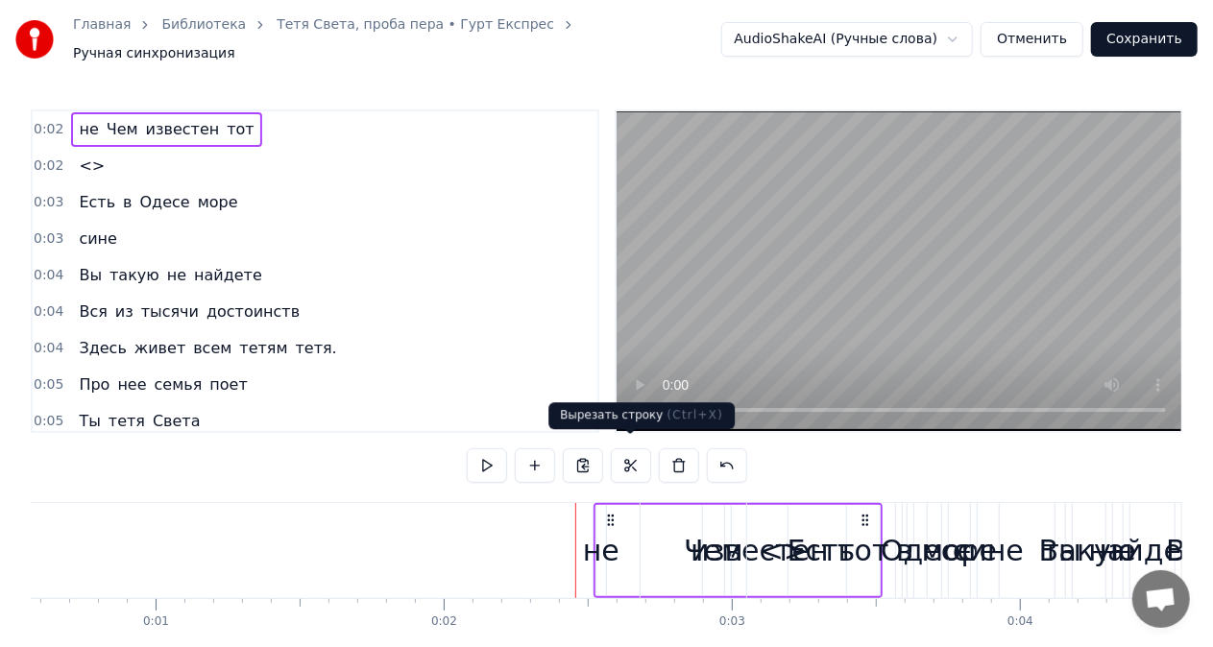
click at [628, 457] on button at bounding box center [631, 466] width 40 height 35
click at [632, 459] on button at bounding box center [631, 466] width 40 height 35
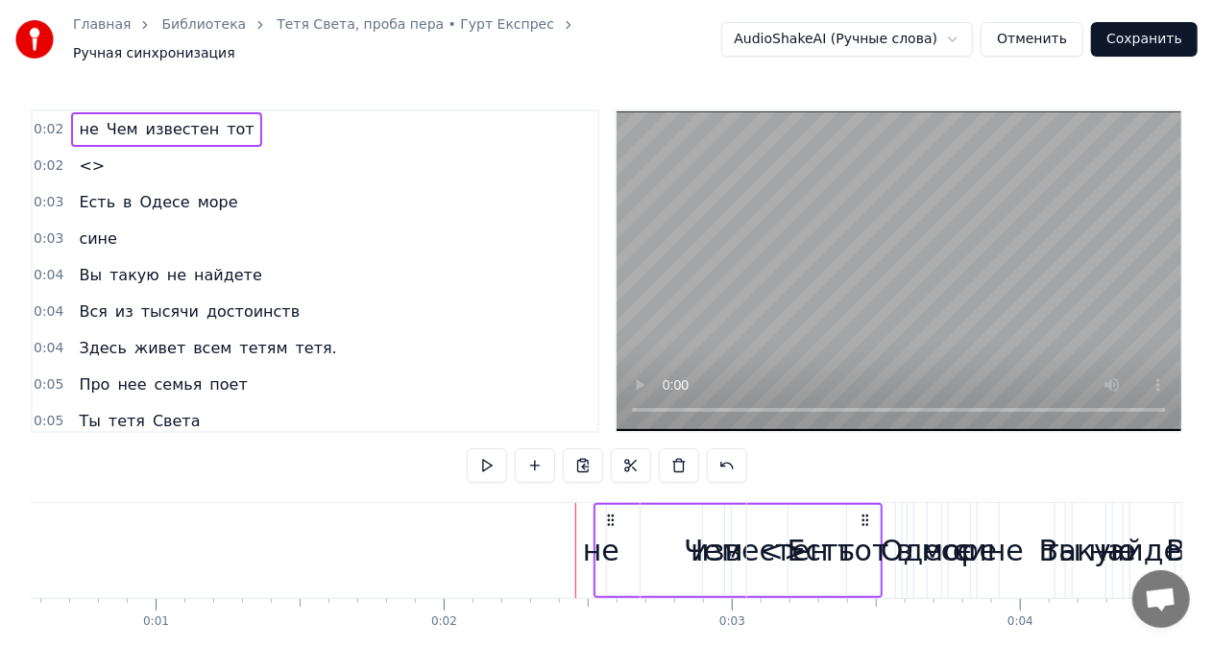
click at [616, 547] on div "не" at bounding box center [601, 550] width 36 height 43
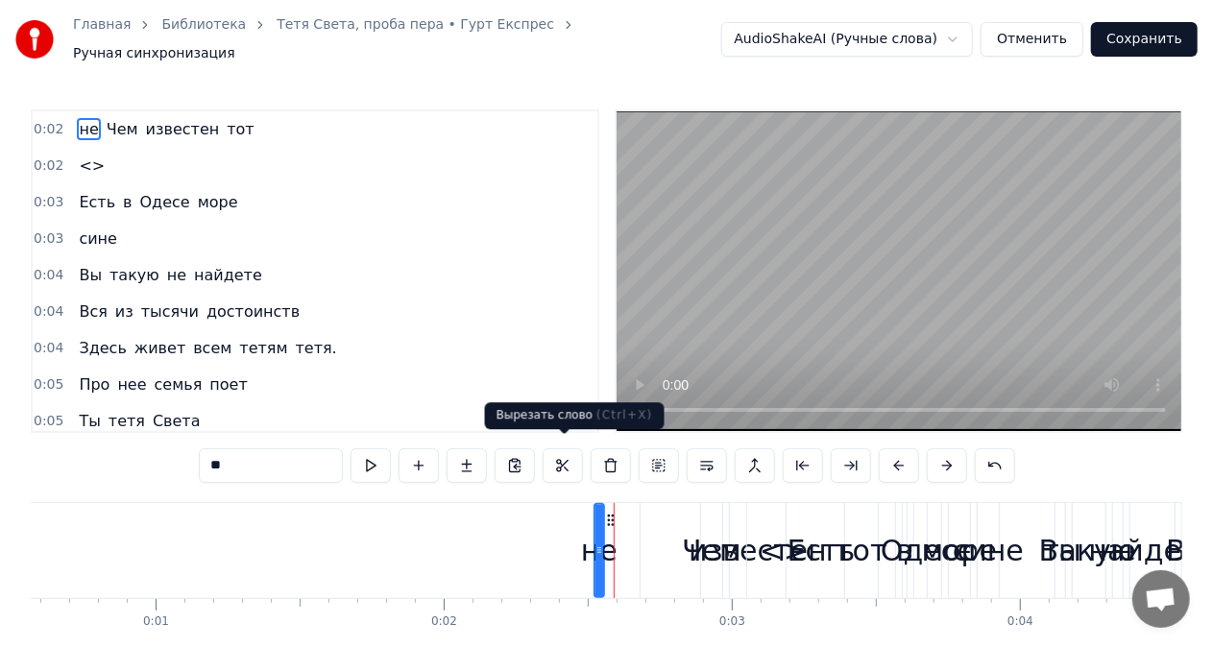
click at [567, 455] on button at bounding box center [563, 466] width 40 height 35
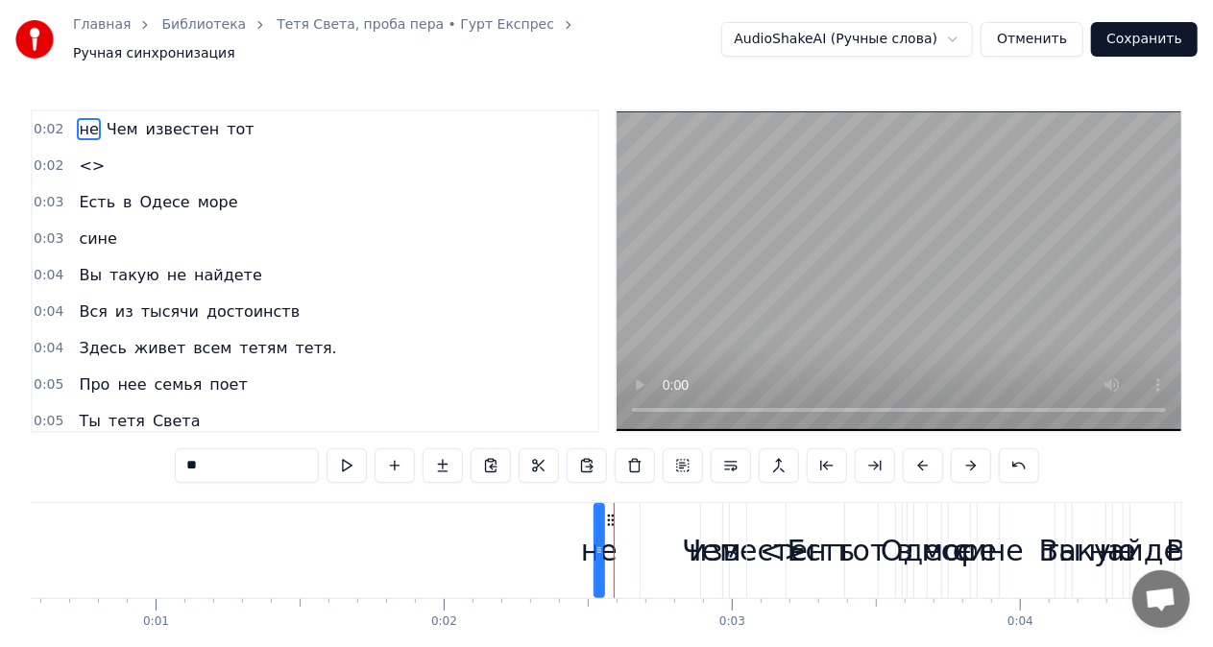
click at [540, 455] on button at bounding box center [539, 466] width 40 height 35
click at [225, 123] on span "тот" at bounding box center [240, 129] width 31 height 22
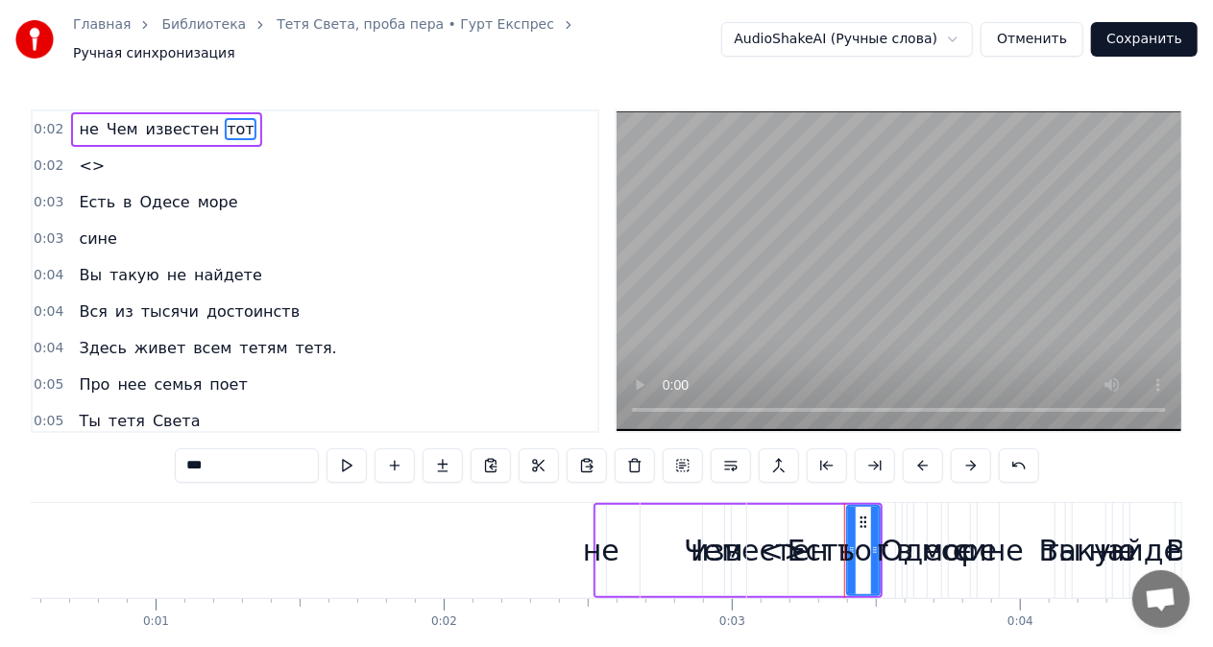
click at [159, 126] on span "известен" at bounding box center [183, 129] width 78 height 22
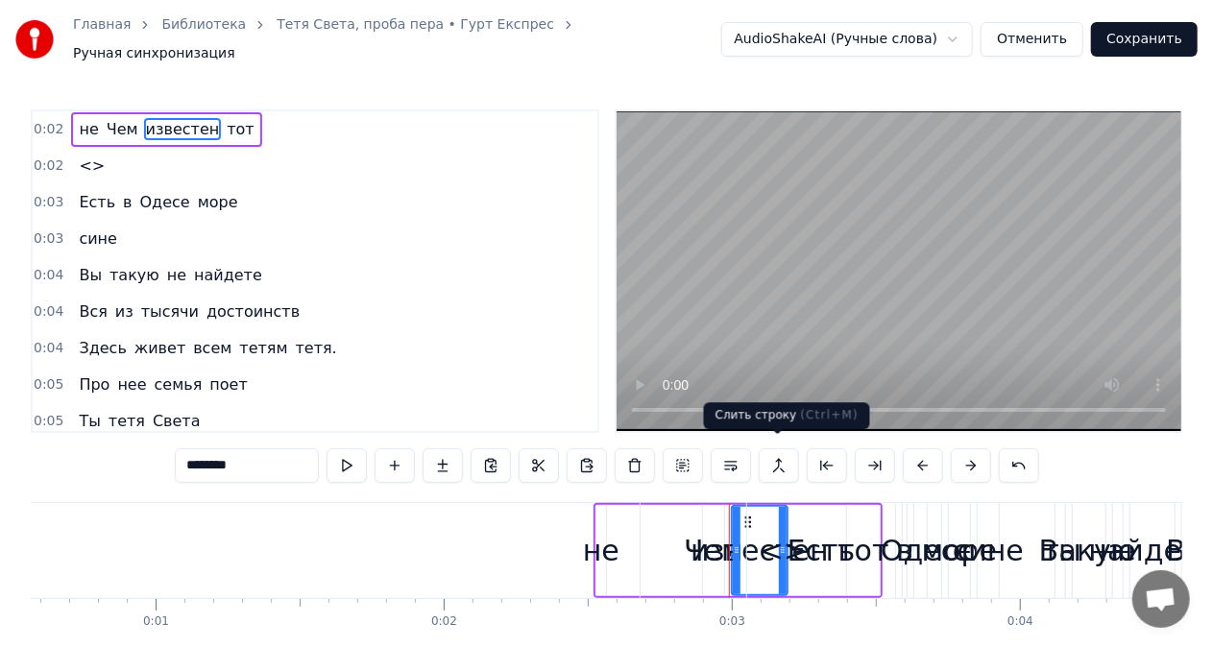
click at [776, 465] on button at bounding box center [779, 466] width 40 height 35
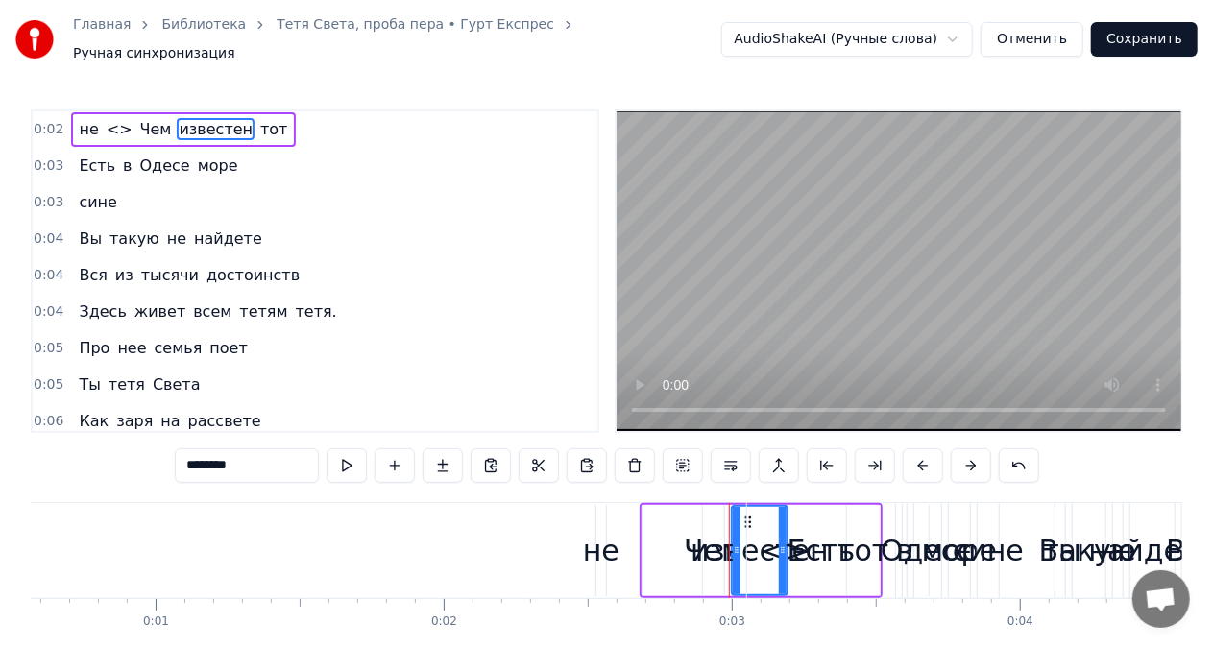
click at [776, 465] on button at bounding box center [779, 466] width 40 height 35
click at [770, 454] on button at bounding box center [779, 466] width 40 height 35
click at [258, 118] on span "тот" at bounding box center [273, 129] width 31 height 22
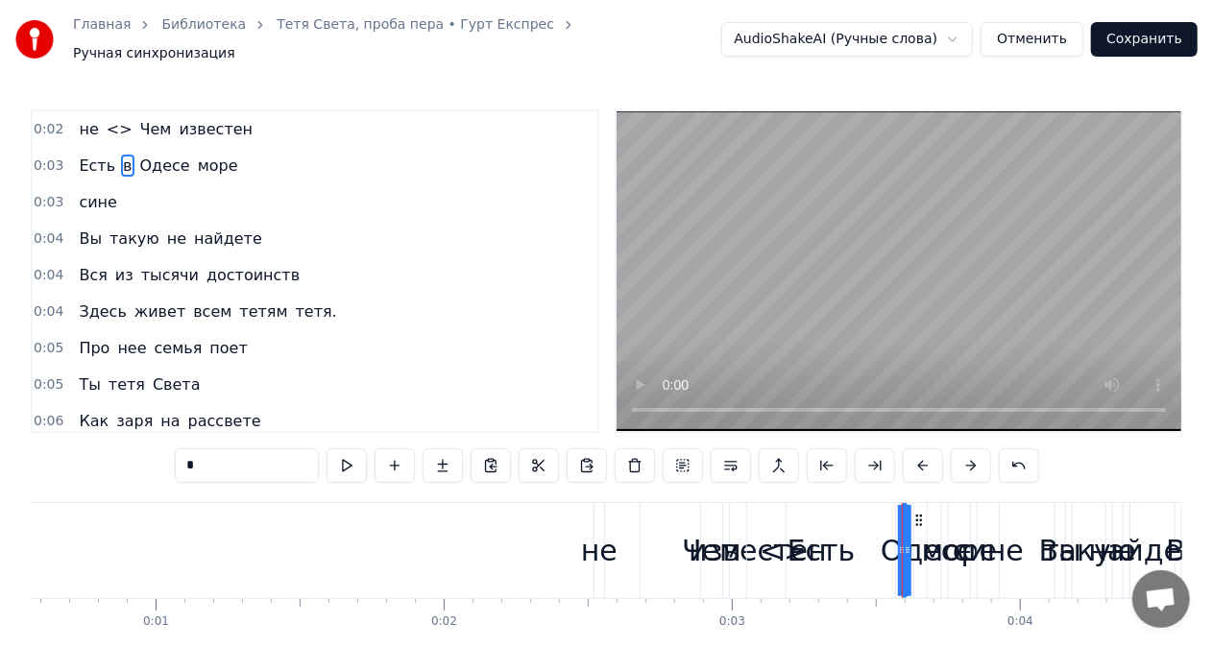
click at [145, 118] on span "Чем" at bounding box center [156, 129] width 36 height 22
type input "***"
drag, startPoint x: 73, startPoint y: 123, endPoint x: 134, endPoint y: 124, distance: 60.5
click at [134, 124] on div "не <> Чем известен" at bounding box center [165, 129] width 189 height 35
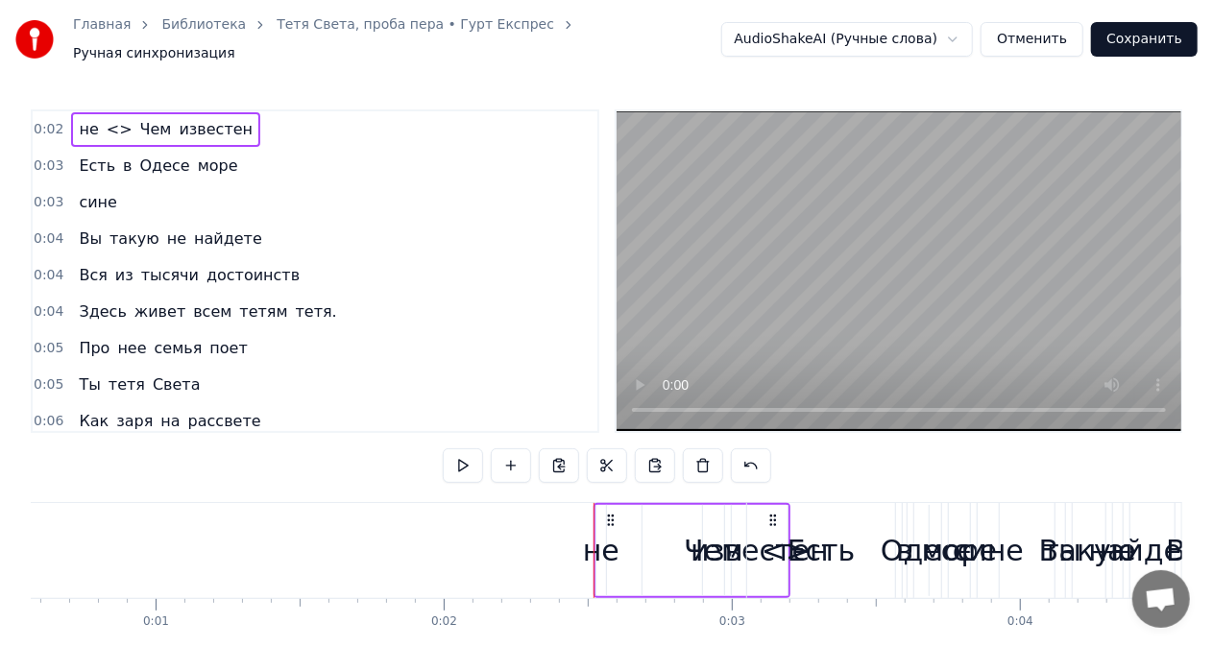
click at [699, 301] on video at bounding box center [899, 271] width 565 height 320
click at [656, 521] on div "<>" at bounding box center [786, 550] width 286 height 91
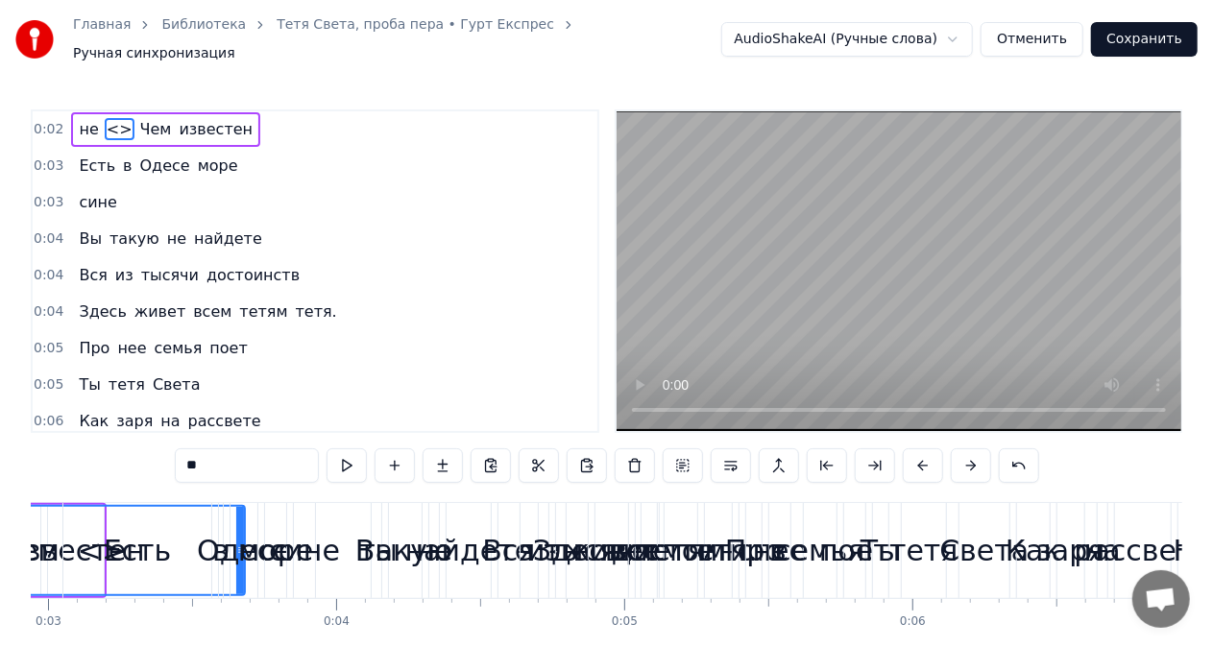
scroll to position [0, 1188]
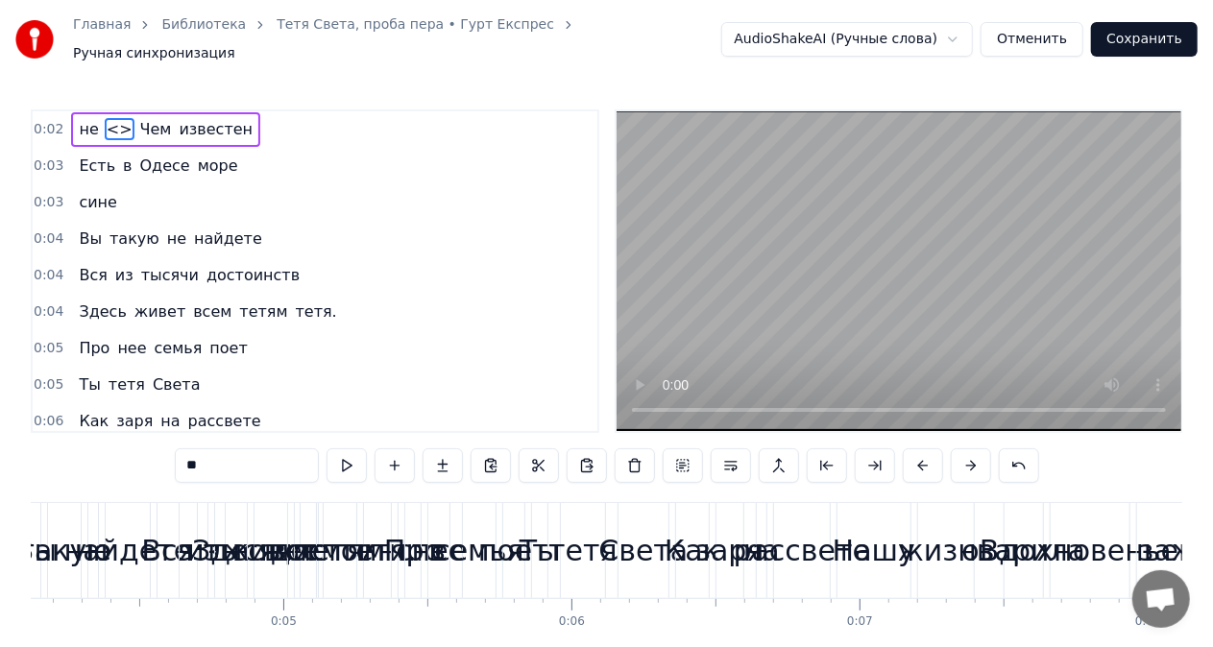
click at [966, 462] on button at bounding box center [971, 466] width 40 height 35
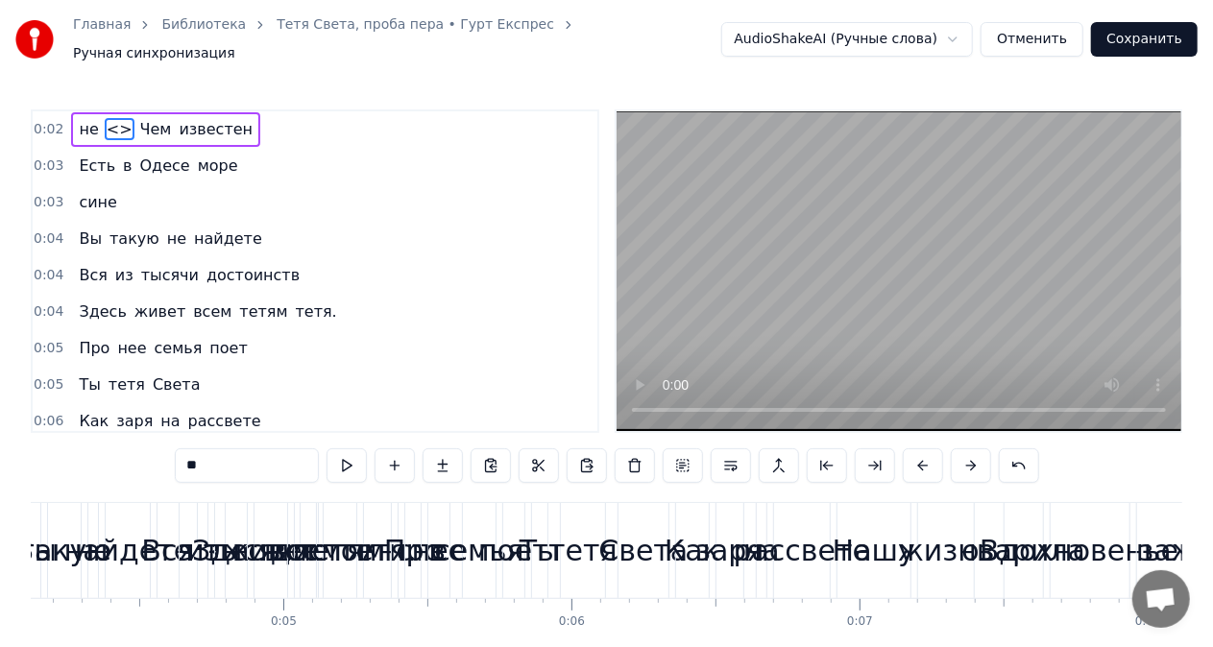
click at [966, 462] on button at bounding box center [971, 466] width 40 height 35
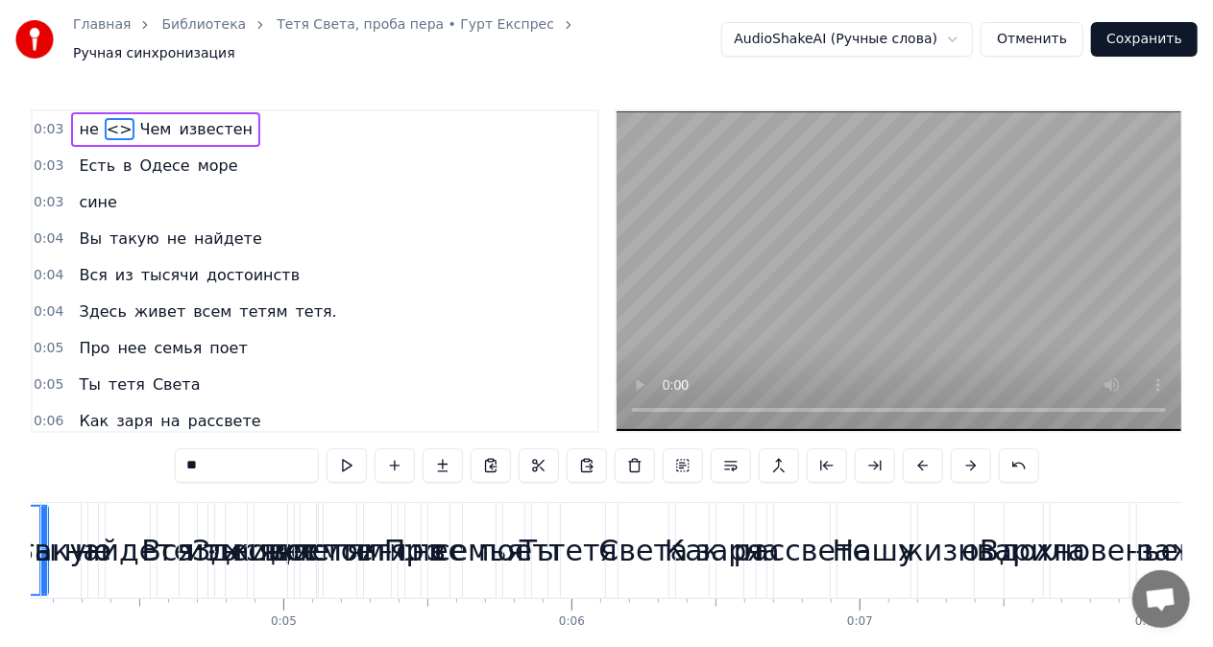
click at [966, 462] on button at bounding box center [971, 466] width 40 height 35
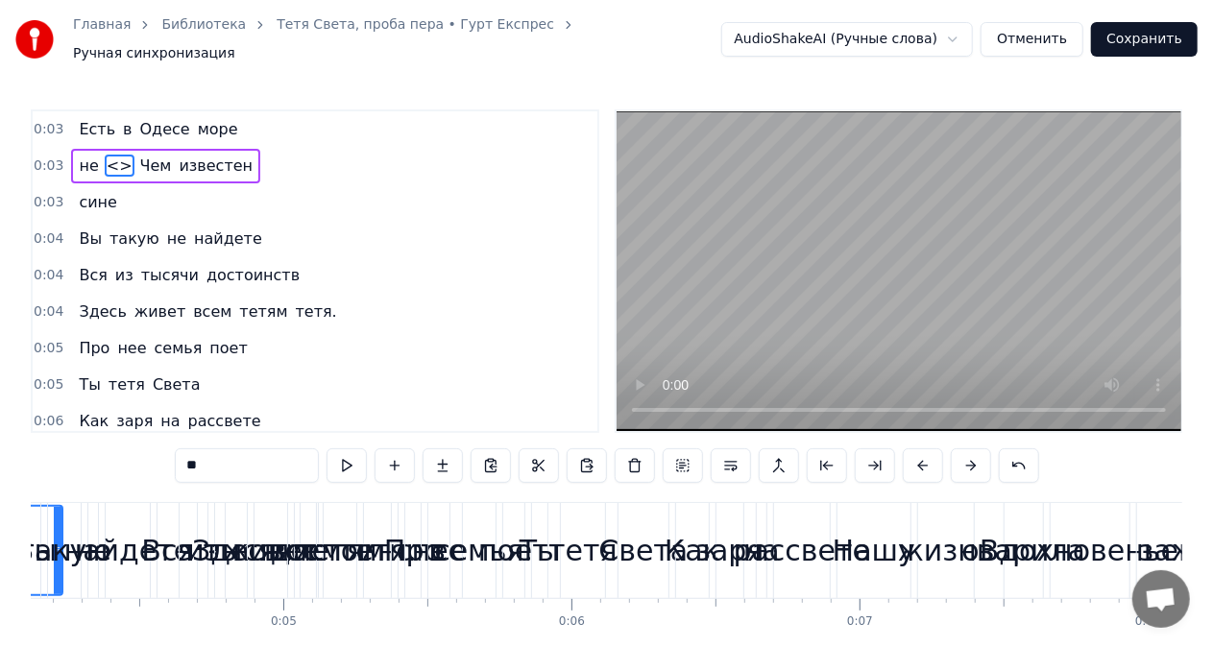
click at [966, 463] on button at bounding box center [971, 466] width 40 height 35
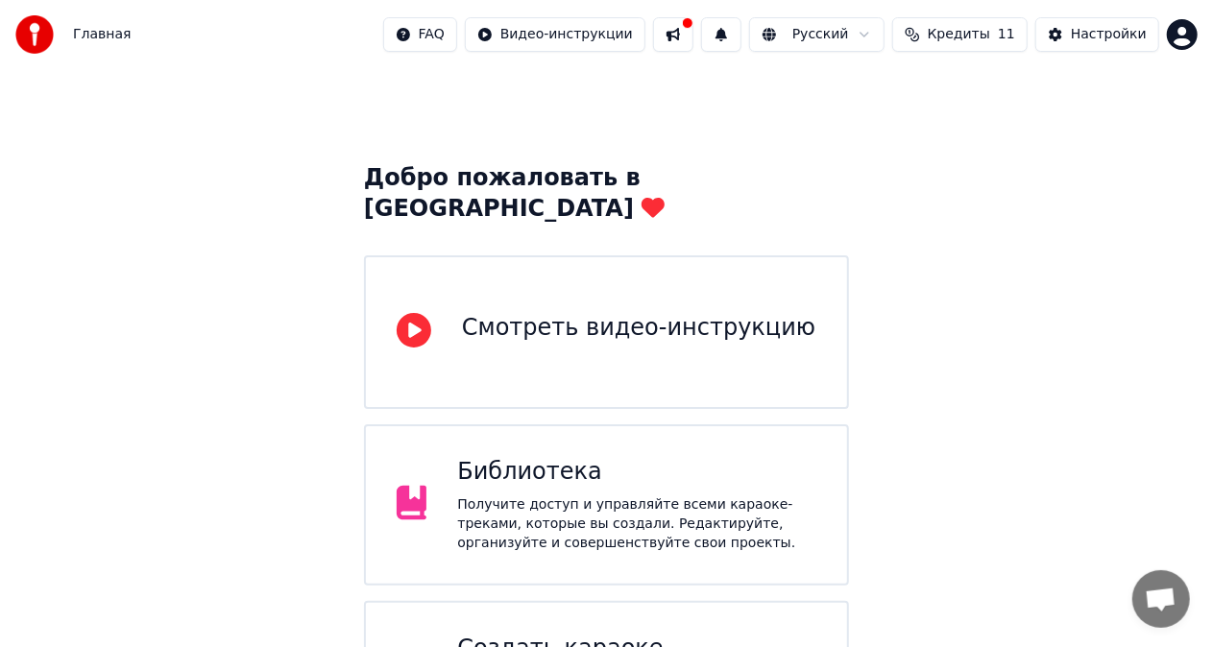
scroll to position [106, 0]
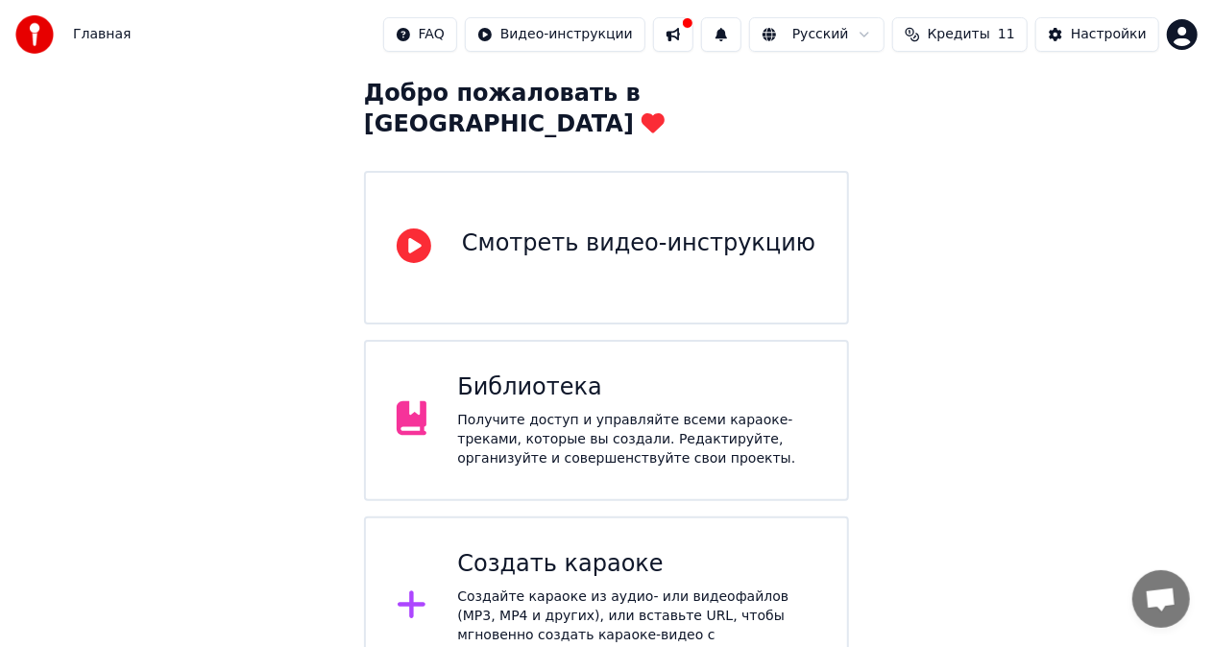
click at [693, 40] on button at bounding box center [673, 34] width 40 height 35
click at [1076, 271] on div "Добро пожаловать в Youka Смотреть видео-инструкцию Библиотека Получите доступ и…" at bounding box center [606, 331] width 1213 height 734
click at [584, 411] on div "Получите доступ и управляйте всеми караоке-треками, которые вы создали. Редакти…" at bounding box center [636, 440] width 359 height 58
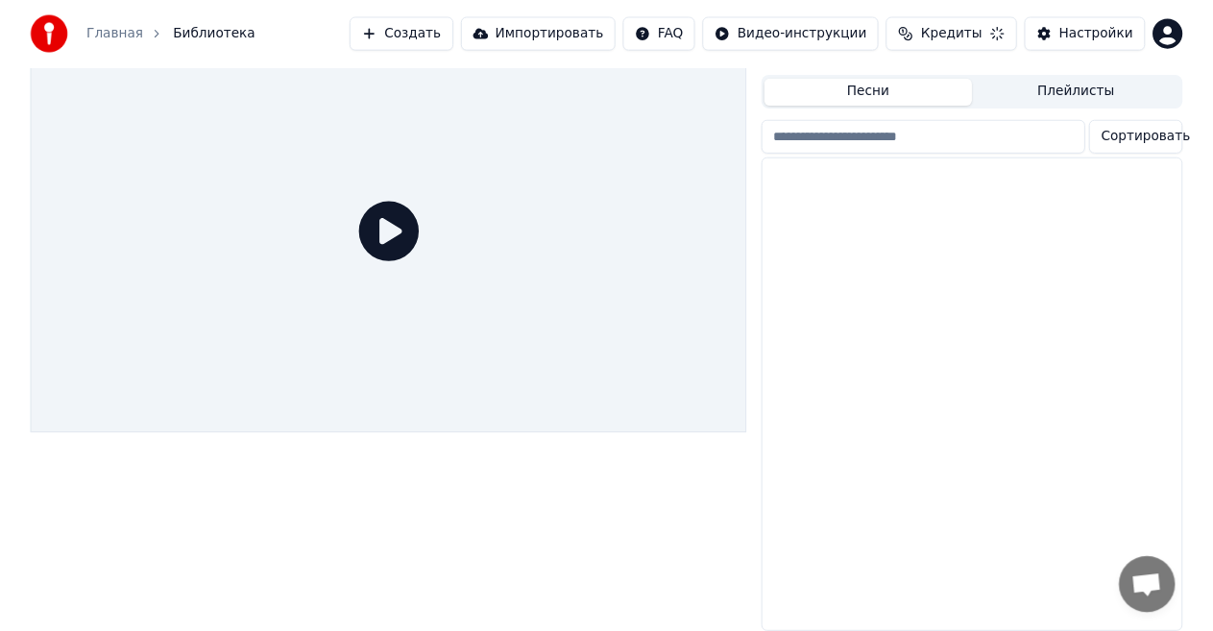
scroll to position [54, 0]
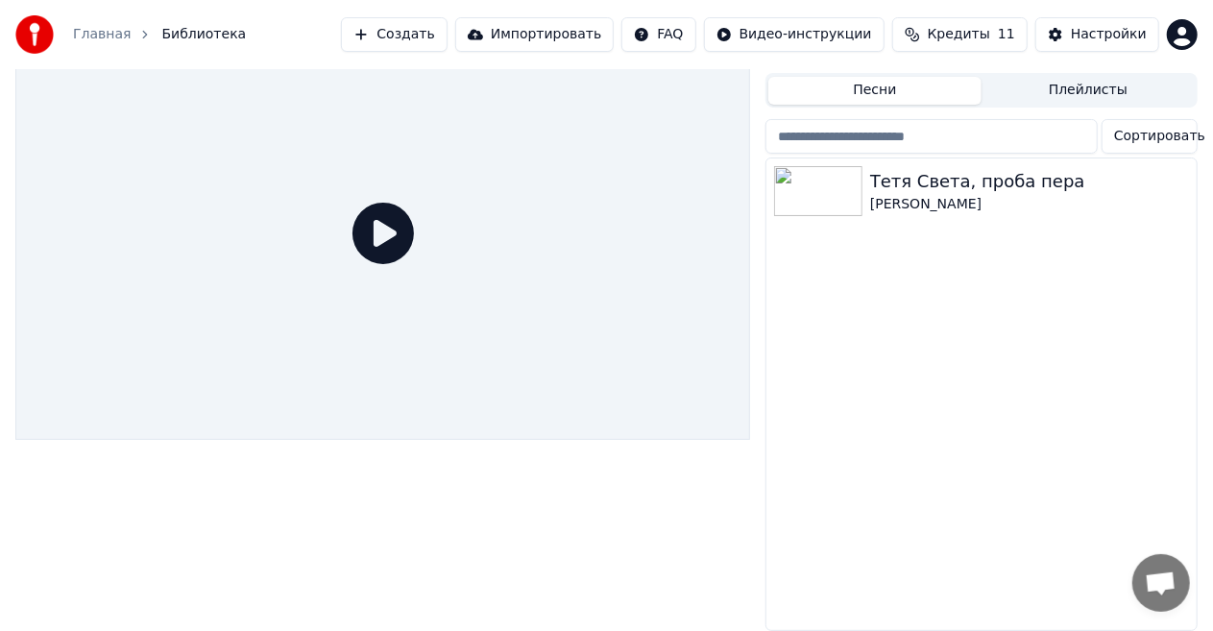
click at [384, 226] on icon at bounding box center [383, 233] width 61 height 61
click at [430, 271] on div at bounding box center [382, 233] width 735 height 413
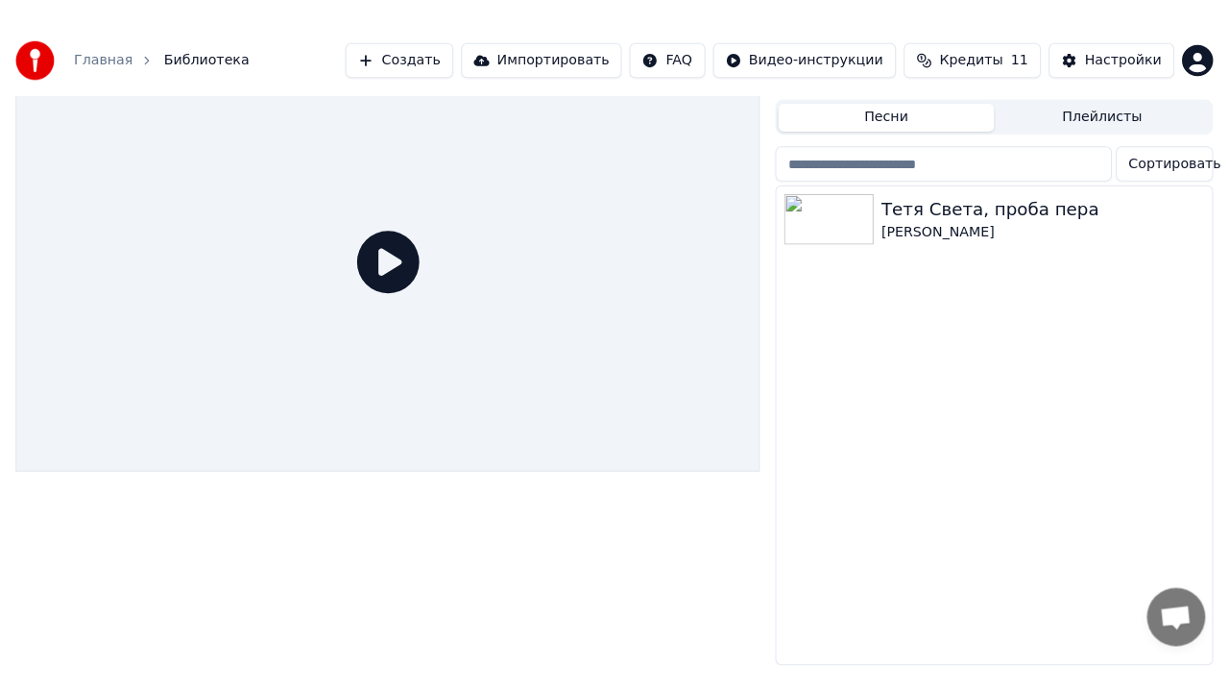
scroll to position [27, 0]
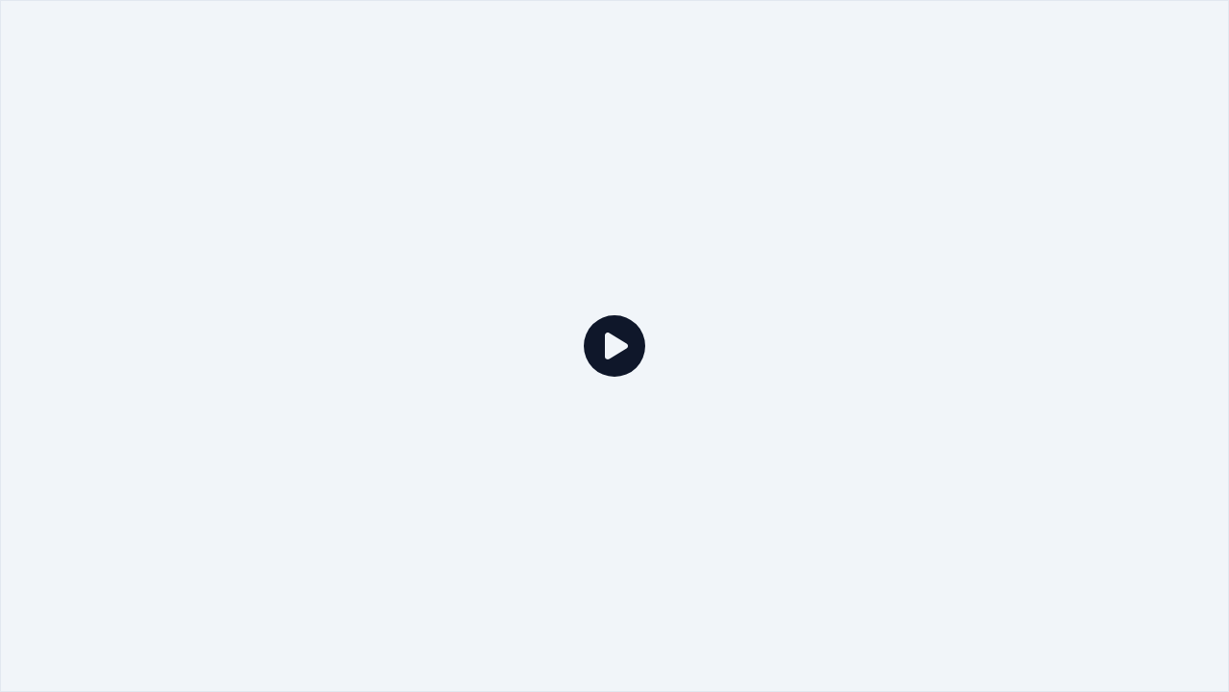
click at [611, 344] on icon at bounding box center [614, 345] width 61 height 61
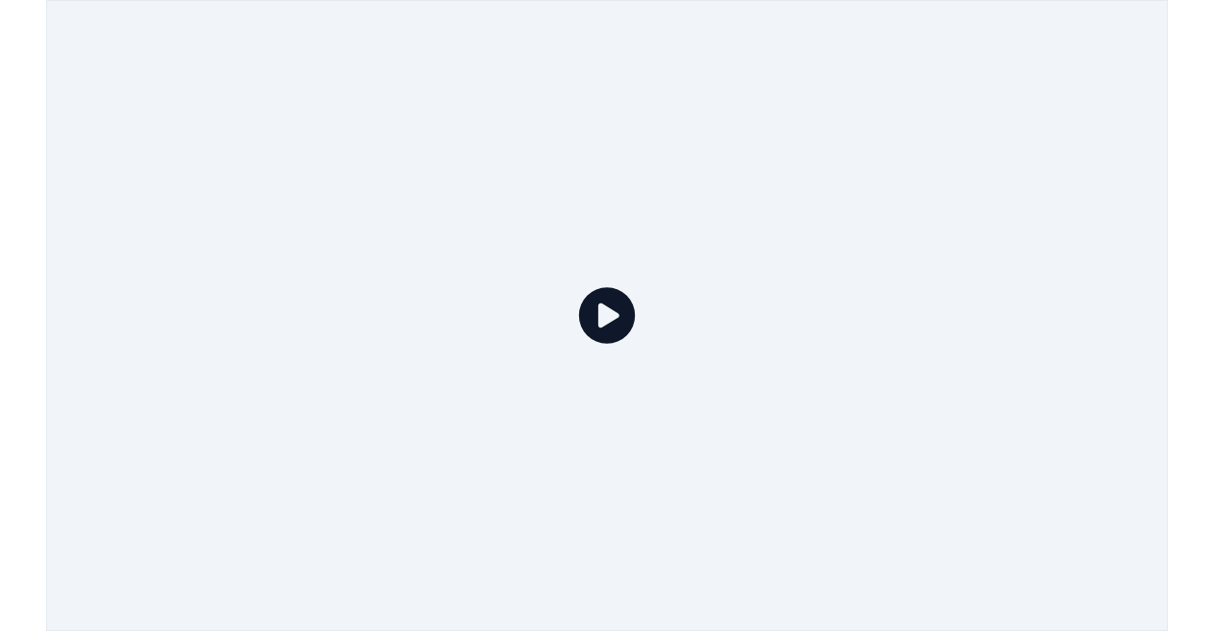
scroll to position [54, 0]
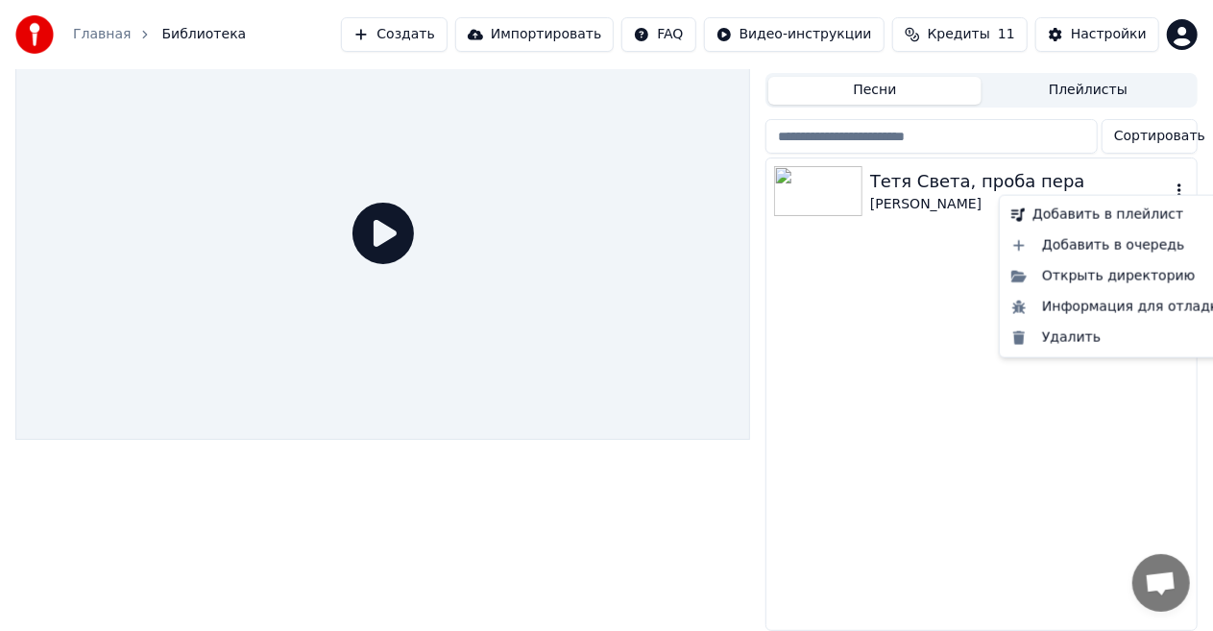
click at [1176, 182] on icon "button" at bounding box center [1179, 189] width 19 height 15
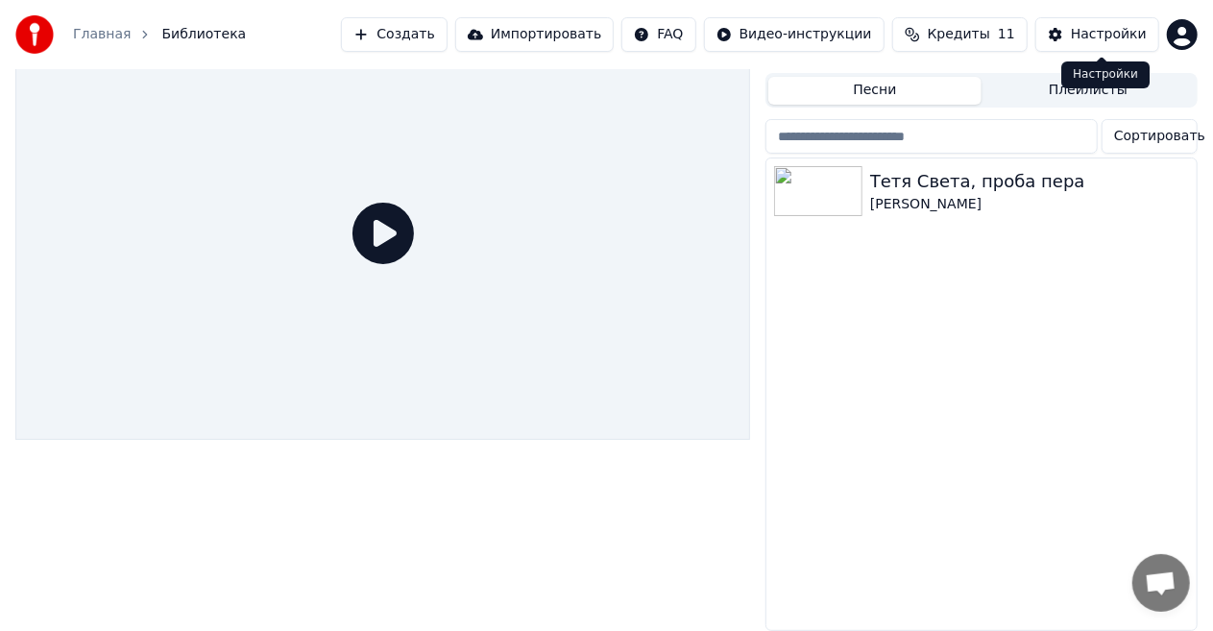
click at [1066, 35] on button "Настройки" at bounding box center [1097, 34] width 124 height 35
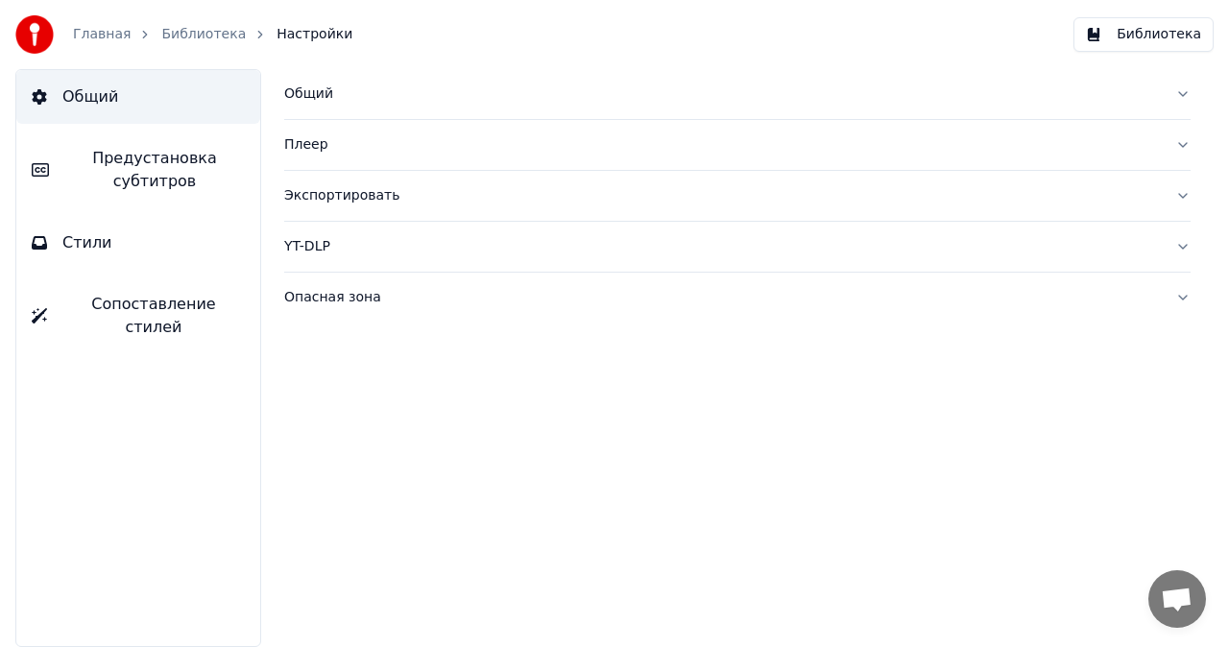
click at [174, 173] on span "Предустановка субтитров" at bounding box center [154, 170] width 181 height 46
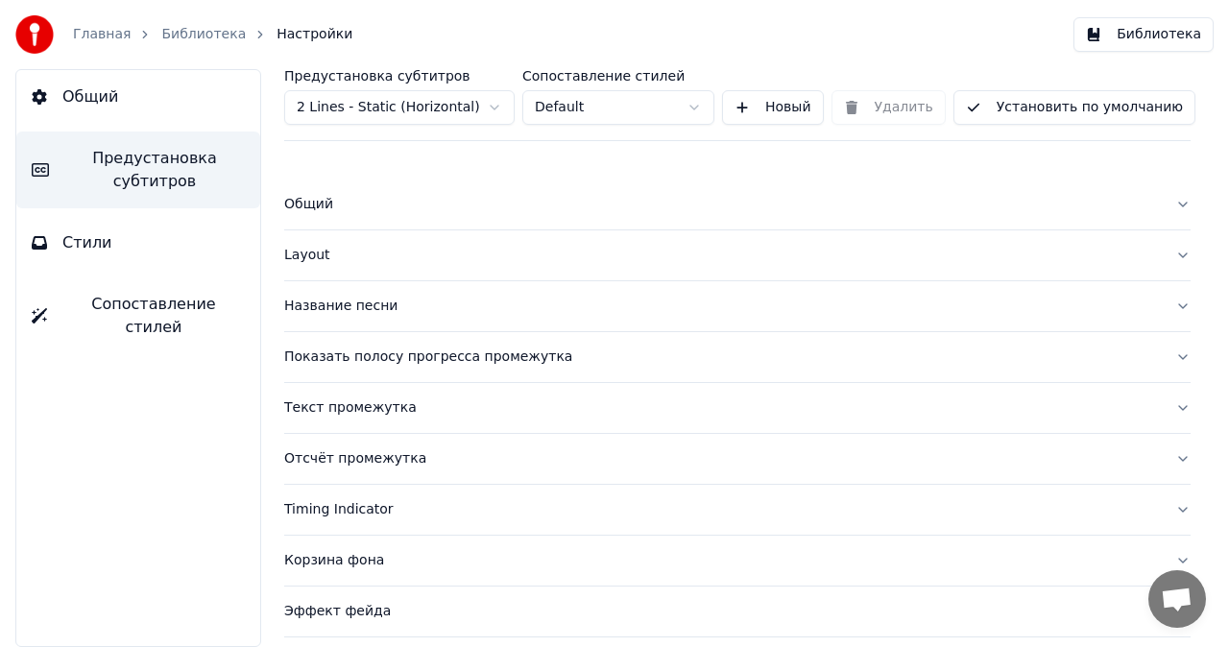
click at [353, 409] on div "Текст промежутка" at bounding box center [722, 408] width 876 height 19
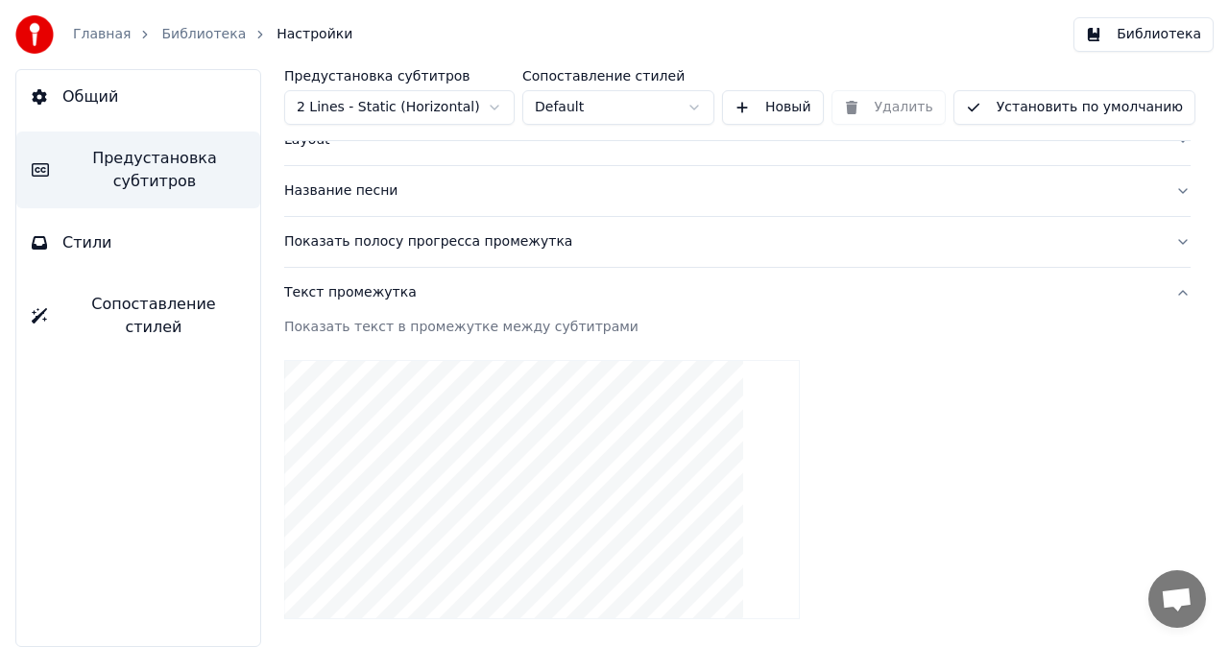
scroll to position [118, 0]
click at [561, 181] on div "Название песни" at bounding box center [722, 188] width 876 height 19
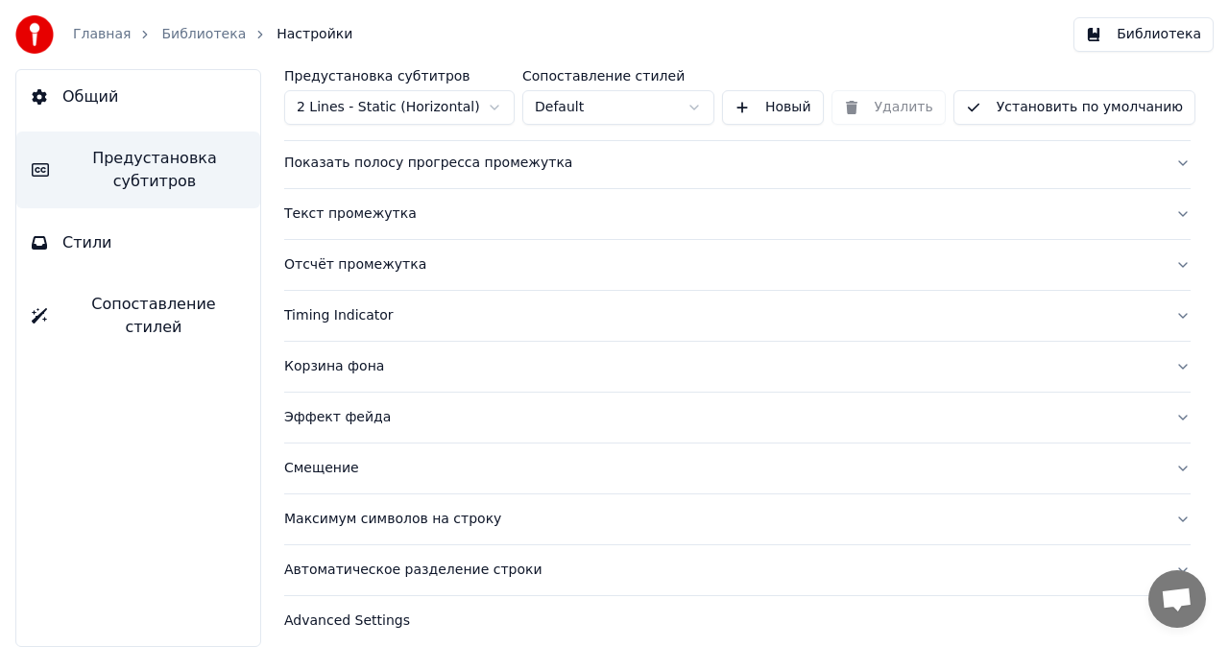
scroll to position [1257, 0]
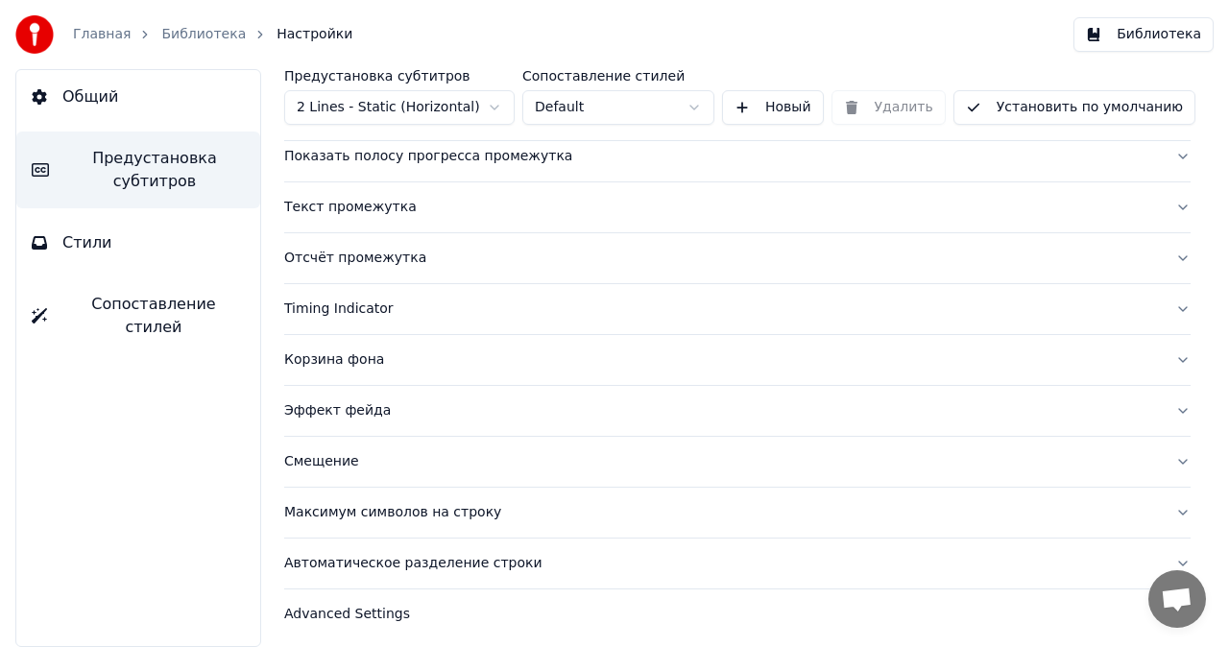
click at [1160, 559] on button "Автоматическое разделение строки" at bounding box center [737, 564] width 907 height 50
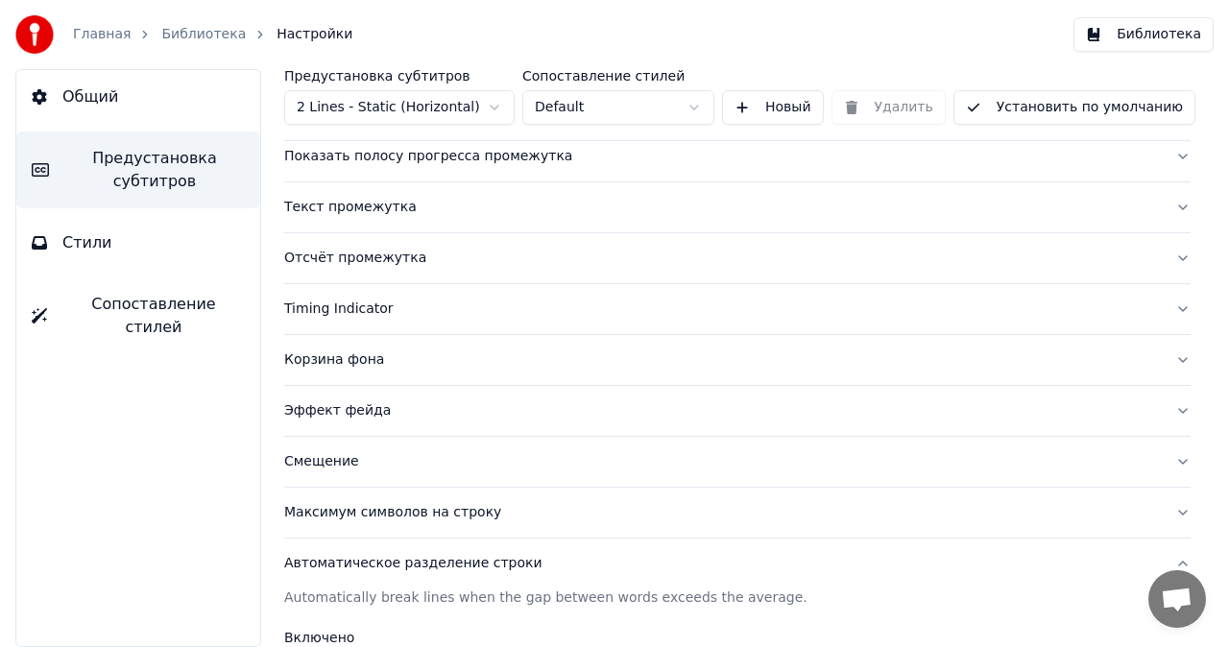
scroll to position [290, 0]
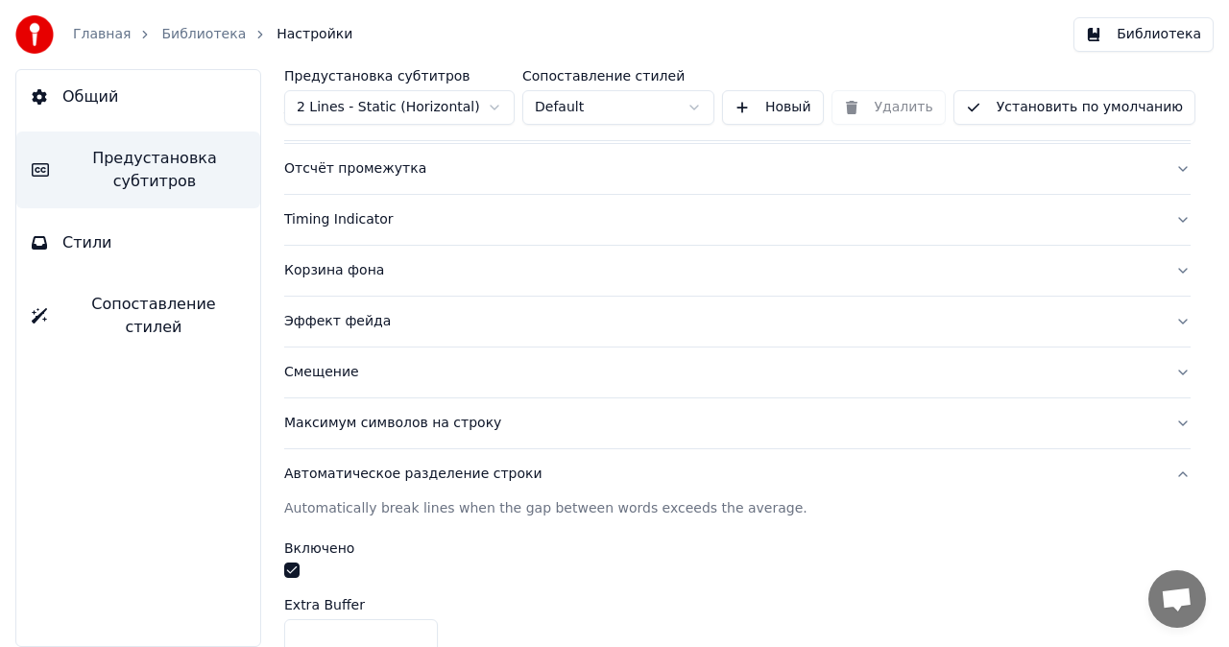
click at [1161, 227] on button "Timing Indicator" at bounding box center [737, 220] width 907 height 50
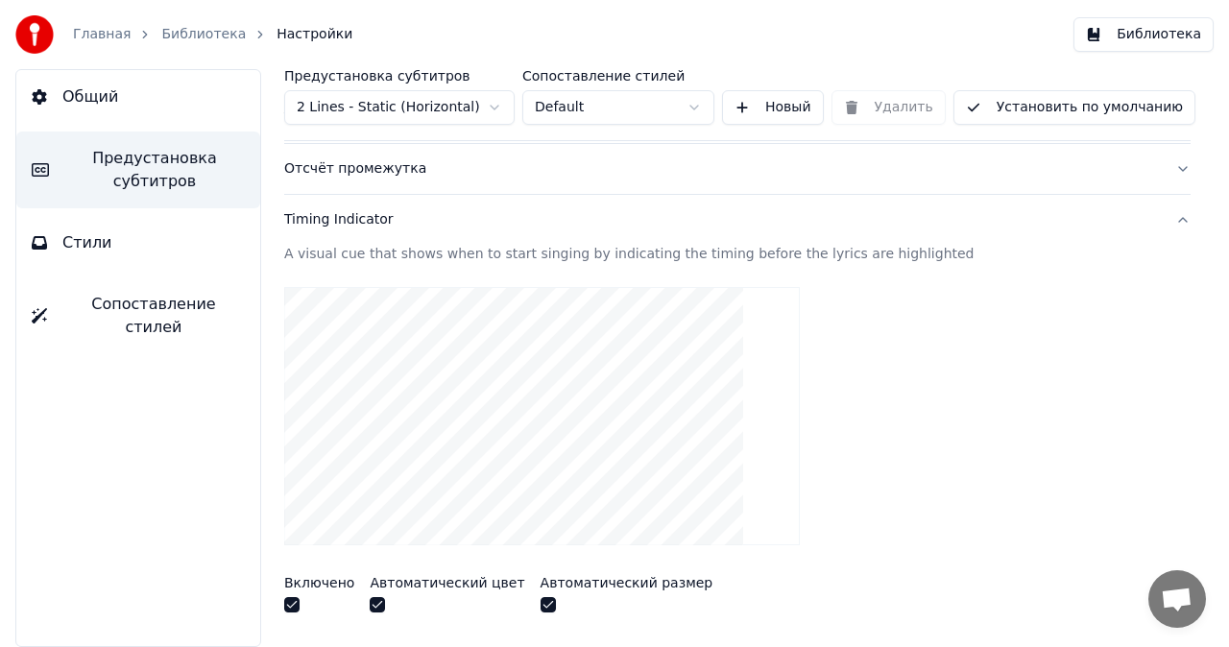
click at [983, 407] on div at bounding box center [737, 417] width 907 height 290
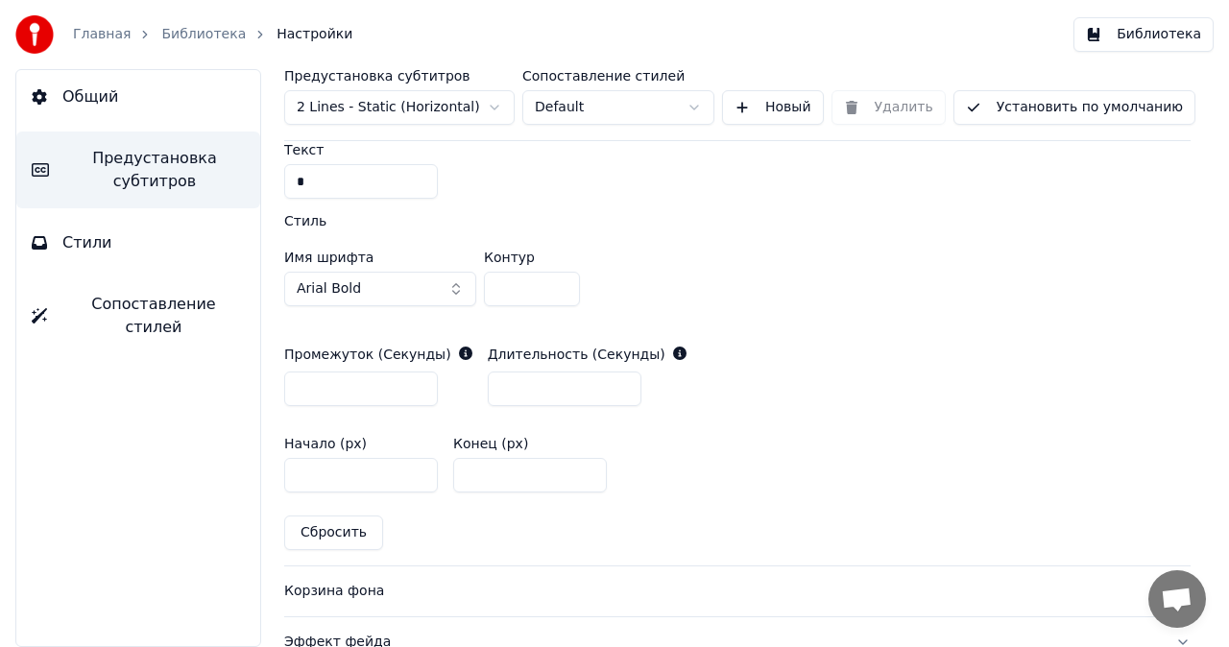
click at [561, 290] on input "*" at bounding box center [532, 289] width 96 height 35
click at [561, 282] on input "*" at bounding box center [532, 289] width 96 height 35
type input "**"
click at [561, 282] on input "**" at bounding box center [532, 289] width 96 height 35
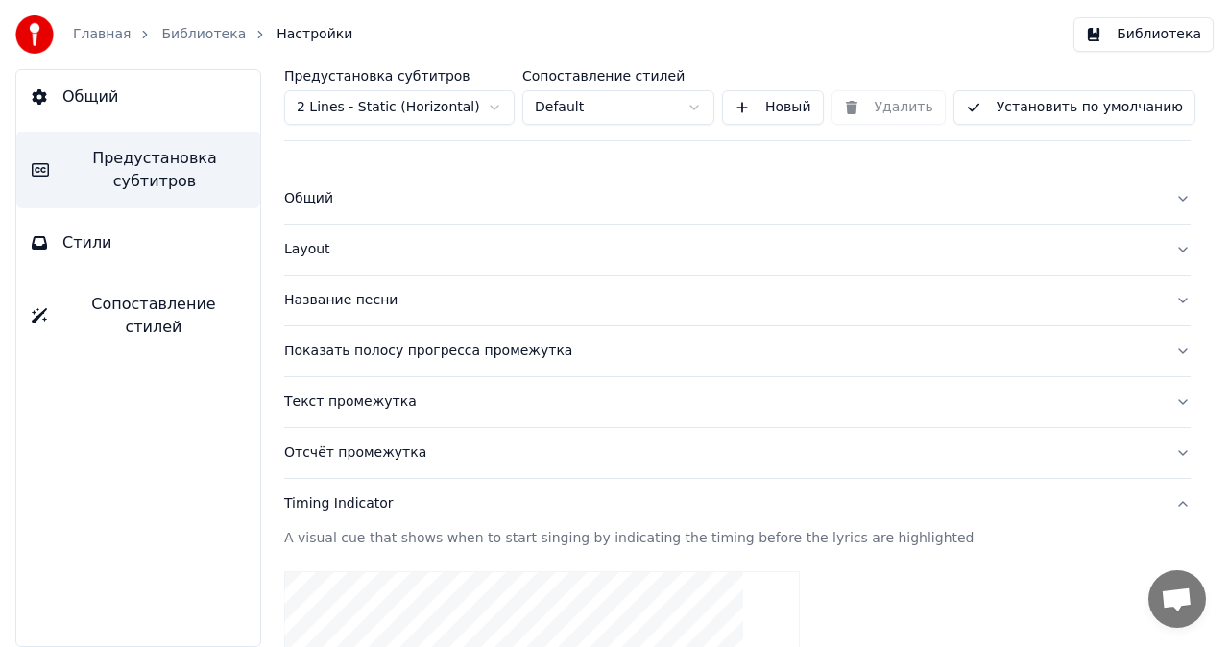
scroll to position [0, 0]
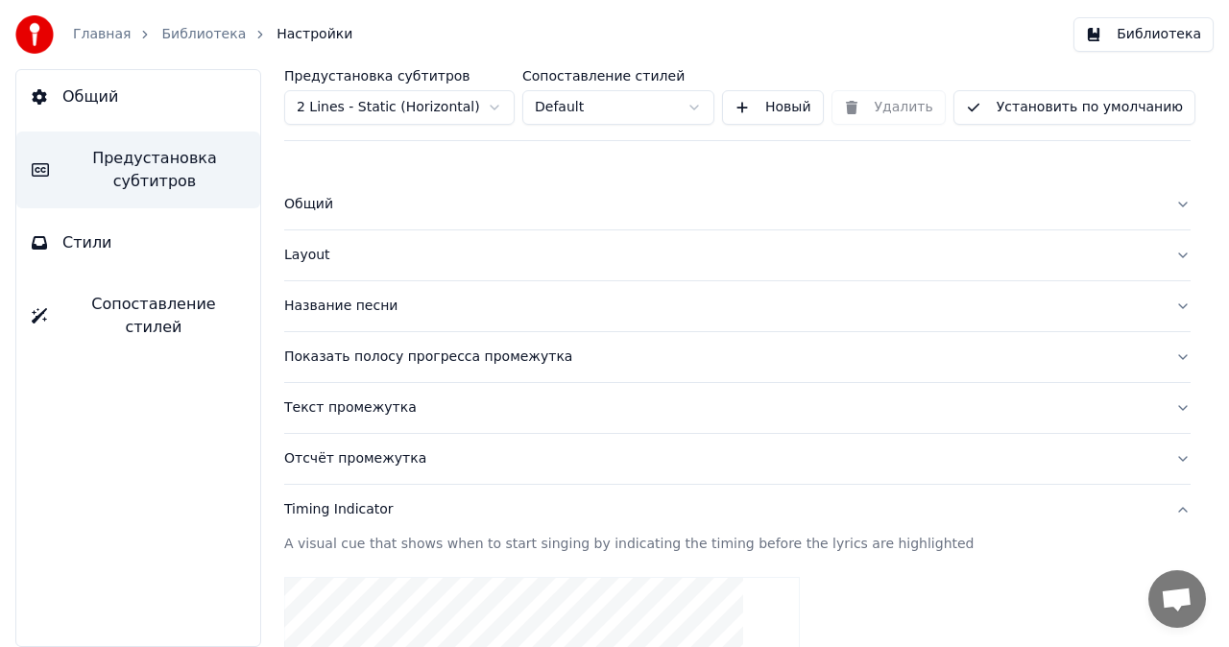
click at [1168, 312] on button "Название песни" at bounding box center [737, 306] width 907 height 50
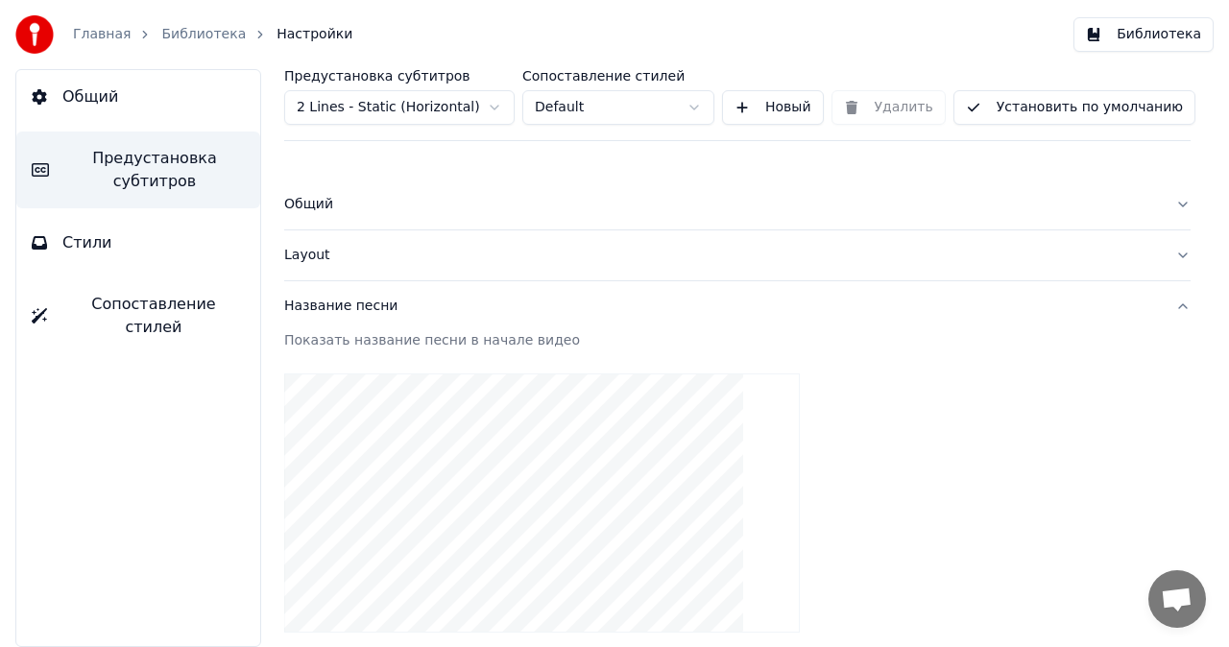
click at [78, 245] on span "Стили" at bounding box center [87, 242] width 50 height 23
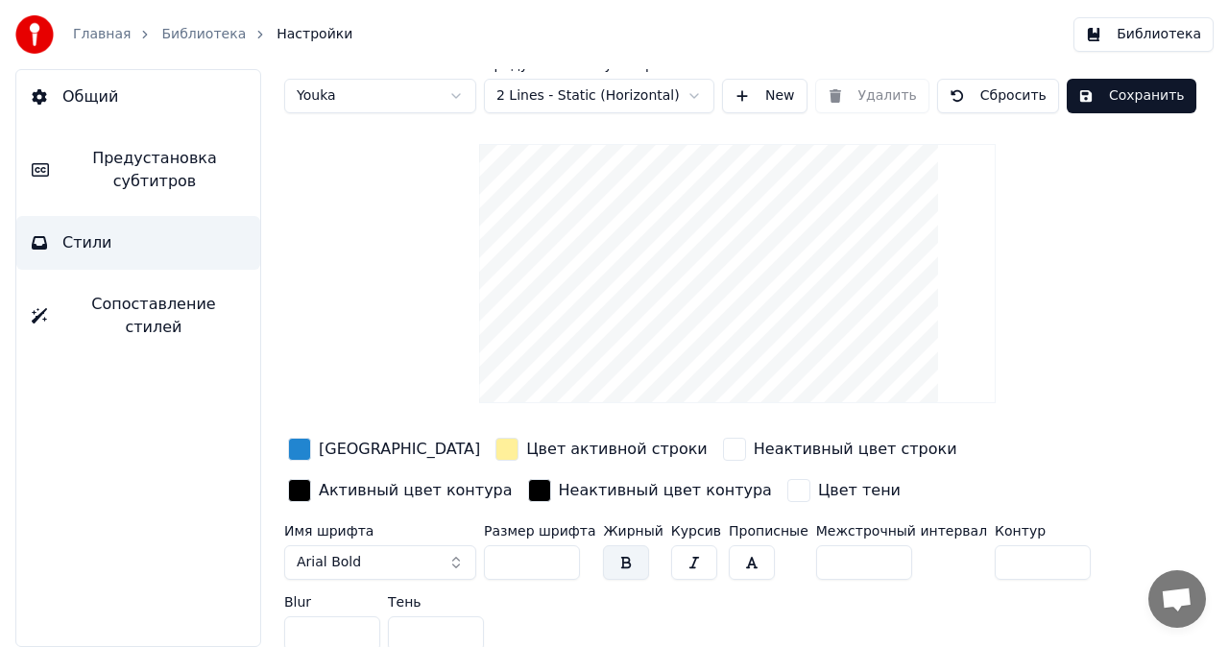
scroll to position [19, 0]
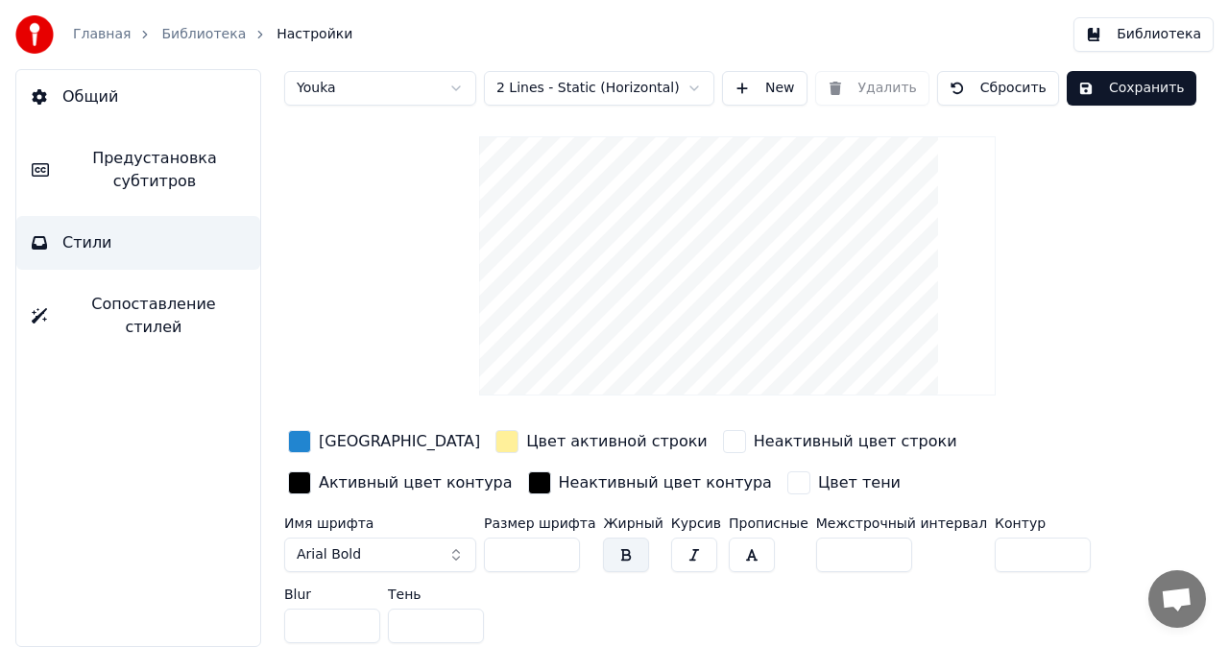
click at [455, 549] on button "Arial Bold" at bounding box center [380, 555] width 192 height 35
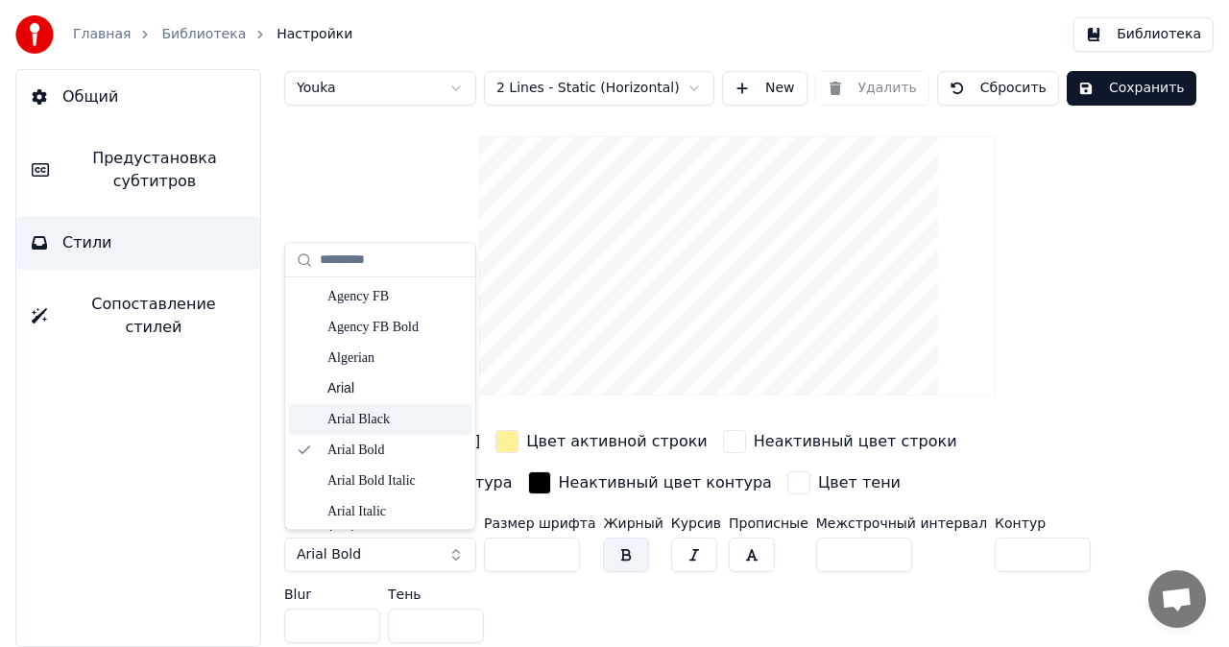
click at [392, 419] on div "Arial Black" at bounding box center [396, 419] width 136 height 19
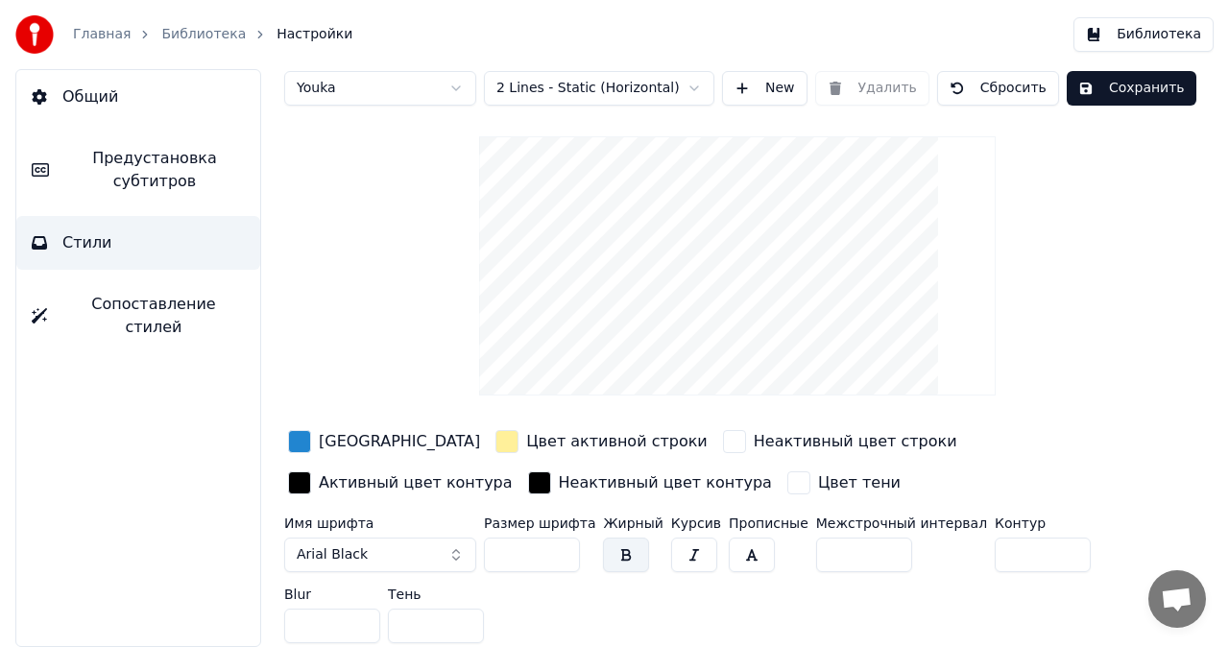
click at [96, 96] on span "Общий" at bounding box center [90, 96] width 56 height 23
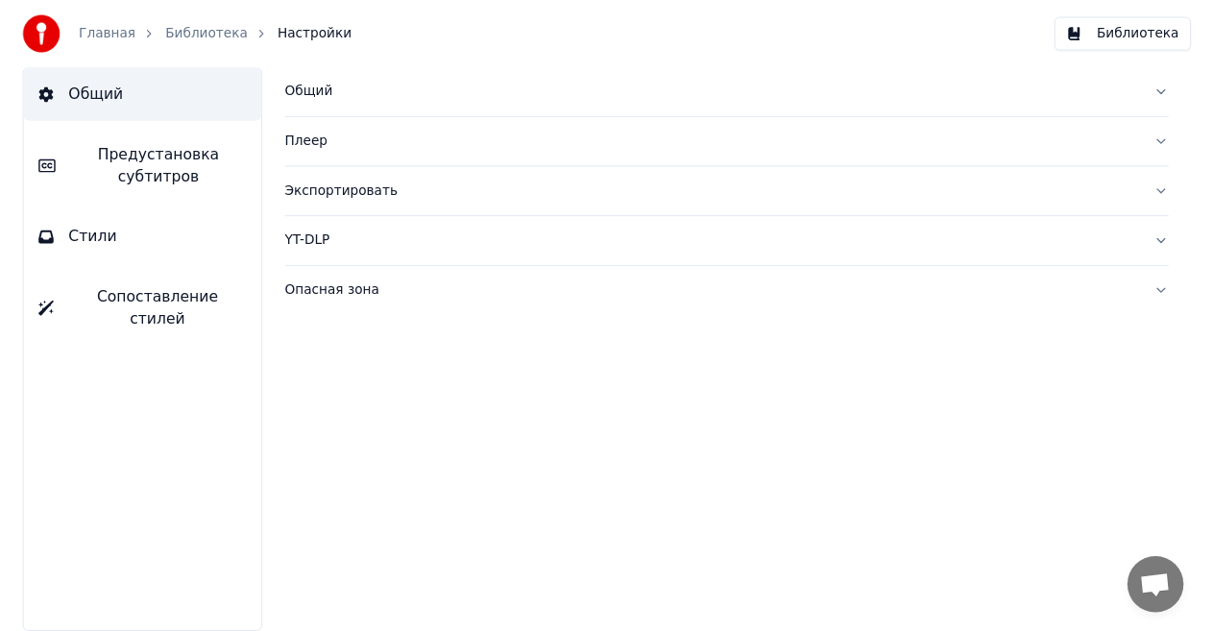
scroll to position [0, 0]
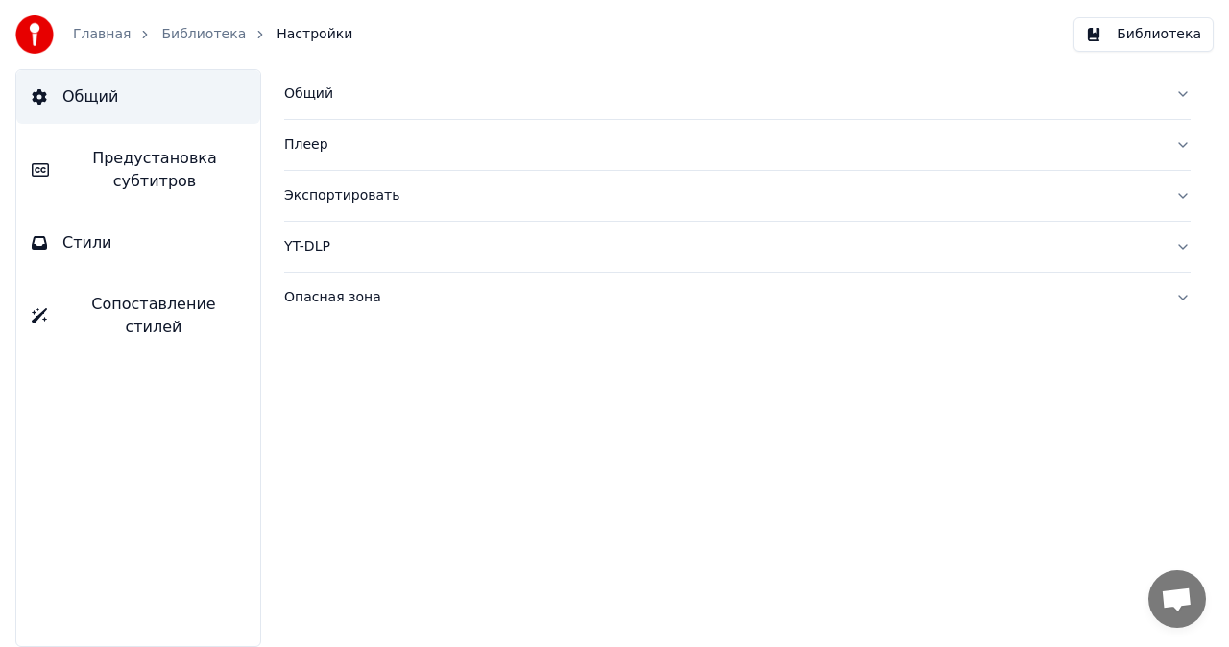
click at [1184, 198] on button "Экспортировать" at bounding box center [737, 196] width 907 height 50
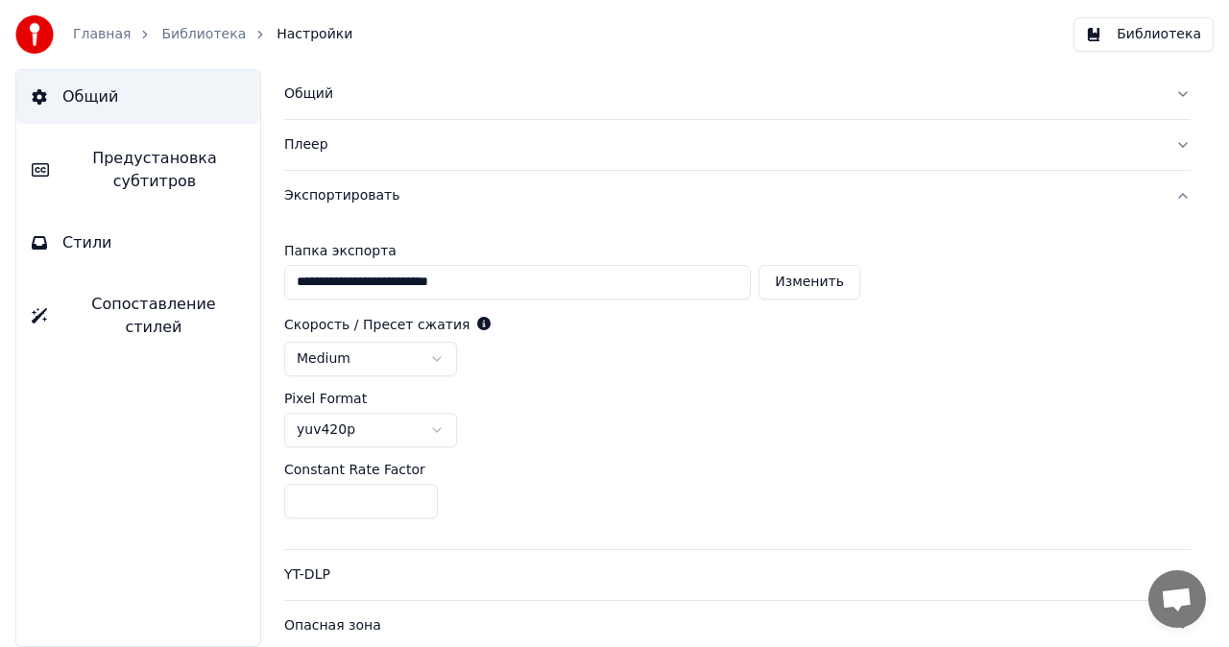
click at [195, 36] on link "Библиотека" at bounding box center [203, 34] width 85 height 19
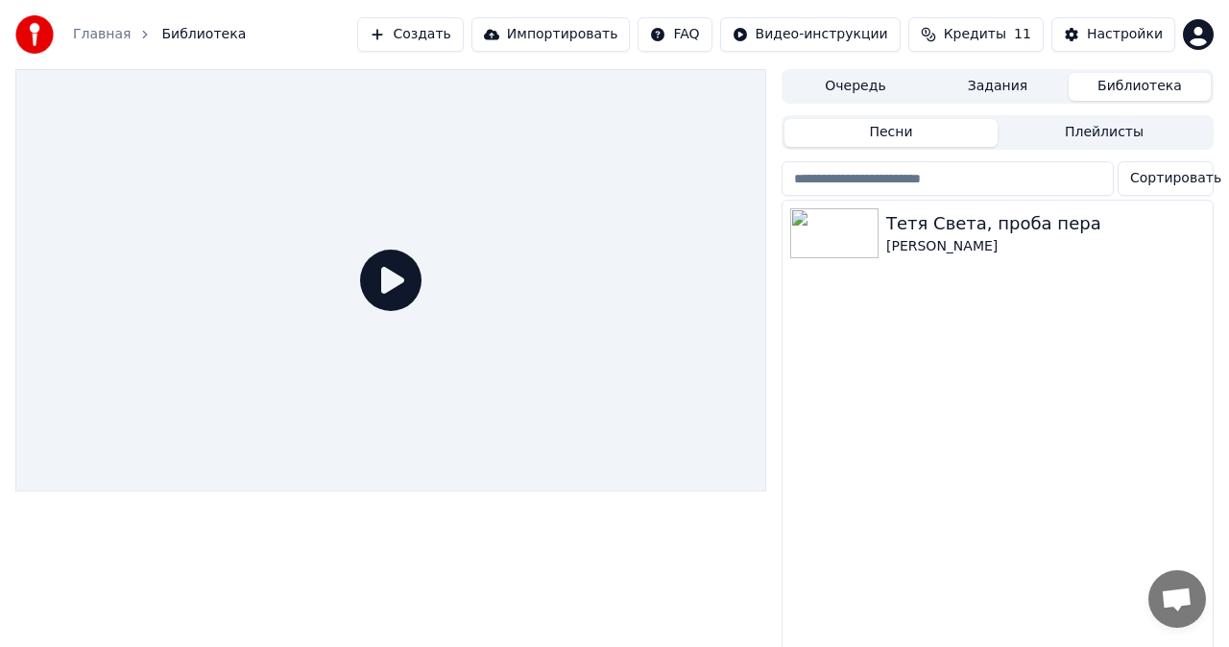
click at [698, 36] on html "Главная Библиотека Создать Импортировать FAQ Видео-инструкции Кредиты 11 Настро…" at bounding box center [614, 323] width 1229 height 647
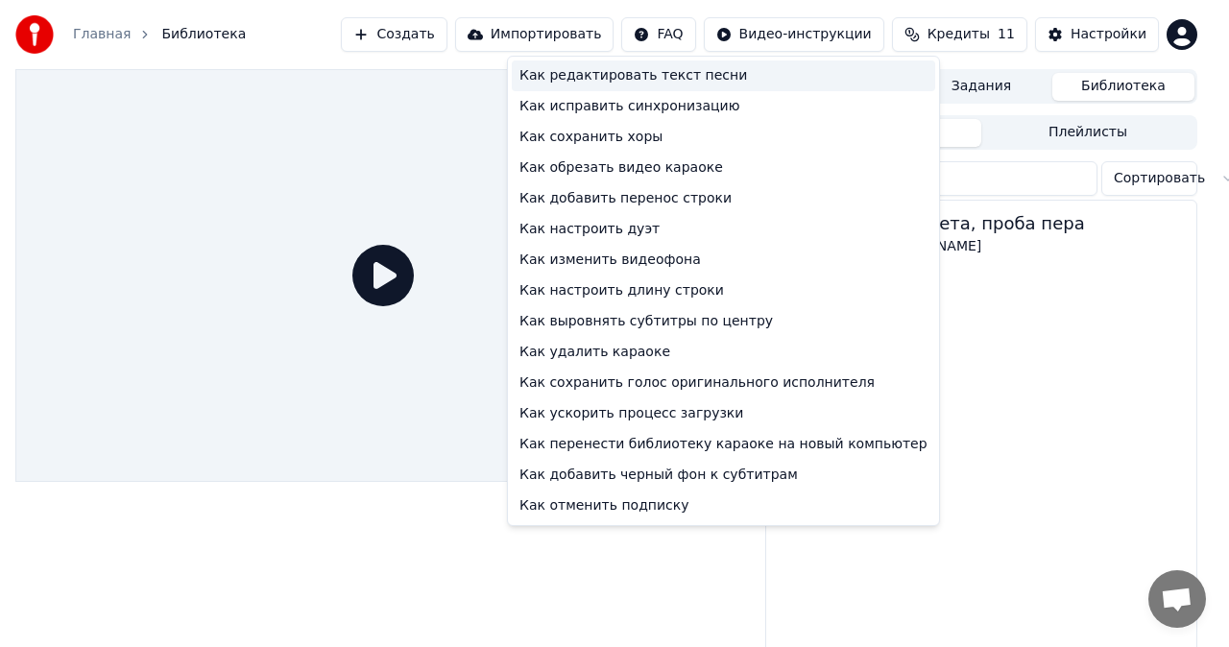
click at [620, 81] on div "Как редактировать текст песни" at bounding box center [724, 76] width 424 height 31
